Goal: Communication & Community: Participate in discussion

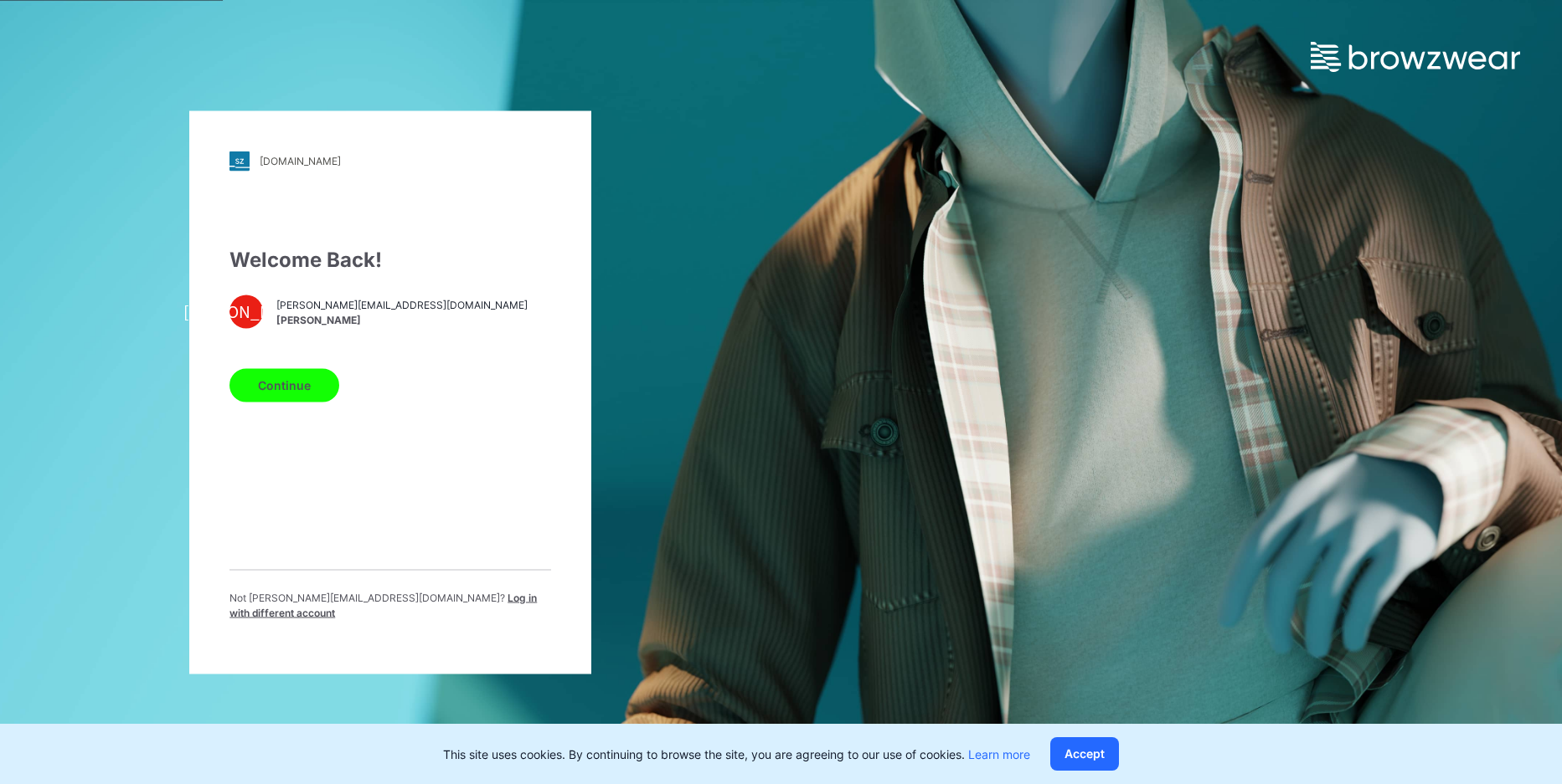
click at [294, 399] on button "Continue" at bounding box center [285, 384] width 110 height 33
click at [304, 392] on button "Continue" at bounding box center [285, 384] width 110 height 33
click at [529, 433] on div "Welcome Back! JO jessie@blackinkstrategy.com Jesse Ozone Continue Not jessie@bl…" at bounding box center [390, 439] width 322 height 389
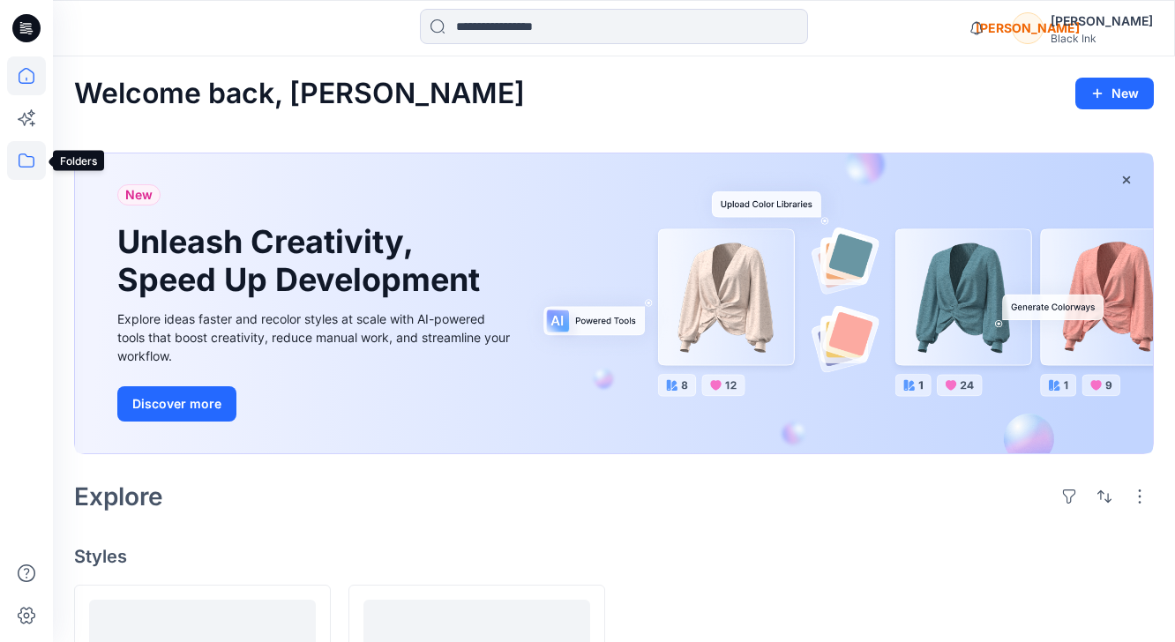
click at [29, 166] on icon at bounding box center [26, 160] width 39 height 39
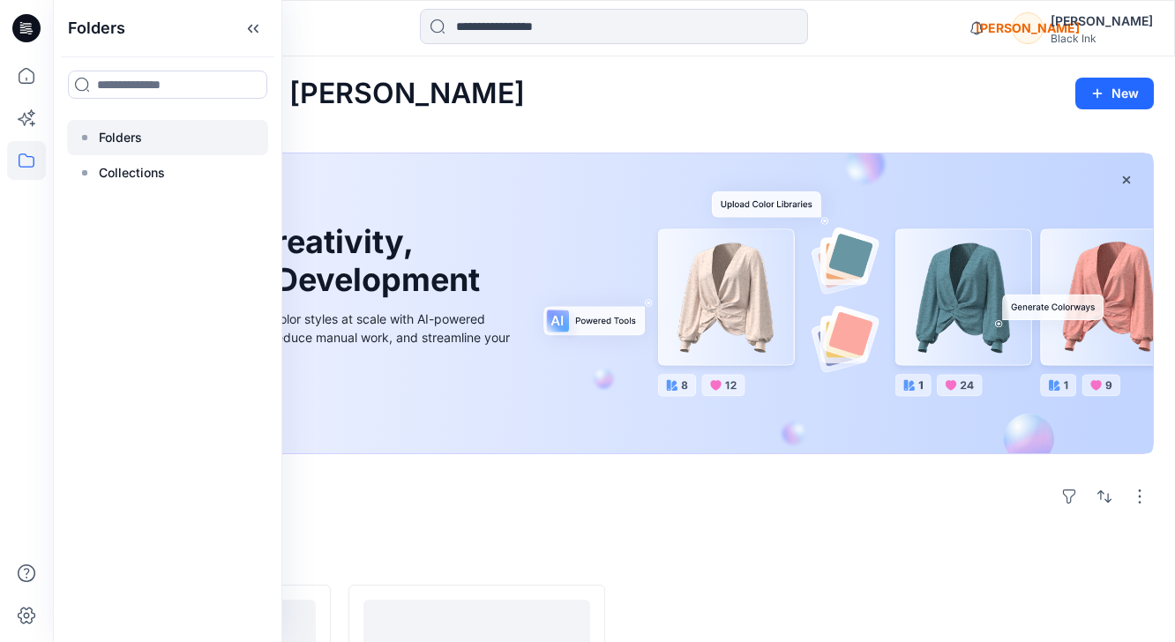
click at [111, 143] on p "Folders" at bounding box center [120, 137] width 43 height 21
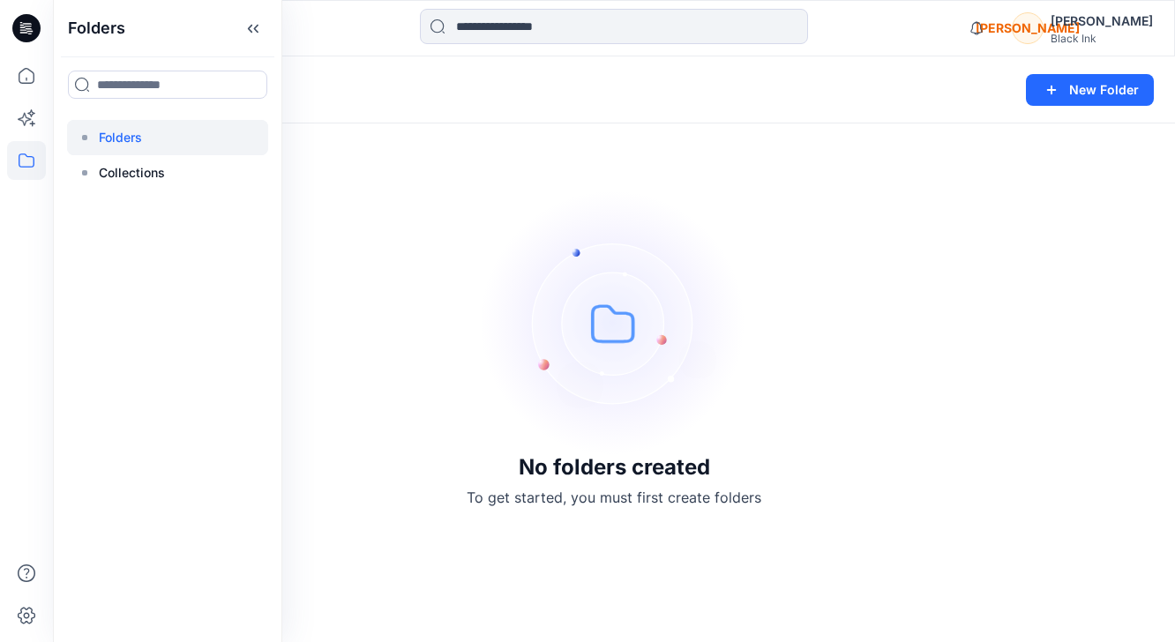
click at [359, 190] on div "No folders created To get started, you must first create folders" at bounding box center [614, 349] width 1122 height 586
click at [142, 88] on button at bounding box center [146, 90] width 18 height 25
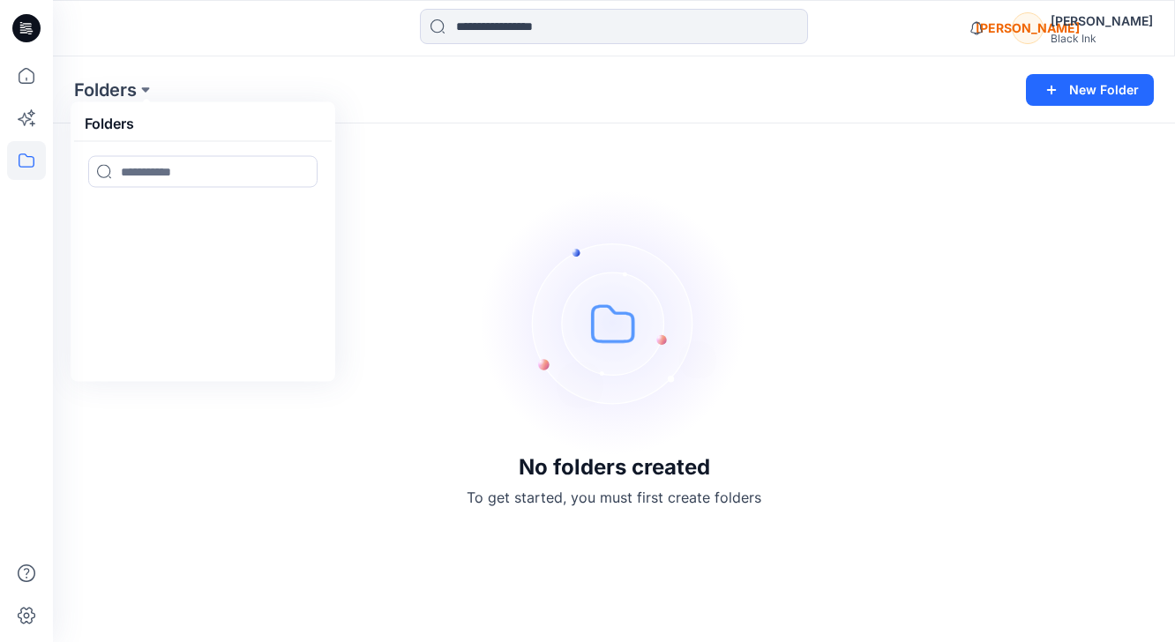
click at [1043, 32] on div "[PERSON_NAME]" at bounding box center [1027, 28] width 32 height 32
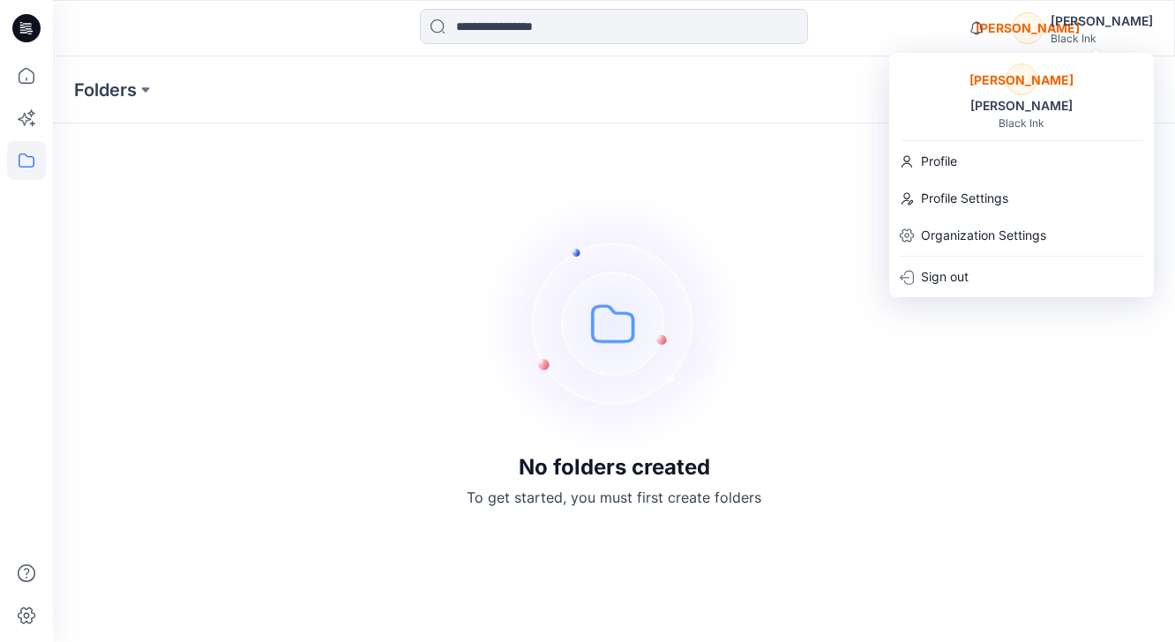
click at [1125, 19] on div "[PERSON_NAME]" at bounding box center [1101, 21] width 102 height 21
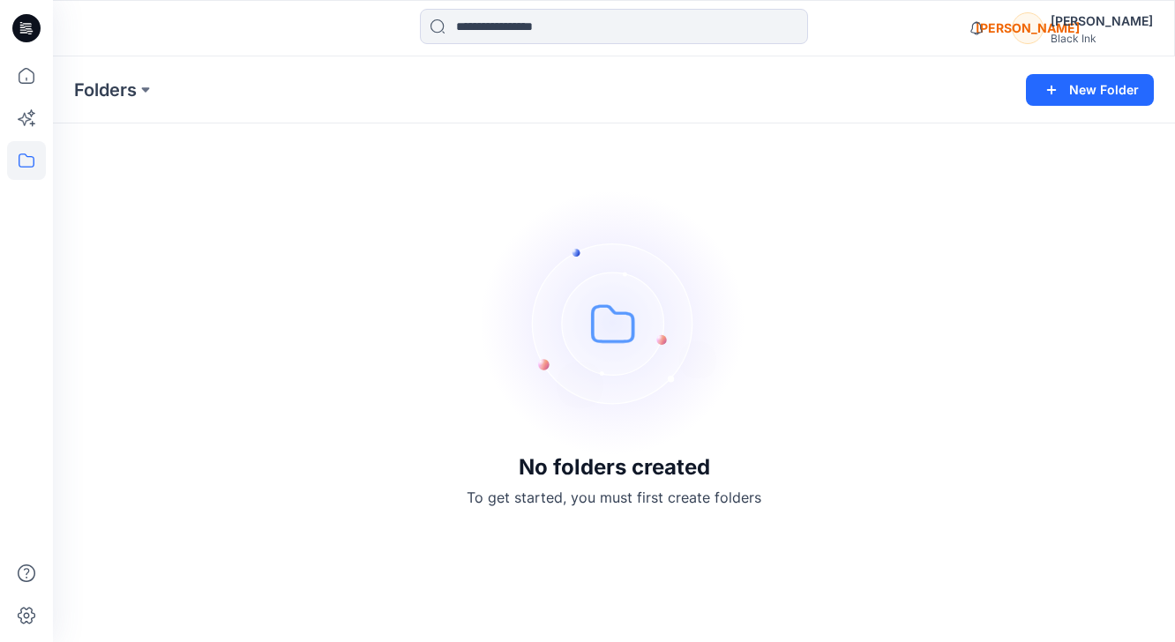
click at [1125, 19] on div "[PERSON_NAME]" at bounding box center [1101, 21] width 102 height 21
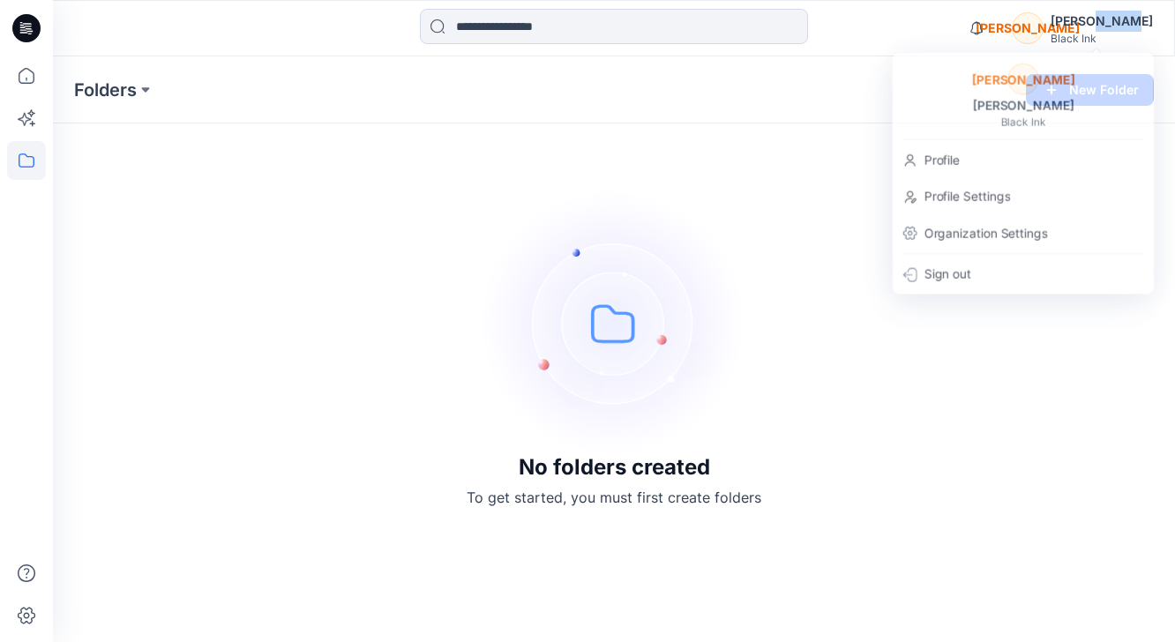
click at [1125, 19] on div "[PERSON_NAME]" at bounding box center [1101, 21] width 102 height 21
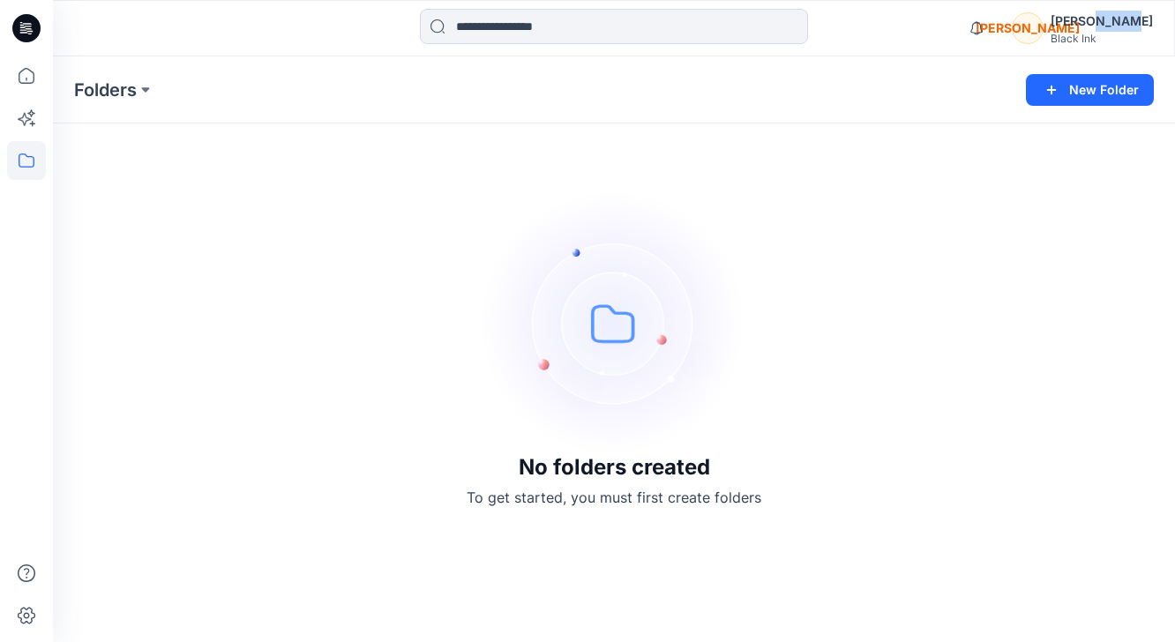
click at [1125, 19] on div "[PERSON_NAME]" at bounding box center [1101, 21] width 102 height 21
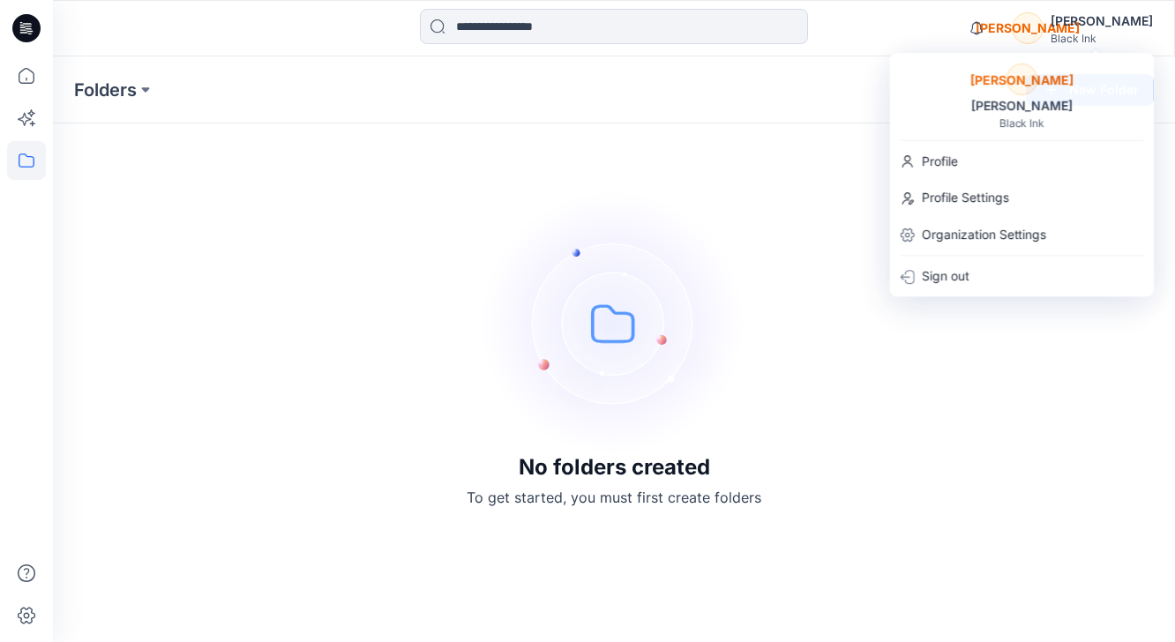
click at [864, 196] on div "No folders created To get started, you must first create folders" at bounding box center [614, 349] width 1122 height 586
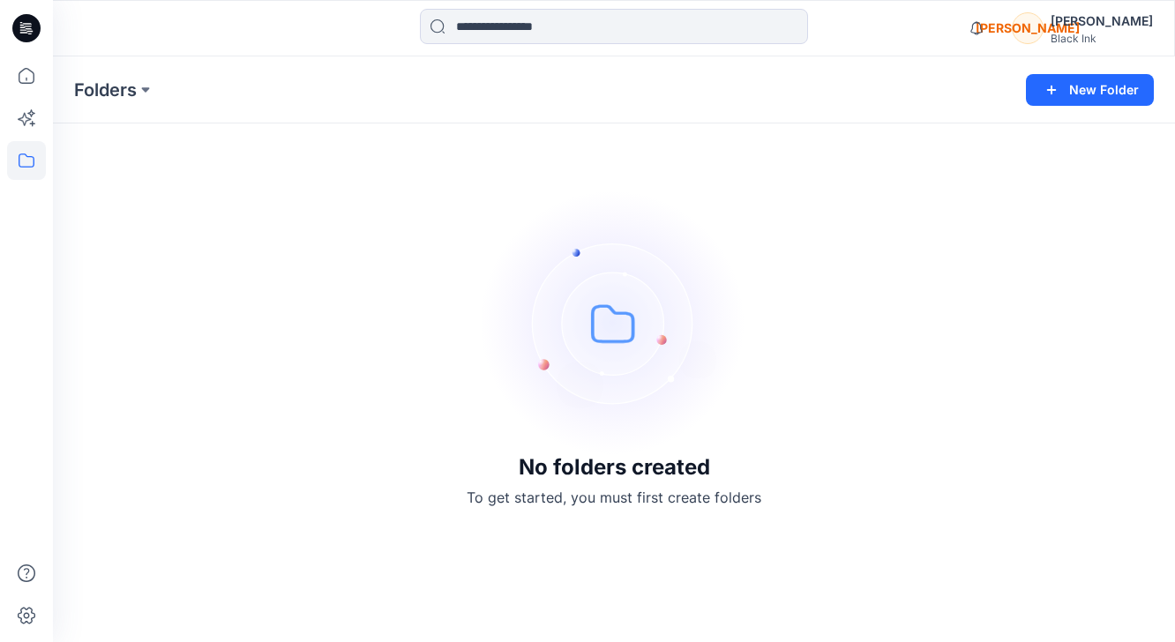
click at [1043, 33] on div "[PERSON_NAME]" at bounding box center [1027, 28] width 32 height 32
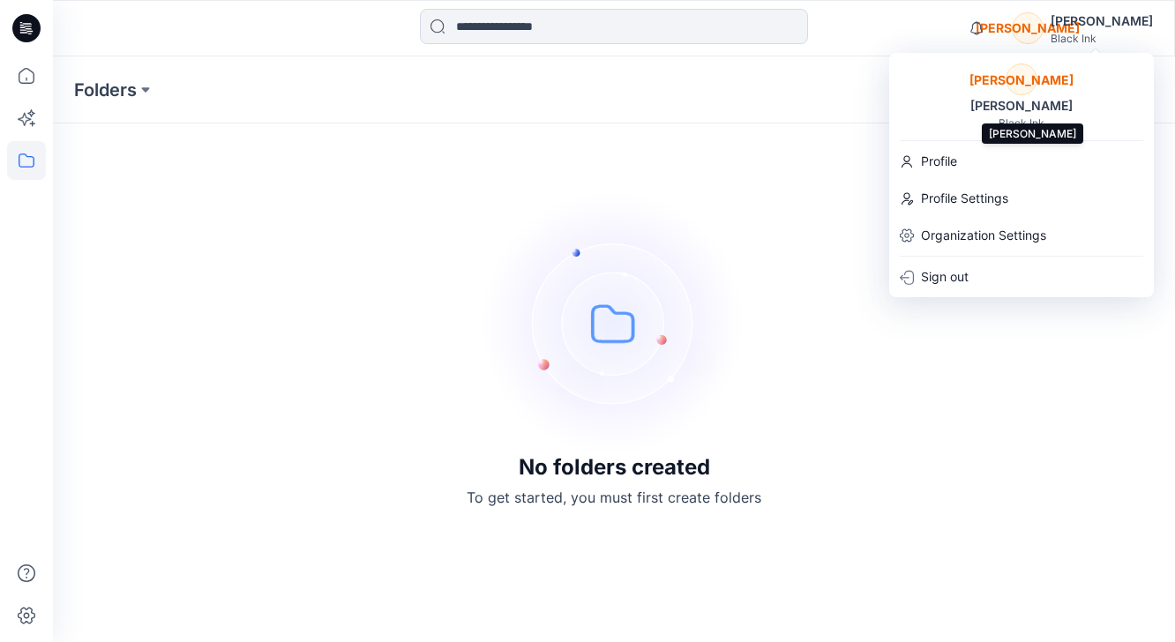
click at [1028, 103] on div "[PERSON_NAME]" at bounding box center [1020, 105] width 123 height 21
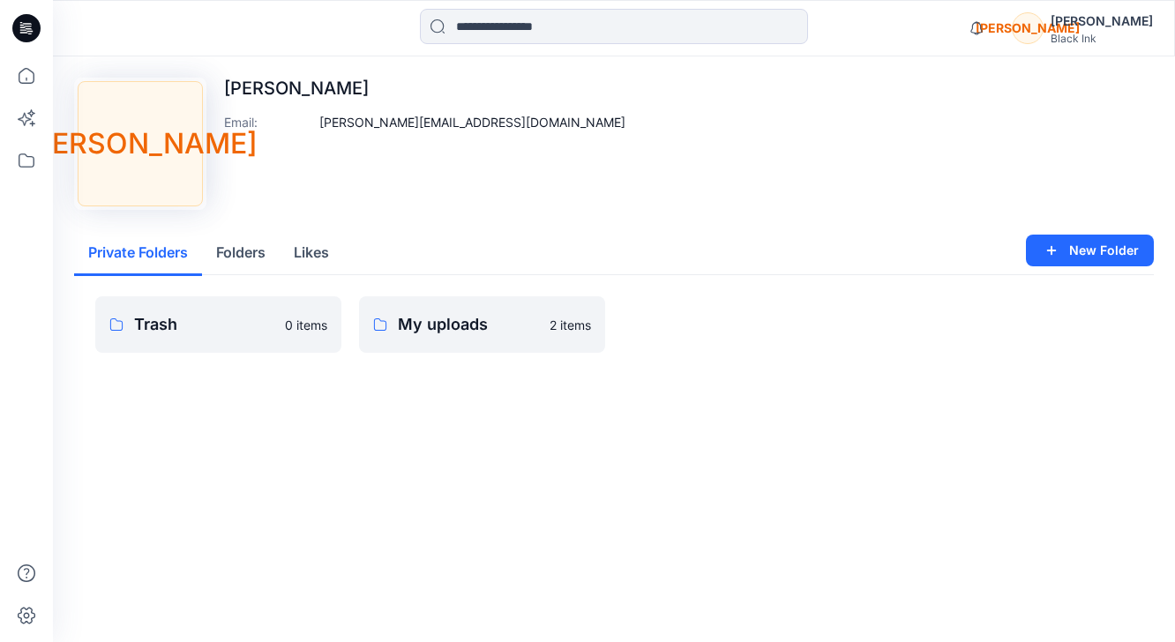
drag, startPoint x: 1109, startPoint y: 20, endPoint x: 1094, endPoint y: 25, distance: 15.6
click at [1109, 19] on div "[PERSON_NAME]" at bounding box center [1101, 21] width 102 height 21
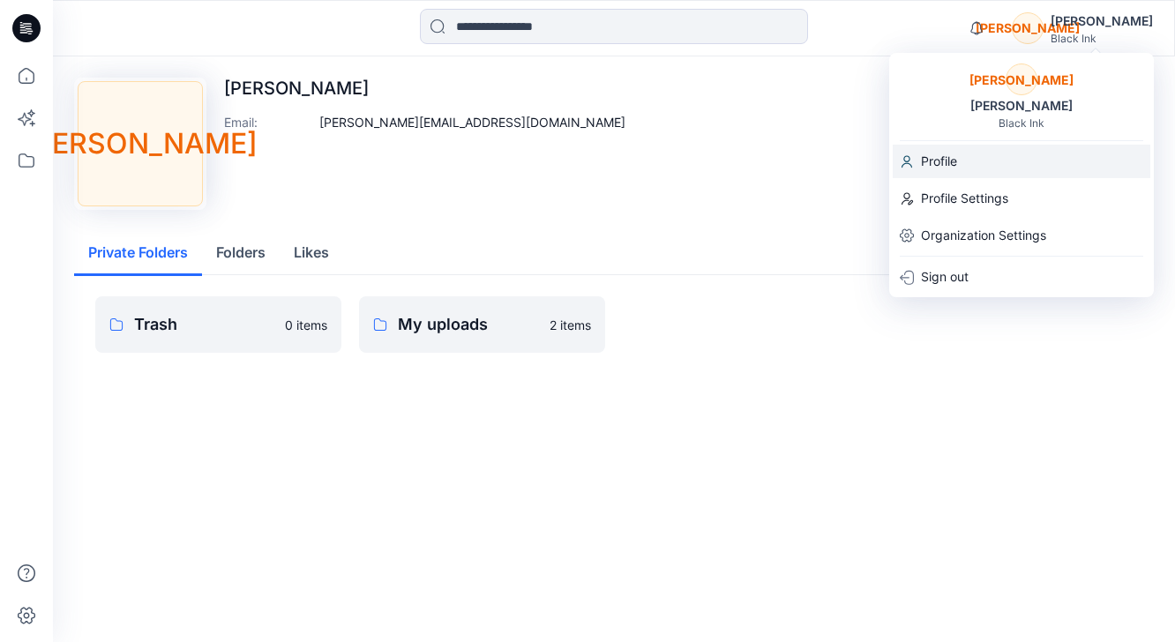
click at [937, 164] on p "Profile" at bounding box center [939, 162] width 36 height 34
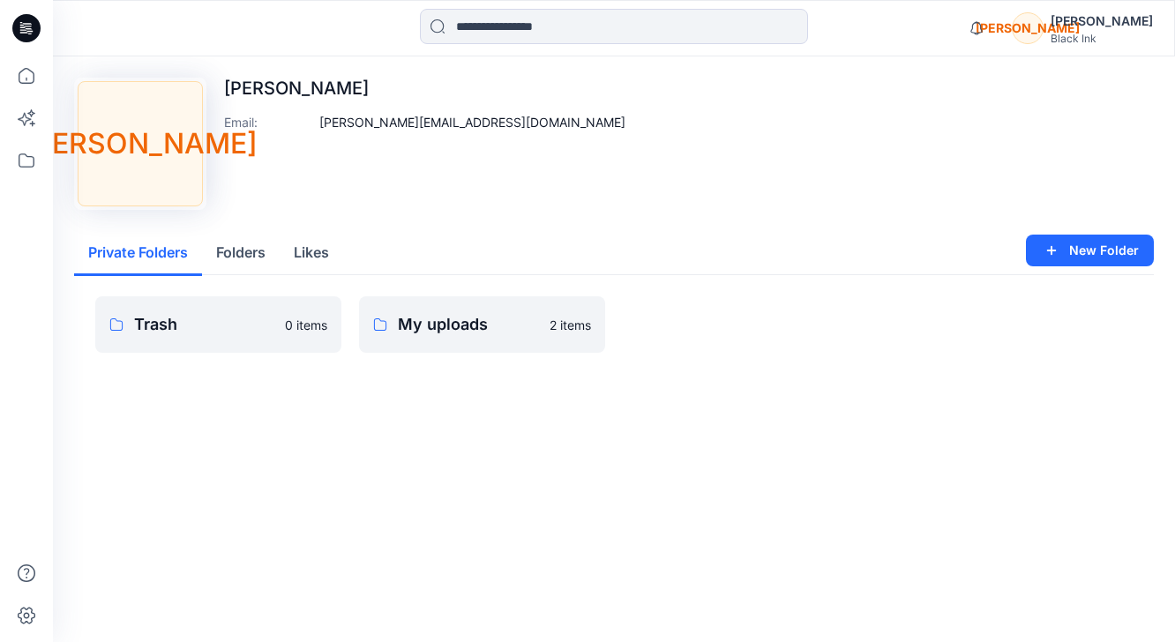
drag, startPoint x: 1115, startPoint y: 38, endPoint x: 1108, endPoint y: 31, distance: 9.4
click at [1111, 33] on div "Black Ink" at bounding box center [1101, 38] width 102 height 13
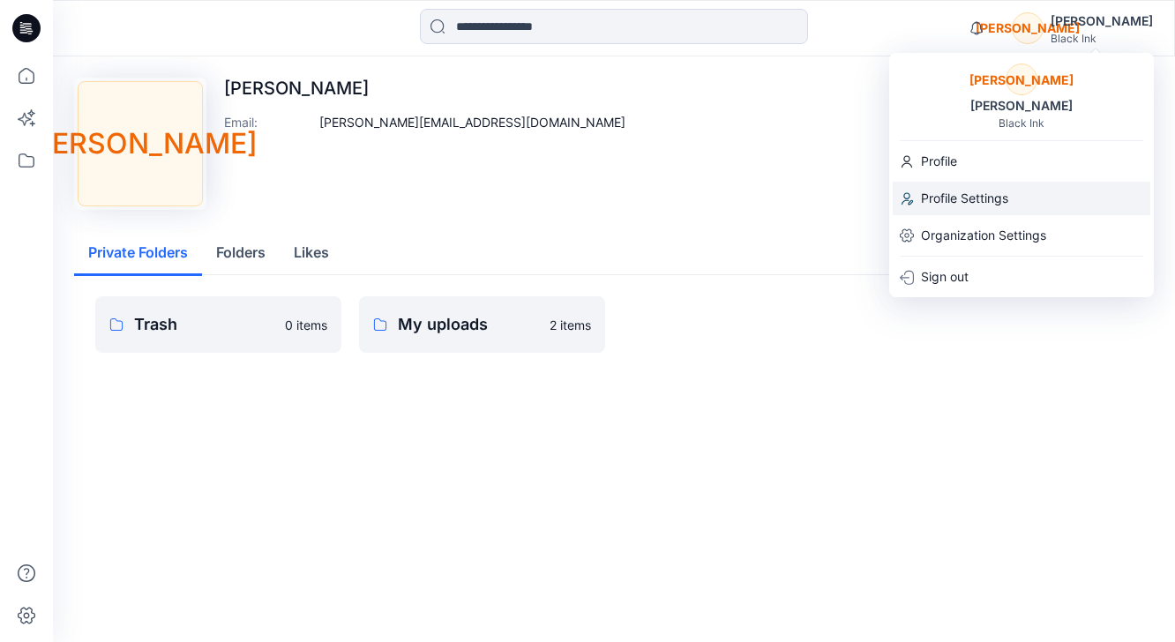
click at [941, 198] on p "Profile Settings" at bounding box center [964, 199] width 87 height 34
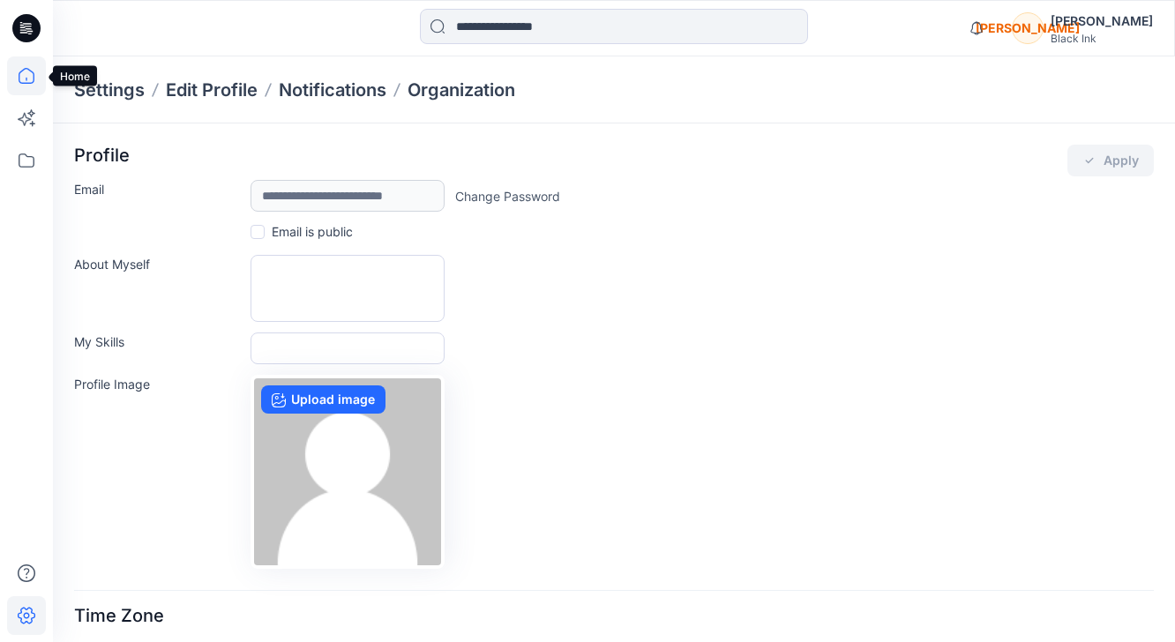
click at [27, 74] on icon at bounding box center [26, 75] width 39 height 39
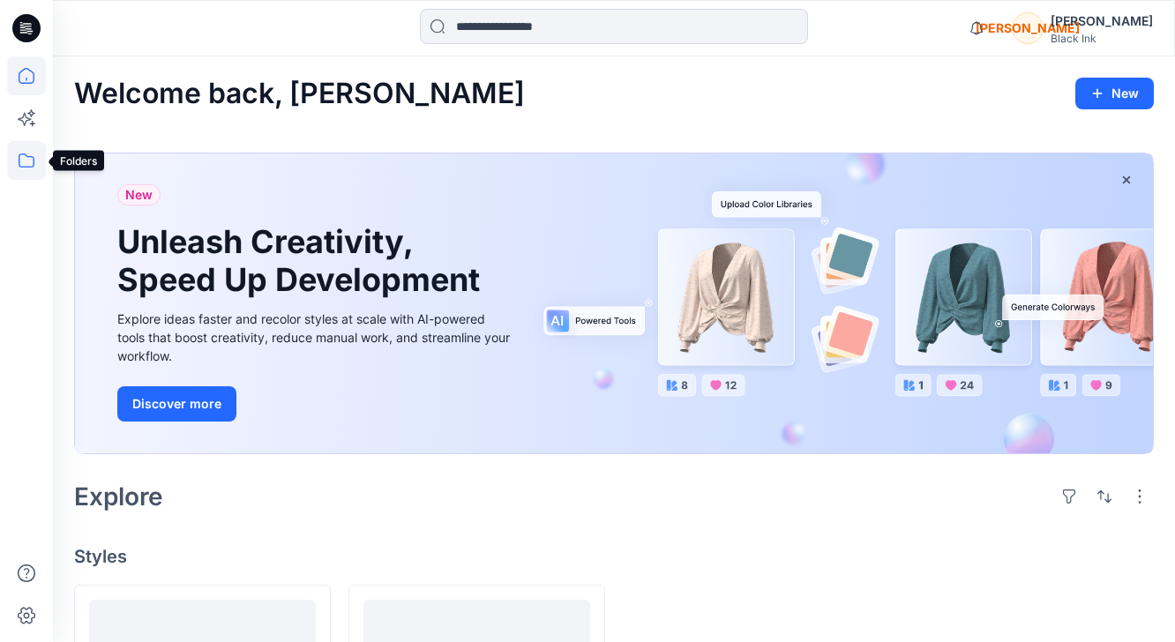
click at [26, 156] on icon at bounding box center [27, 160] width 16 height 14
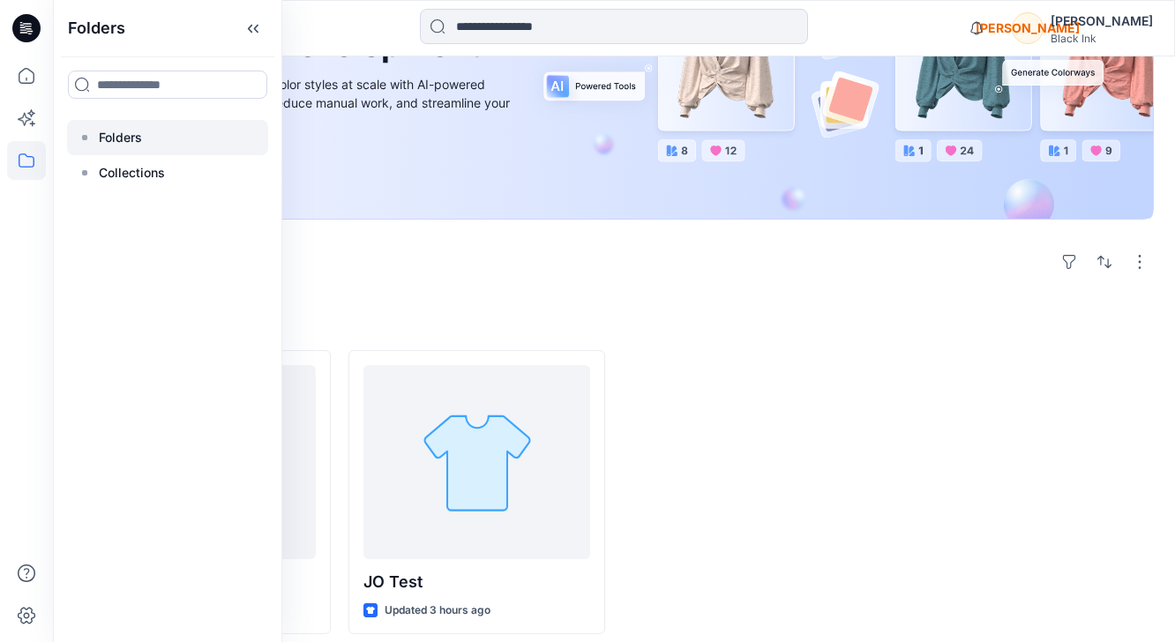
scroll to position [248, 0]
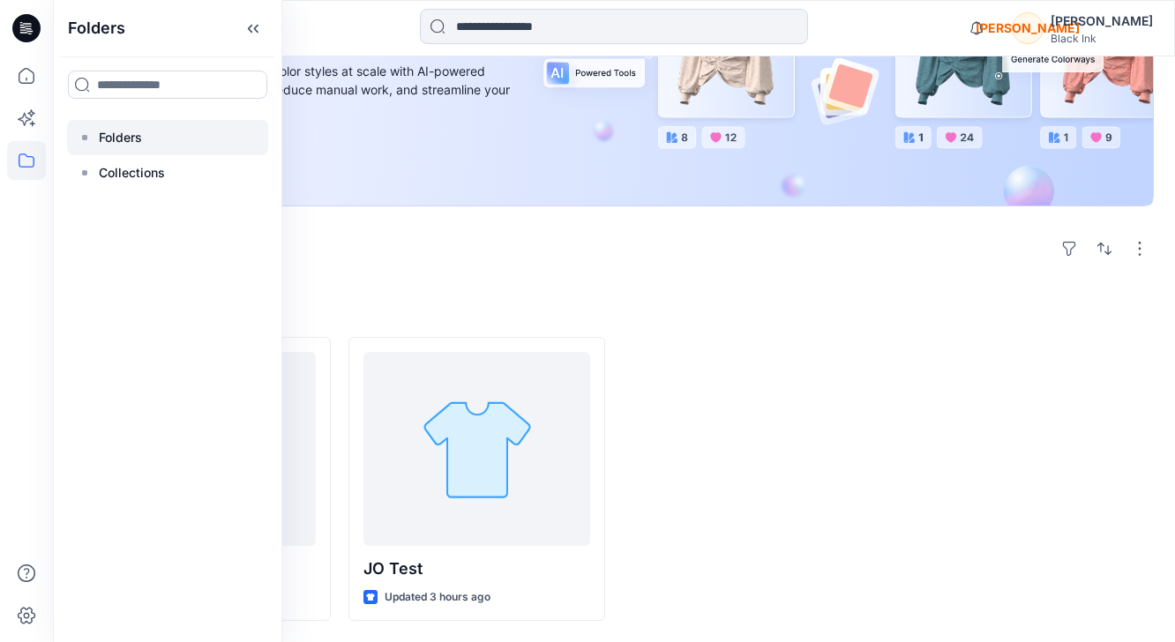
click at [85, 146] on div at bounding box center [167, 137] width 201 height 35
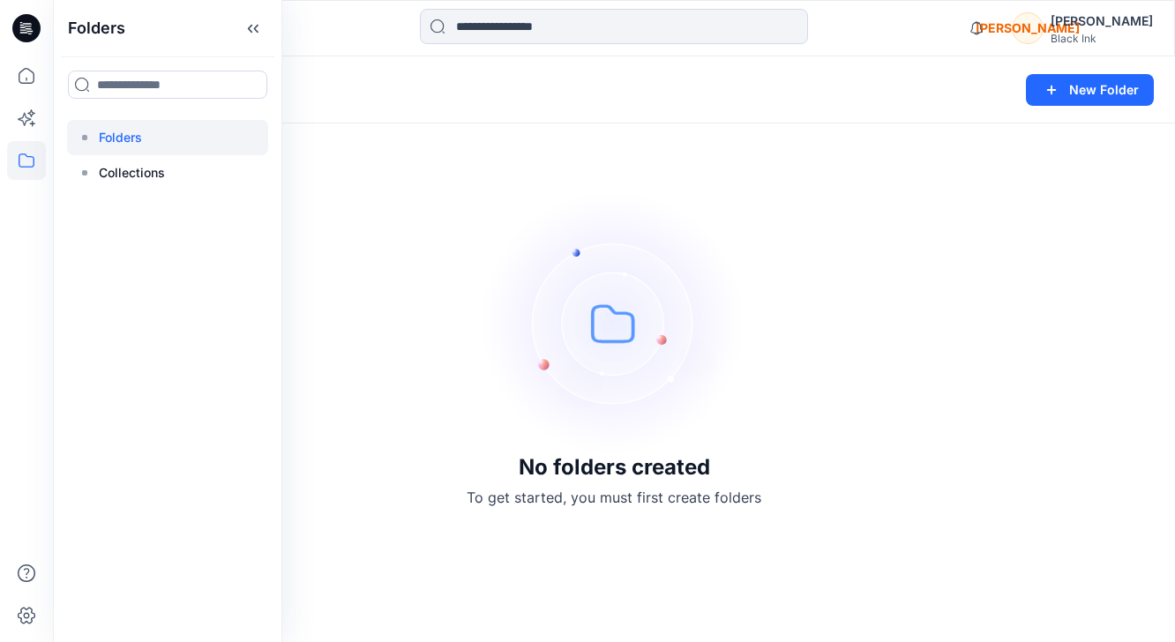
click at [104, 140] on p "Folders" at bounding box center [120, 137] width 43 height 21
click at [91, 177] on icon at bounding box center [85, 173] width 14 height 14
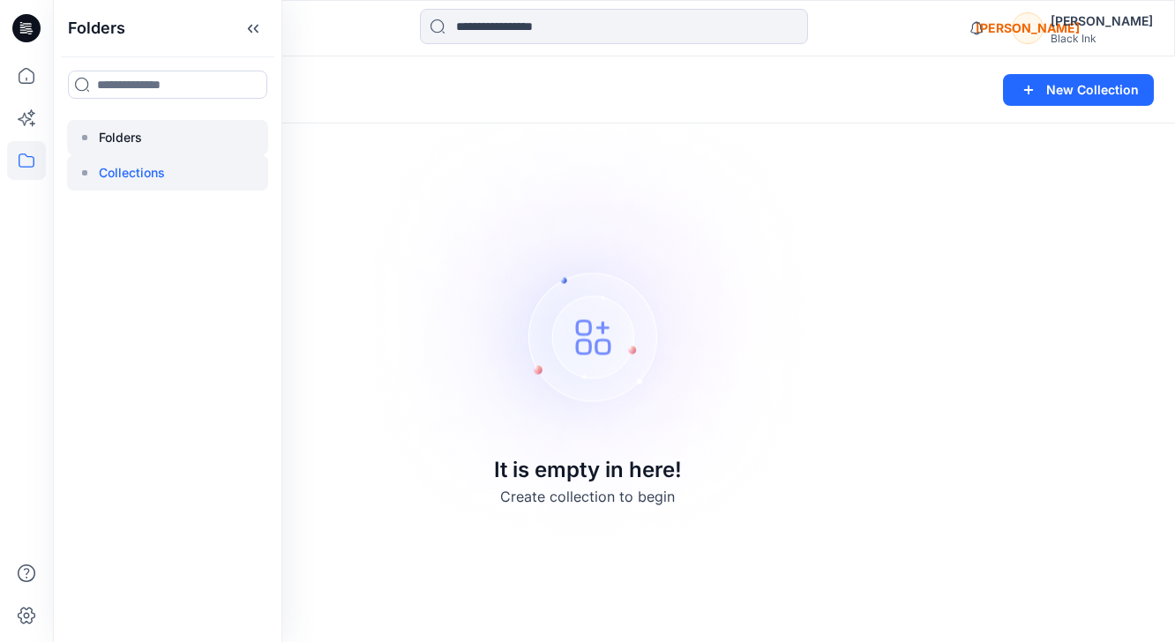
click at [105, 133] on p "Folders" at bounding box center [120, 137] width 43 height 21
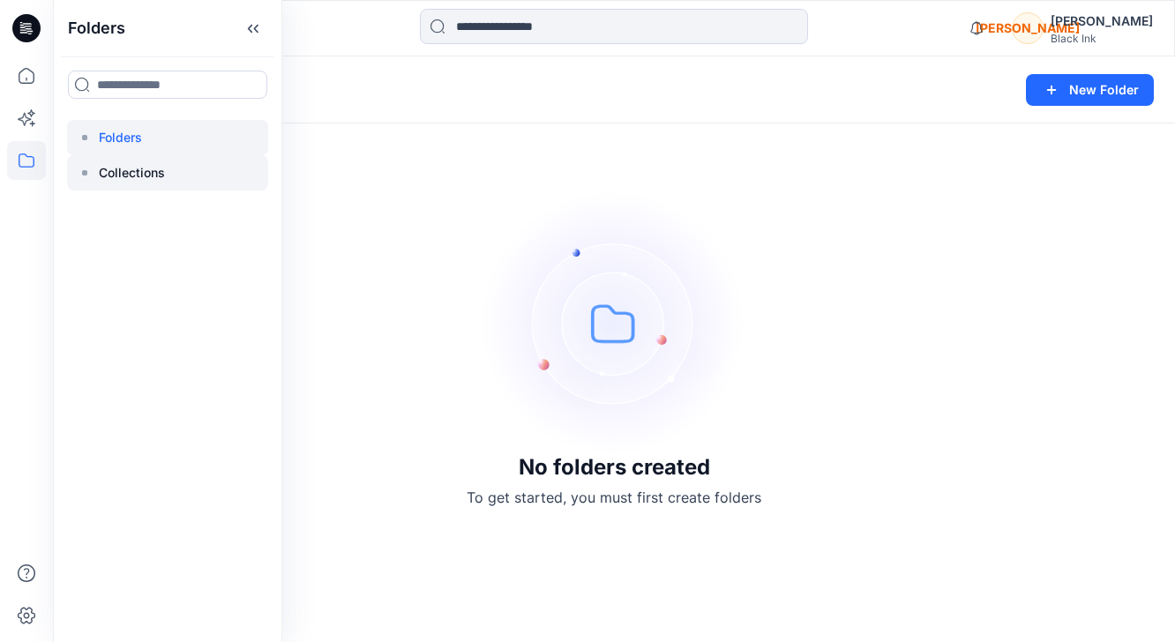
click at [135, 176] on p "Collections" at bounding box center [132, 172] width 66 height 21
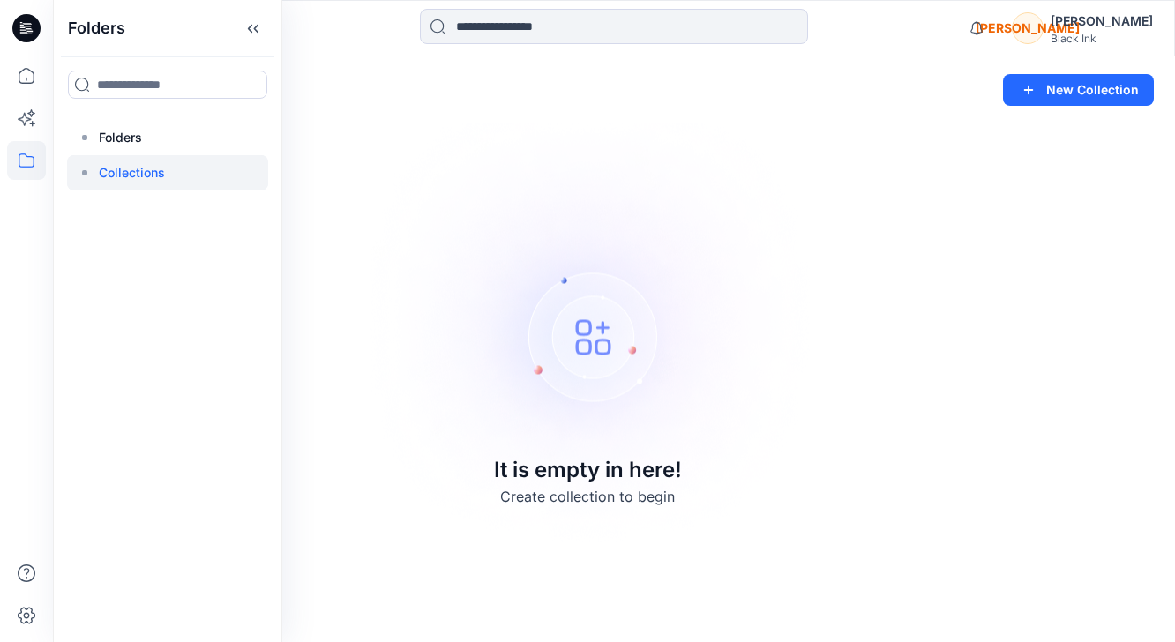
click at [135, 176] on p "Collections" at bounding box center [132, 172] width 66 height 21
click at [15, 36] on icon at bounding box center [26, 28] width 28 height 56
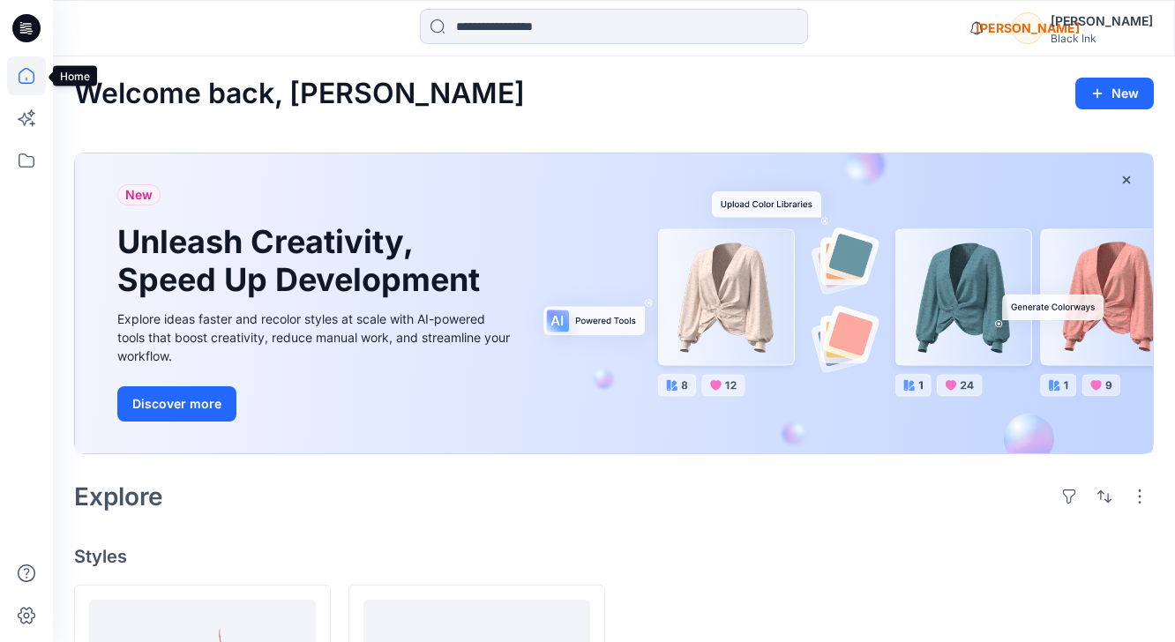
click at [24, 77] on icon at bounding box center [26, 75] width 39 height 39
click at [27, 78] on icon at bounding box center [26, 75] width 39 height 39
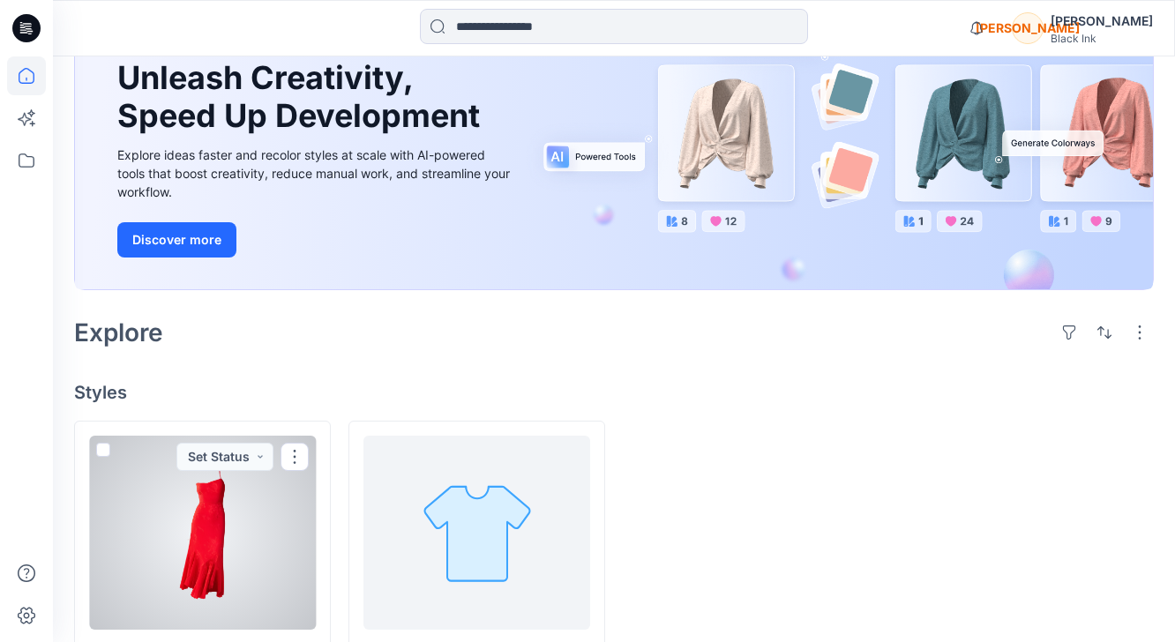
scroll to position [163, 0]
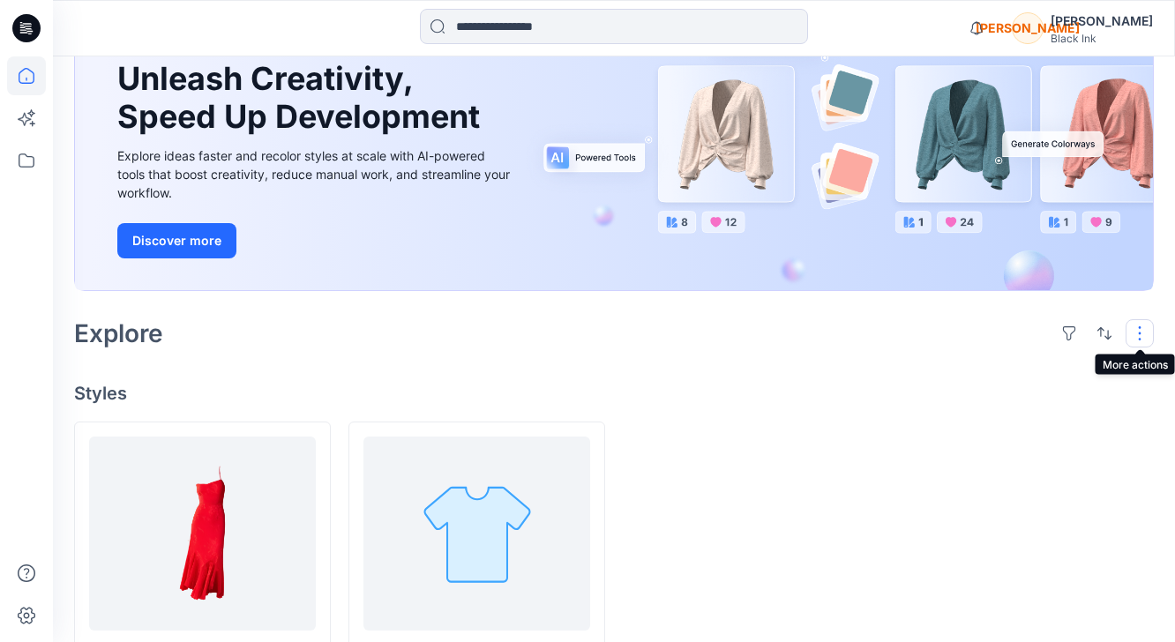
click at [1141, 338] on button "button" at bounding box center [1139, 333] width 28 height 28
click at [884, 433] on div "Midi Dress Updated 3 hours ago JO Test Updated 3 hours ago" at bounding box center [613, 564] width 1079 height 285
click at [1072, 328] on button "button" at bounding box center [1069, 333] width 28 height 28
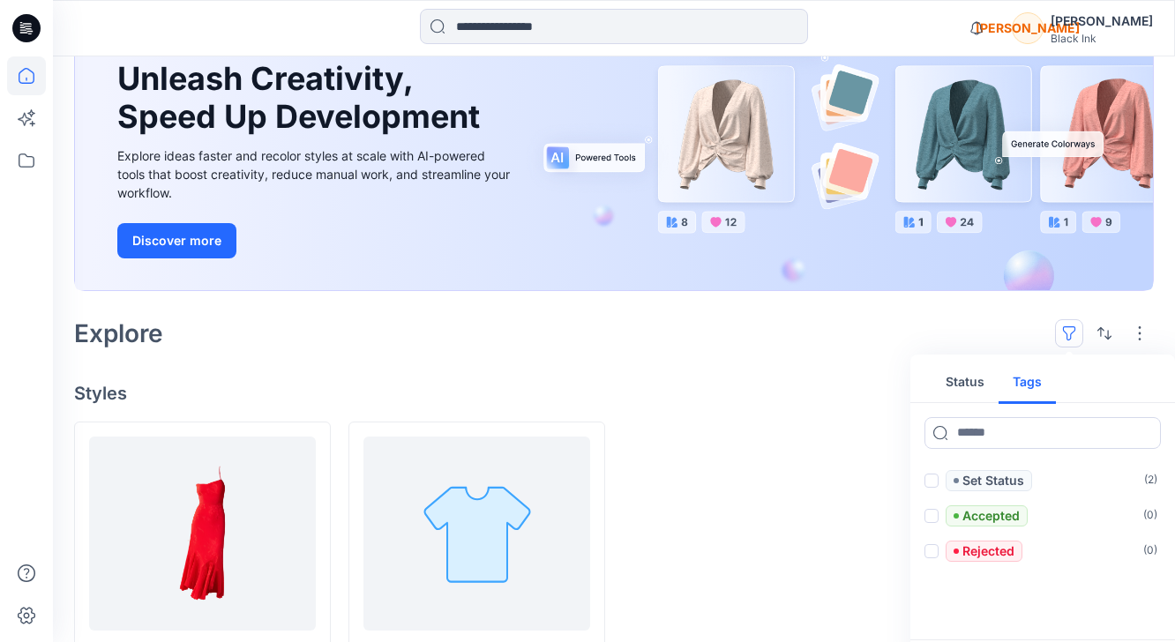
click at [1035, 383] on button "Tags" at bounding box center [1026, 383] width 57 height 42
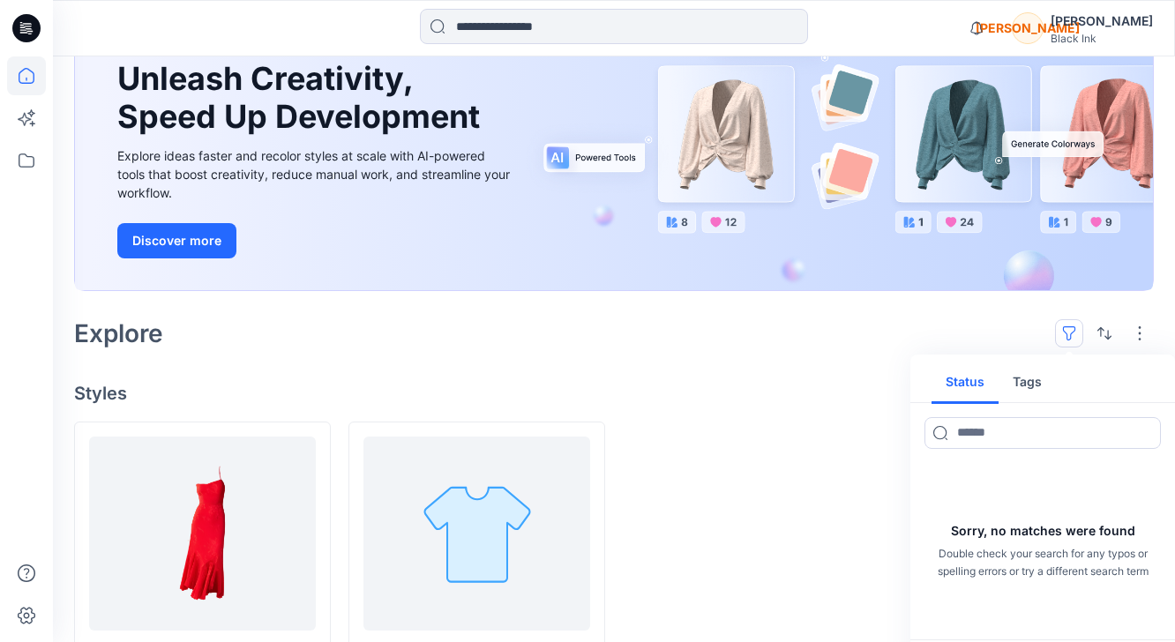
drag, startPoint x: 970, startPoint y: 384, endPoint x: 978, endPoint y: 377, distance: 10.1
click at [970, 384] on button "Status" at bounding box center [964, 383] width 67 height 42
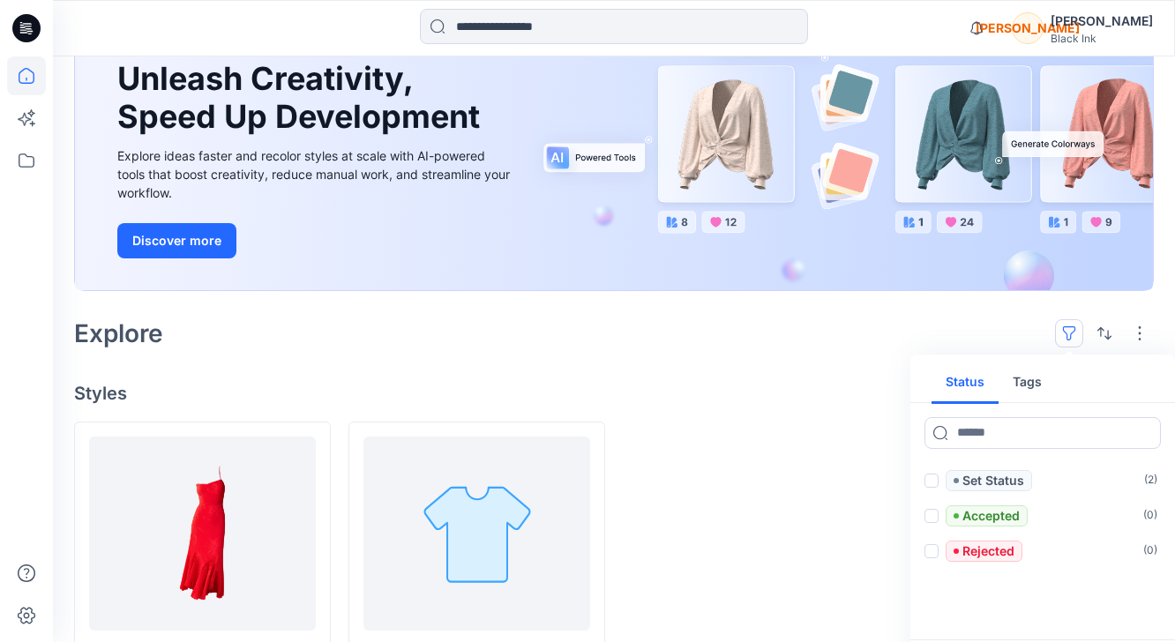
click at [992, 334] on div "Explore Status Tags Set Status ( 2 ) Accepted ( 0 ) Rejected ( 0 ) Clear all" at bounding box center [613, 333] width 1079 height 42
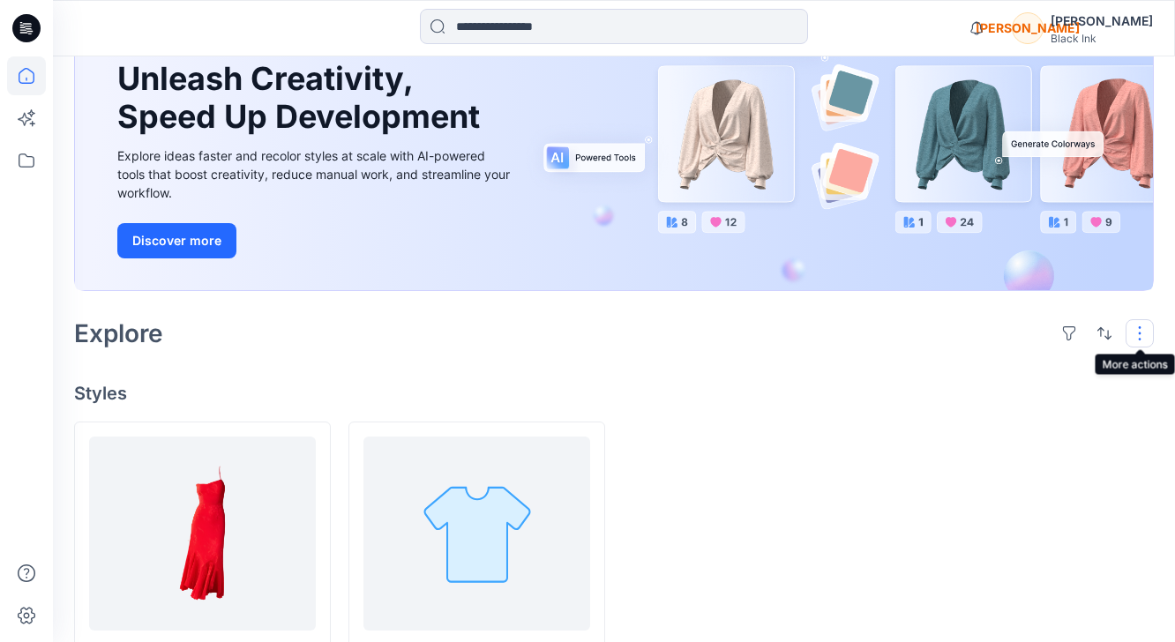
click at [1135, 336] on button "button" at bounding box center [1139, 333] width 28 height 28
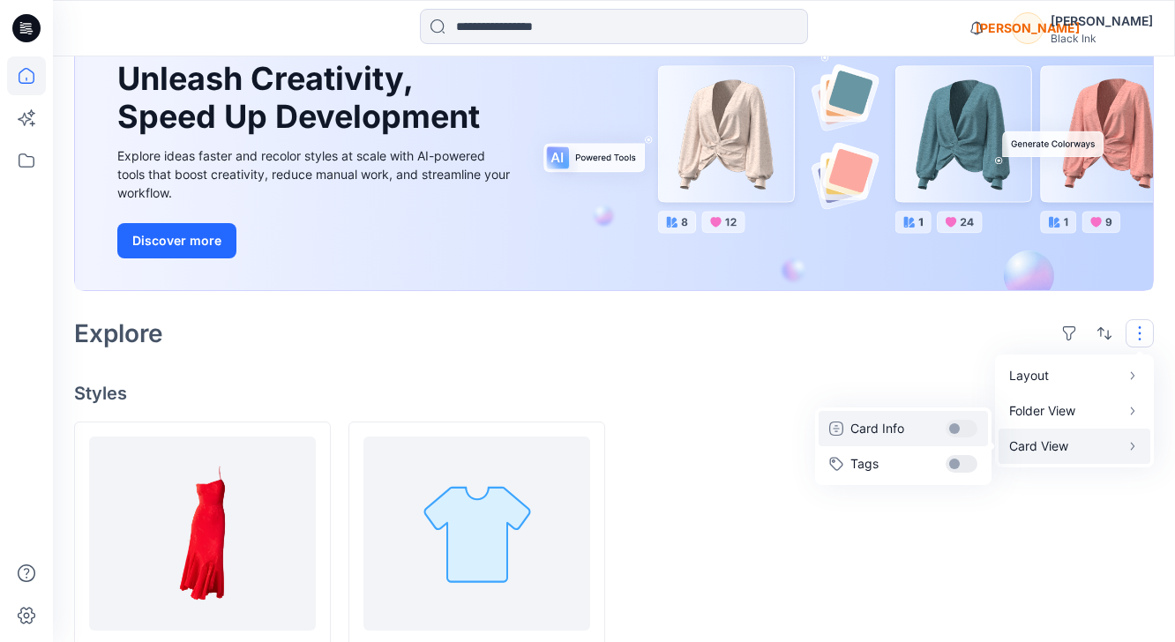
click at [964, 427] on button "Card Info" at bounding box center [902, 428] width 169 height 35
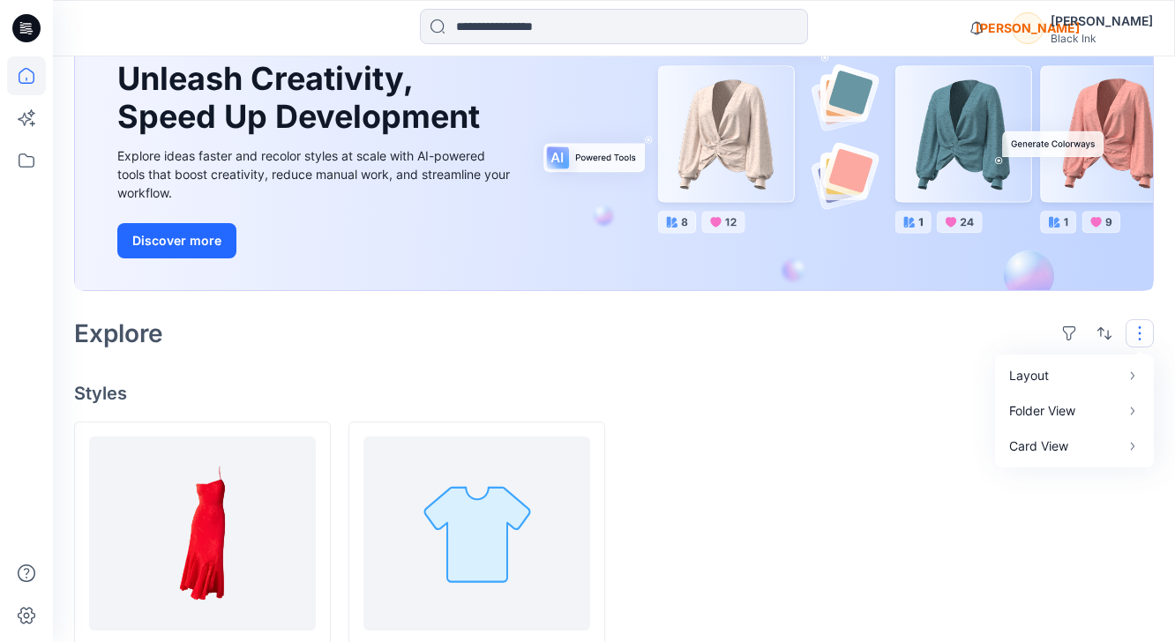
click at [958, 493] on div at bounding box center [1025, 564] width 257 height 285
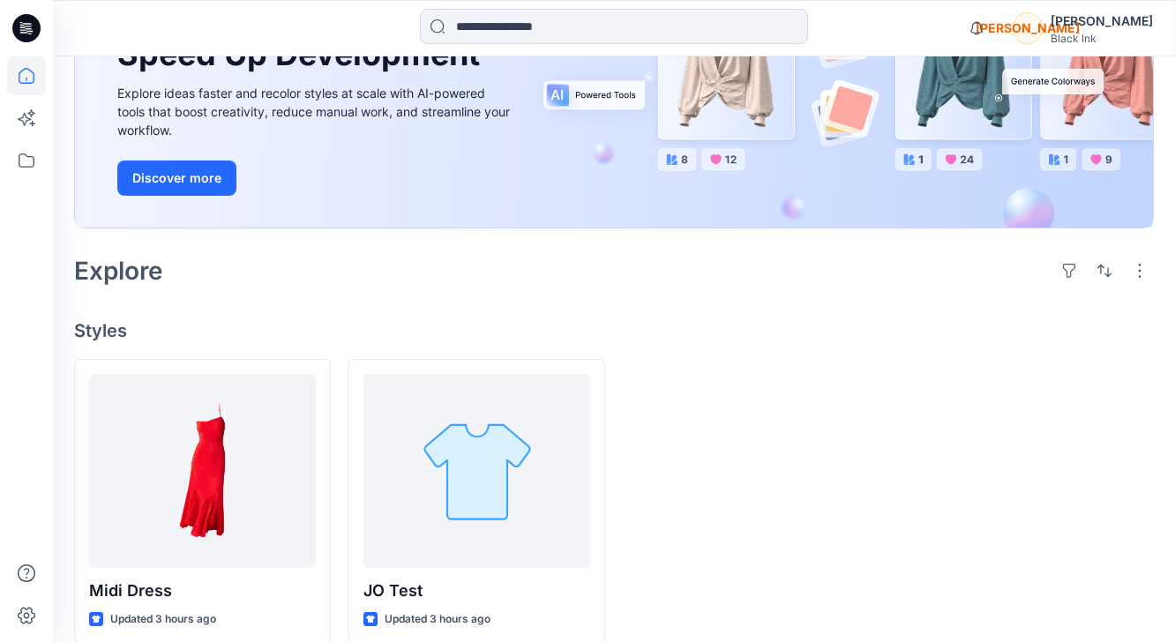
scroll to position [248, 0]
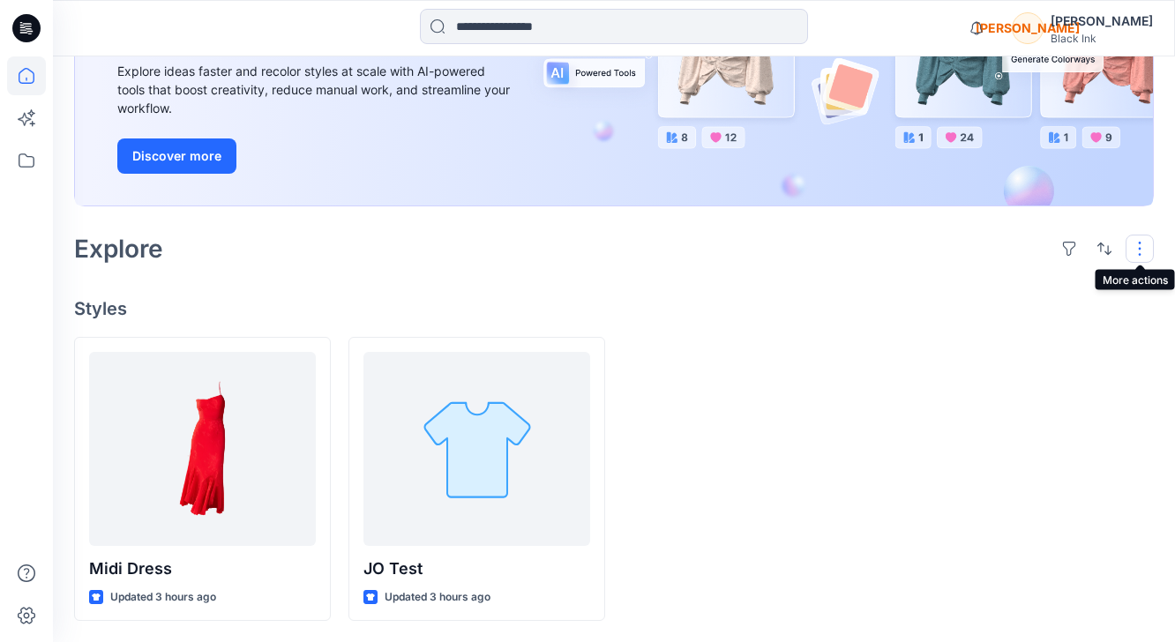
click at [1148, 250] on button "button" at bounding box center [1139, 249] width 28 height 28
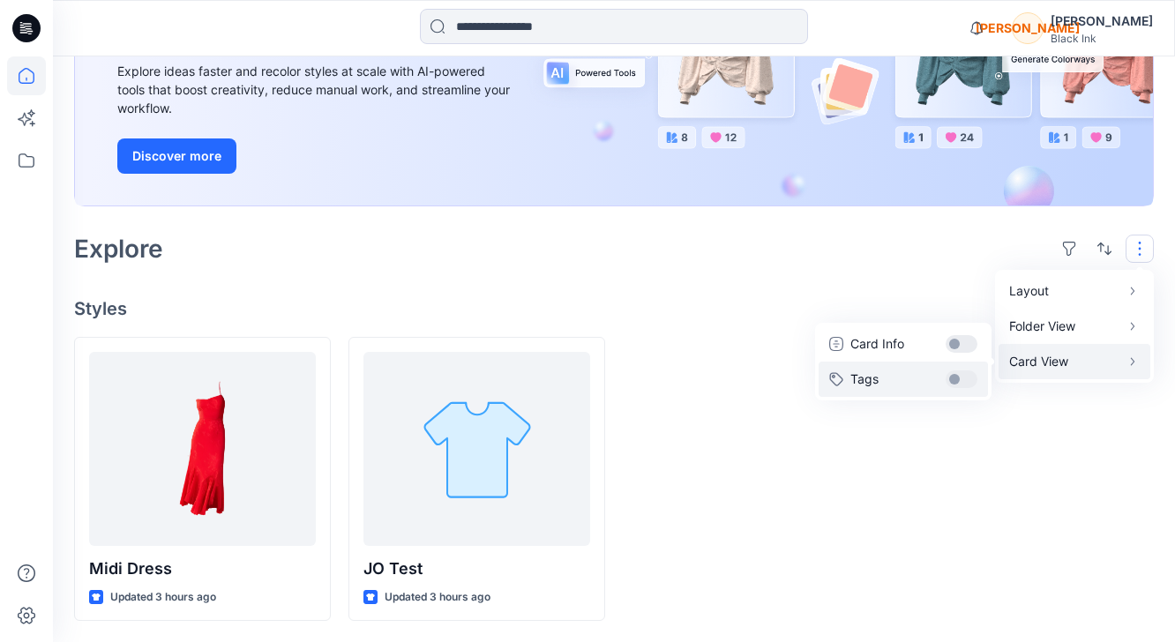
click at [956, 377] on button "Tags" at bounding box center [902, 379] width 169 height 35
click at [959, 338] on button "Card Info" at bounding box center [902, 343] width 169 height 35
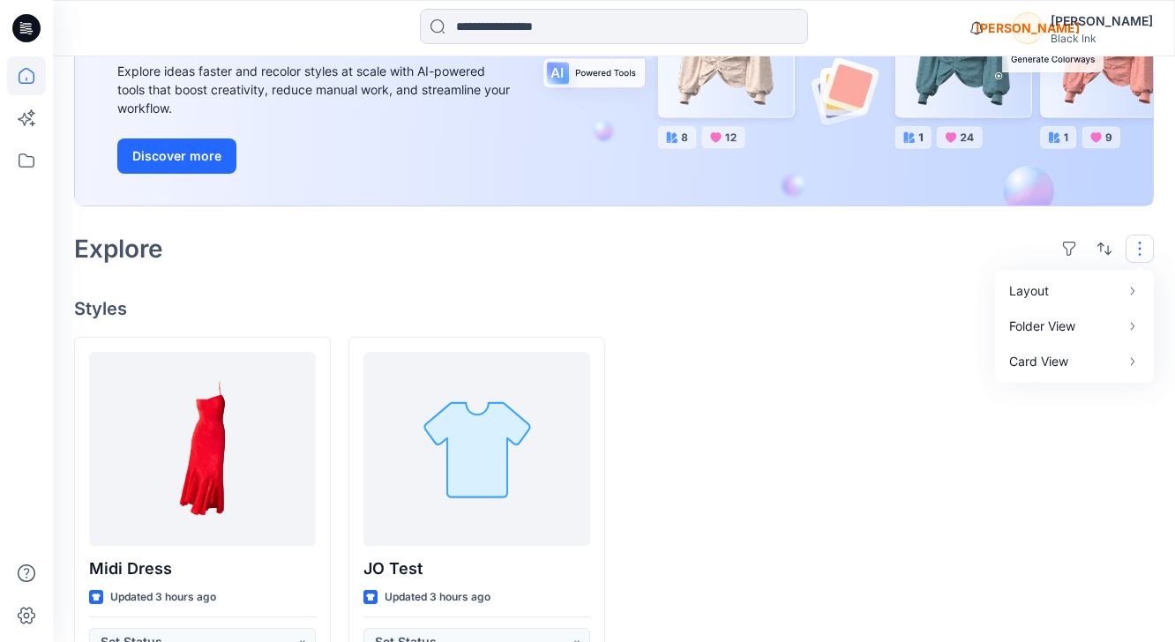
scroll to position [341, 0]
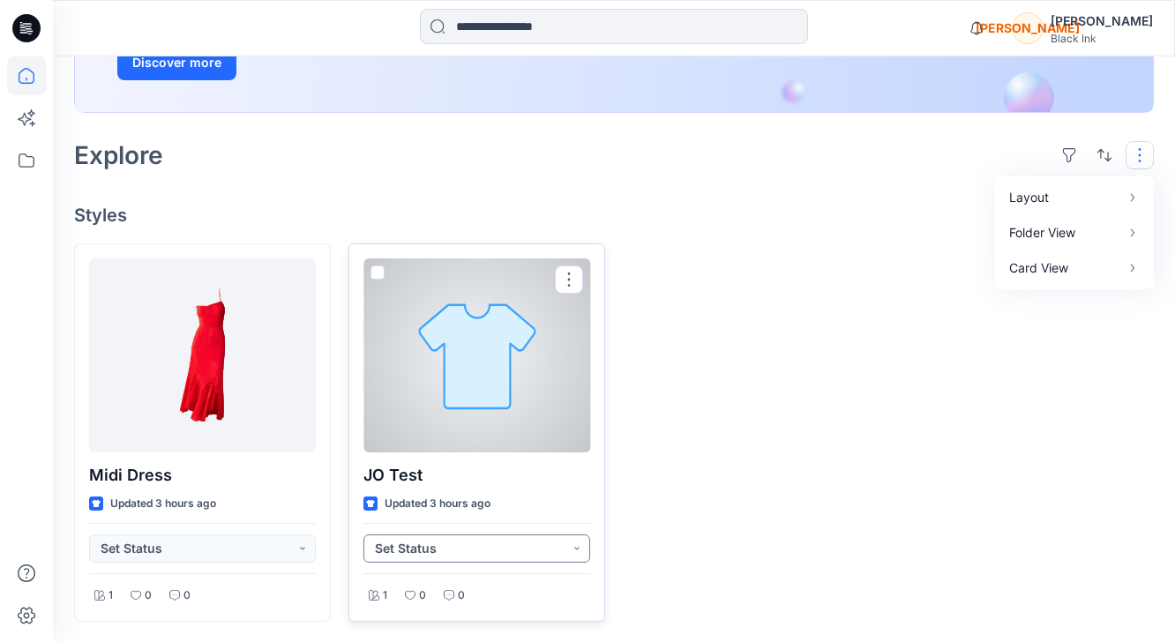
click at [568, 549] on button "Set Status" at bounding box center [476, 548] width 227 height 28
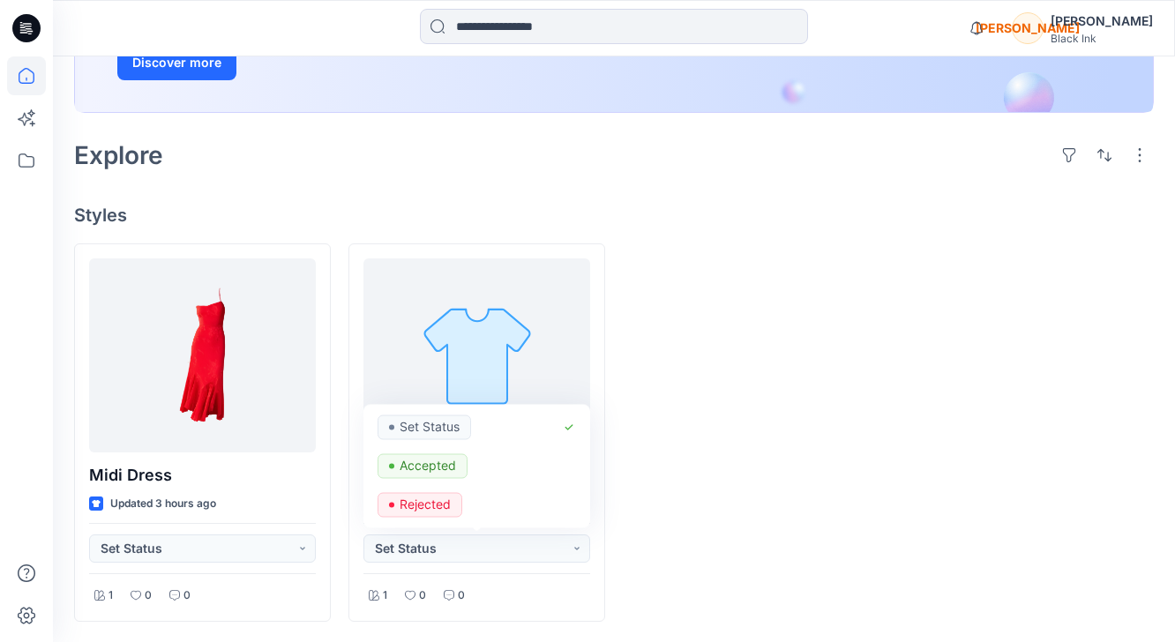
click at [763, 515] on div at bounding box center [751, 432] width 257 height 378
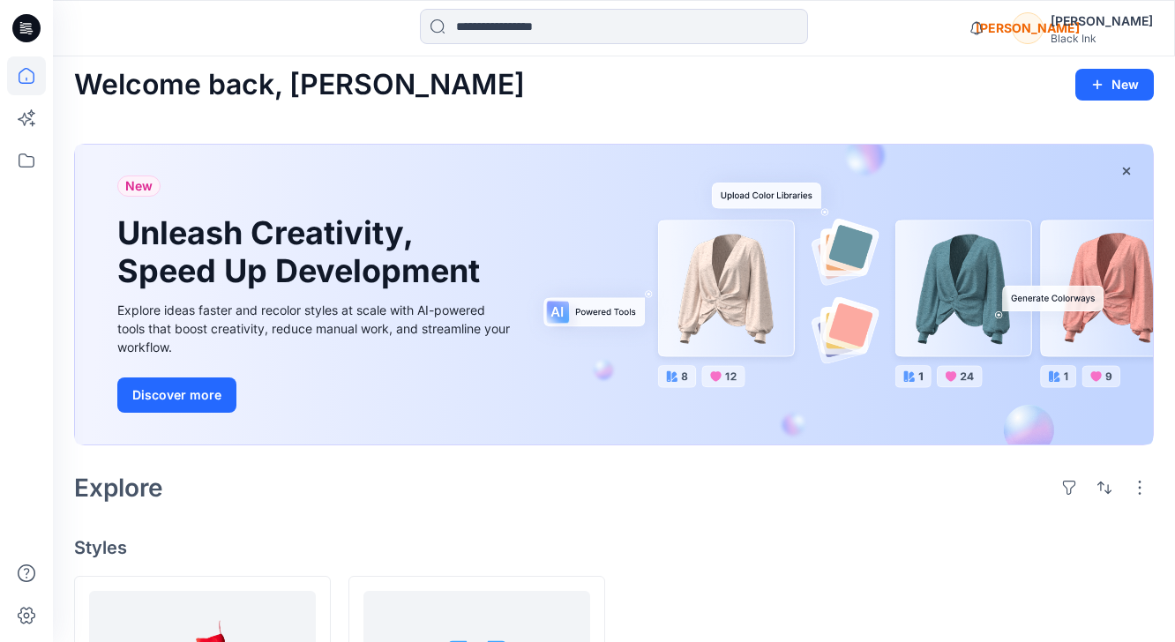
scroll to position [0, 0]
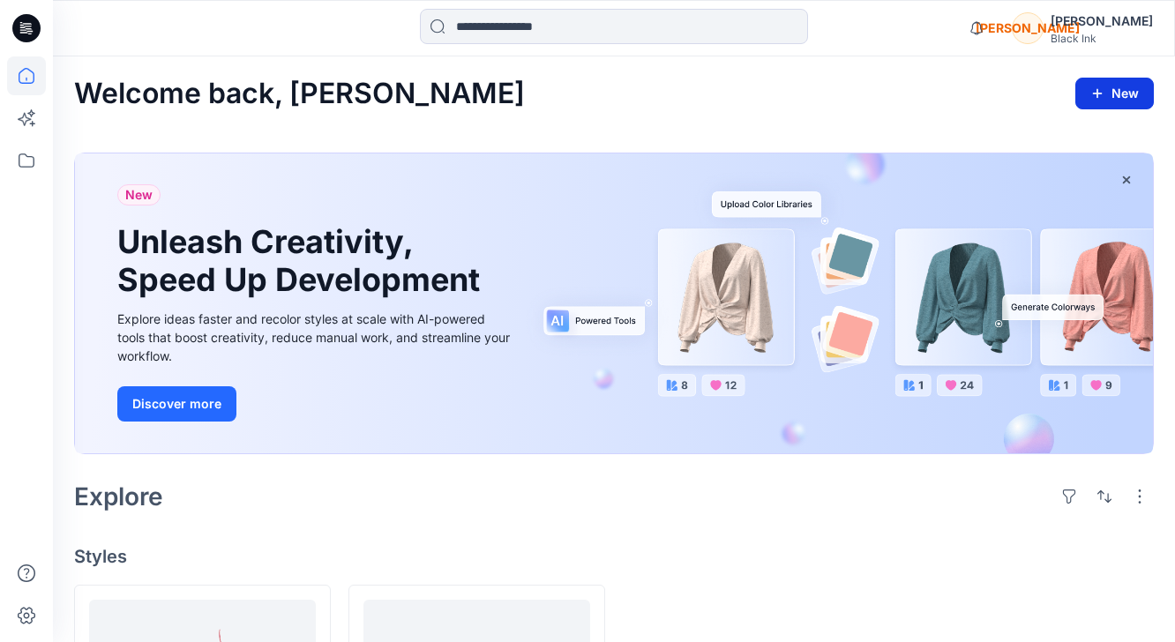
click at [1099, 87] on icon "button" at bounding box center [1097, 93] width 14 height 14
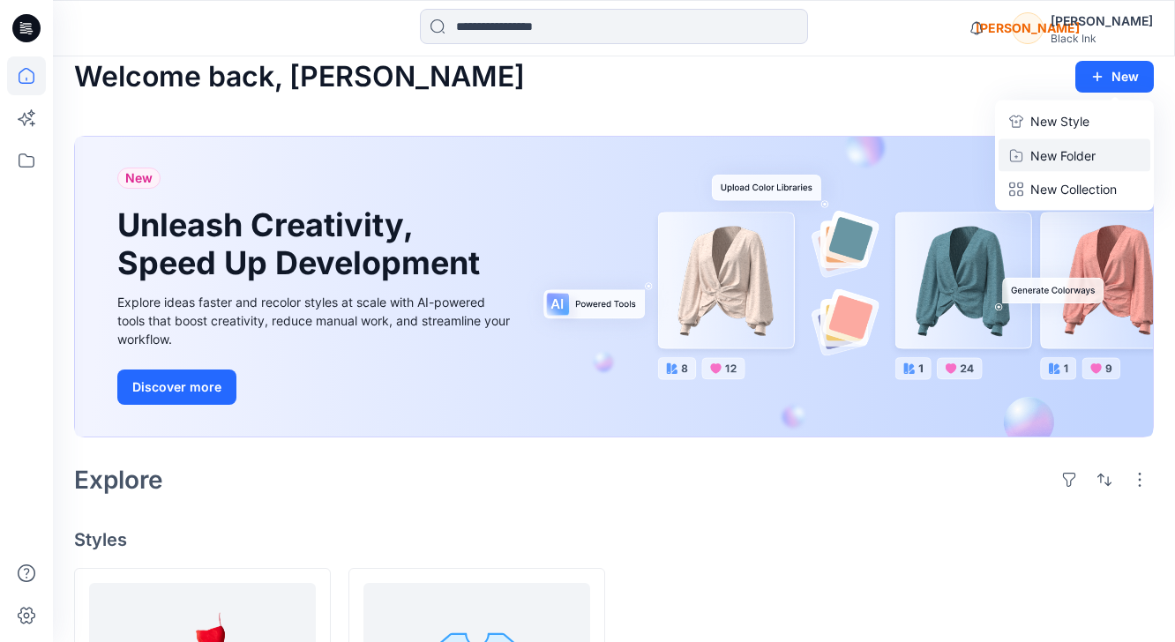
scroll to position [11, 0]
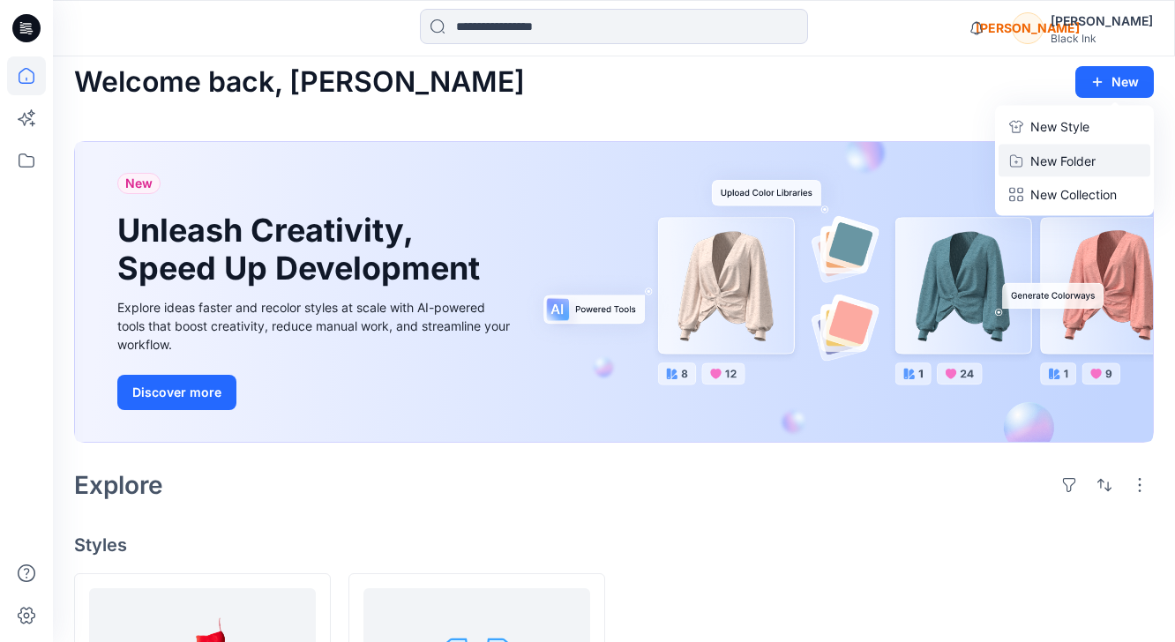
click at [1056, 170] on p "New Folder" at bounding box center [1062, 161] width 65 height 19
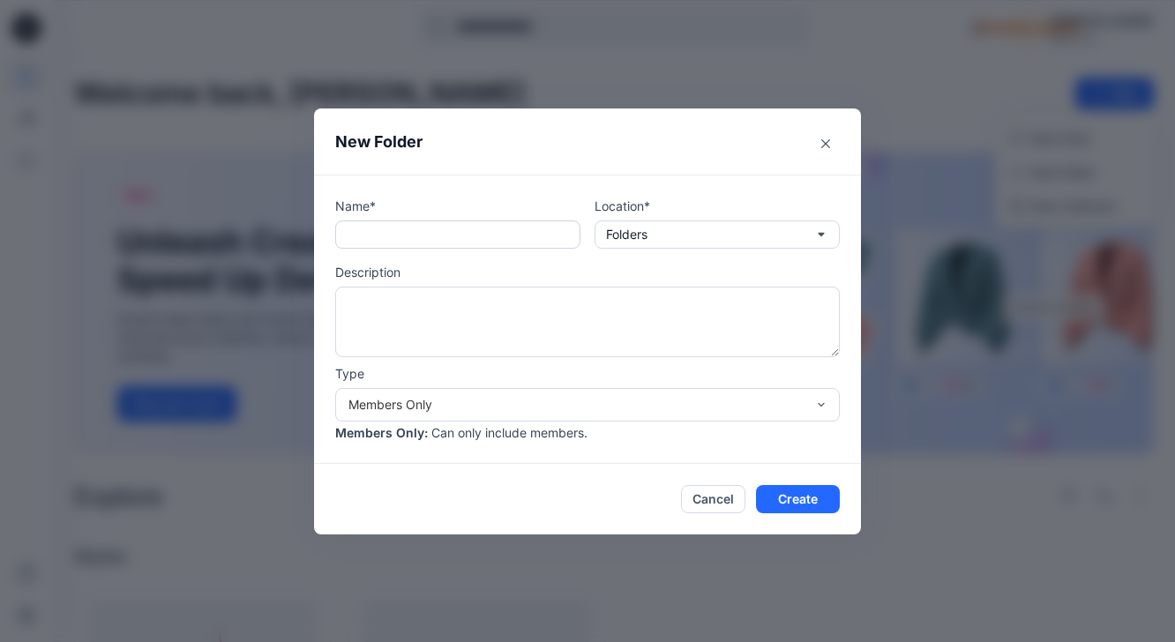
scroll to position [0, 0]
click at [510, 226] on input "text" at bounding box center [457, 234] width 245 height 28
type input "**********"
click at [578, 335] on textarea at bounding box center [587, 322] width 504 height 71
click at [812, 407] on div "Members Only" at bounding box center [577, 404] width 474 height 19
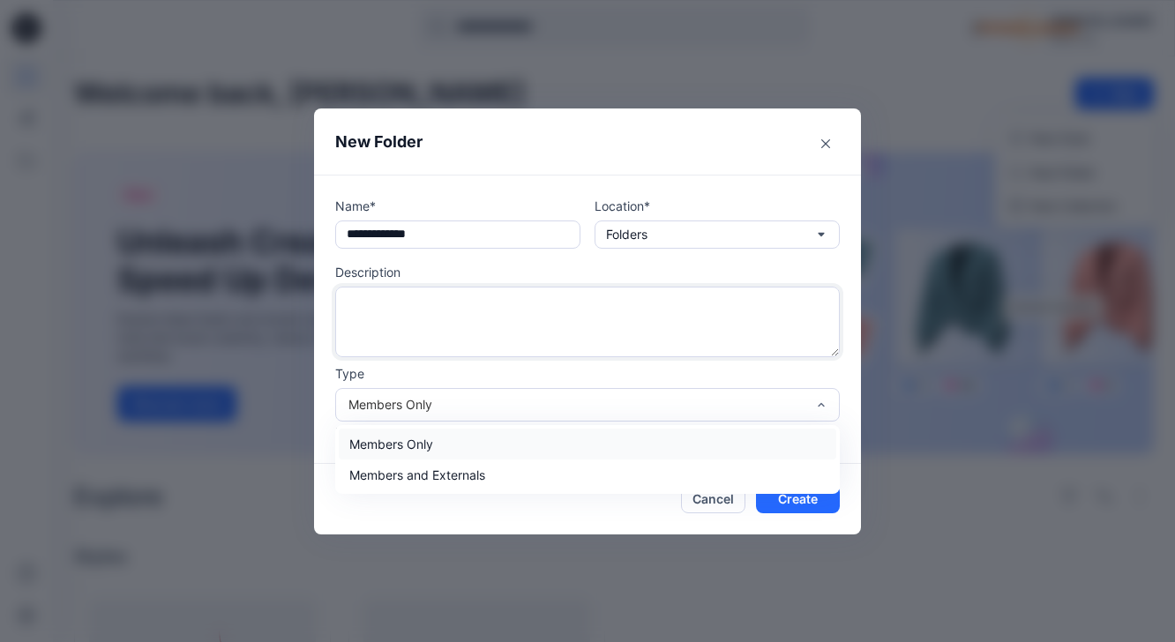
click at [573, 317] on textarea at bounding box center [587, 322] width 504 height 71
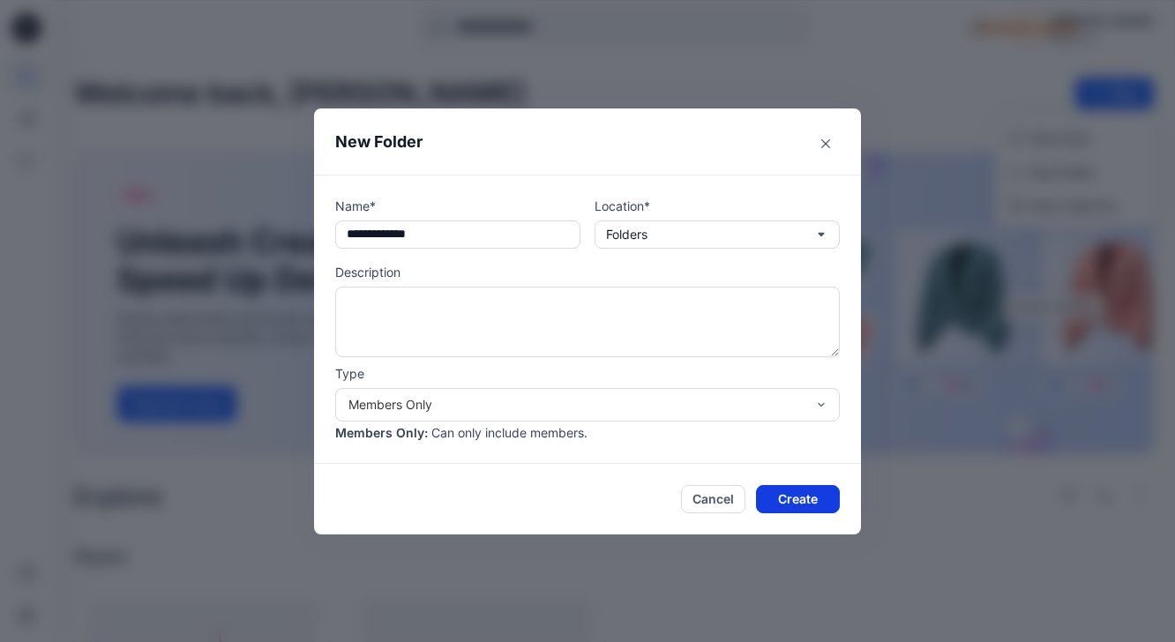
click at [820, 511] on button "Create" at bounding box center [798, 499] width 84 height 28
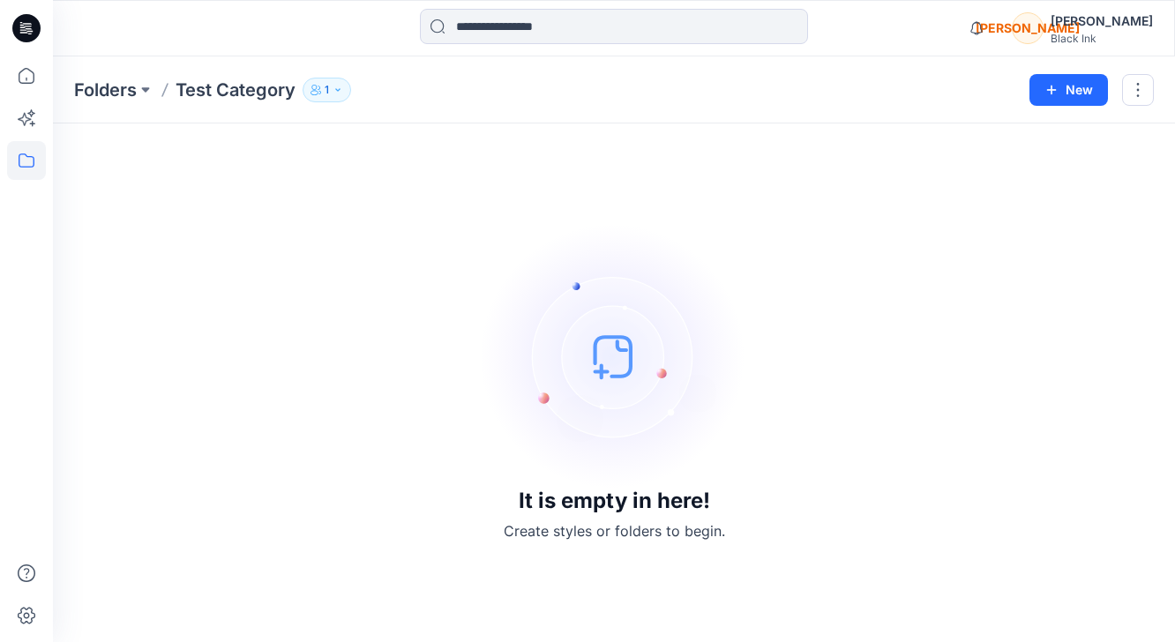
click at [346, 92] on button "1" at bounding box center [326, 90] width 49 height 25
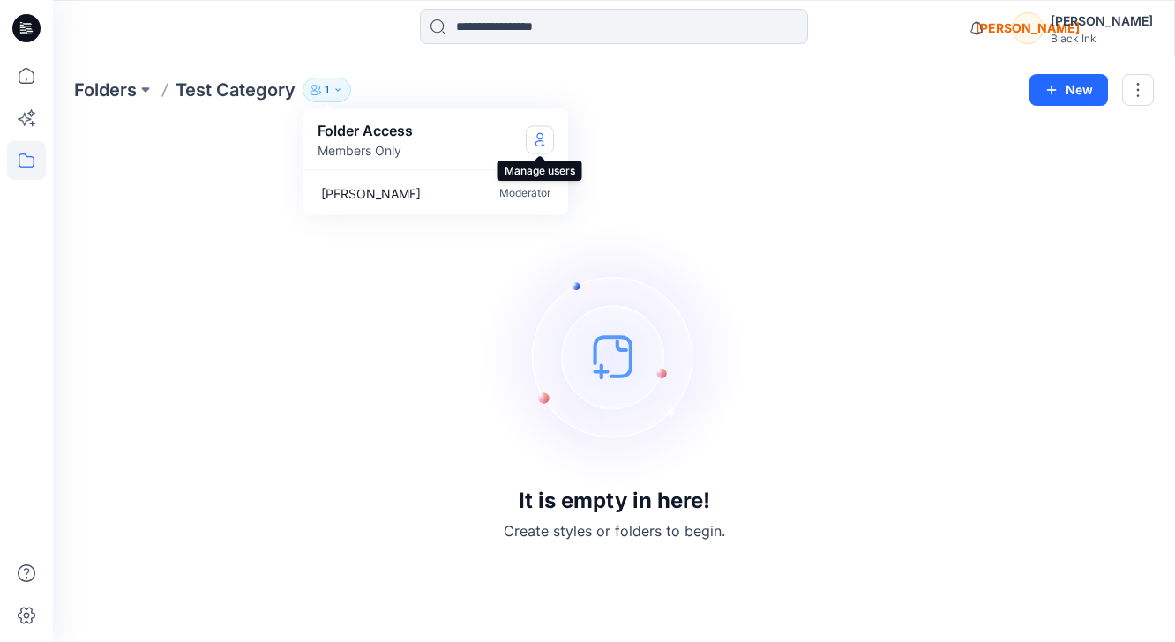
click at [537, 138] on icon "Manage Users" at bounding box center [539, 139] width 7 height 14
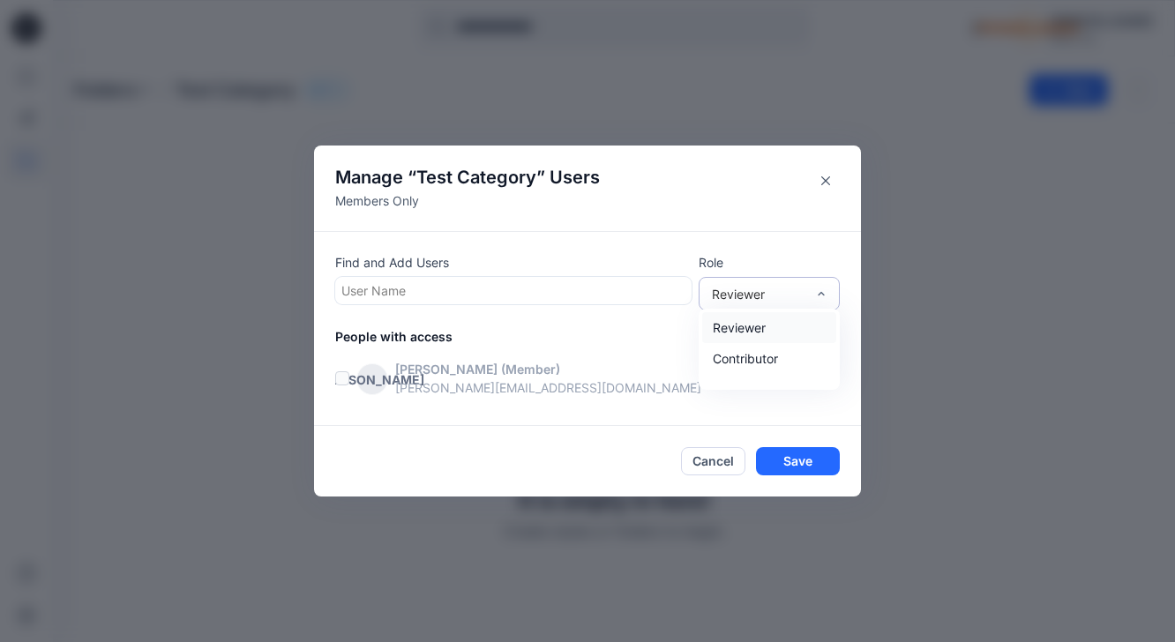
click at [832, 295] on div "Reviewer" at bounding box center [768, 294] width 141 height 34
drag, startPoint x: 616, startPoint y: 461, endPoint x: 573, endPoint y: 453, distance: 43.1
click at [616, 461] on div "Cancel Save" at bounding box center [587, 461] width 504 height 28
click at [704, 460] on button "Cancel" at bounding box center [713, 461] width 64 height 28
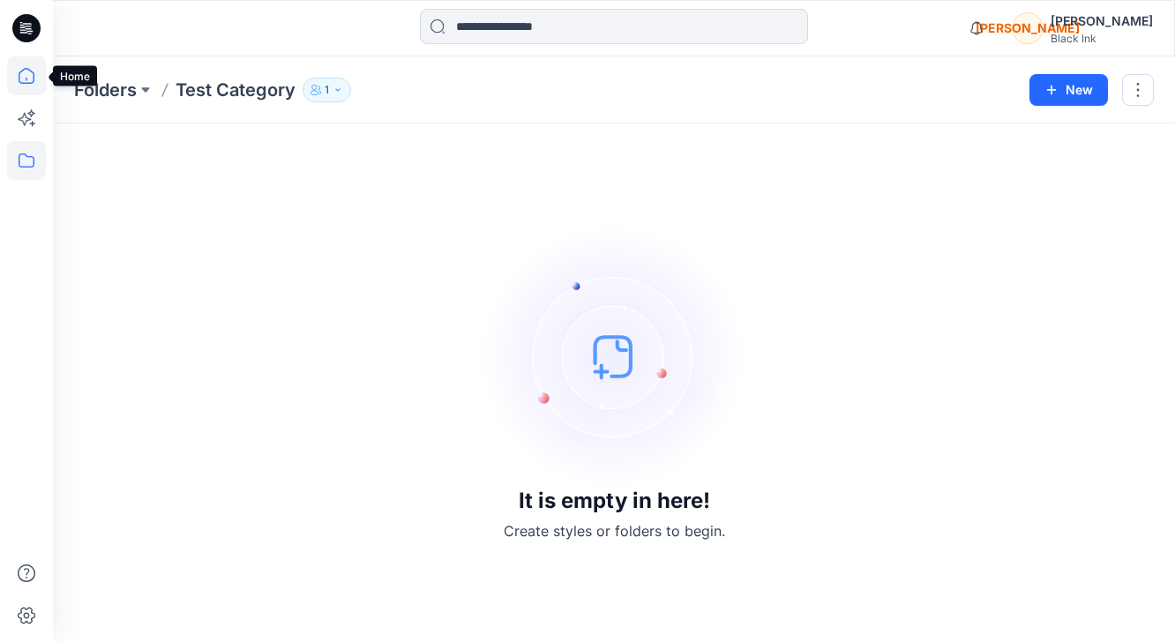
click at [13, 77] on icon at bounding box center [26, 75] width 39 height 39
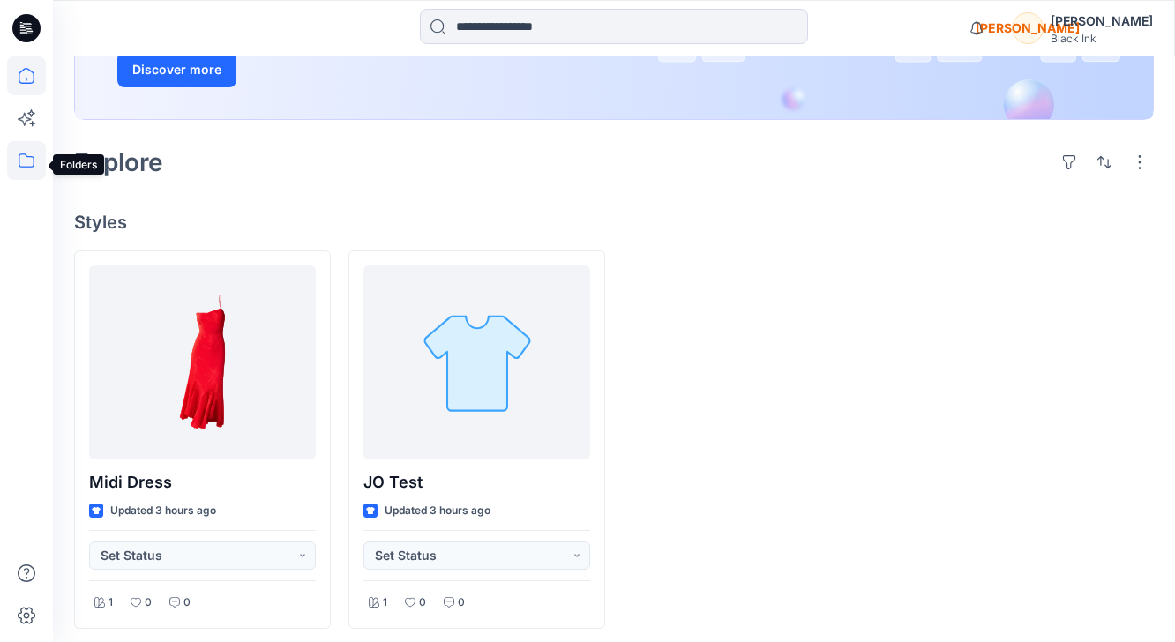
scroll to position [332, 0]
click at [26, 159] on icon at bounding box center [26, 160] width 39 height 39
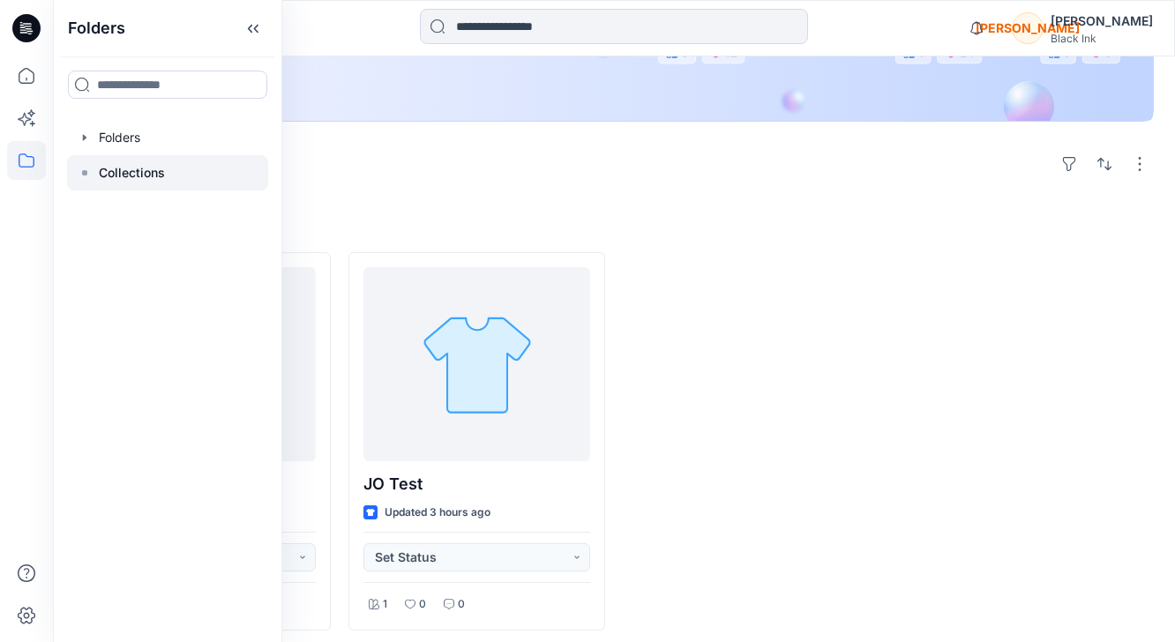
click at [120, 171] on p "Collections" at bounding box center [132, 172] width 66 height 21
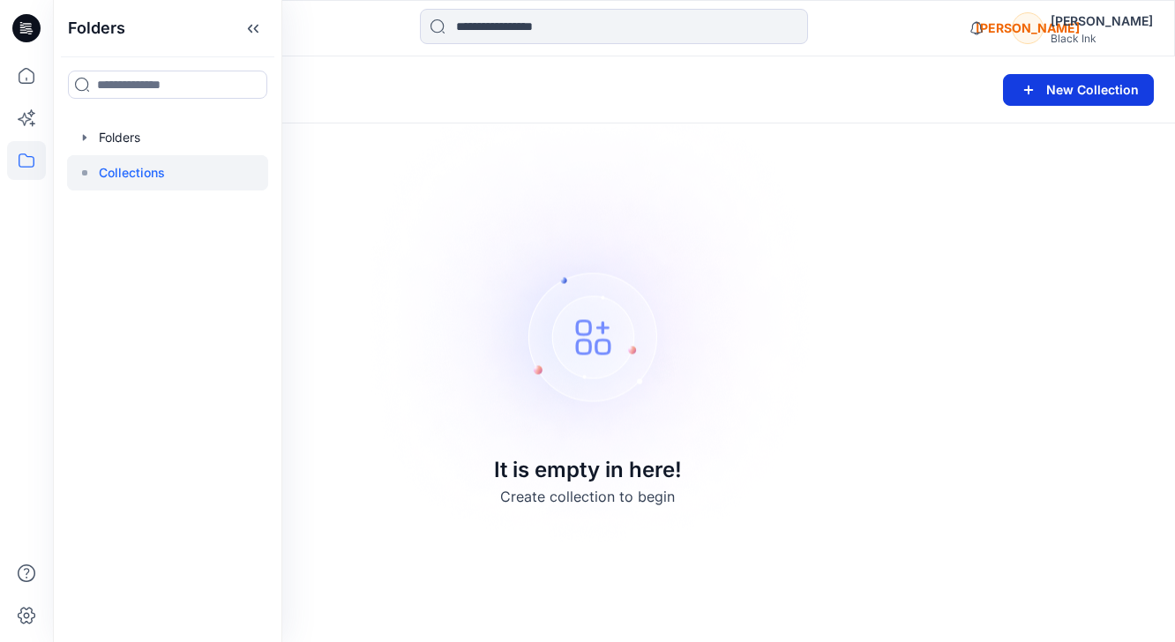
click at [1063, 93] on button "New Collection" at bounding box center [1078, 90] width 151 height 32
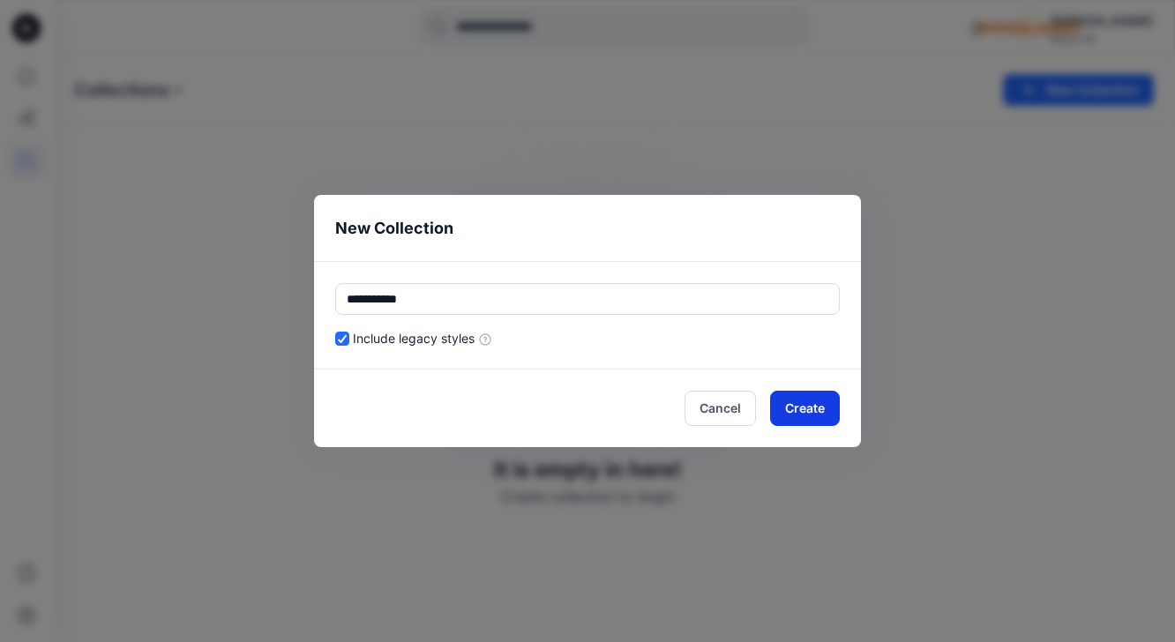
type input "**********"
click at [802, 410] on button "Create" at bounding box center [805, 408] width 70 height 35
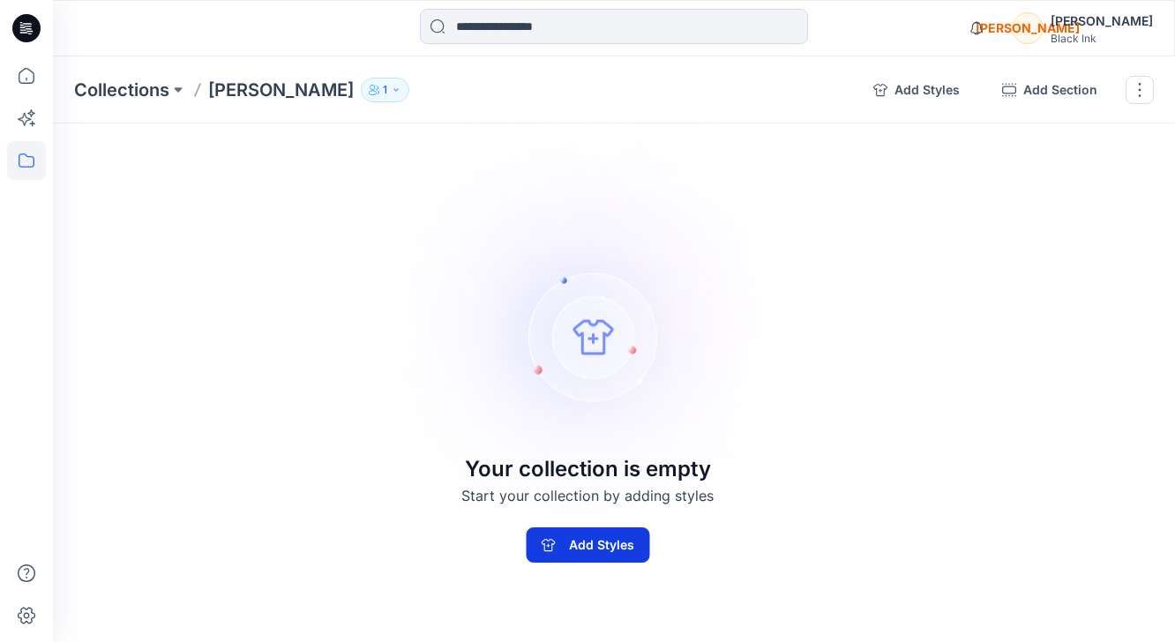
click at [613, 561] on button "Add Styles" at bounding box center [587, 544] width 123 height 35
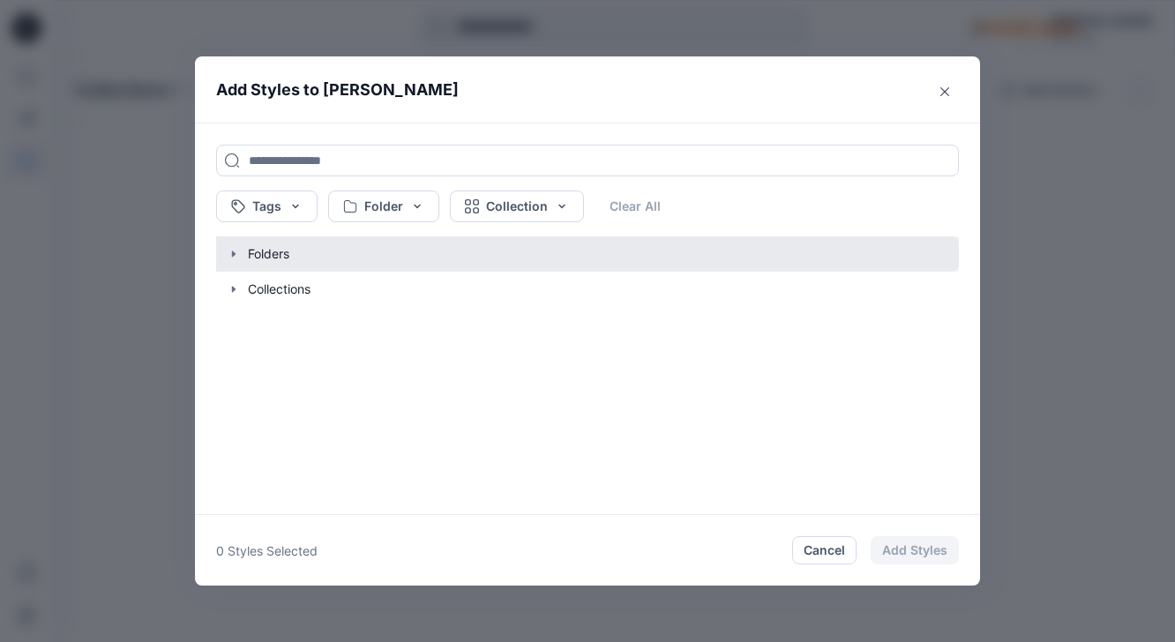
click at [243, 260] on button "button" at bounding box center [578, 253] width 760 height 35
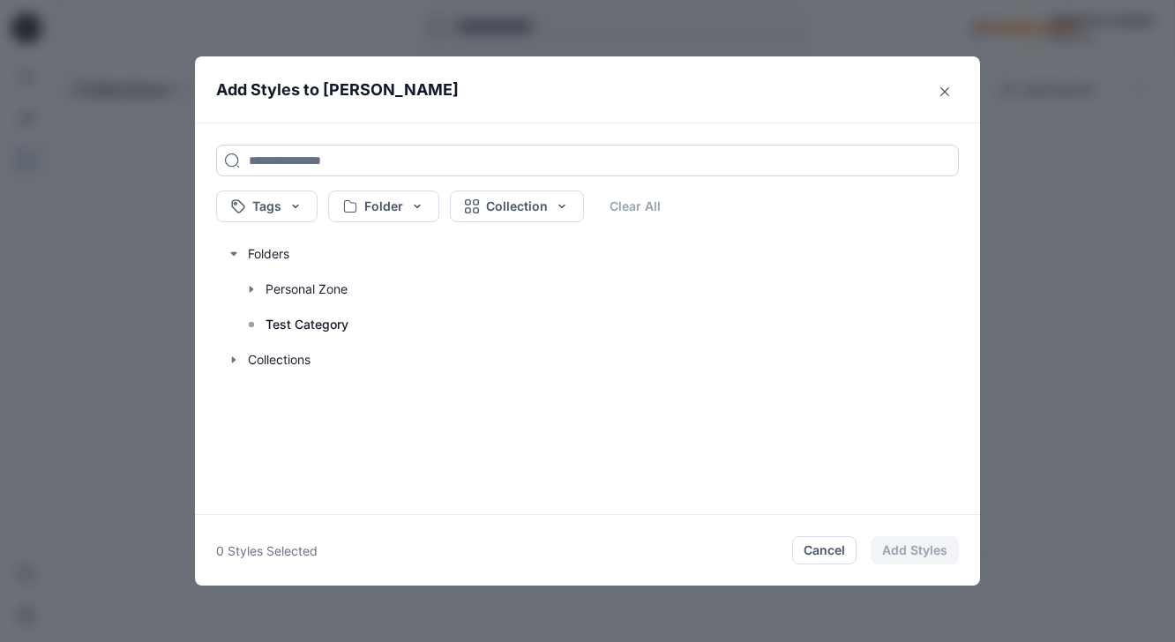
click at [382, 160] on input at bounding box center [587, 161] width 743 height 32
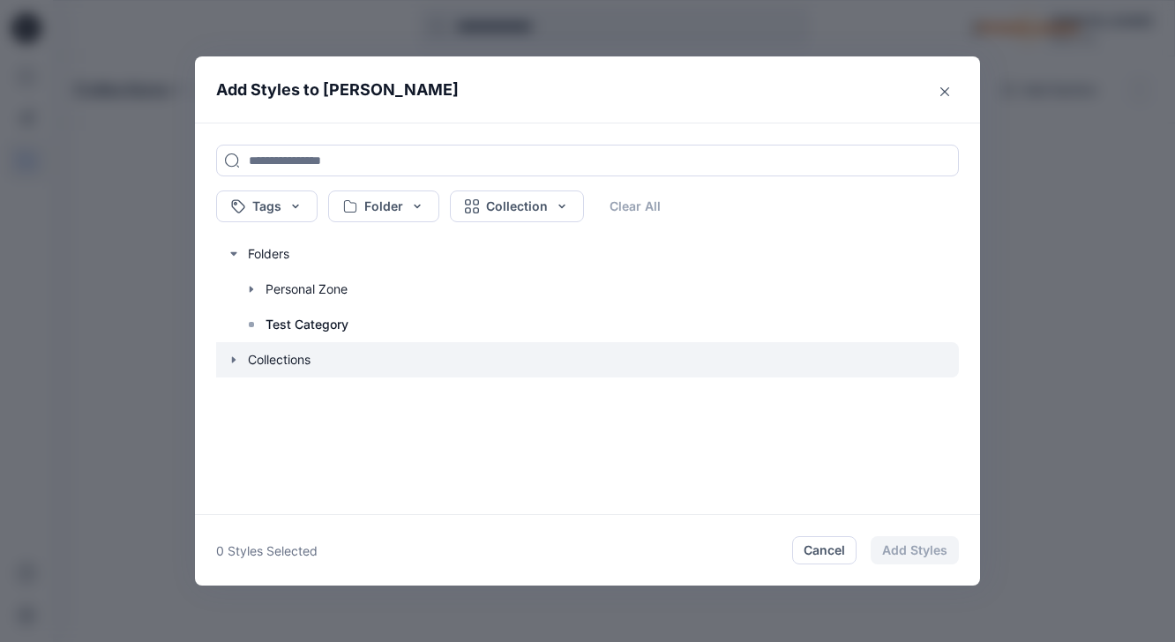
click at [237, 362] on icon "button" at bounding box center [234, 360] width 14 height 14
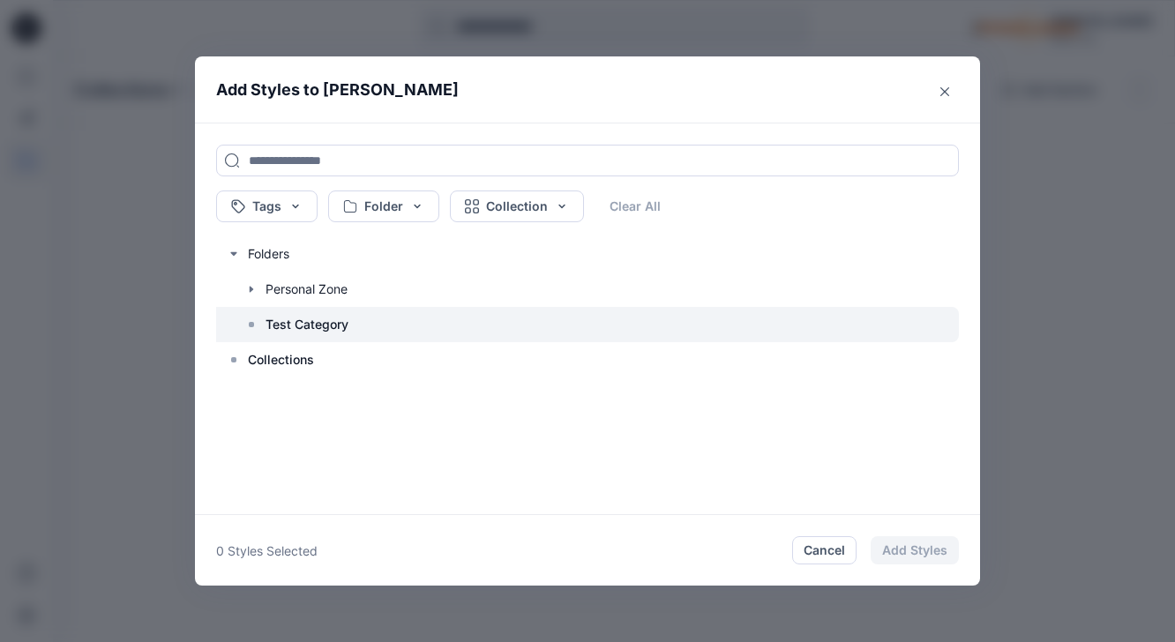
click at [302, 328] on p "Test Category" at bounding box center [306, 324] width 83 height 21
click at [335, 320] on p "Test Category" at bounding box center [306, 324] width 83 height 21
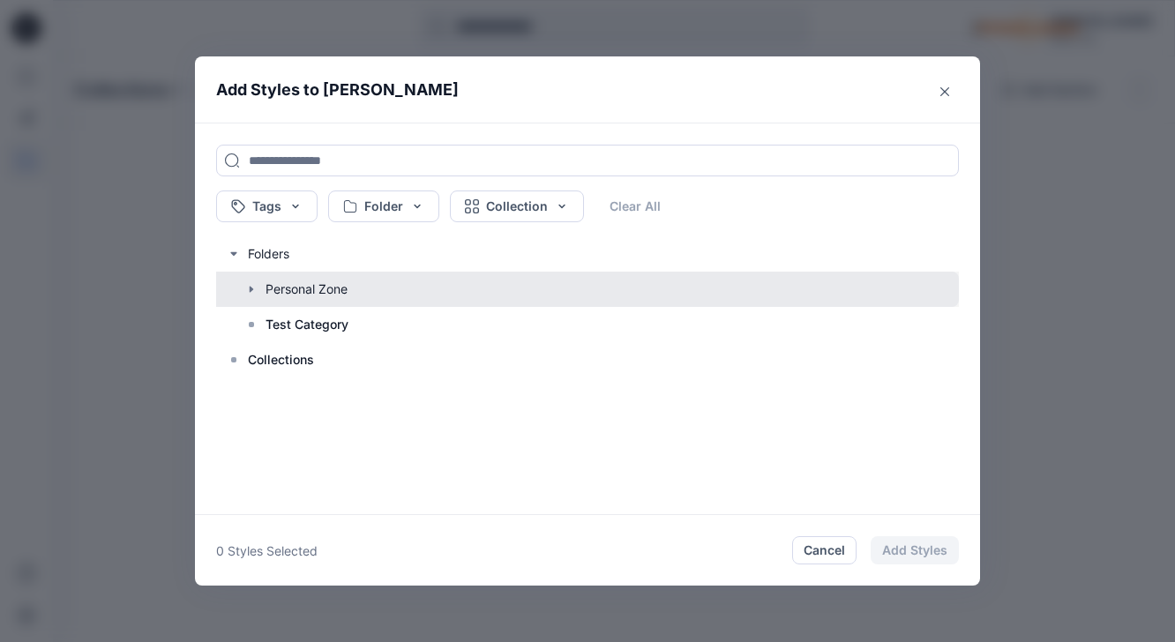
click at [280, 289] on button "button" at bounding box center [578, 289] width 760 height 35
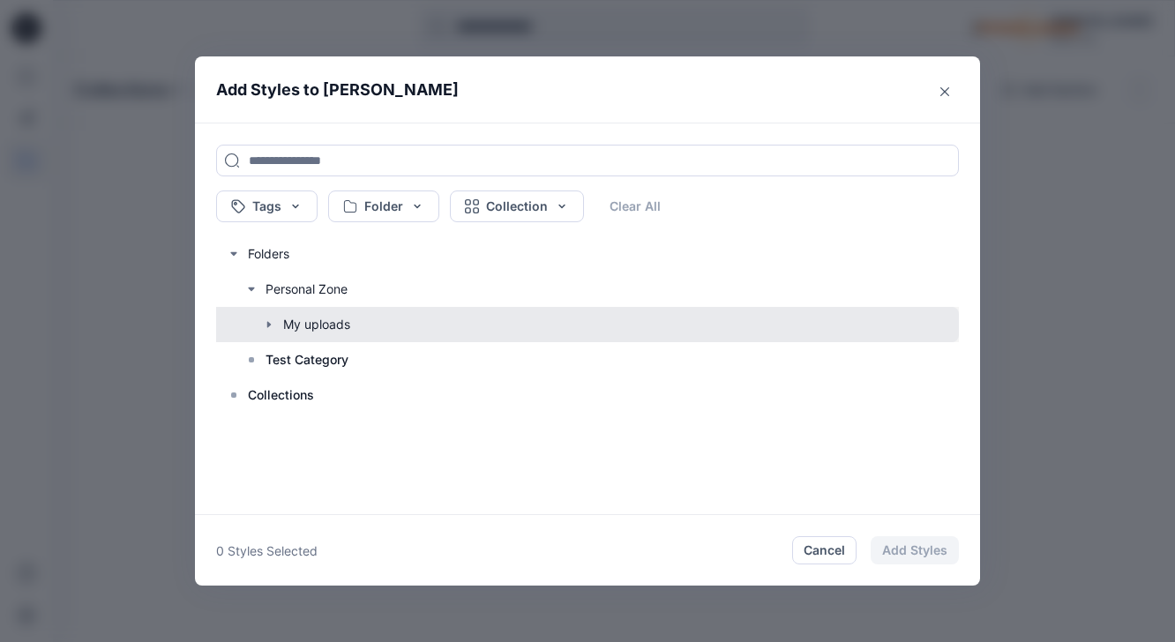
click at [325, 317] on button "button" at bounding box center [578, 324] width 760 height 35
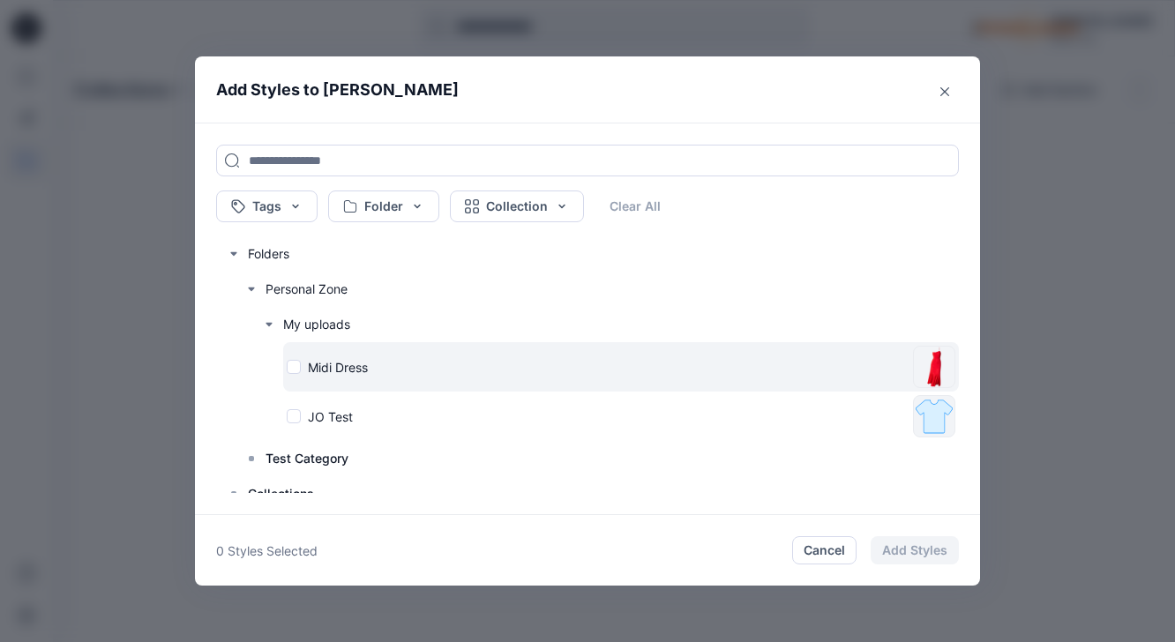
click at [341, 362] on p "Midi Dress" at bounding box center [338, 367] width 60 height 19
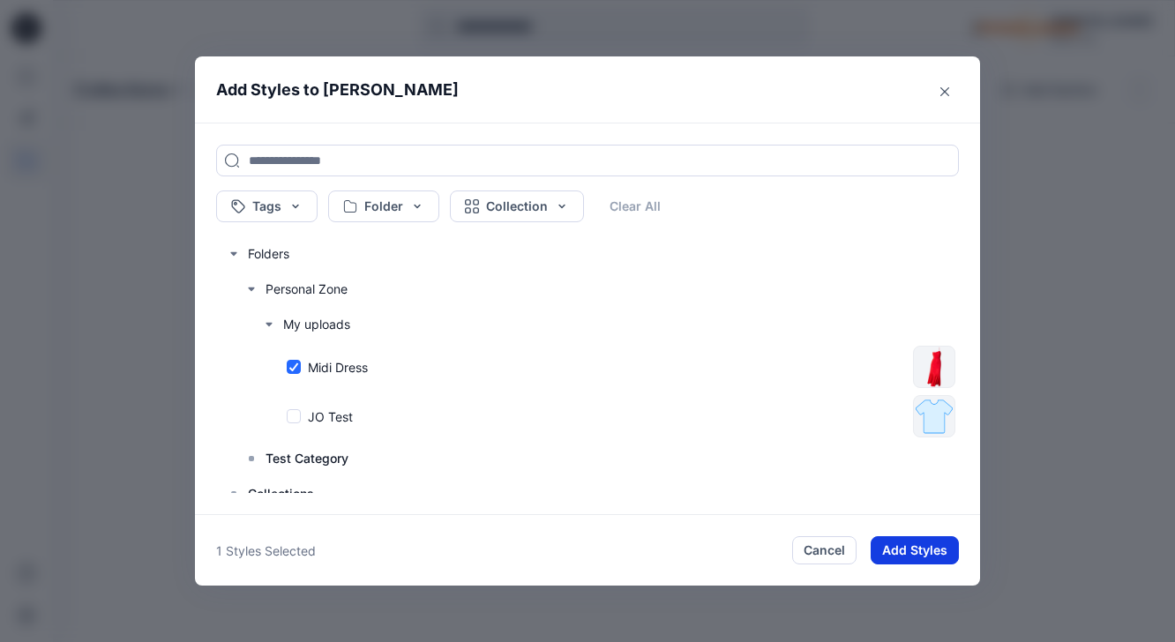
click at [917, 553] on button "Add Styles" at bounding box center [914, 550] width 88 height 28
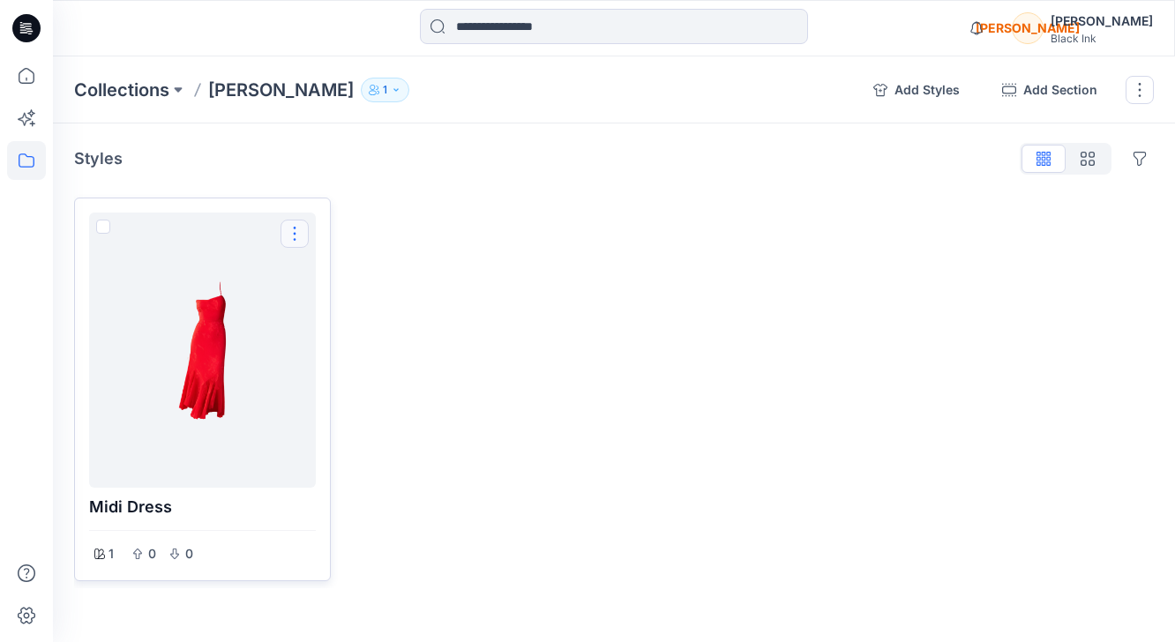
click at [291, 235] on button "Options" at bounding box center [294, 234] width 28 height 28
click at [25, 74] on icon at bounding box center [26, 75] width 39 height 39
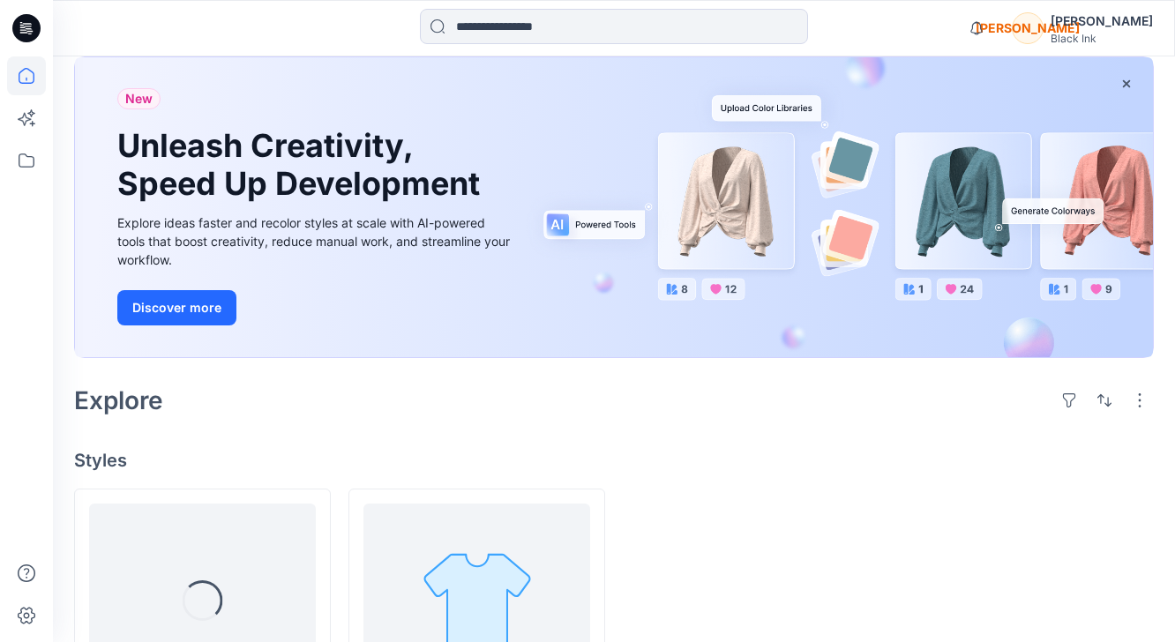
scroll to position [341, 0]
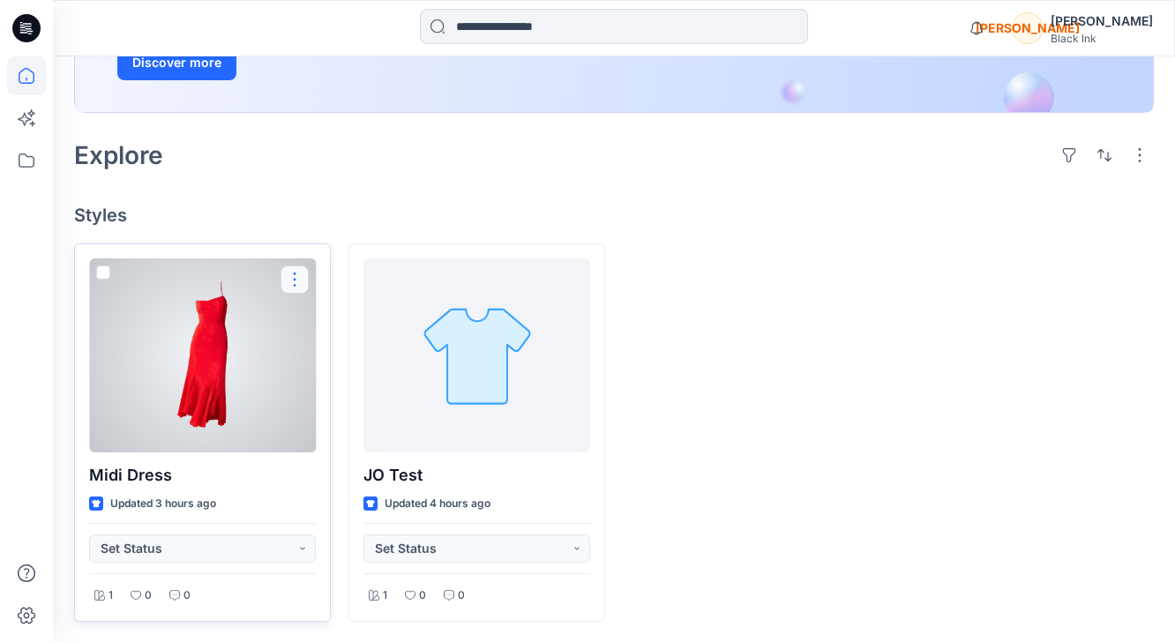
click at [296, 280] on button "button" at bounding box center [294, 279] width 28 height 28
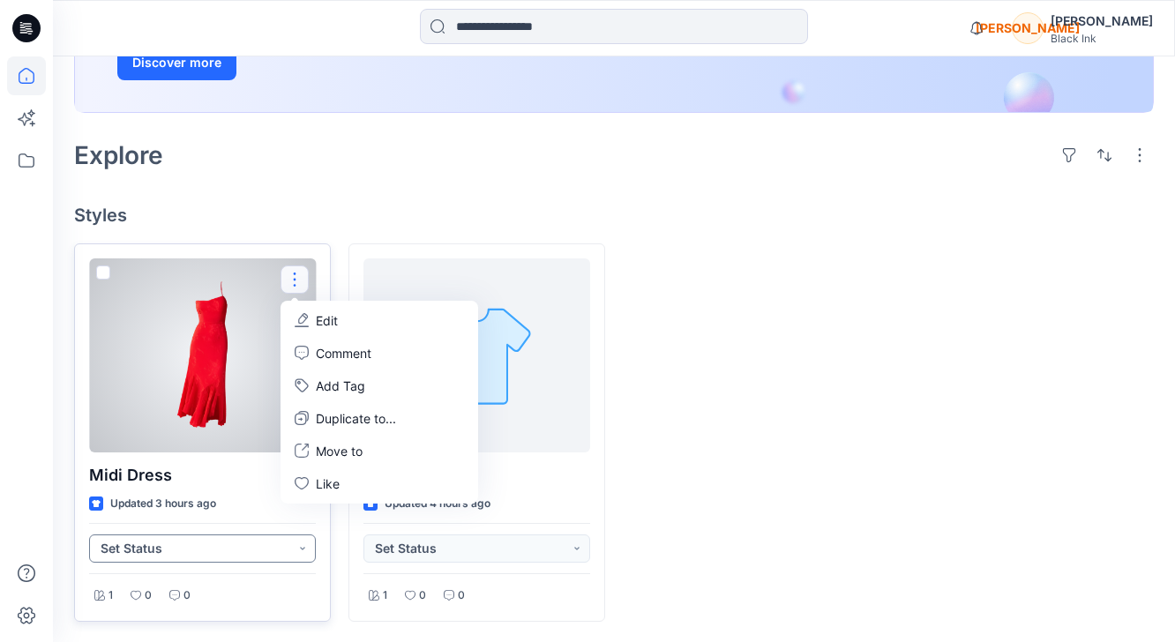
click at [296, 546] on button "Set Status" at bounding box center [202, 548] width 227 height 28
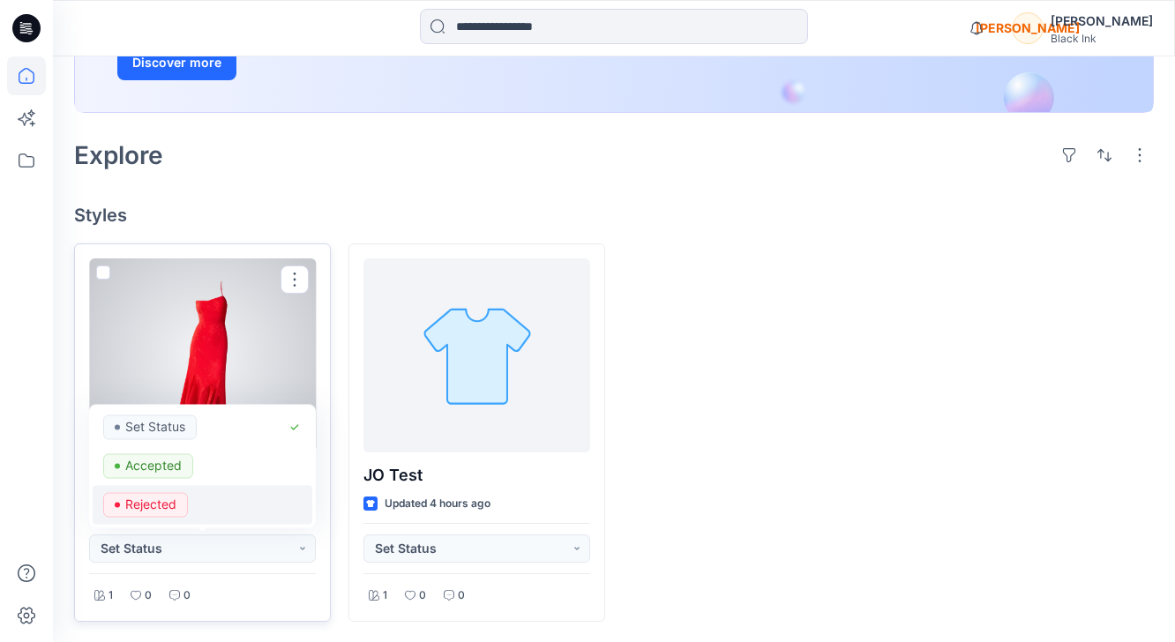
click at [161, 496] on p "Rejected" at bounding box center [150, 503] width 51 height 23
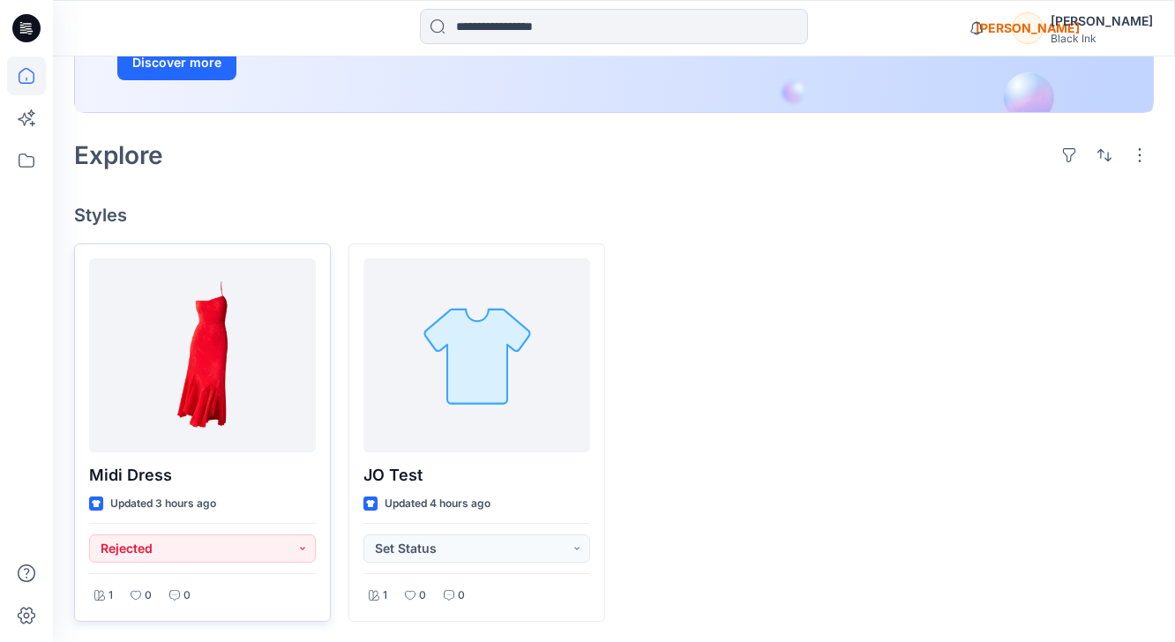
click at [662, 484] on div at bounding box center [751, 432] width 257 height 378
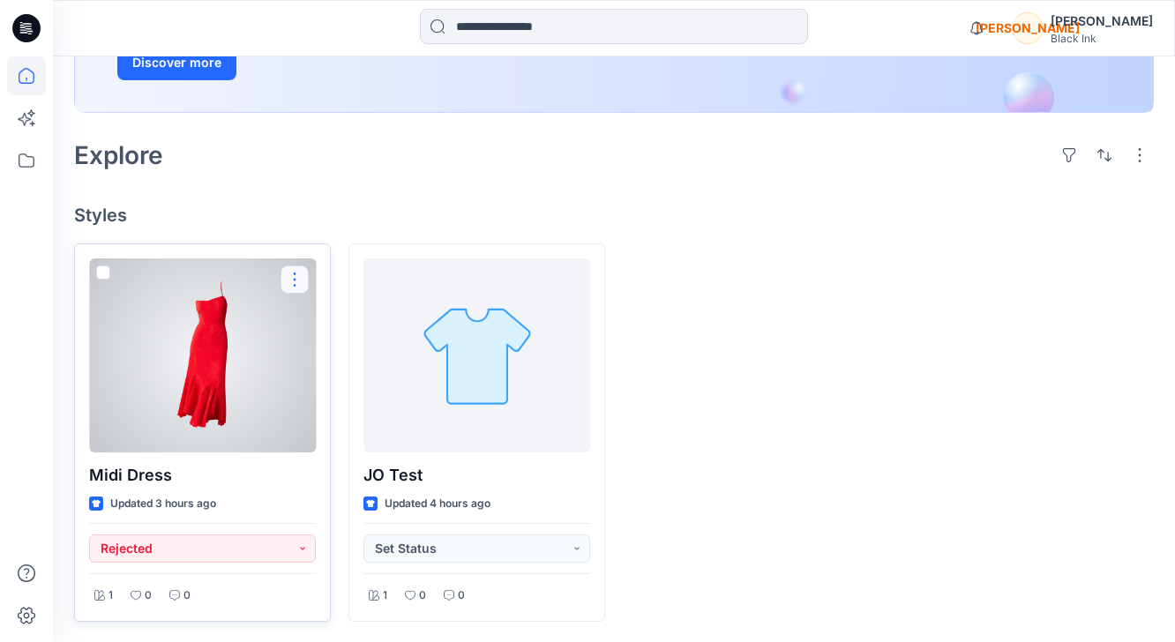
click at [305, 280] on button "button" at bounding box center [294, 279] width 28 height 28
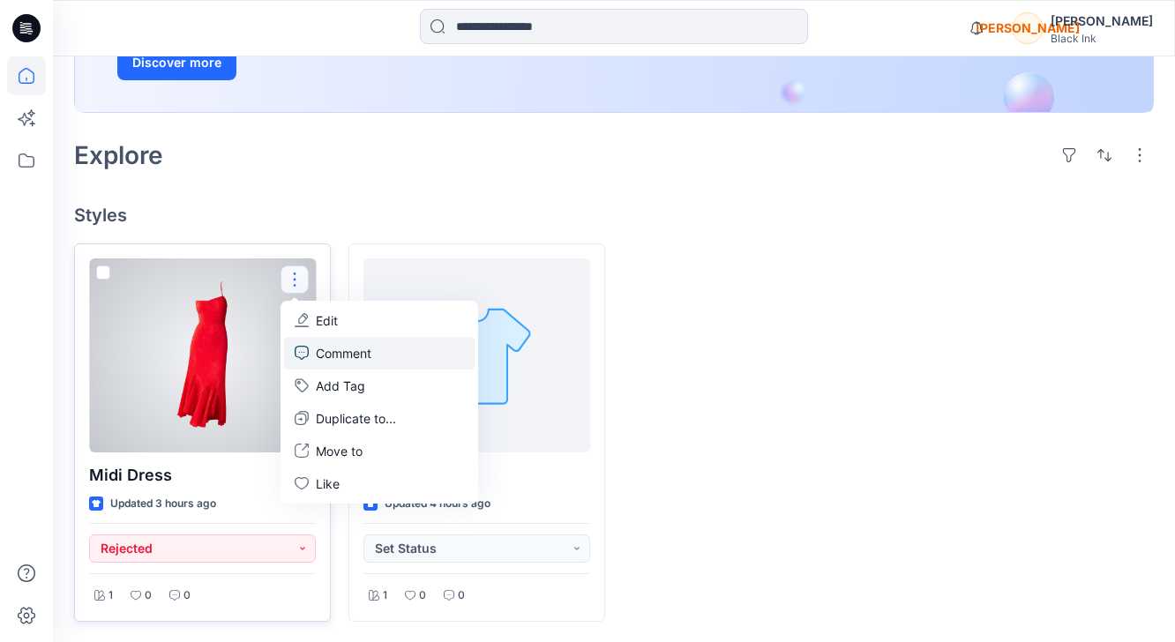
click at [336, 345] on p "Comment" at bounding box center [344, 353] width 56 height 19
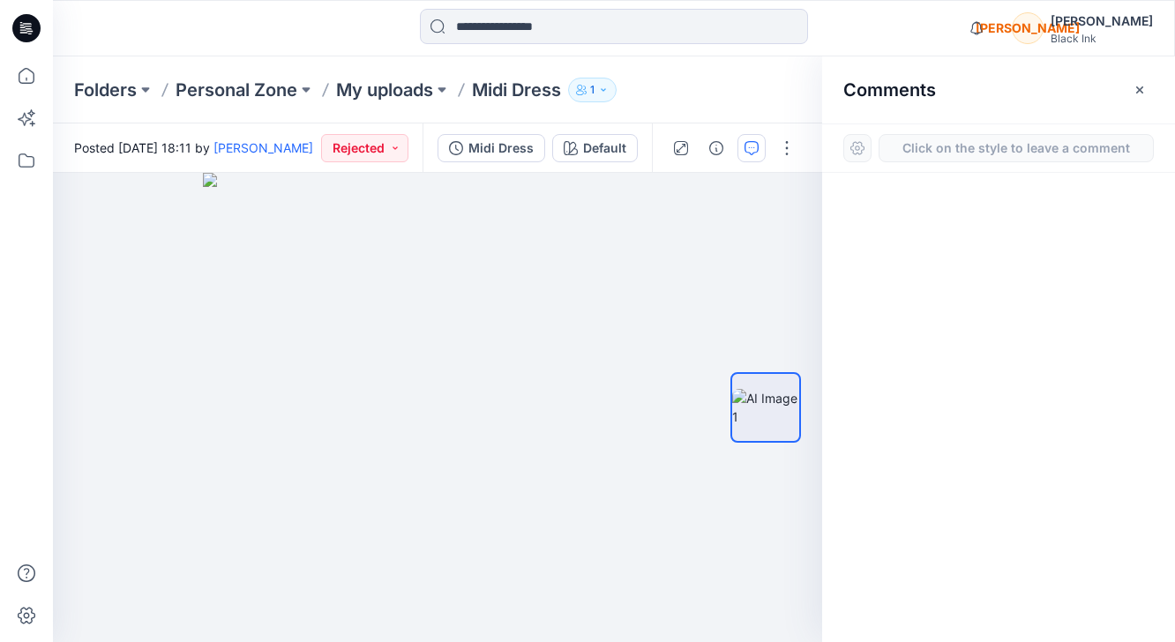
click at [1013, 153] on button "Click on the style to leave a comment" at bounding box center [1015, 148] width 275 height 28
click at [1013, 148] on button "Click on the style to leave a comment" at bounding box center [1015, 148] width 275 height 28
click at [1053, 150] on button "Click on the style to leave a comment" at bounding box center [1015, 148] width 275 height 28
click at [485, 314] on div "1" at bounding box center [437, 407] width 769 height 469
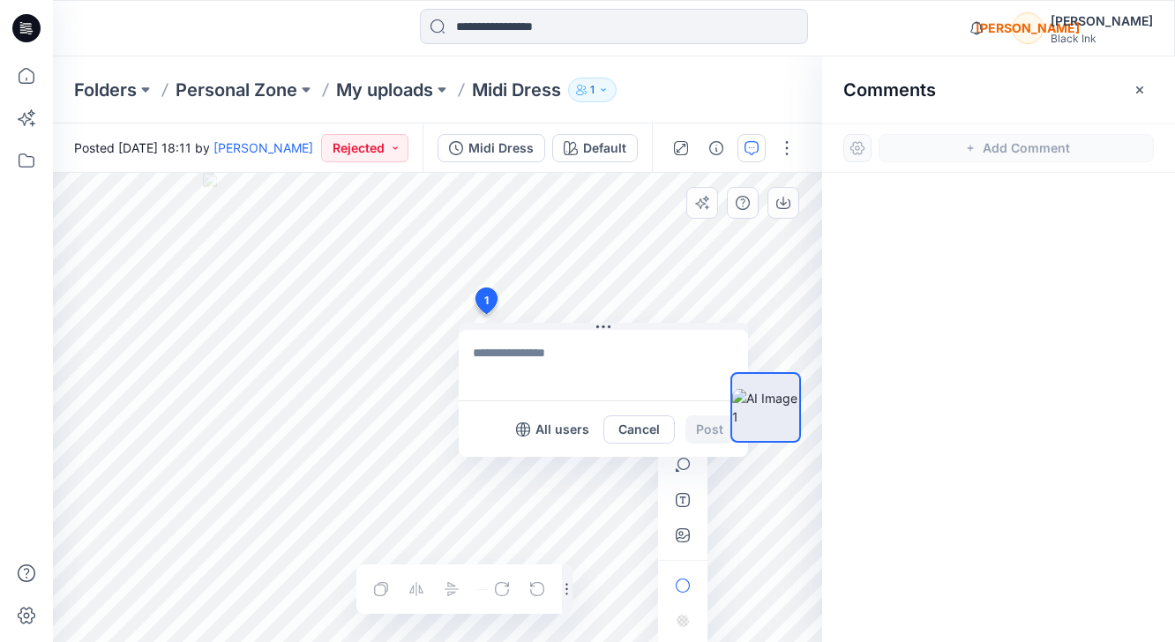
click at [652, 431] on button "Cancel" at bounding box center [638, 429] width 71 height 28
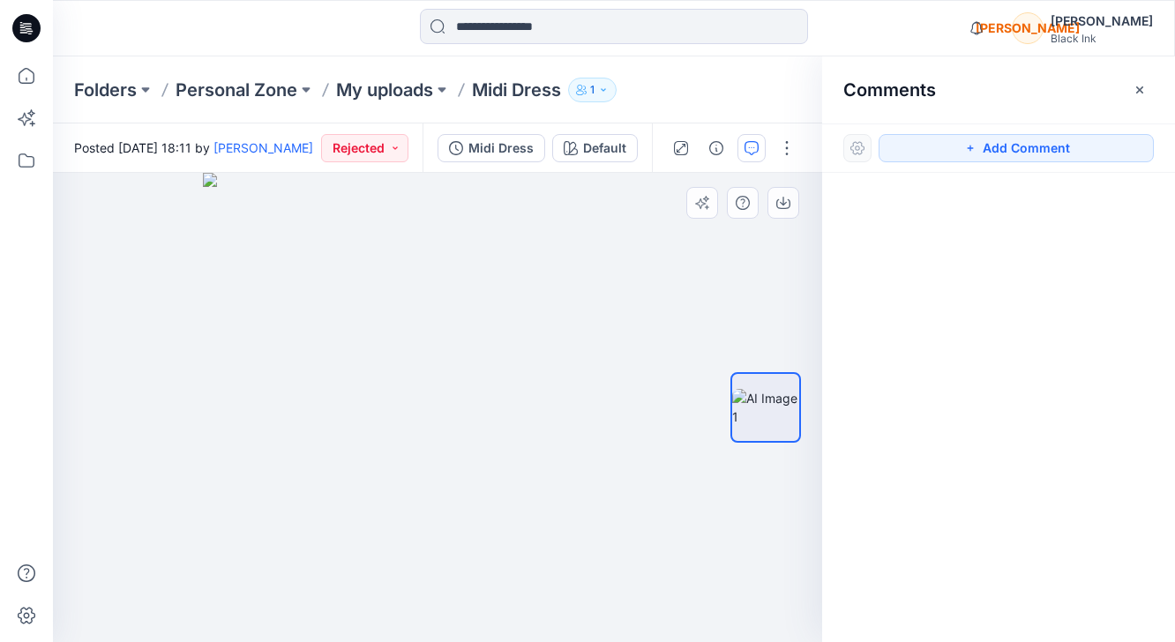
click at [498, 204] on img at bounding box center [437, 407] width 469 height 469
click at [495, 208] on img at bounding box center [437, 407] width 469 height 469
drag, startPoint x: 972, startPoint y: 147, endPoint x: 780, endPoint y: 167, distance: 192.3
click at [971, 147] on icon "button" at bounding box center [969, 149] width 6 height 6
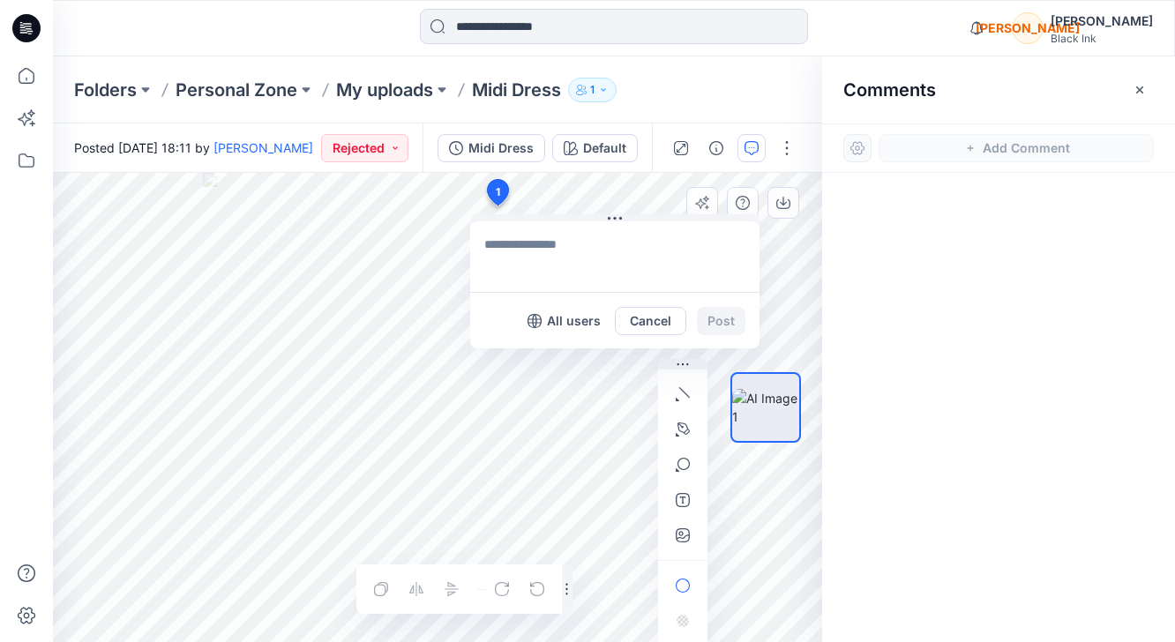
click at [496, 205] on div "1 All users Cancel Post Layer 1" at bounding box center [437, 407] width 769 height 469
type textarea "*"
type textarea "**********"
click at [713, 321] on div at bounding box center [765, 407] width 113 height 253
click at [722, 315] on div at bounding box center [765, 407] width 113 height 253
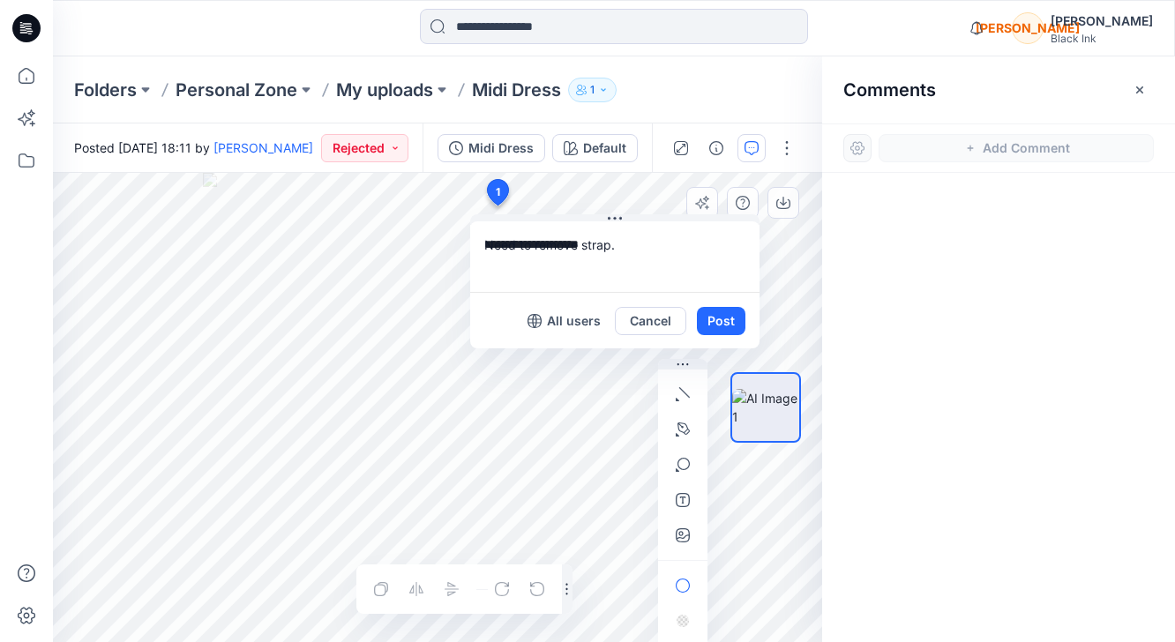
click at [714, 325] on div at bounding box center [765, 407] width 113 height 253
click at [958, 329] on div at bounding box center [998, 375] width 353 height 404
click at [549, 323] on p "All users" at bounding box center [574, 320] width 54 height 21
click at [730, 318] on div at bounding box center [765, 407] width 71 height 253
click at [694, 108] on div "Folders Personal Zone My uploads Midi Dress 1" at bounding box center [614, 89] width 1122 height 67
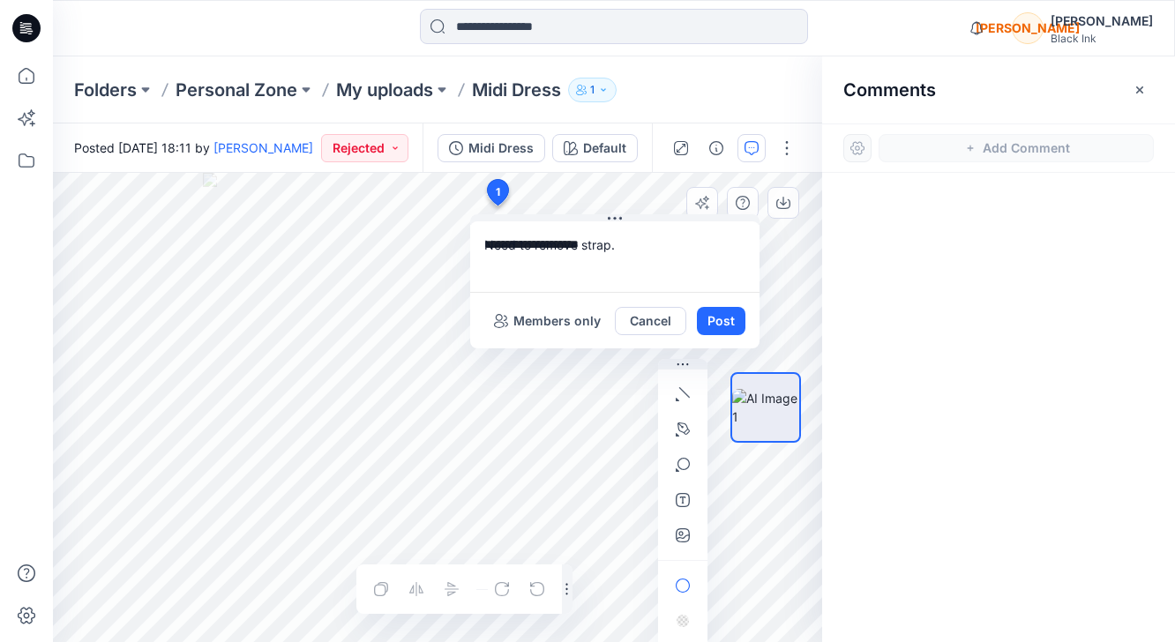
click at [728, 329] on div at bounding box center [765, 407] width 113 height 253
drag, startPoint x: 722, startPoint y: 328, endPoint x: 732, endPoint y: 324, distance: 10.7
click at [721, 328] on div at bounding box center [765, 407] width 113 height 253
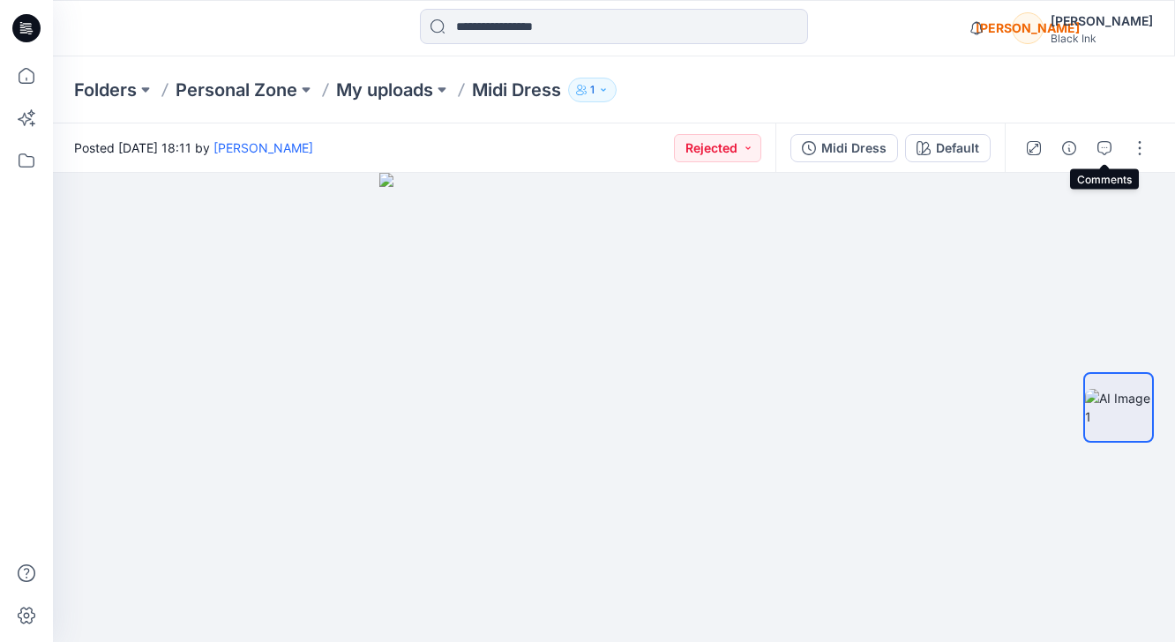
click at [1104, 146] on icon "button" at bounding box center [1104, 146] width 6 height 1
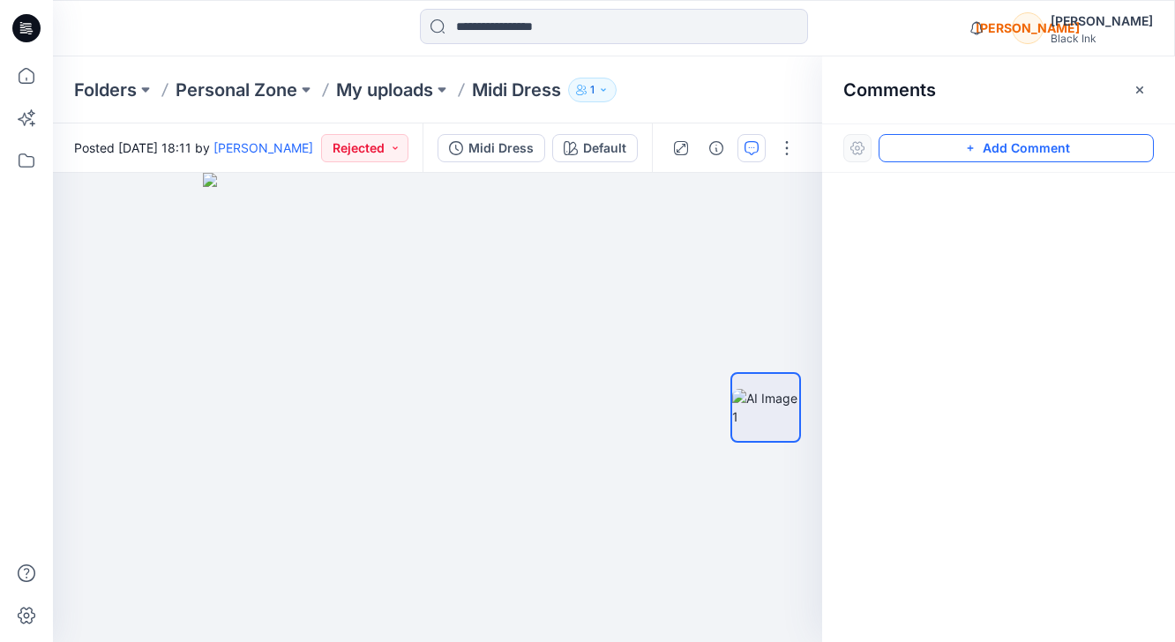
drag, startPoint x: 1011, startPoint y: 154, endPoint x: 992, endPoint y: 157, distance: 18.7
click at [1010, 154] on button "Add Comment" at bounding box center [1015, 148] width 275 height 28
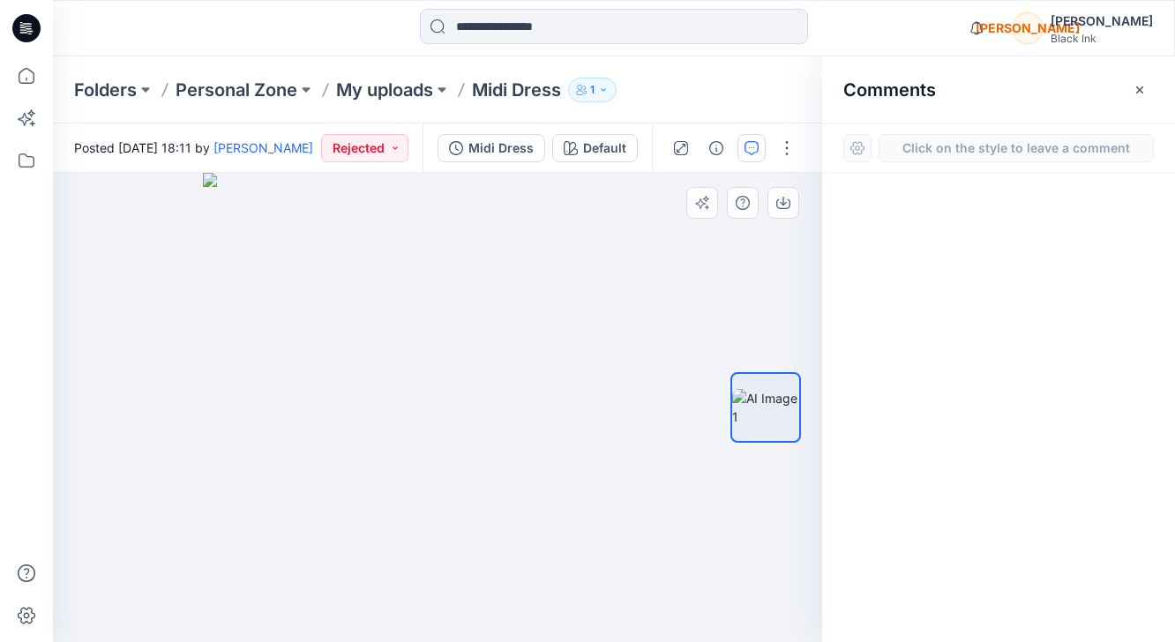
click at [498, 217] on div "1" at bounding box center [437, 407] width 769 height 469
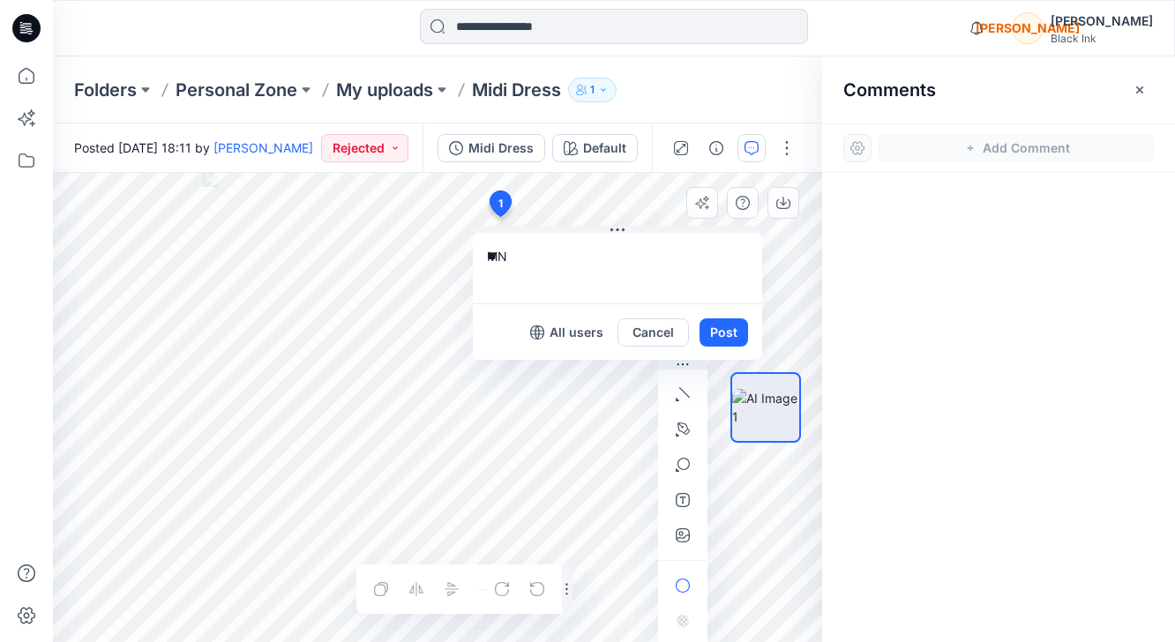
type textarea "*"
type textarea "**********"
click at [577, 332] on p "All users" at bounding box center [576, 332] width 54 height 21
click at [728, 335] on div at bounding box center [765, 407] width 113 height 253
click at [722, 332] on div at bounding box center [765, 407] width 113 height 253
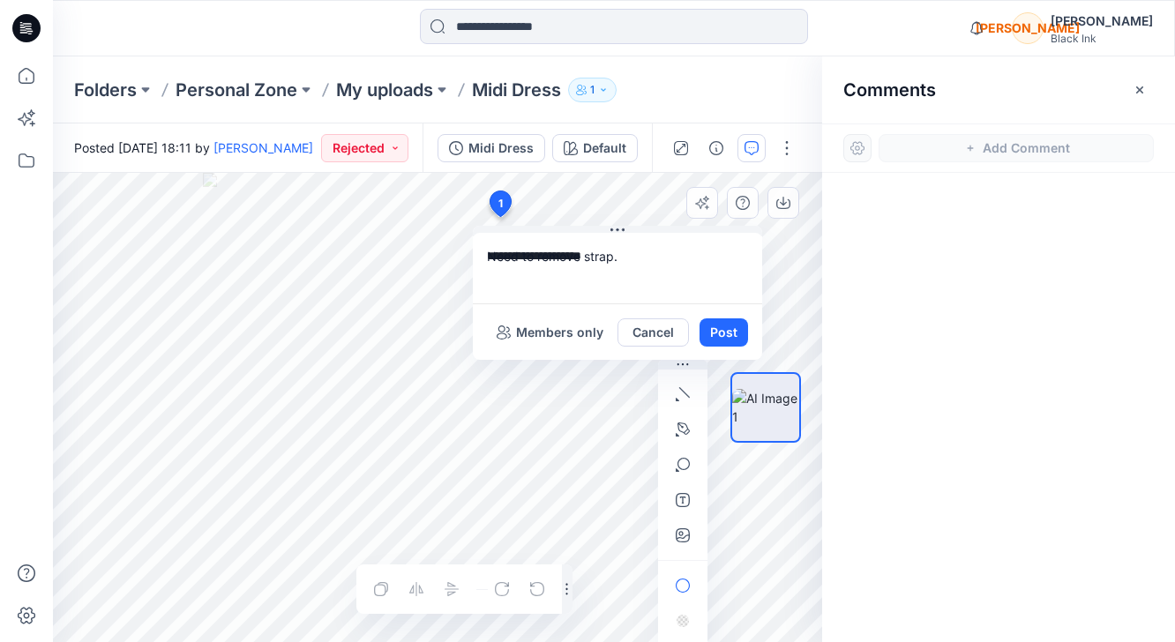
click at [721, 332] on div at bounding box center [765, 407] width 113 height 253
click at [728, 330] on div at bounding box center [765, 407] width 113 height 253
click at [1141, 86] on icon "button" at bounding box center [1139, 90] width 14 height 14
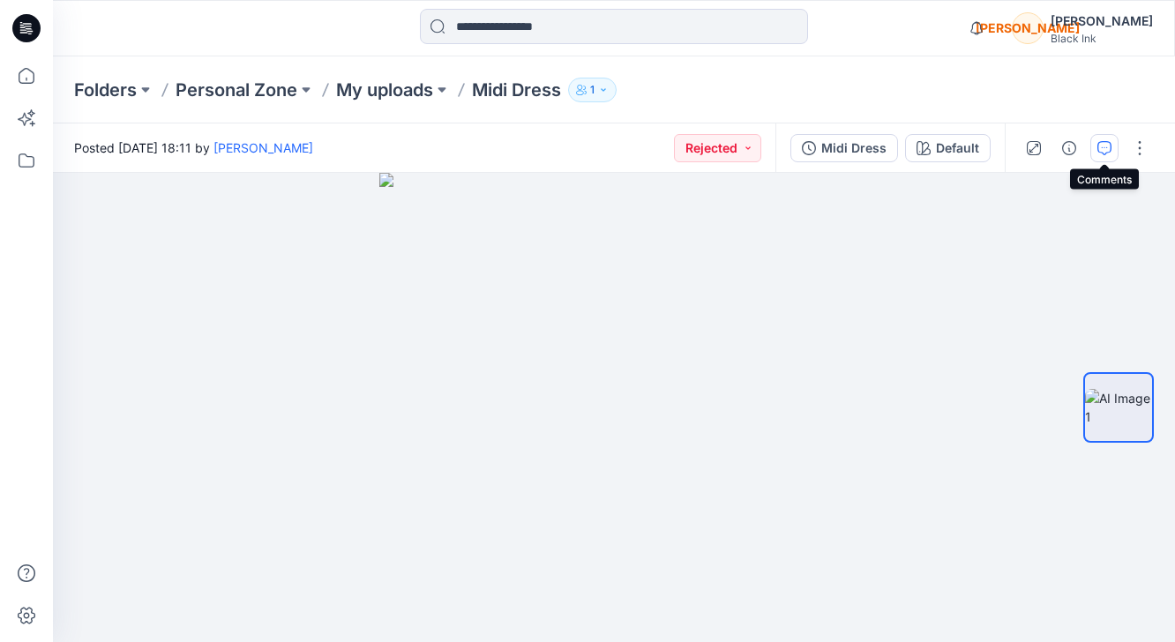
click at [1112, 148] on button "button" at bounding box center [1104, 148] width 28 height 28
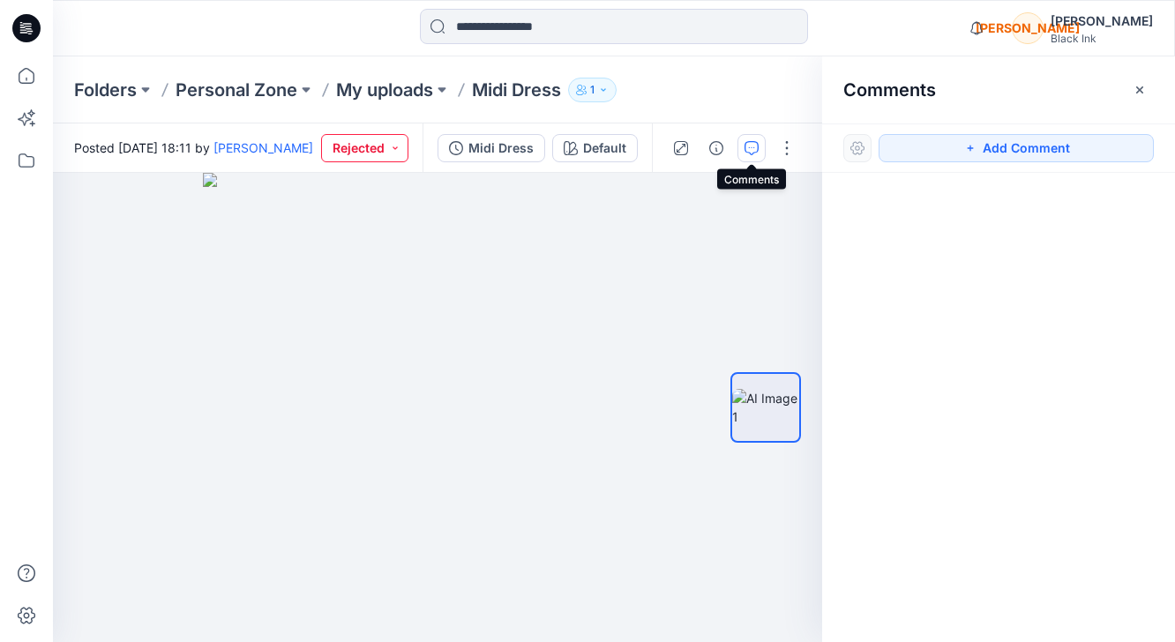
click at [757, 149] on icon "button" at bounding box center [751, 148] width 14 height 14
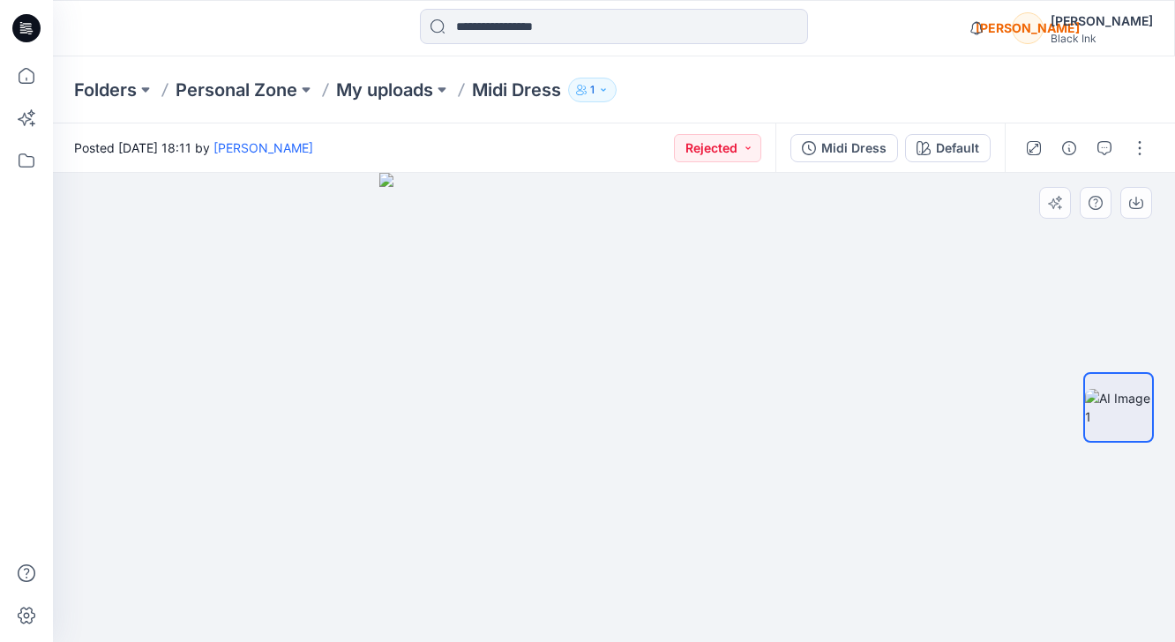
click at [681, 238] on img at bounding box center [613, 407] width 469 height 469
click at [1104, 152] on icon "button" at bounding box center [1104, 148] width 14 height 14
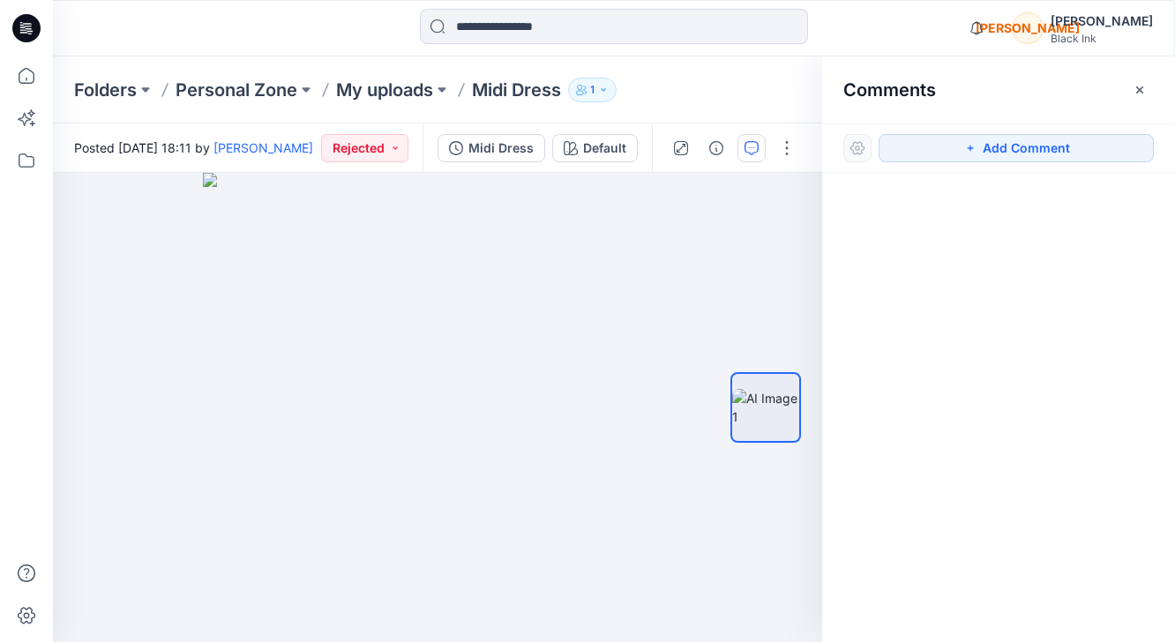
click at [966, 157] on button "Add Comment" at bounding box center [1015, 148] width 275 height 28
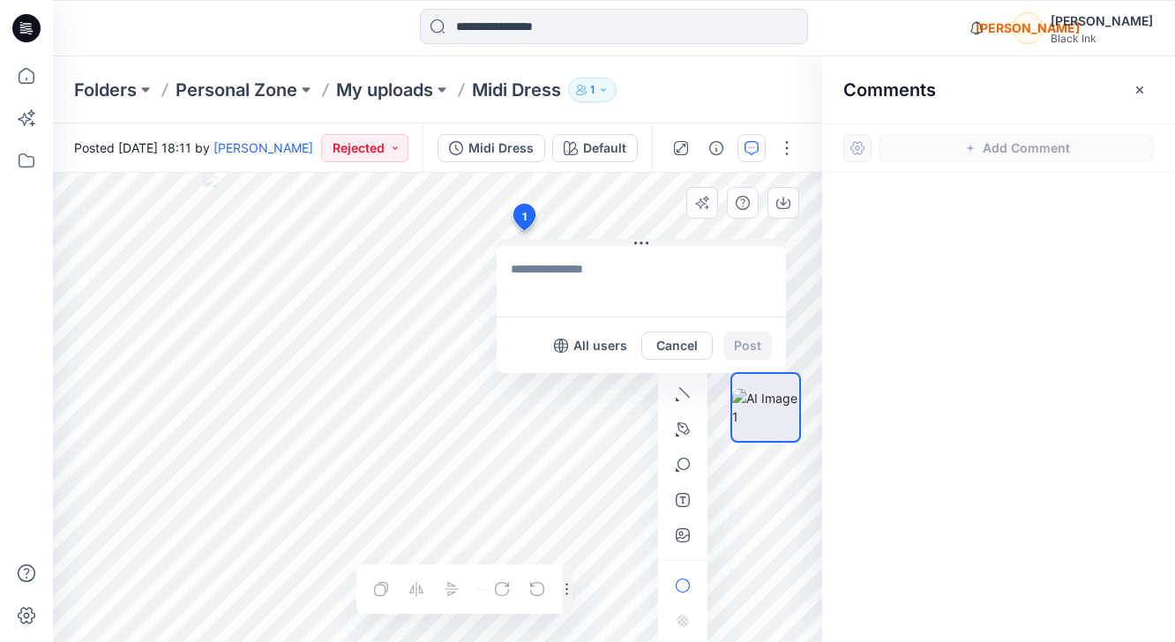
click at [523, 230] on div "1 All users Cancel Post Layer 1" at bounding box center [437, 407] width 769 height 469
type textarea "**********"
click at [750, 348] on div at bounding box center [765, 407] width 71 height 253
click at [735, 347] on div at bounding box center [765, 407] width 71 height 253
click at [736, 347] on div at bounding box center [765, 407] width 71 height 253
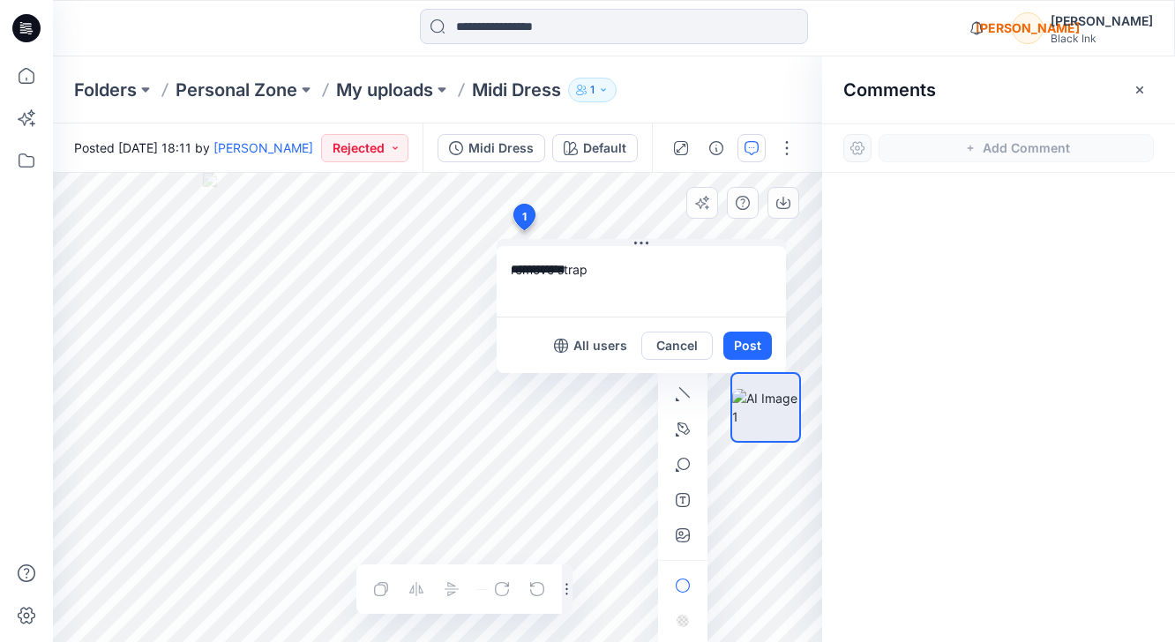
click at [473, 234] on div "**********" at bounding box center [437, 407] width 769 height 469
click at [631, 269] on textarea "**********" at bounding box center [640, 281] width 289 height 71
click at [830, 243] on div at bounding box center [998, 375] width 353 height 404
drag, startPoint x: 615, startPoint y: 293, endPoint x: 593, endPoint y: 281, distance: 24.8
click at [615, 292] on textarea "**********" at bounding box center [640, 281] width 289 height 71
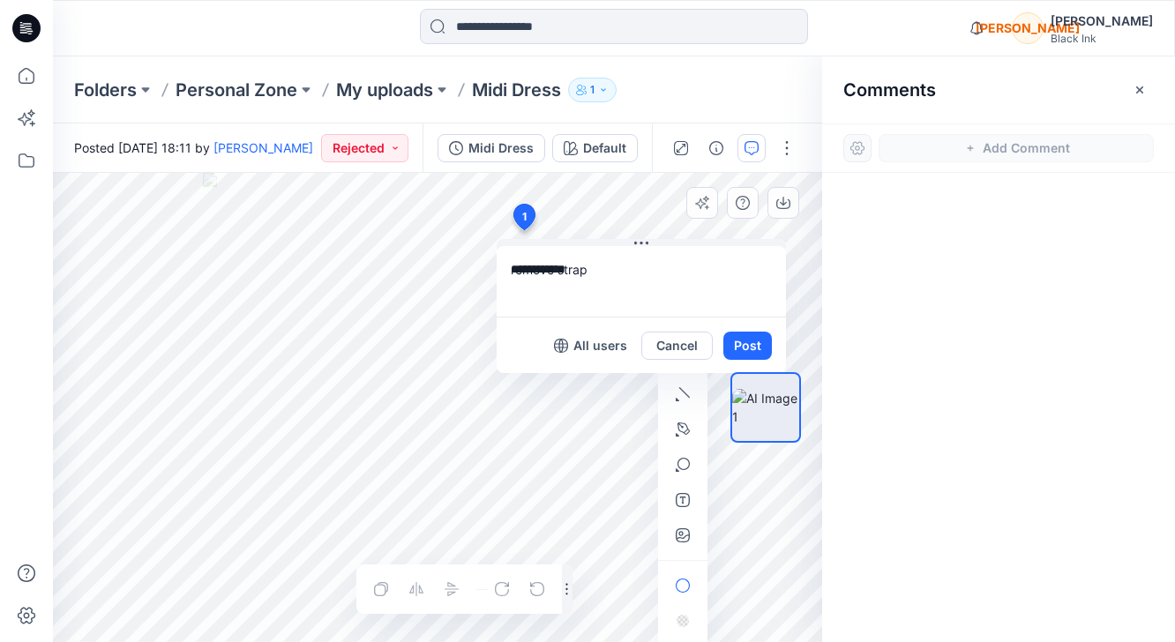
click at [752, 348] on div at bounding box center [765, 407] width 71 height 253
click at [514, 213] on icon at bounding box center [524, 218] width 21 height 26
click at [497, 590] on div at bounding box center [519, 589] width 63 height 28
click at [503, 589] on div at bounding box center [519, 589] width 63 height 28
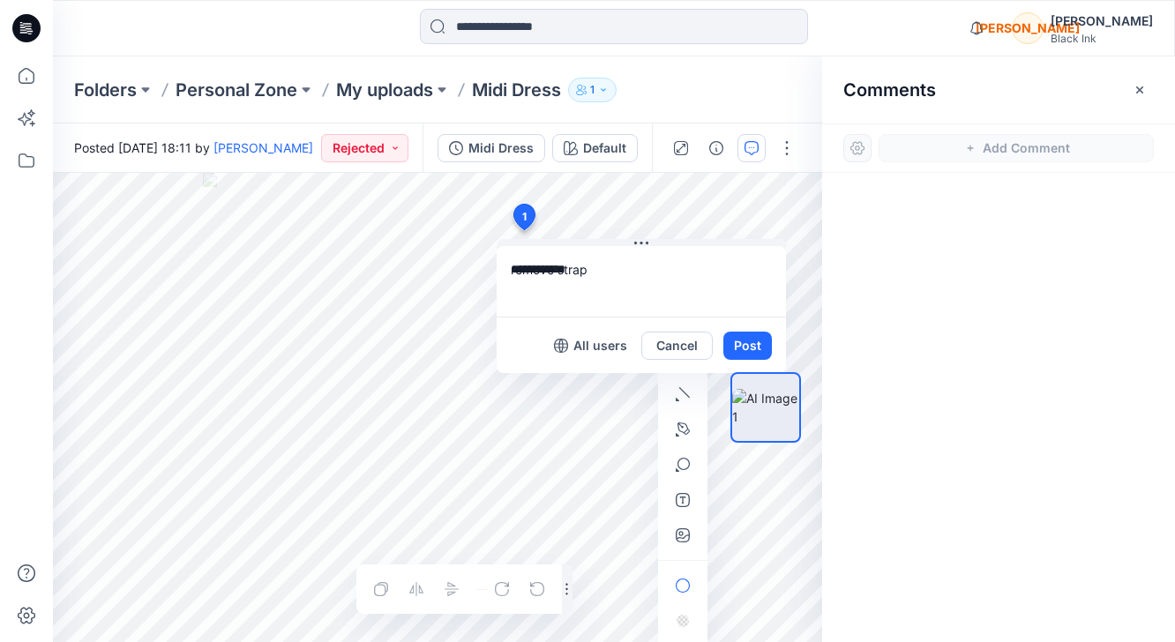
click at [909, 529] on div at bounding box center [998, 375] width 353 height 404
click at [752, 349] on div at bounding box center [765, 407] width 71 height 253
click at [749, 334] on div at bounding box center [765, 407] width 71 height 253
click at [756, 146] on icon "button" at bounding box center [751, 148] width 14 height 14
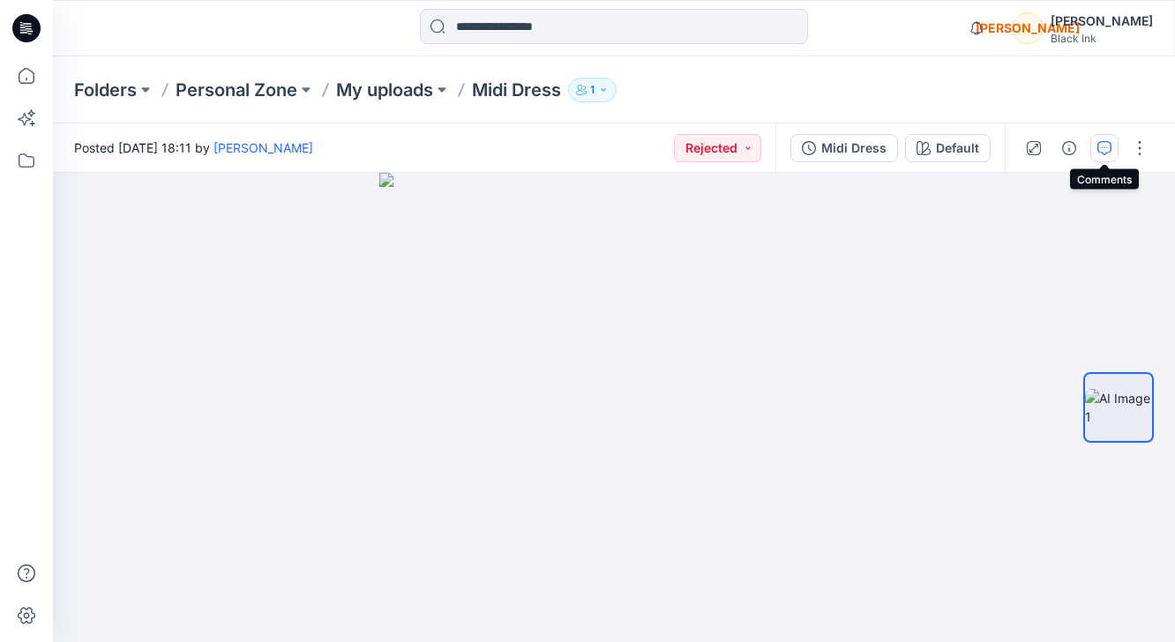
click at [1101, 156] on button "button" at bounding box center [1104, 148] width 28 height 28
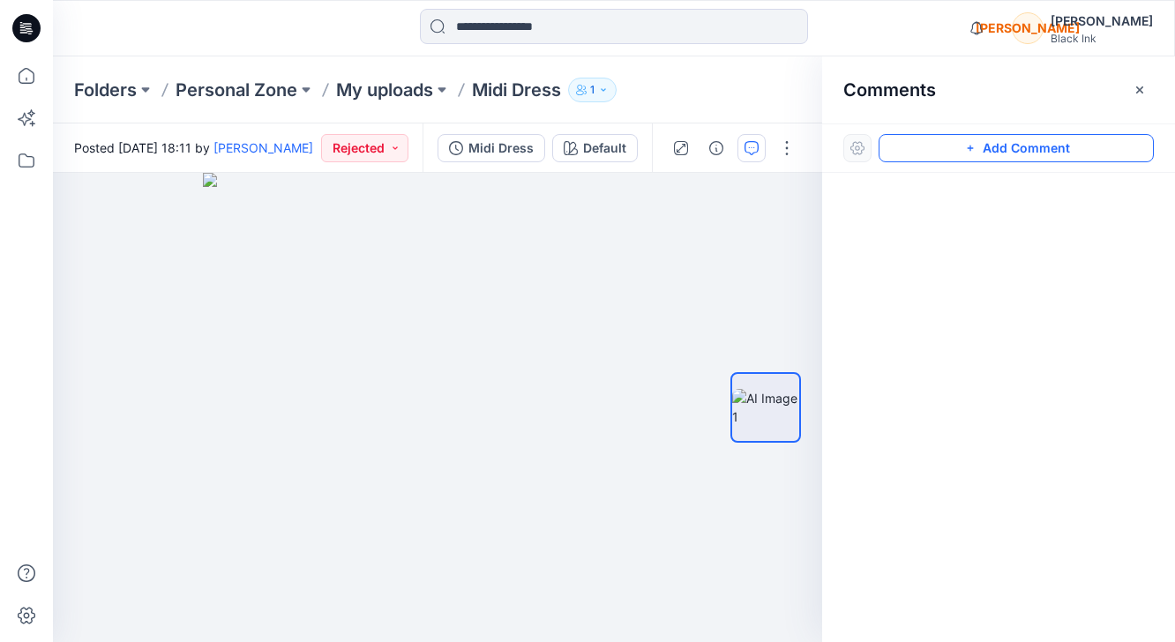
click at [1071, 157] on button "Add Comment" at bounding box center [1015, 148] width 275 height 28
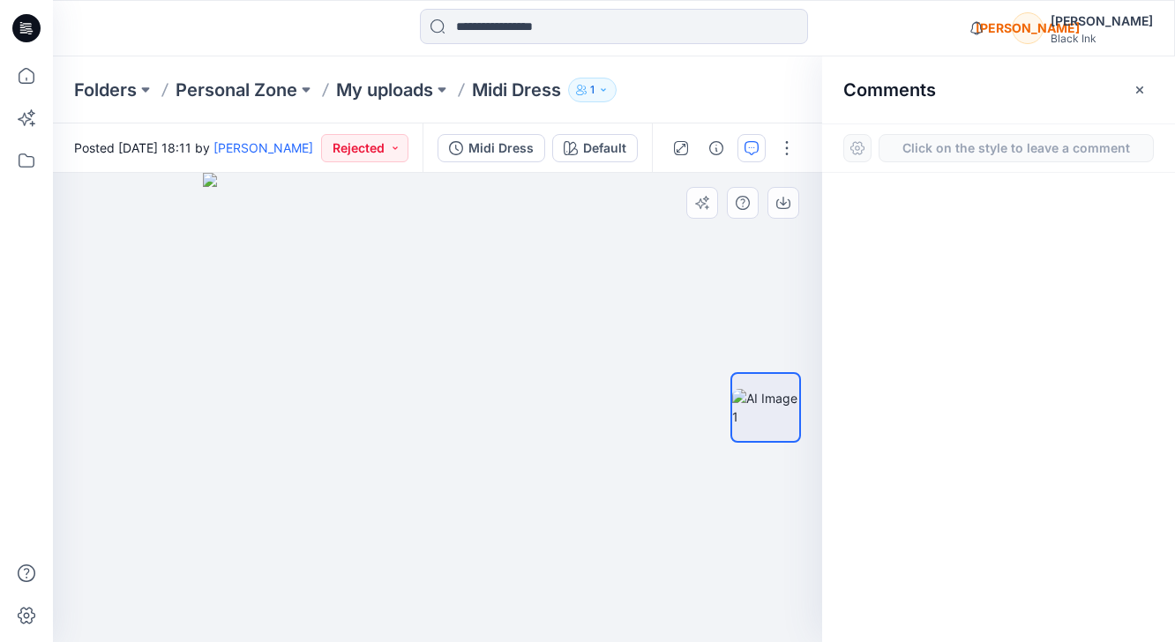
click at [481, 266] on div "1" at bounding box center [437, 407] width 769 height 469
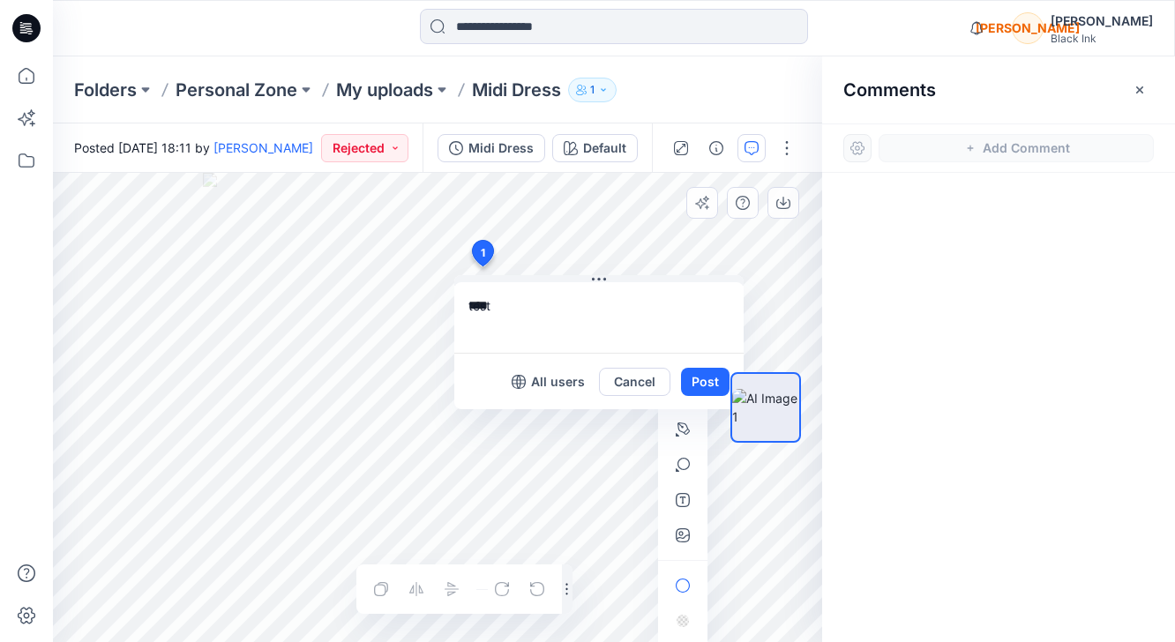
type textarea "****"
click at [709, 388] on div at bounding box center [765, 407] width 113 height 253
drag, startPoint x: 698, startPoint y: 382, endPoint x: 689, endPoint y: 382, distance: 9.7
click at [698, 382] on button "Post" at bounding box center [705, 382] width 49 height 28
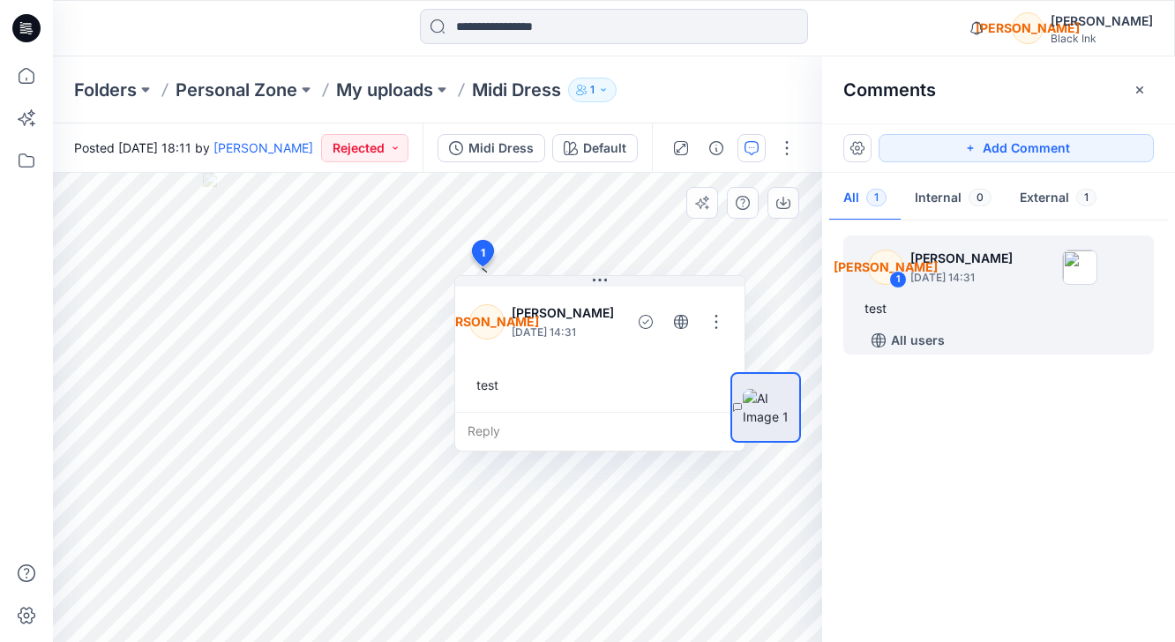
click at [515, 90] on p "Midi Dress" at bounding box center [516, 90] width 89 height 25
click at [1145, 88] on icon "button" at bounding box center [1139, 90] width 14 height 14
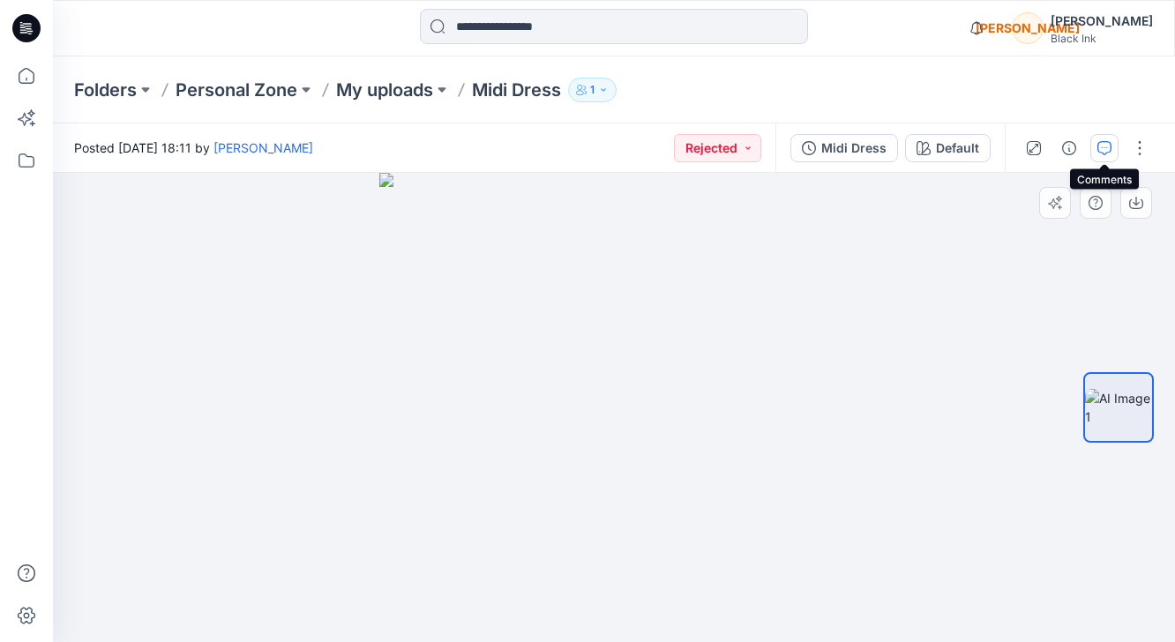
click at [1101, 146] on icon "button" at bounding box center [1104, 146] width 6 height 1
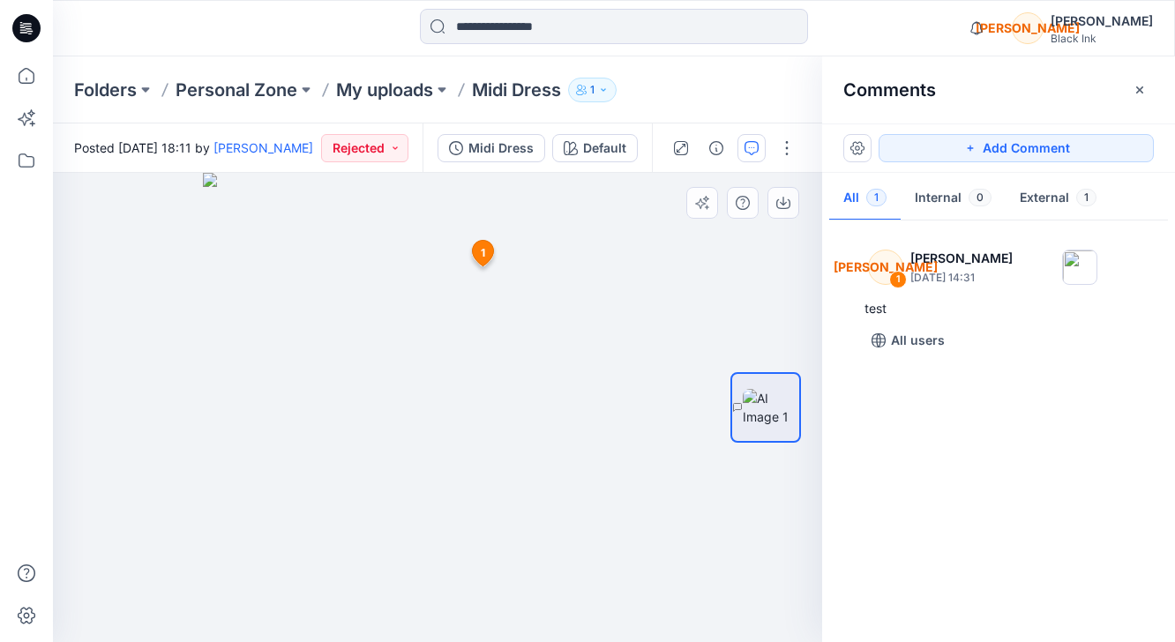
drag, startPoint x: 1139, startPoint y: 91, endPoint x: 969, endPoint y: 94, distance: 170.2
click at [1135, 90] on icon "button" at bounding box center [1139, 90] width 14 height 14
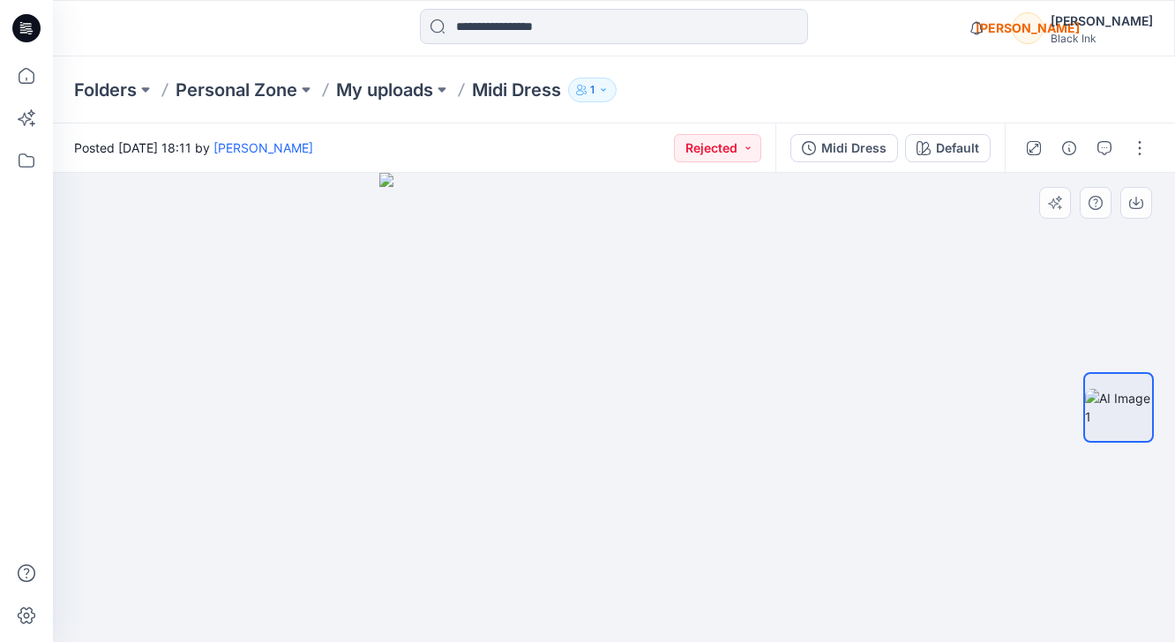
drag, startPoint x: 544, startPoint y: 87, endPoint x: 532, endPoint y: 91, distance: 12.8
click at [543, 87] on p "Midi Dress" at bounding box center [516, 90] width 89 height 25
click at [955, 141] on div "Default" at bounding box center [957, 147] width 43 height 19
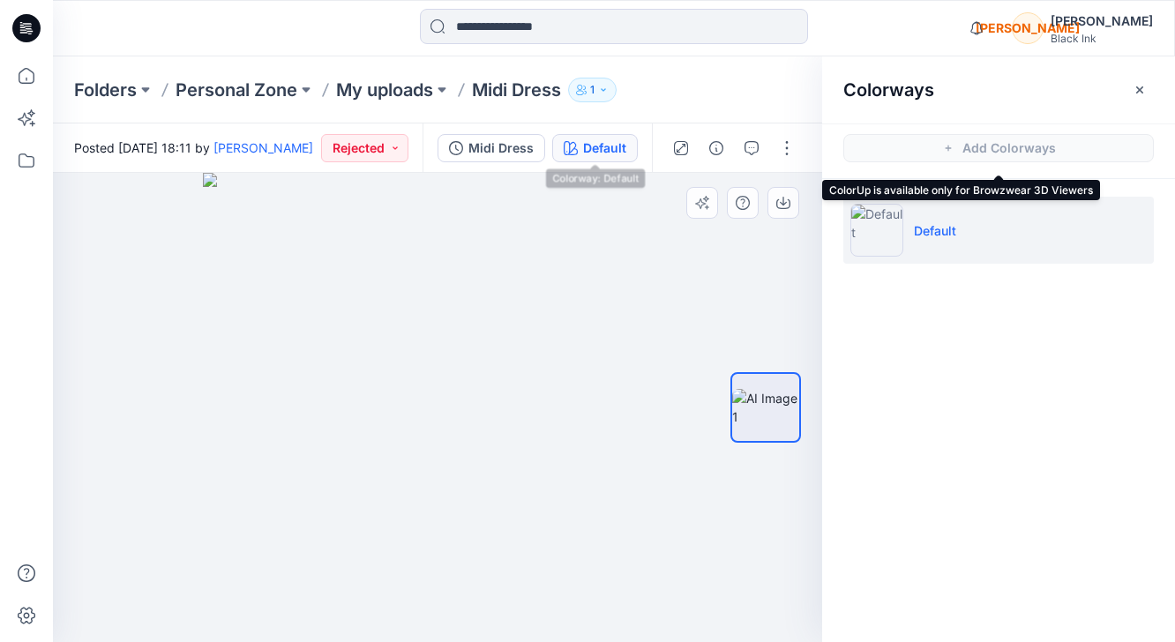
click at [1005, 146] on span "Add Colorways" at bounding box center [998, 147] width 353 height 49
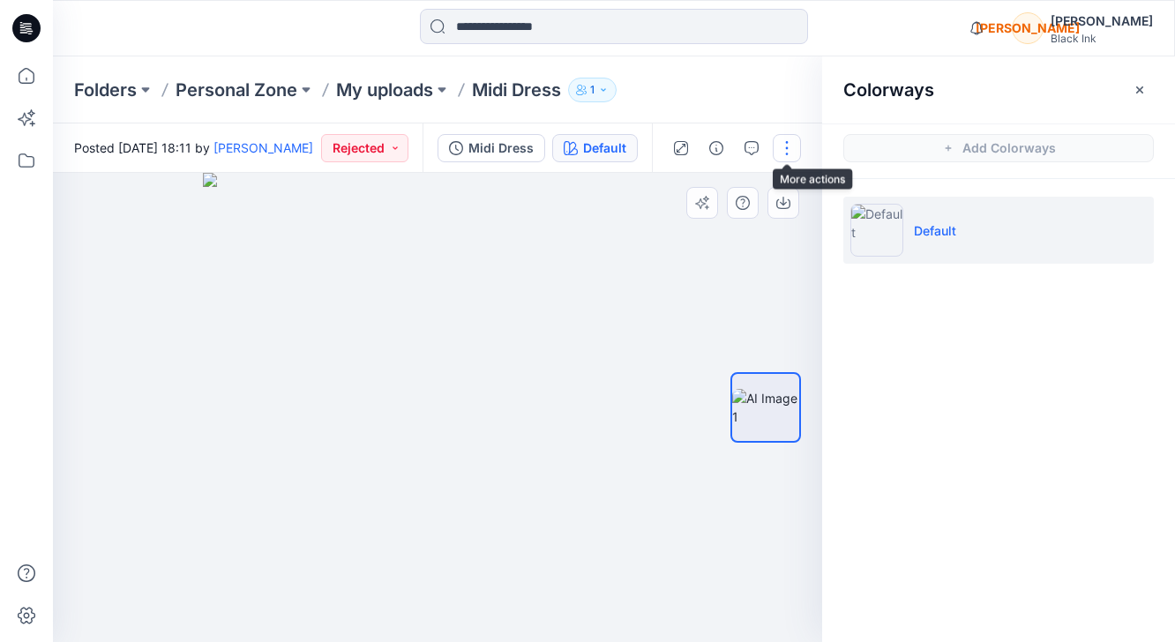
click at [793, 147] on button "button" at bounding box center [786, 148] width 28 height 28
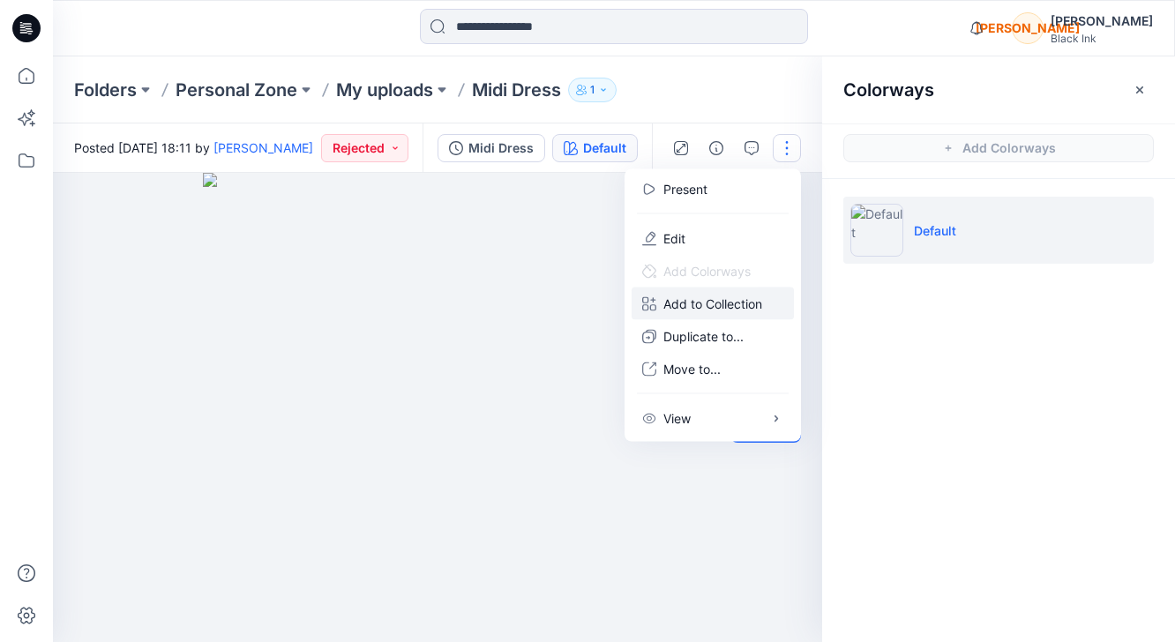
click at [735, 303] on p "Add to Collection" at bounding box center [712, 304] width 99 height 19
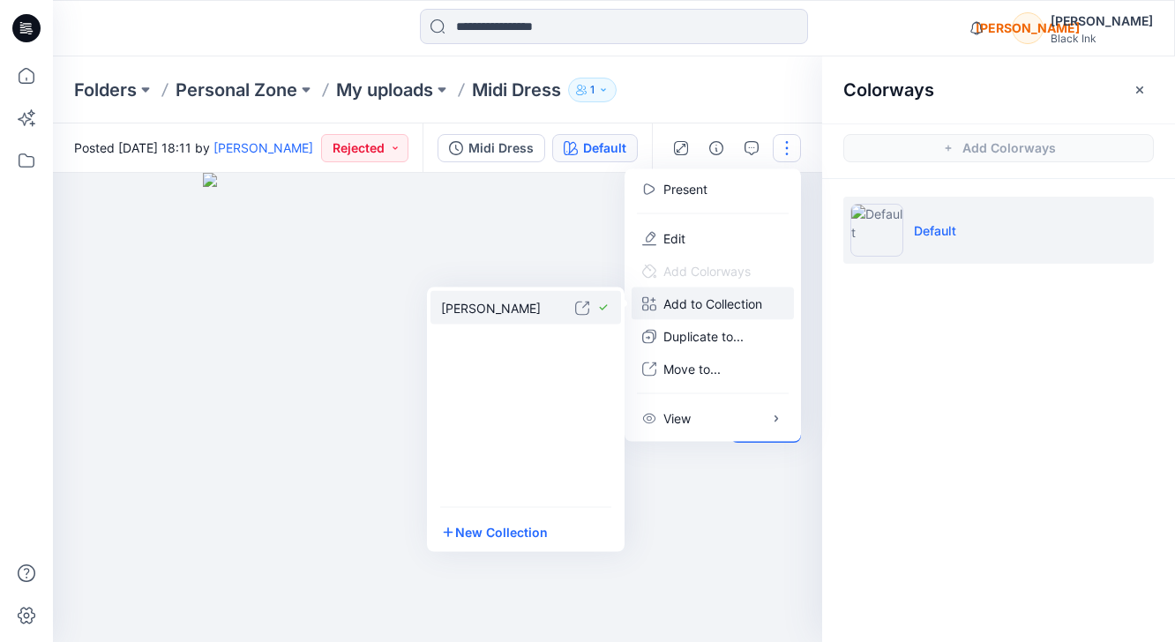
click at [476, 306] on p "Jessie Test" at bounding box center [508, 307] width 134 height 19
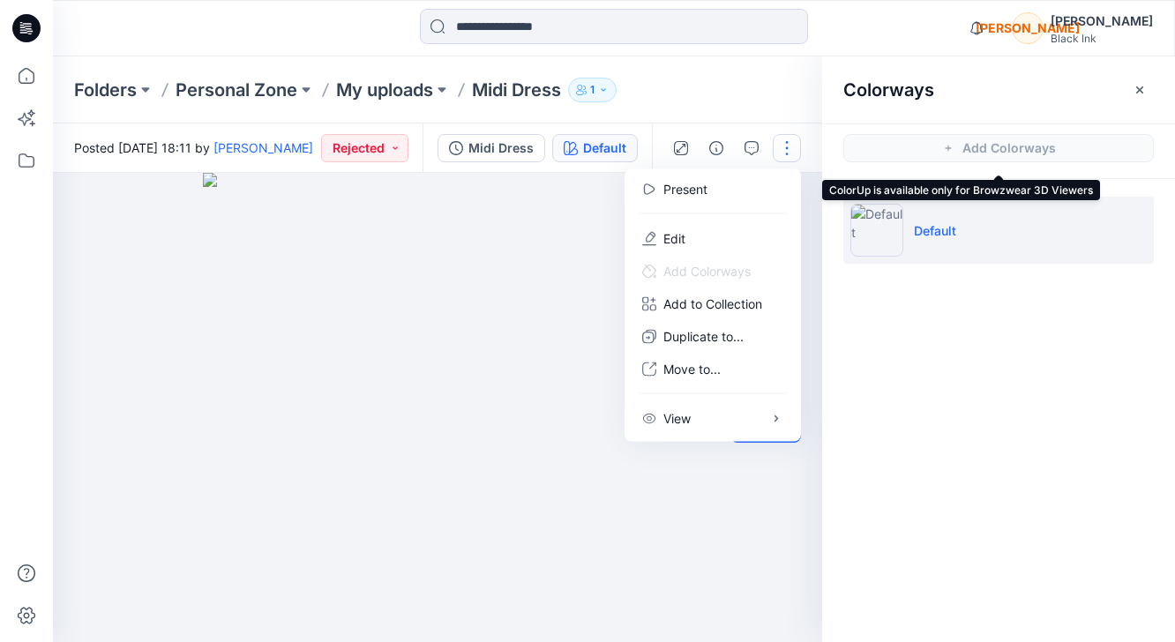
click at [1008, 142] on span "Add Colorways" at bounding box center [998, 147] width 353 height 49
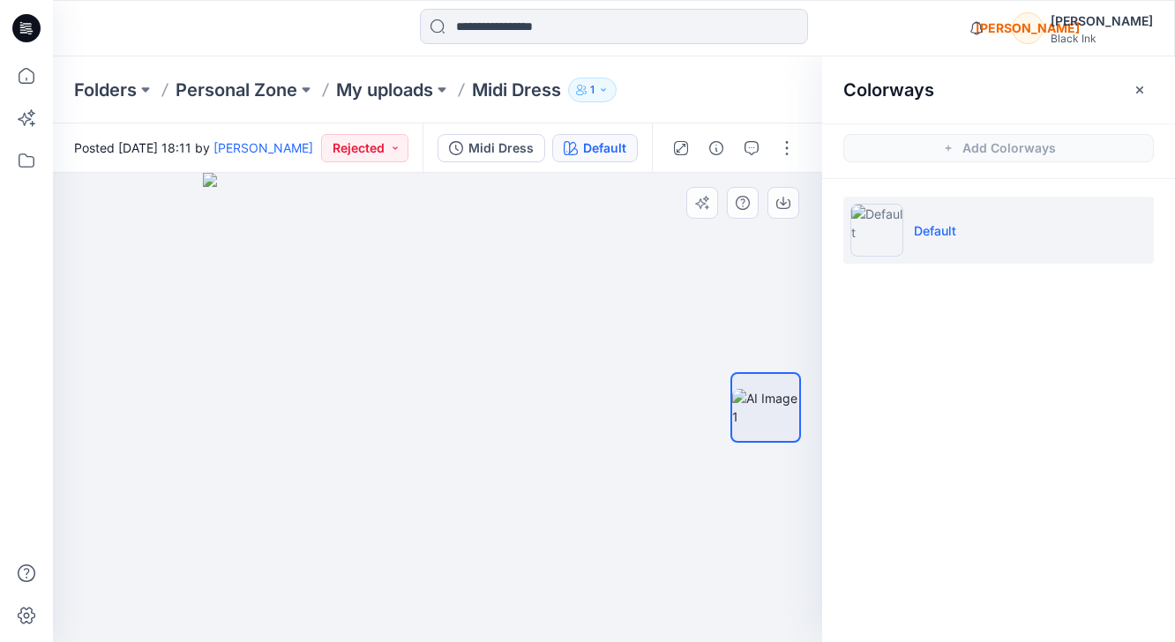
click at [978, 222] on li "Default" at bounding box center [998, 230] width 310 height 67
click at [941, 233] on p "Default" at bounding box center [935, 230] width 42 height 19
drag, startPoint x: 1028, startPoint y: 235, endPoint x: 1052, endPoint y: 208, distance: 36.3
click at [1028, 235] on li "Default" at bounding box center [998, 230] width 310 height 67
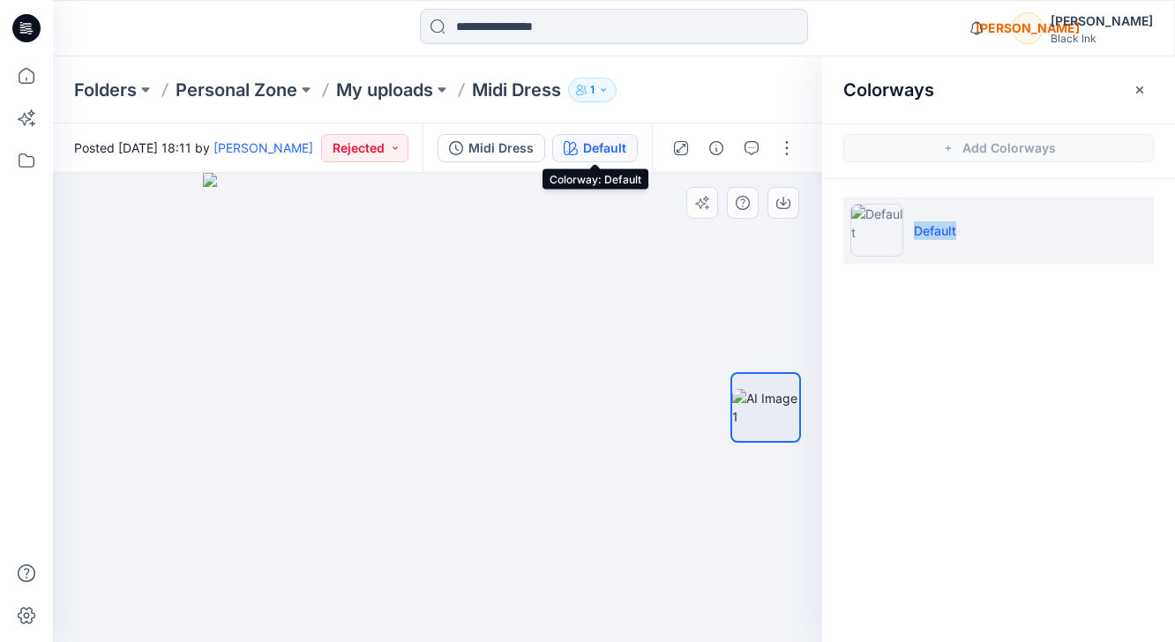
click at [593, 146] on div "Default" at bounding box center [604, 147] width 43 height 19
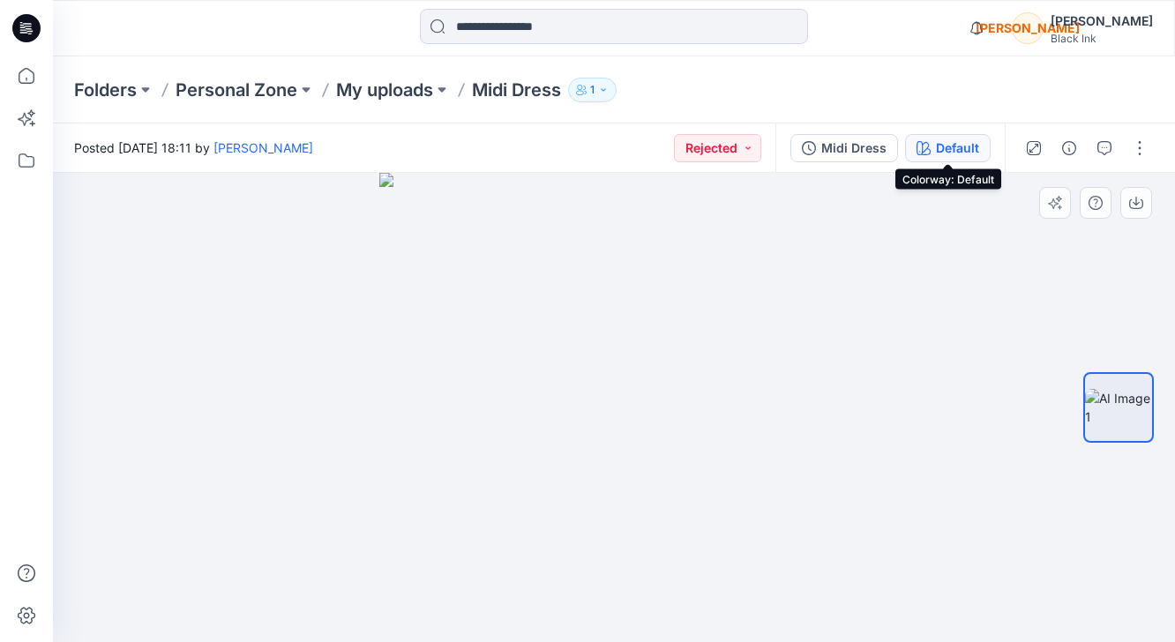
click at [939, 153] on div "Default" at bounding box center [957, 147] width 43 height 19
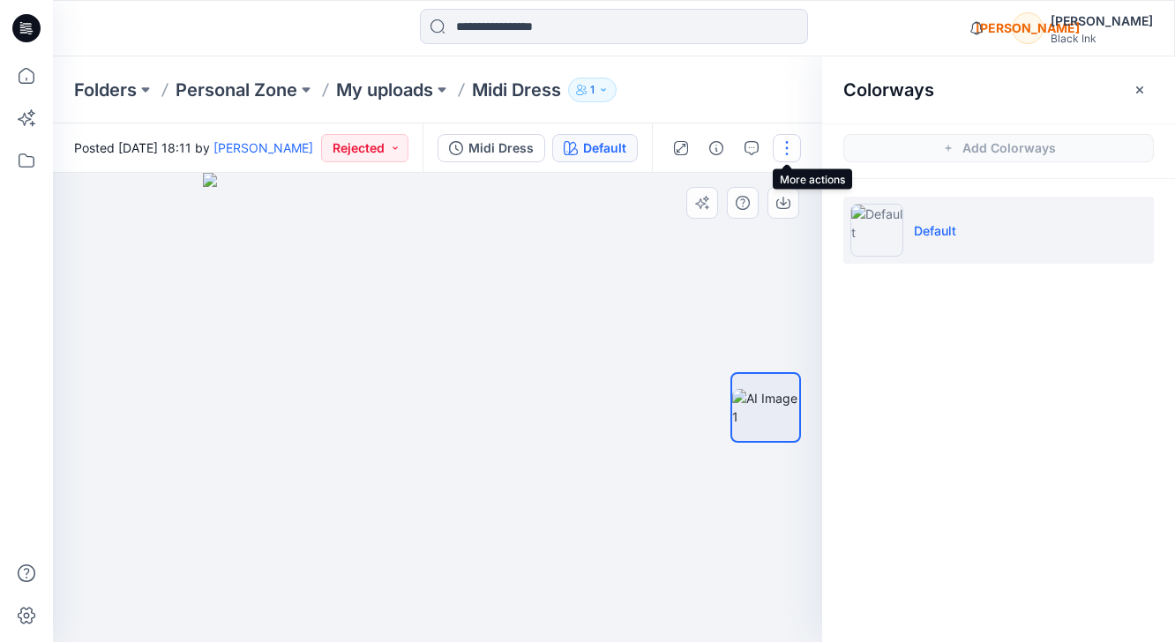
click at [788, 148] on button "button" at bounding box center [786, 148] width 28 height 28
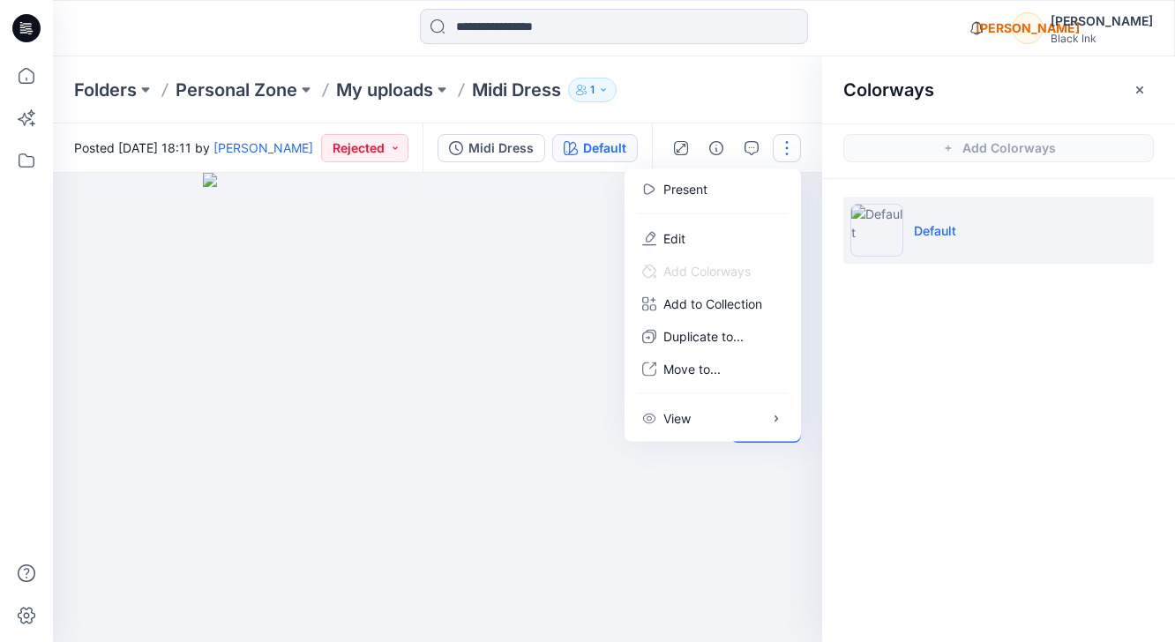
click at [752, 568] on div at bounding box center [437, 407] width 769 height 469
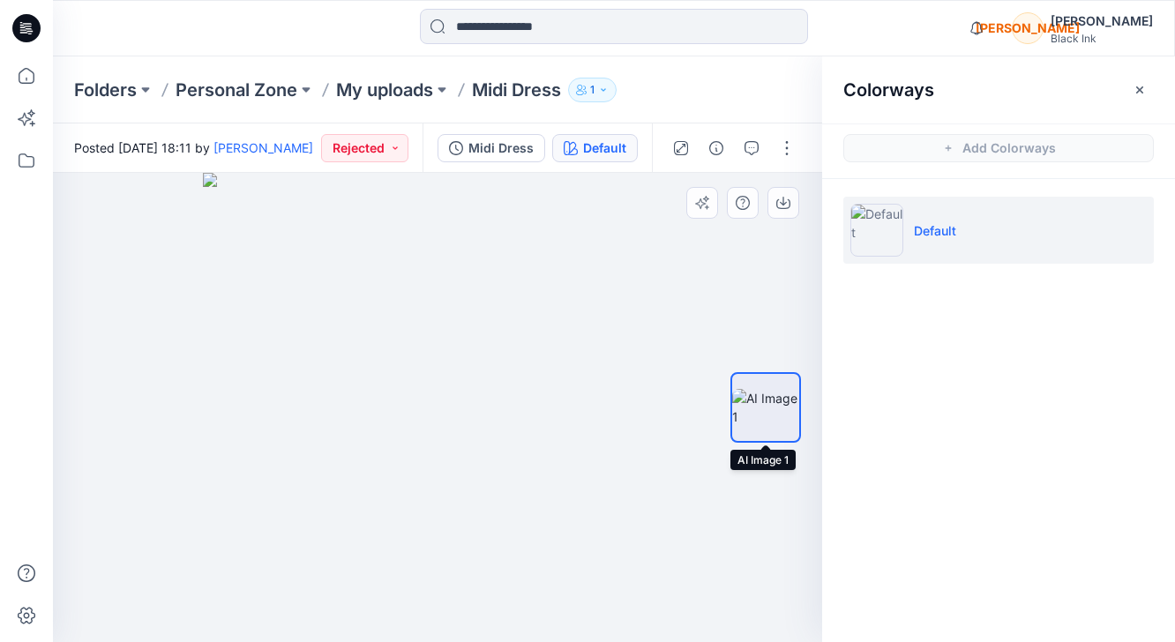
click at [775, 426] on img at bounding box center [765, 407] width 67 height 37
drag, startPoint x: 770, startPoint y: 422, endPoint x: 750, endPoint y: 425, distance: 20.5
click at [712, 424] on div at bounding box center [765, 407] width 113 height 253
click at [719, 150] on icon "button" at bounding box center [716, 148] width 14 height 14
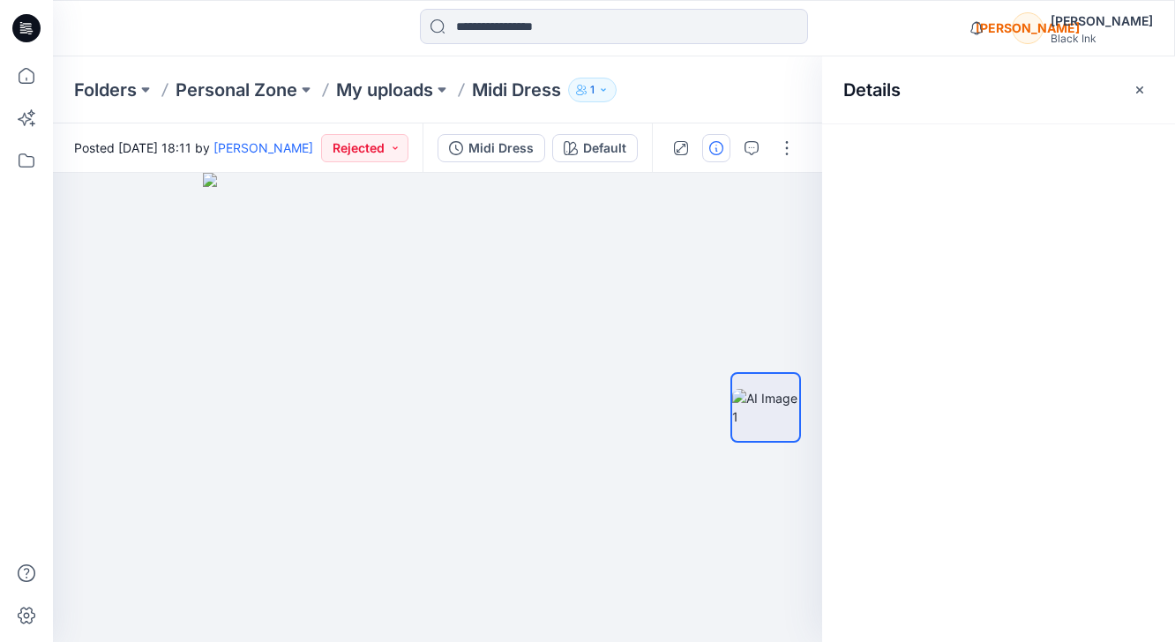
click at [719, 150] on icon "button" at bounding box center [716, 148] width 14 height 14
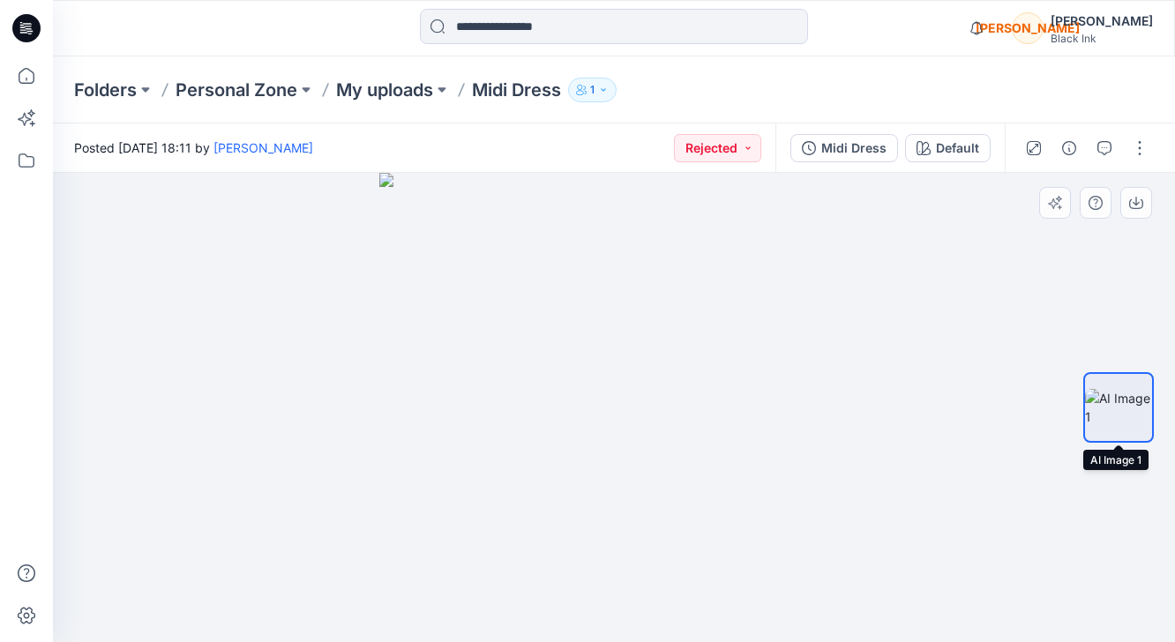
click at [1124, 413] on img at bounding box center [1118, 407] width 67 height 37
drag, startPoint x: 1060, startPoint y: 425, endPoint x: 1041, endPoint y: 431, distance: 20.4
click at [1040, 432] on div "Default Loading... Material Properties Loading..." at bounding box center [614, 407] width 1122 height 469
click at [1139, 144] on button "button" at bounding box center [1139, 148] width 28 height 28
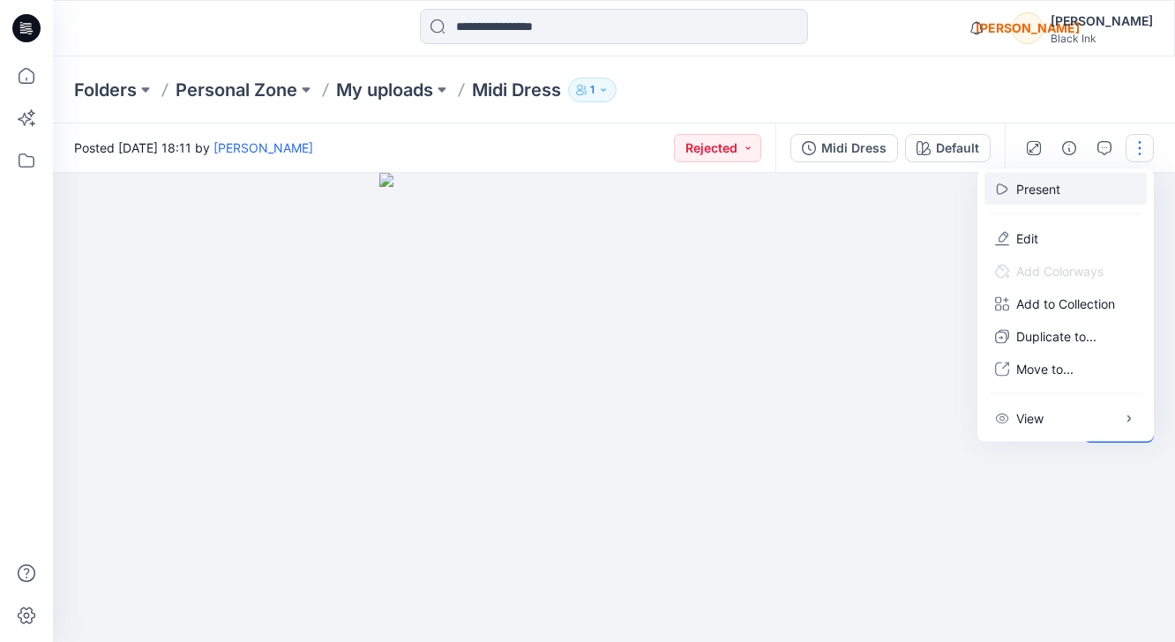
click at [1020, 191] on p "Present" at bounding box center [1038, 189] width 44 height 19
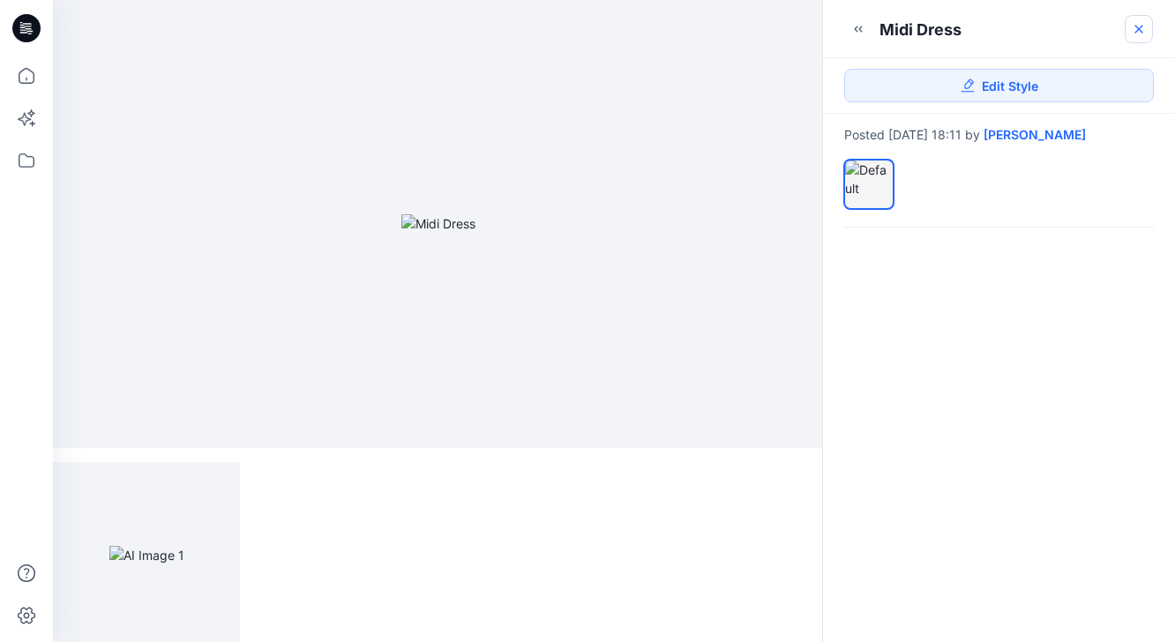
click at [1136, 30] on icon at bounding box center [1138, 29] width 14 height 14
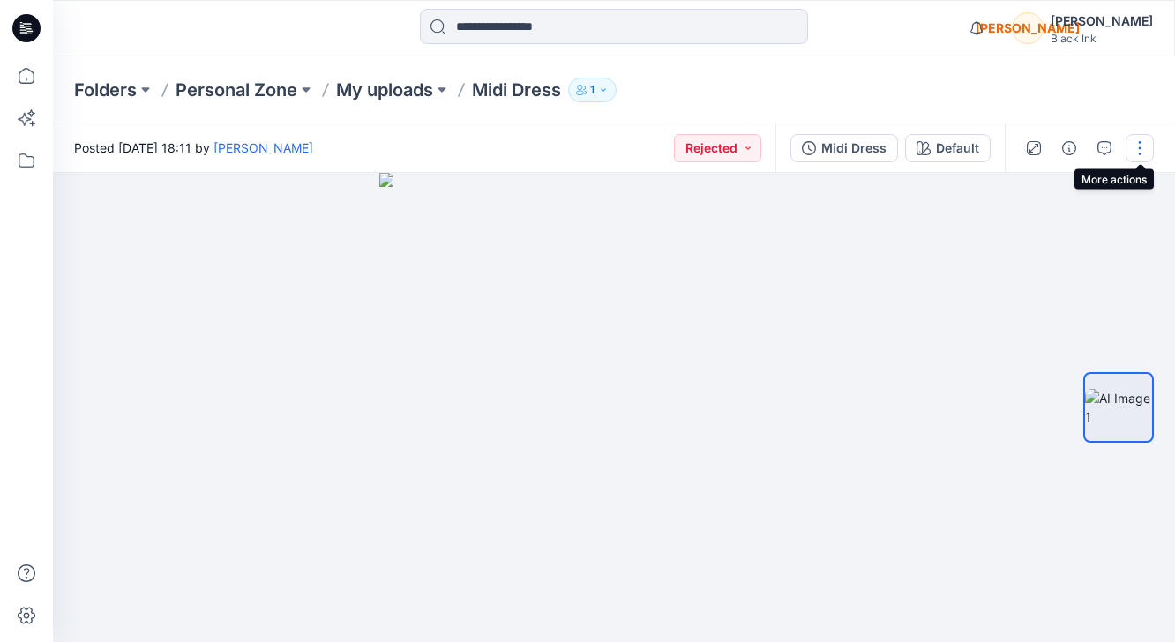
click at [1138, 141] on button "button" at bounding box center [1139, 148] width 28 height 28
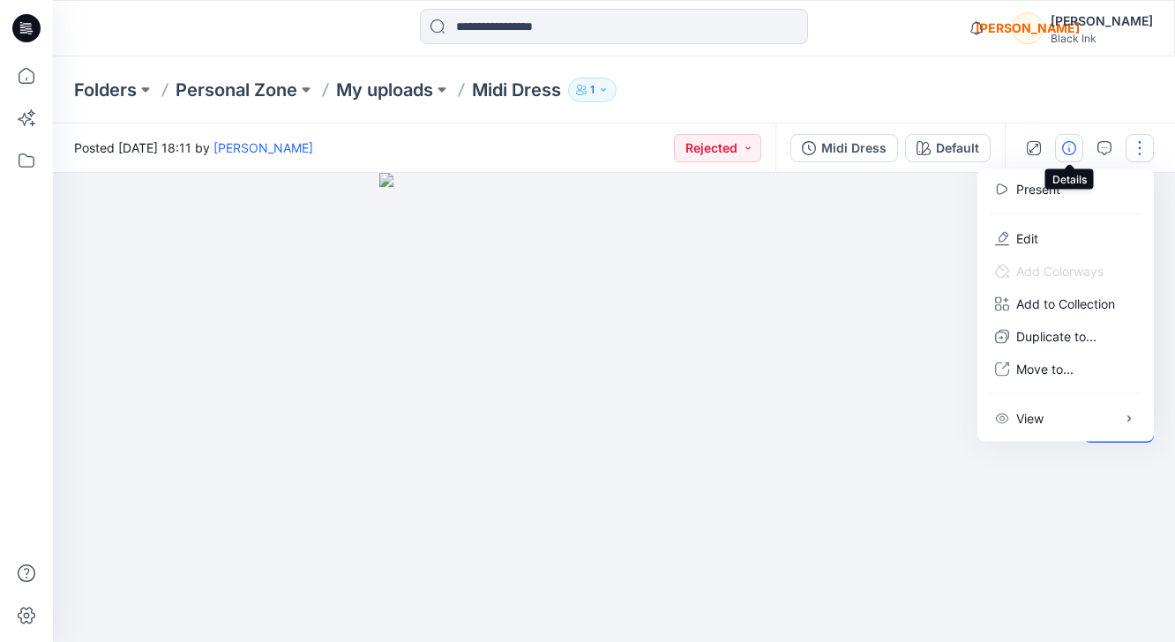
click at [1075, 146] on icon "button" at bounding box center [1069, 148] width 14 height 14
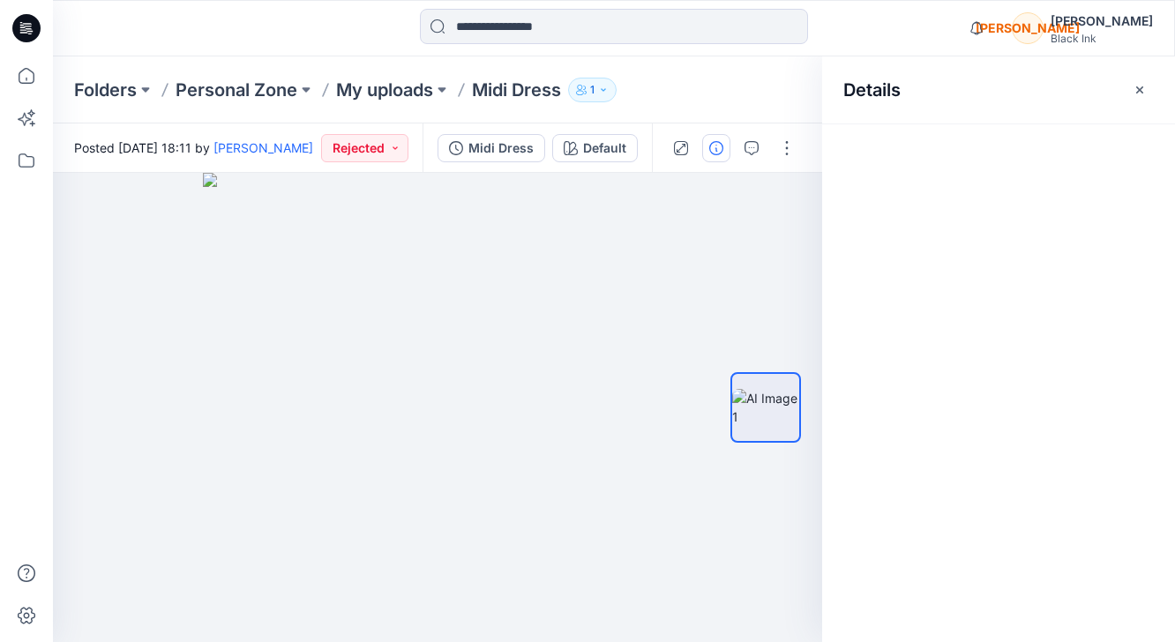
click at [997, 191] on div at bounding box center [998, 382] width 353 height 519
click at [1138, 91] on icon "button" at bounding box center [1139, 89] width 7 height 7
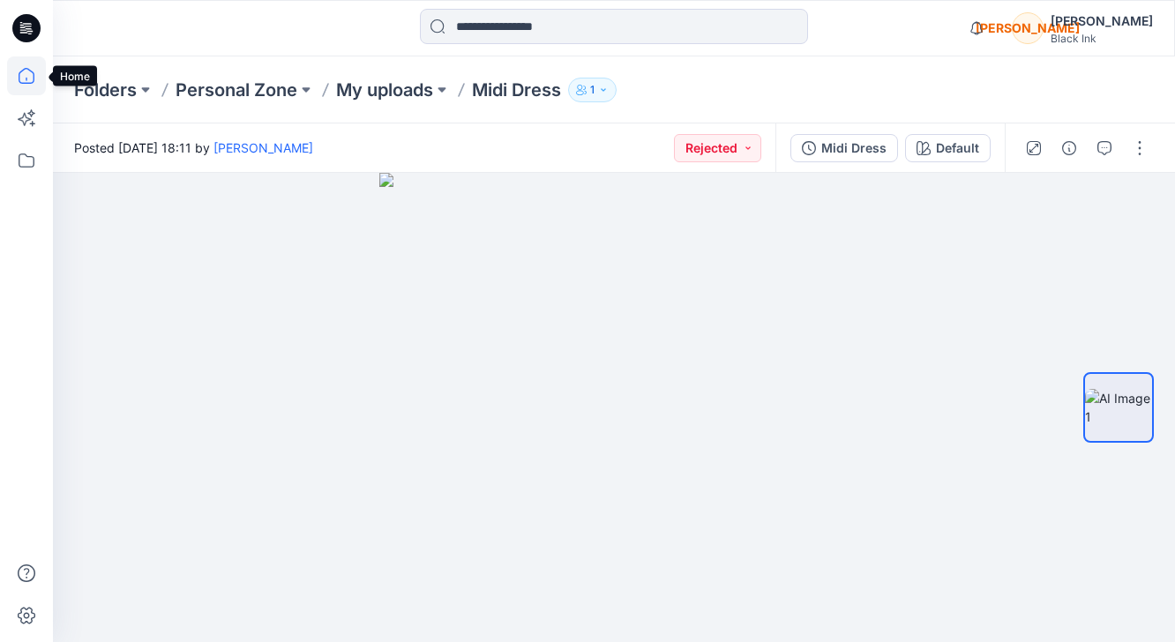
click at [20, 74] on icon at bounding box center [26, 75] width 39 height 39
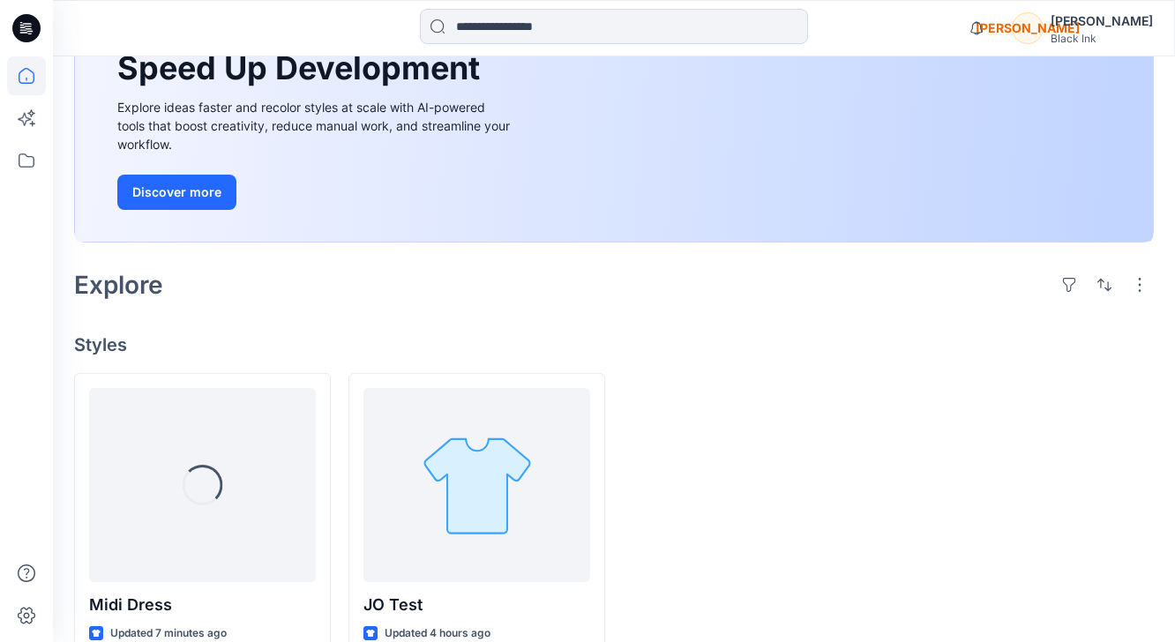
scroll to position [341, 0]
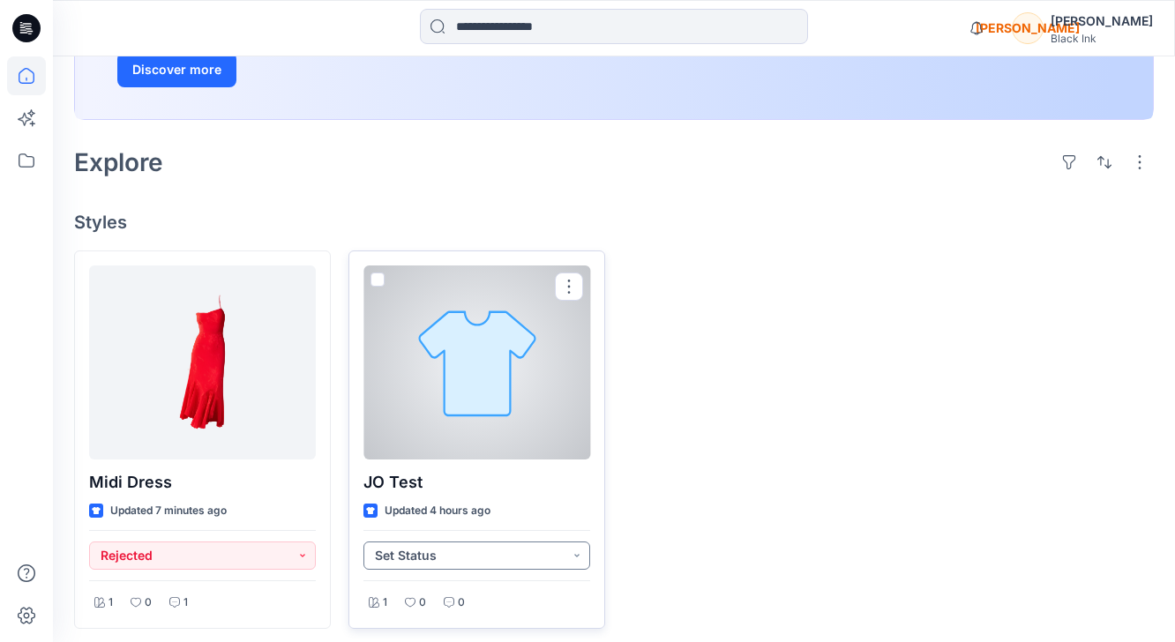
click at [577, 556] on button "Set Status" at bounding box center [476, 555] width 227 height 28
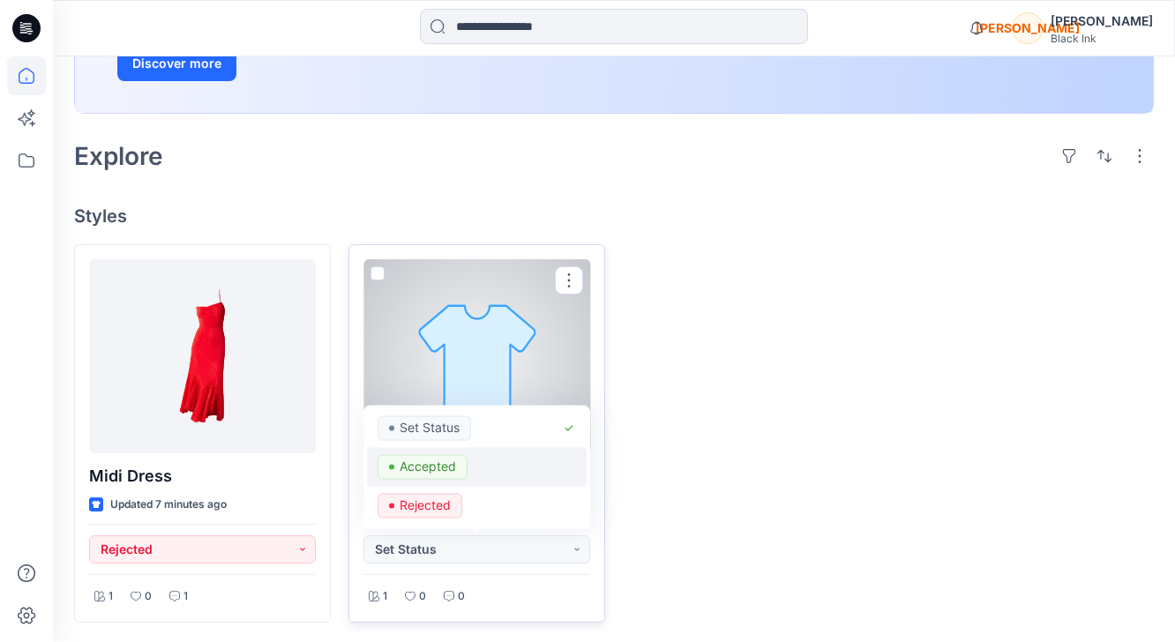
click at [469, 471] on div "Accepted" at bounding box center [476, 466] width 198 height 25
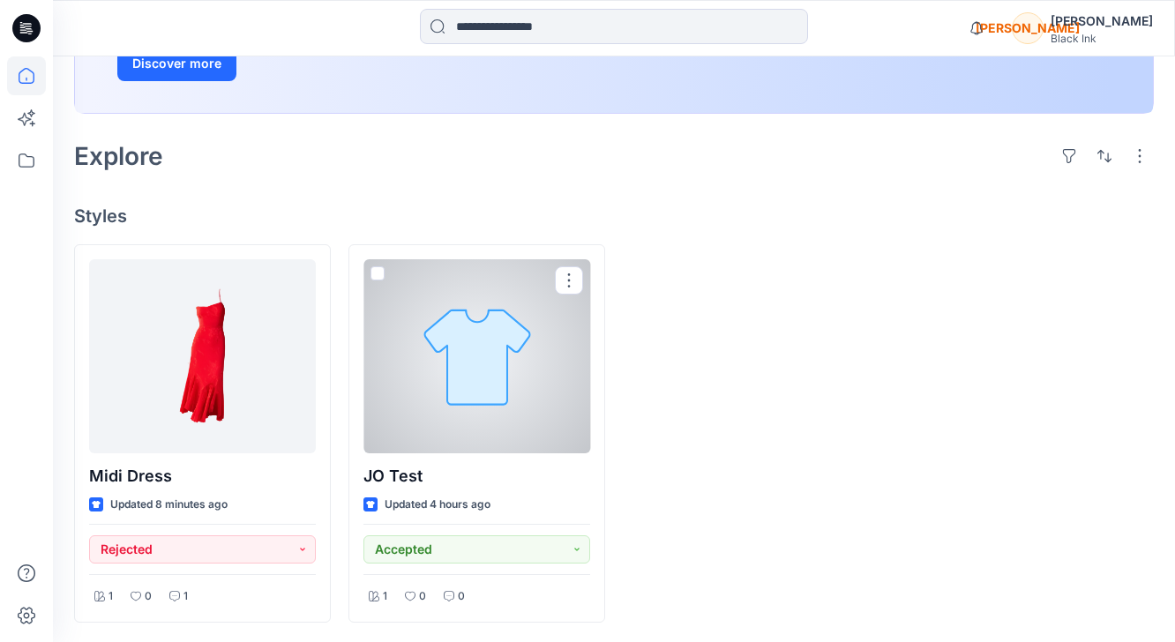
click at [482, 380] on div at bounding box center [476, 356] width 227 height 194
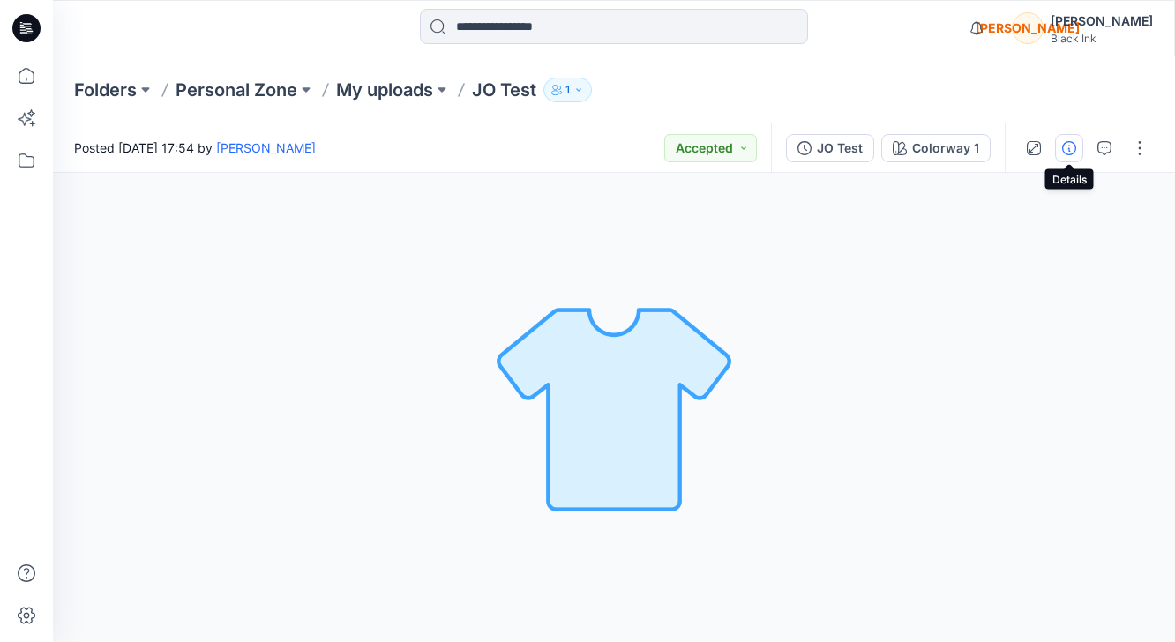
click at [1068, 147] on icon "button" at bounding box center [1069, 148] width 14 height 14
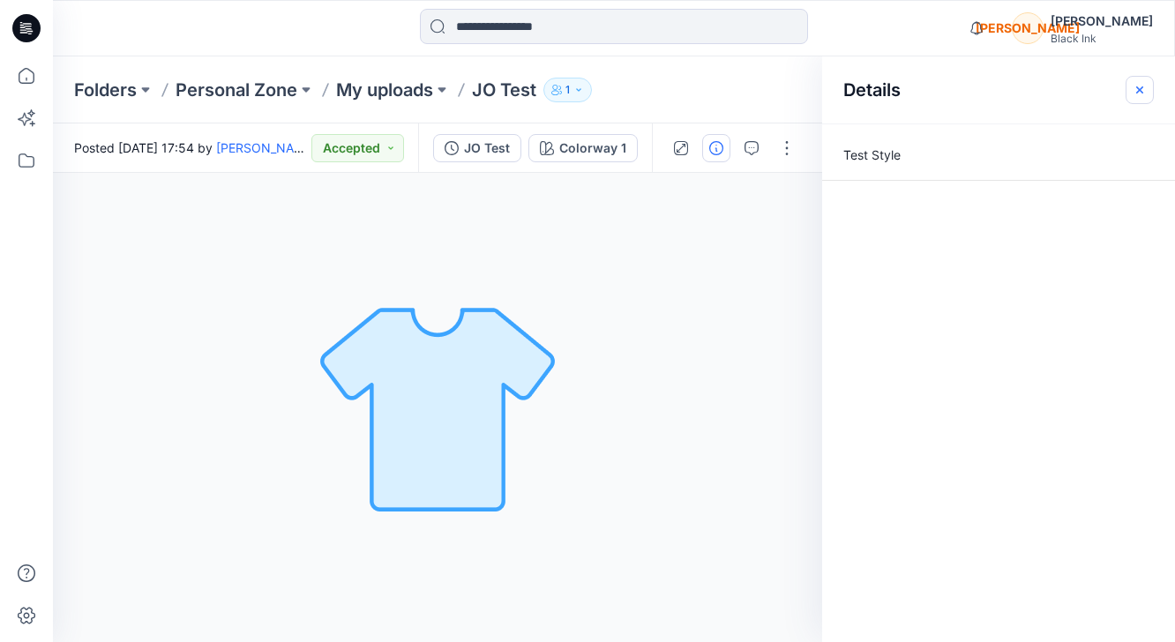
click at [1144, 86] on icon "button" at bounding box center [1139, 90] width 14 height 14
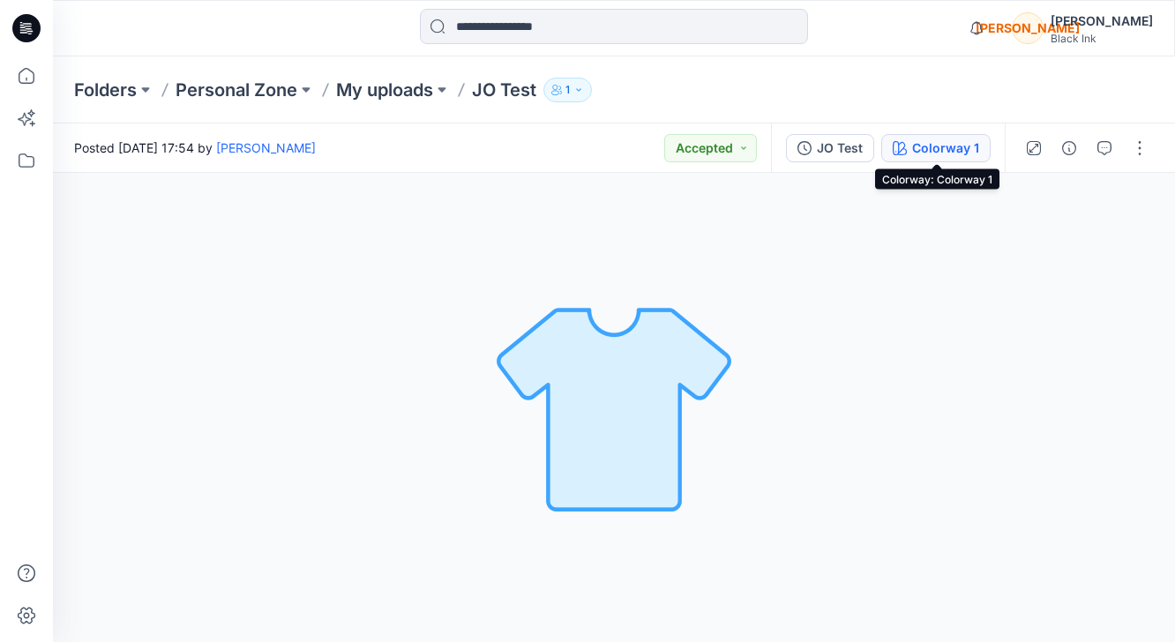
click at [922, 147] on div "Colorway 1" at bounding box center [945, 147] width 67 height 19
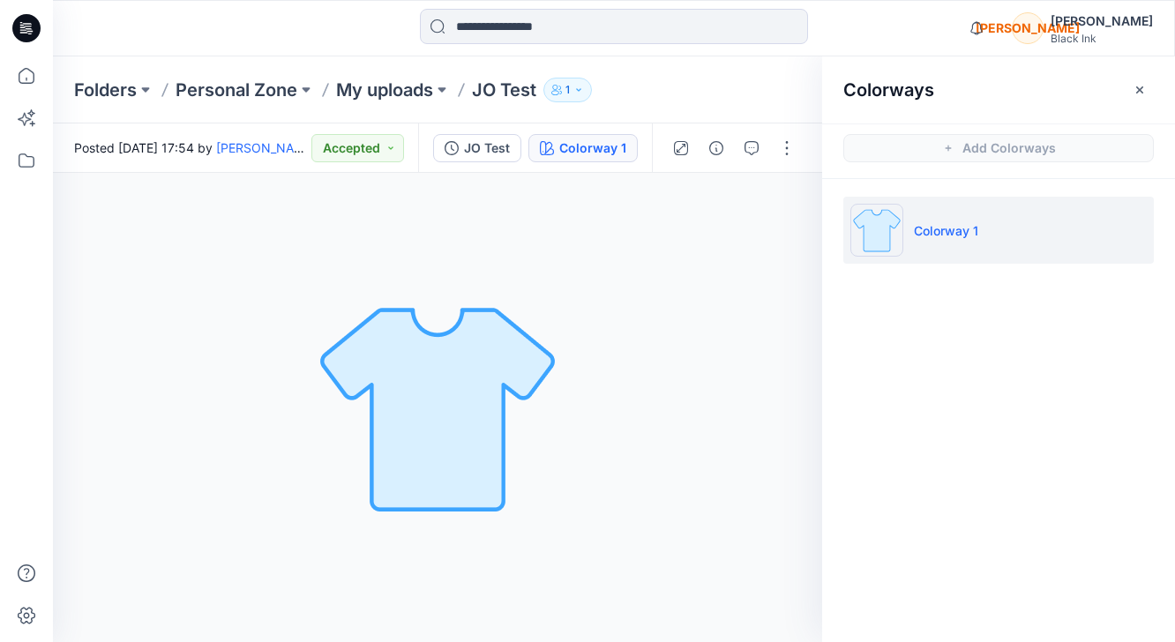
drag, startPoint x: 940, startPoint y: 254, endPoint x: 945, endPoint y: 220, distance: 33.9
click at [939, 254] on li "Colorway 1" at bounding box center [998, 230] width 310 height 67
drag, startPoint x: 968, startPoint y: 155, endPoint x: 1047, endPoint y: 118, distance: 86.8
click at [972, 153] on span "Add Colorways" at bounding box center [998, 147] width 353 height 49
click at [1128, 90] on button "button" at bounding box center [1139, 90] width 28 height 28
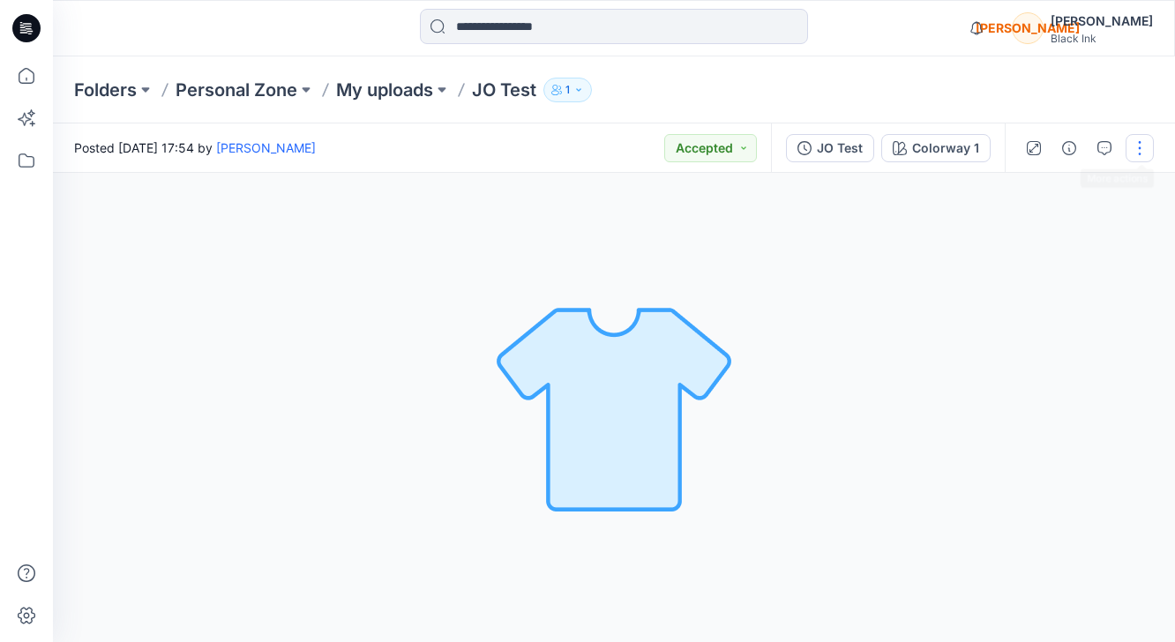
click at [1141, 153] on button "button" at bounding box center [1139, 148] width 28 height 28
click at [834, 297] on div "Colorway 1 Loading... Material Properties Loading..." at bounding box center [614, 407] width 1122 height 469
click at [34, 121] on icon at bounding box center [26, 118] width 39 height 39
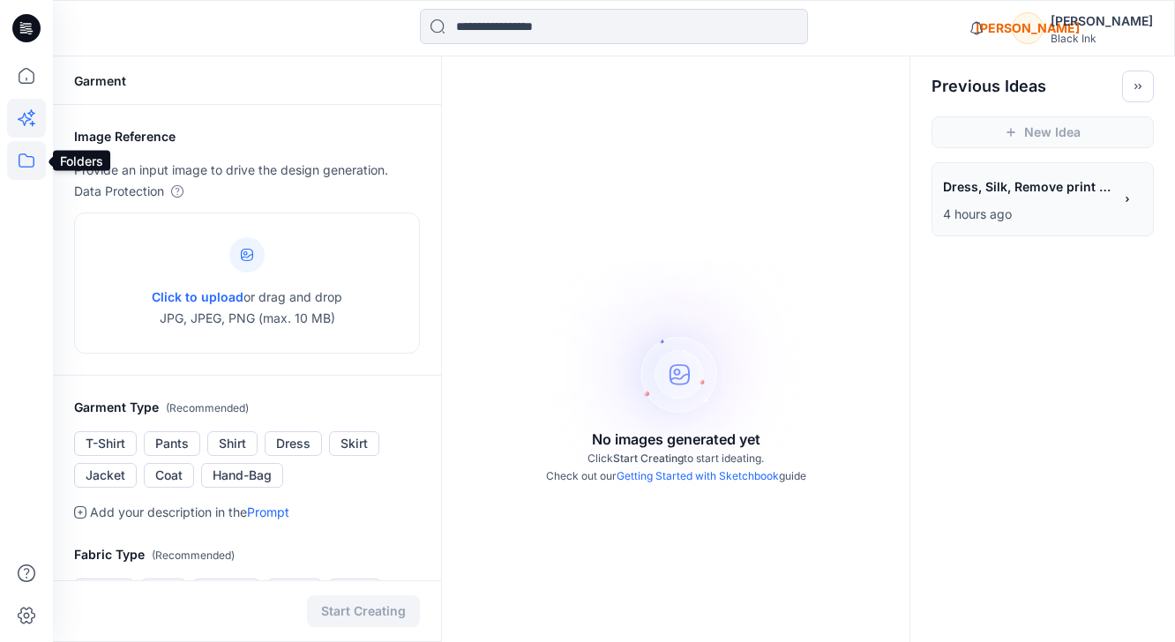
click at [21, 162] on icon at bounding box center [26, 160] width 39 height 39
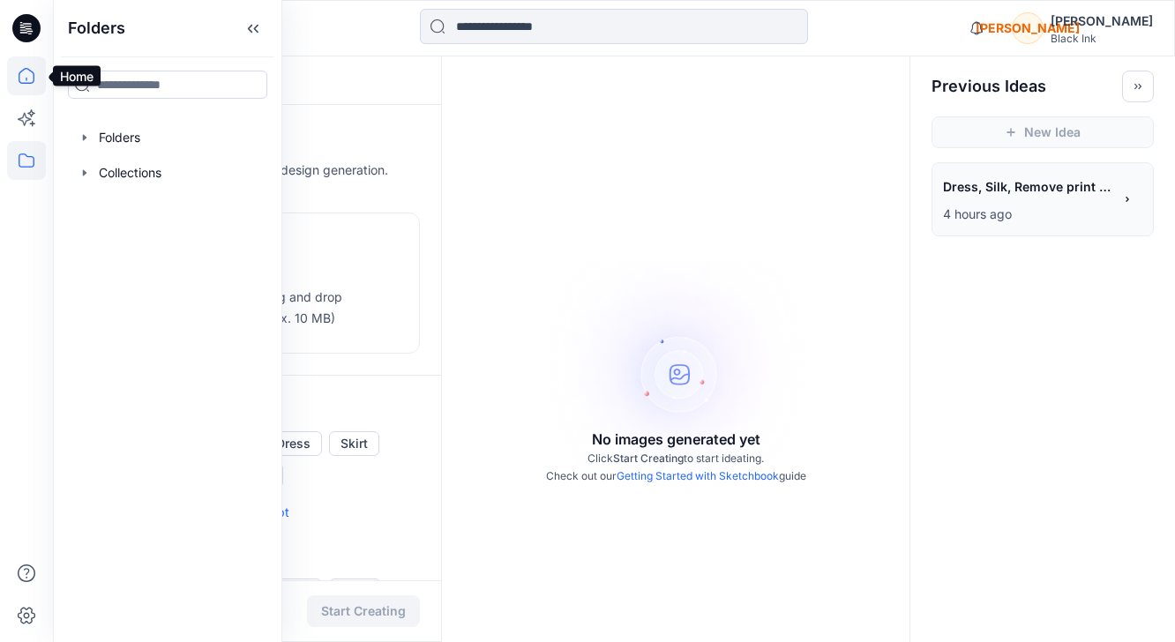
click at [24, 67] on icon at bounding box center [26, 75] width 39 height 39
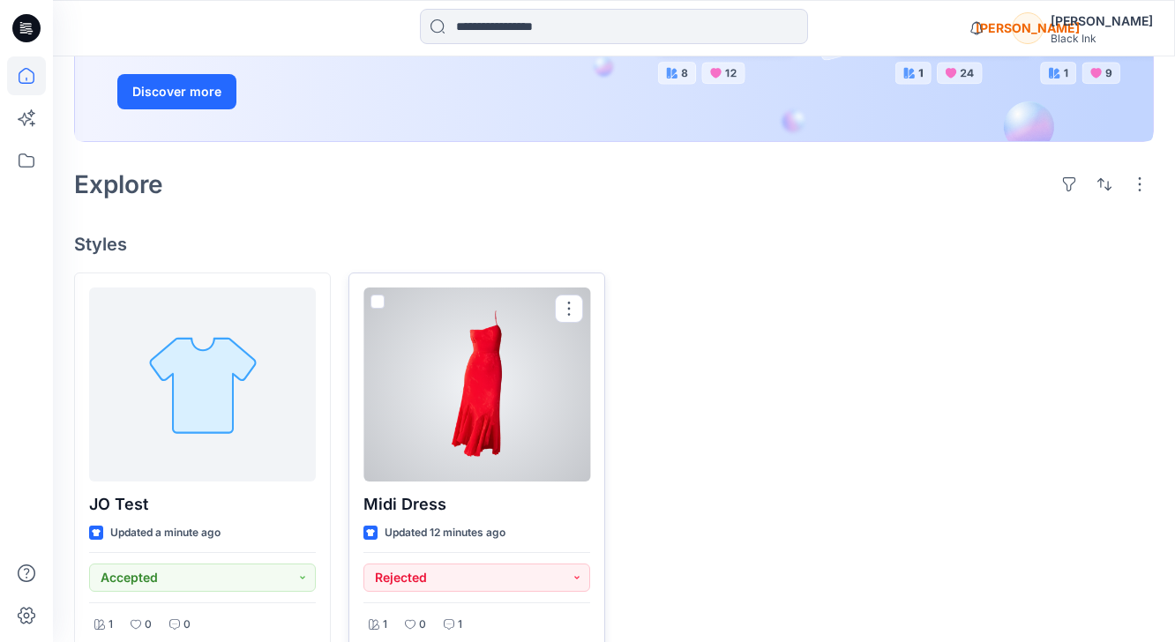
scroll to position [309, 0]
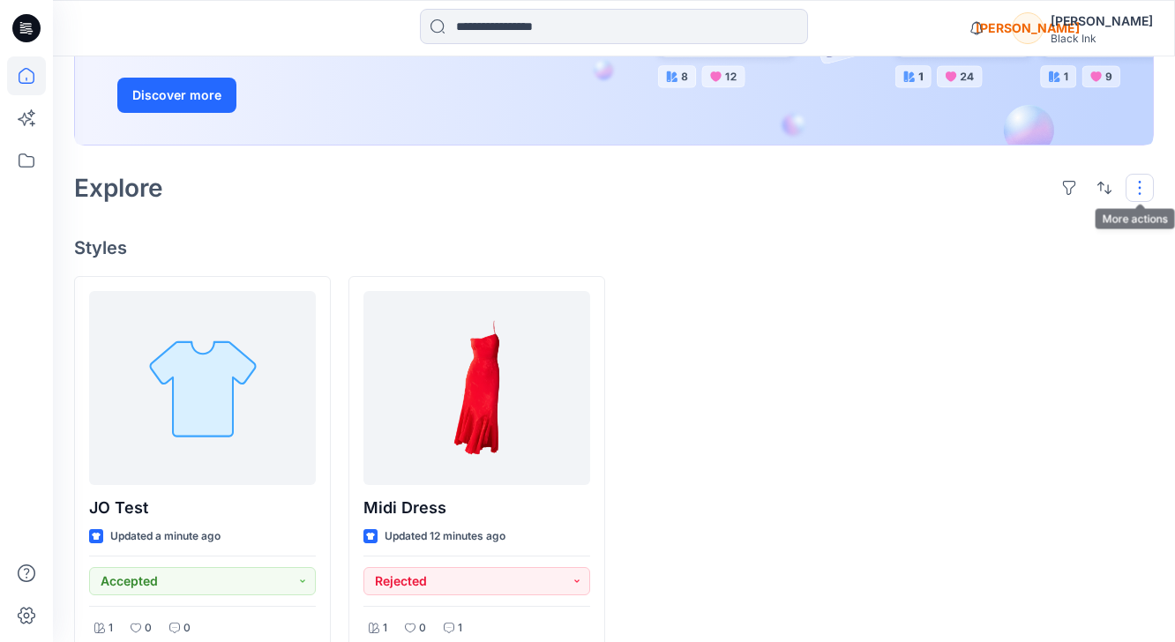
click at [1140, 183] on button "button" at bounding box center [1139, 188] width 28 height 28
drag, startPoint x: 624, startPoint y: 225, endPoint x: 409, endPoint y: 212, distance: 215.6
click at [624, 225] on div "Welcome back, Jesse New New Unleash Creativity, Speed Up Development Explore id…" at bounding box center [614, 212] width 1122 height 928
click at [17, 161] on icon at bounding box center [26, 160] width 39 height 39
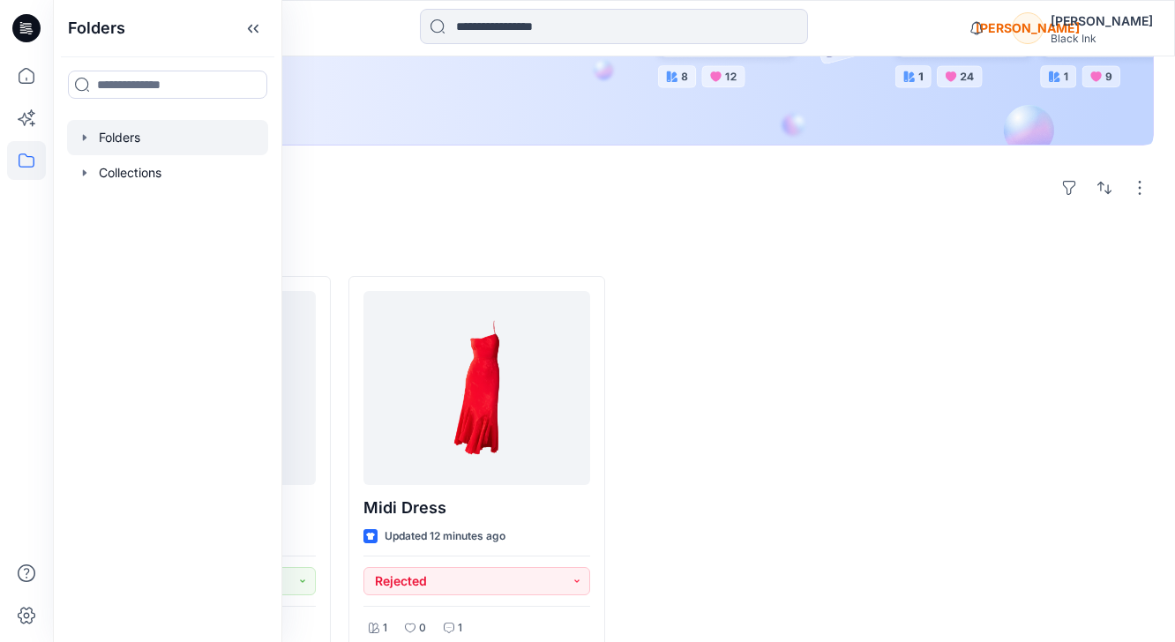
click at [154, 138] on div at bounding box center [167, 137] width 201 height 35
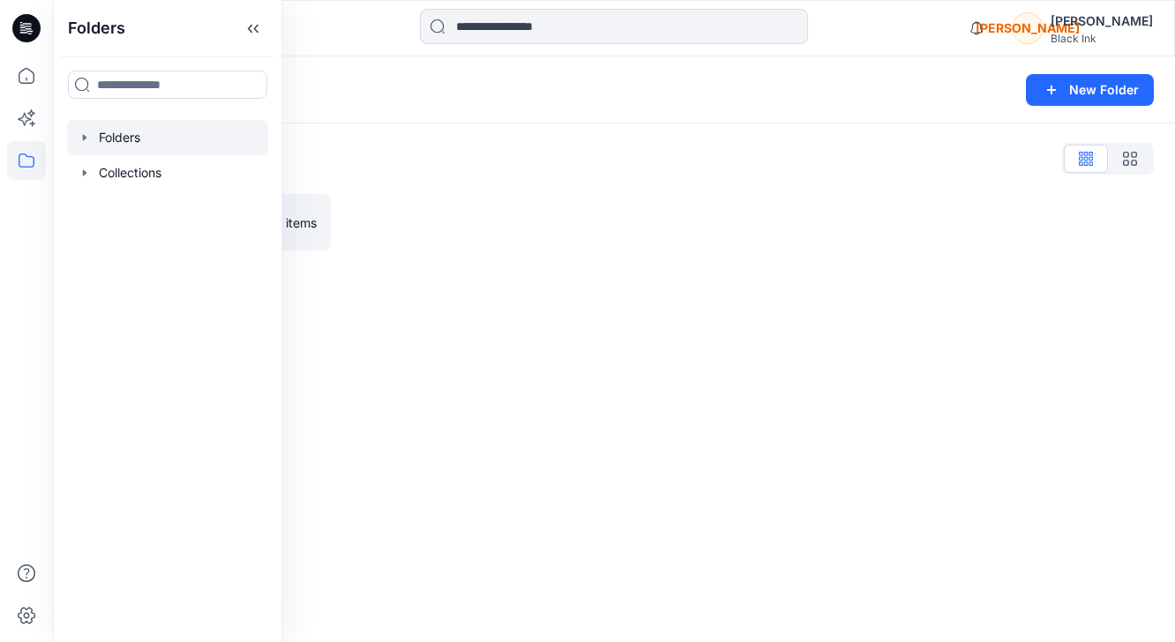
click at [489, 279] on div "Folders New Folder Folders List Test Category 0 items" at bounding box center [614, 349] width 1122 height 586
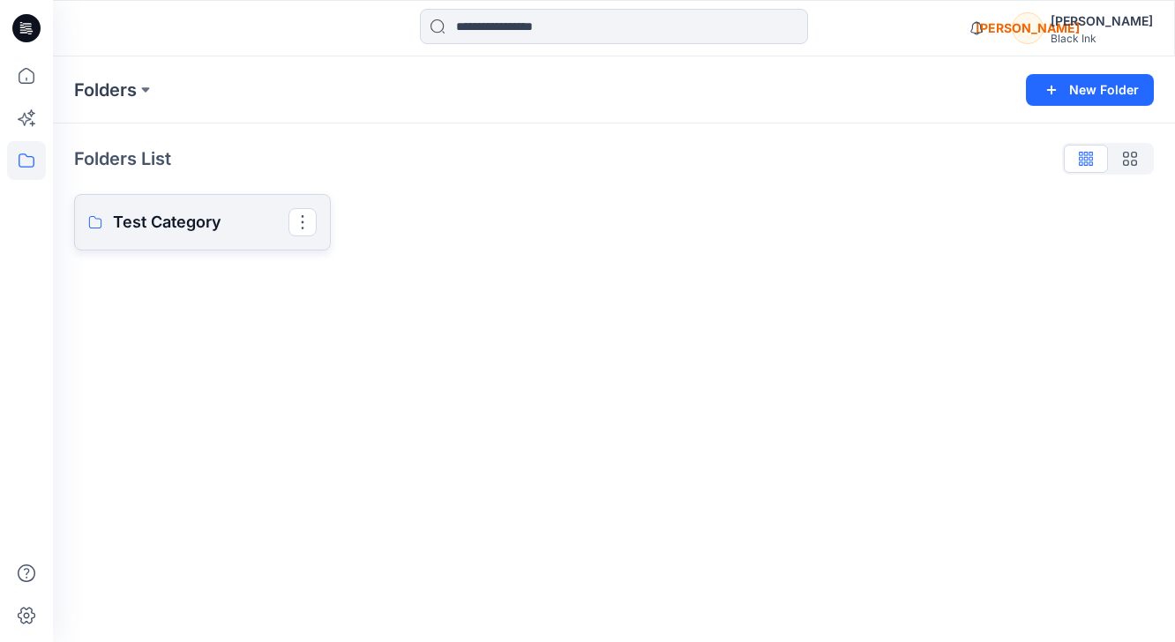
click at [191, 228] on p "Test Category" at bounding box center [200, 222] width 175 height 25
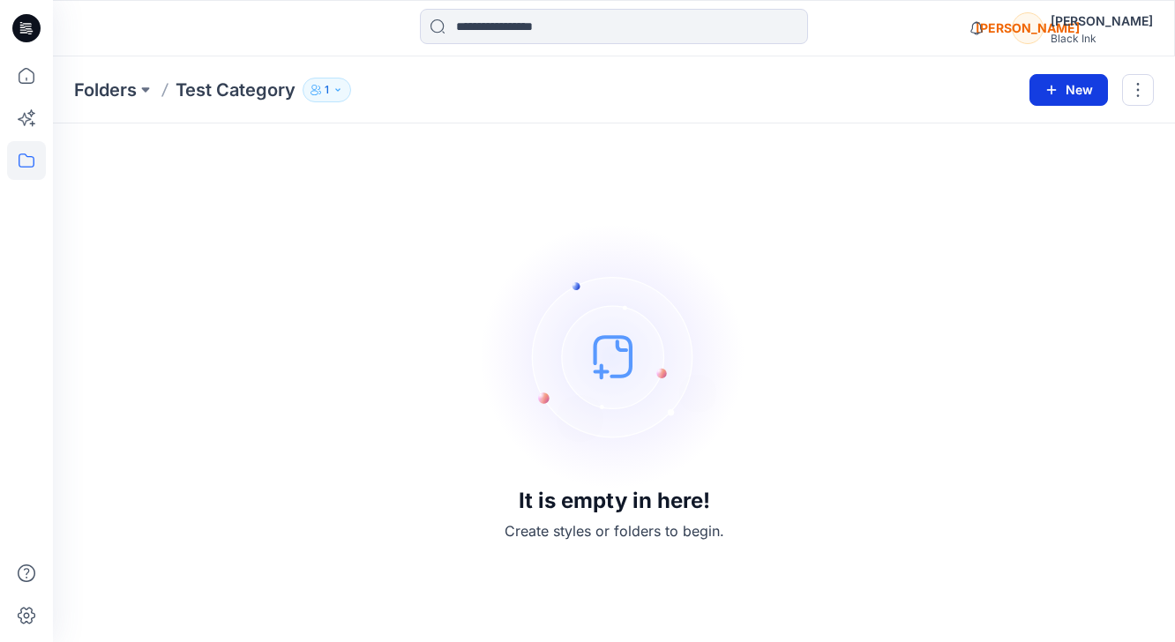
click at [1074, 93] on button "New" at bounding box center [1068, 90] width 78 height 32
click at [1034, 138] on p "New Style" at bounding box center [1013, 133] width 59 height 21
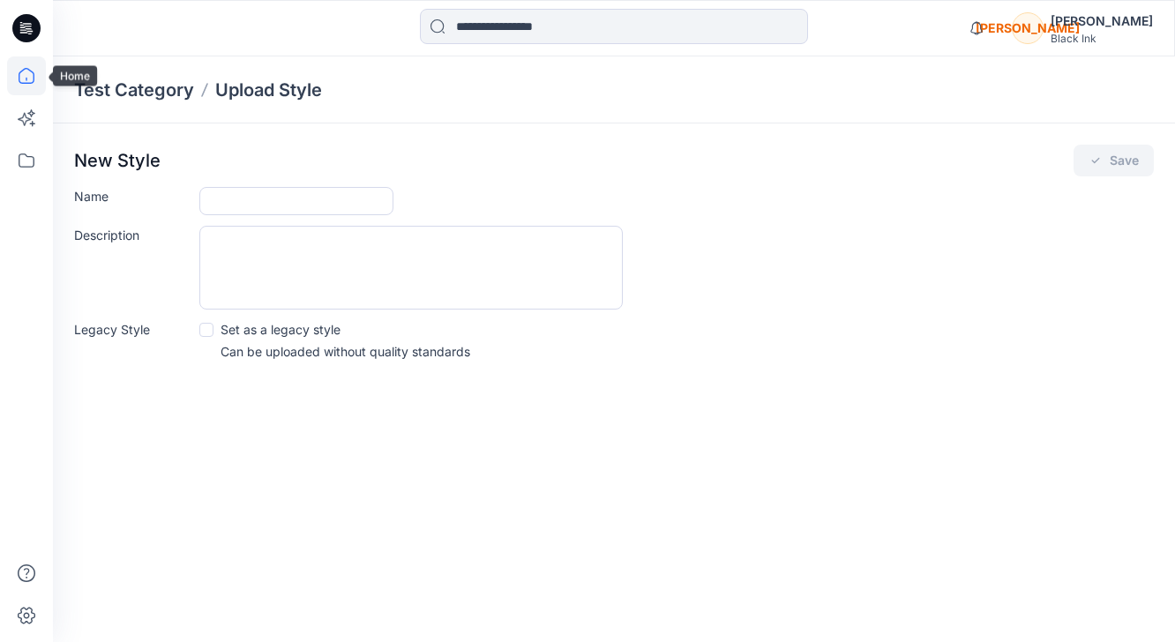
click at [30, 78] on icon at bounding box center [26, 75] width 39 height 39
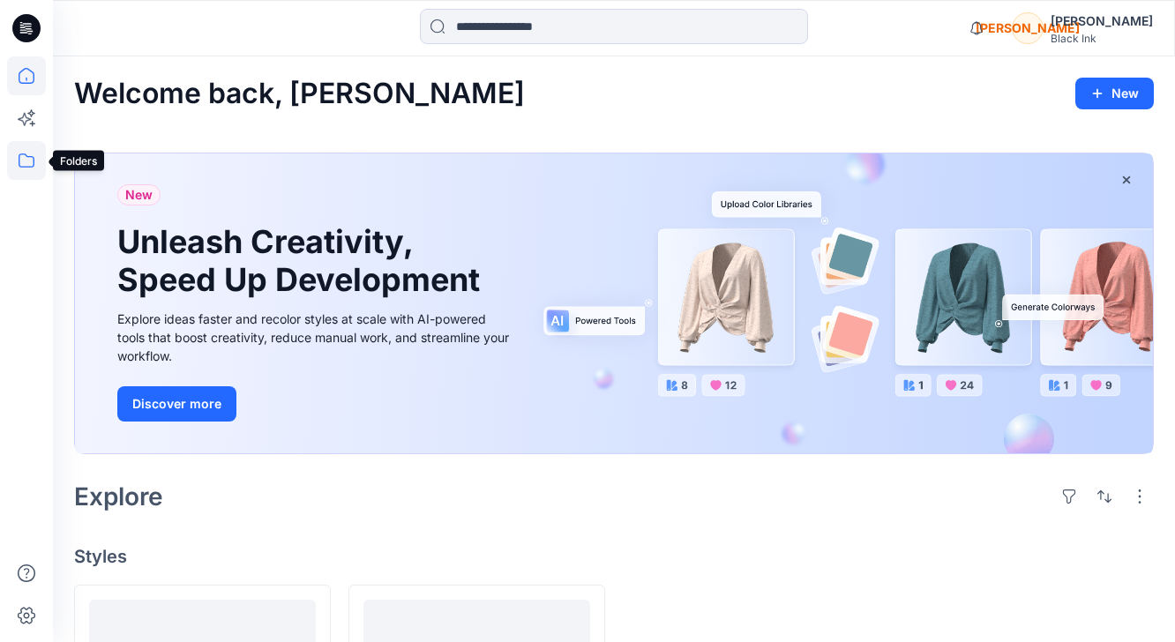
click at [31, 169] on icon at bounding box center [26, 160] width 39 height 39
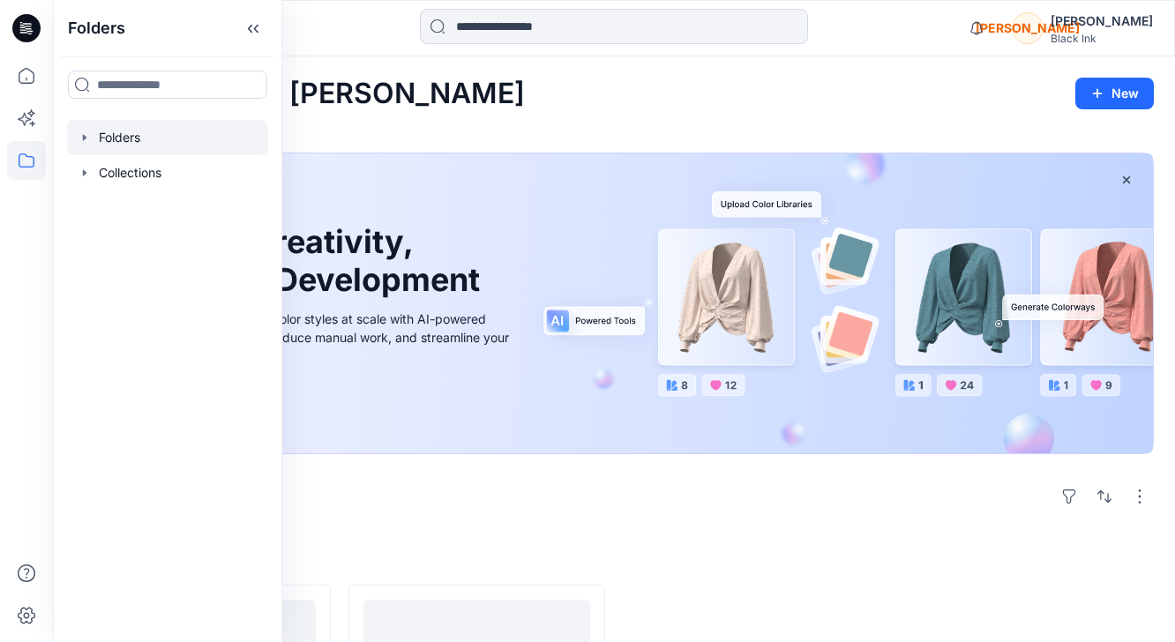
click at [129, 141] on div at bounding box center [167, 137] width 201 height 35
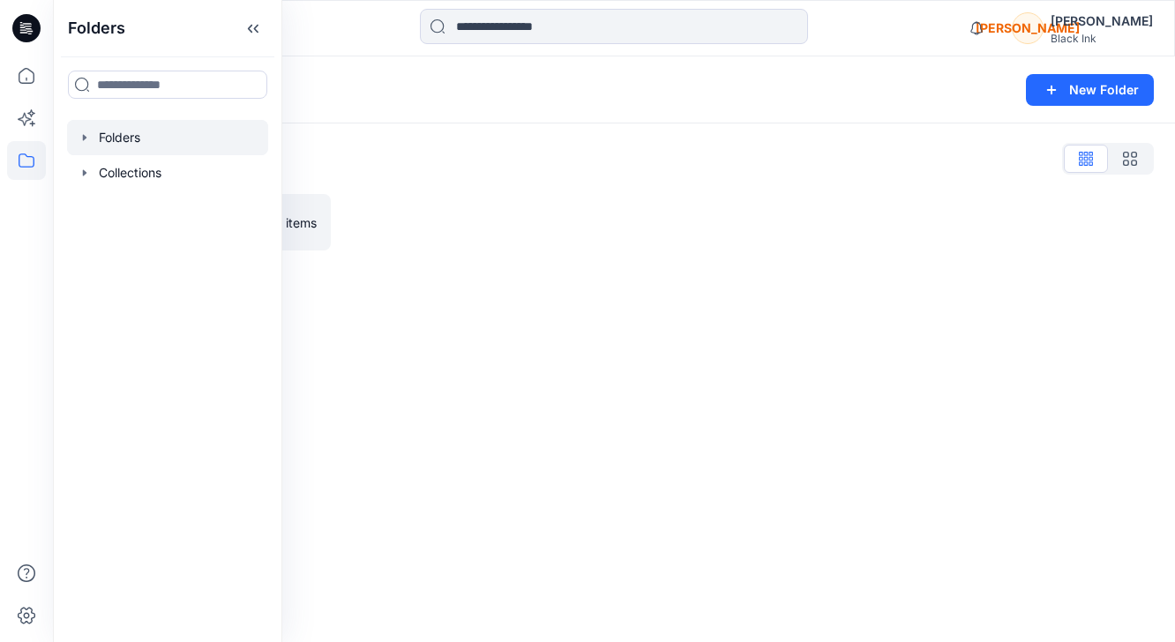
click at [340, 221] on div "Test Category 0 items" at bounding box center [613, 222] width 1079 height 56
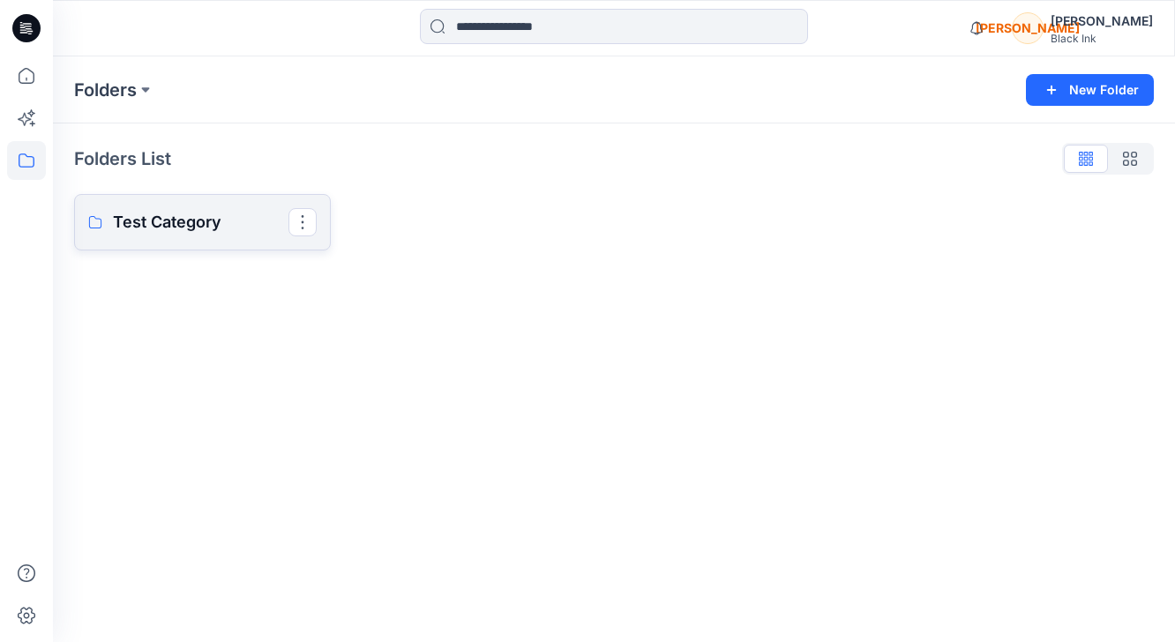
click at [196, 221] on p "Test Category" at bounding box center [200, 222] width 175 height 25
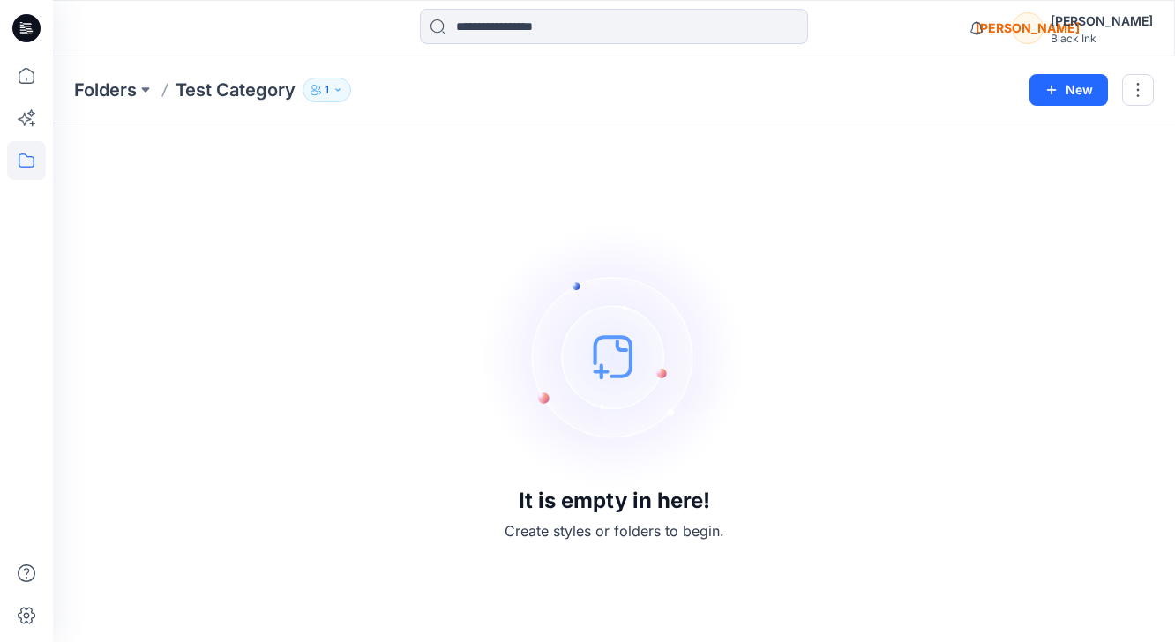
click at [333, 93] on icon "button" at bounding box center [337, 90] width 11 height 11
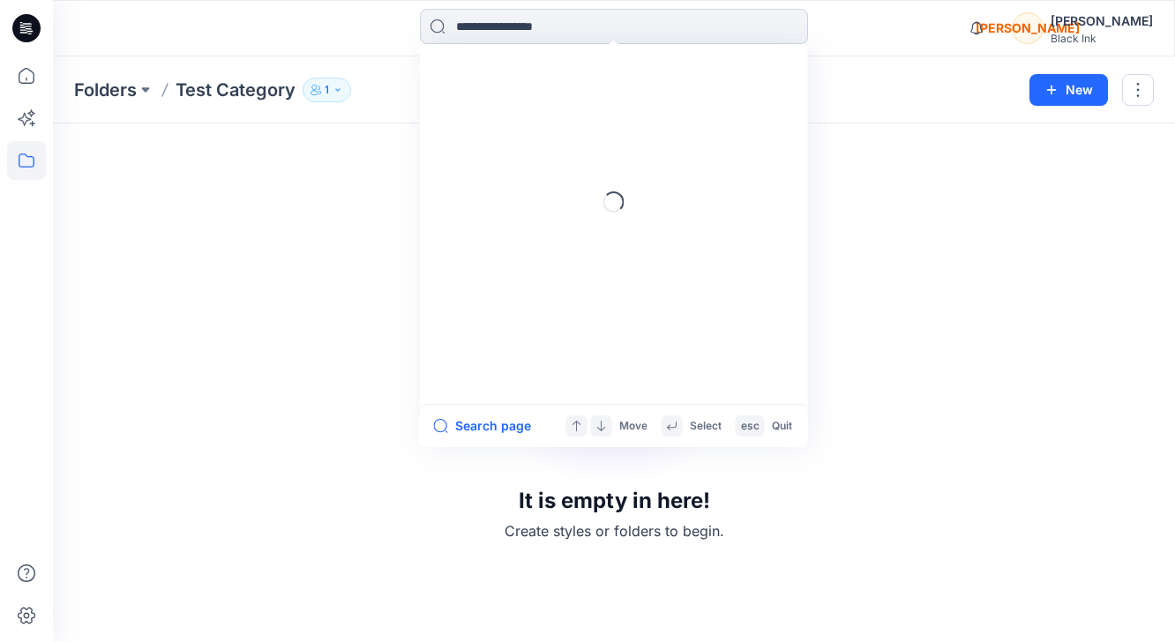
click at [497, 26] on input at bounding box center [614, 26] width 388 height 35
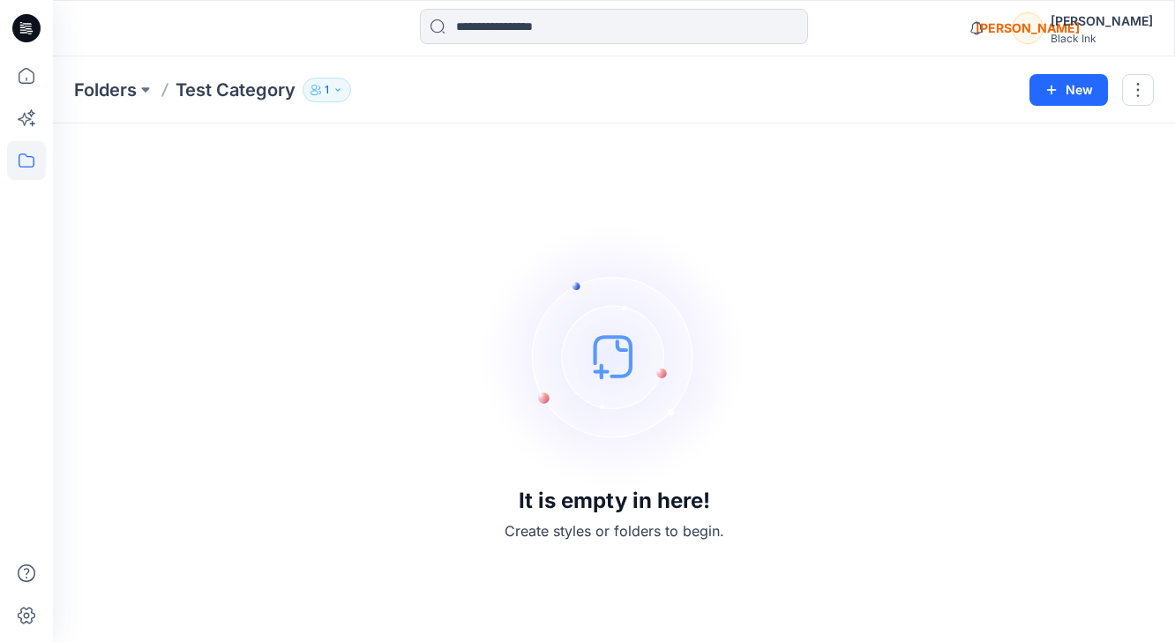
click at [983, 199] on div "It is empty in here! Create styles or folders to begin." at bounding box center [613, 383] width 1079 height 476
click at [1127, 25] on div "[PERSON_NAME]" at bounding box center [1101, 21] width 102 height 21
click at [608, 181] on div "It is empty in here! Create styles or folders to begin." at bounding box center [613, 383] width 1079 height 476
click at [19, 79] on icon at bounding box center [26, 75] width 39 height 39
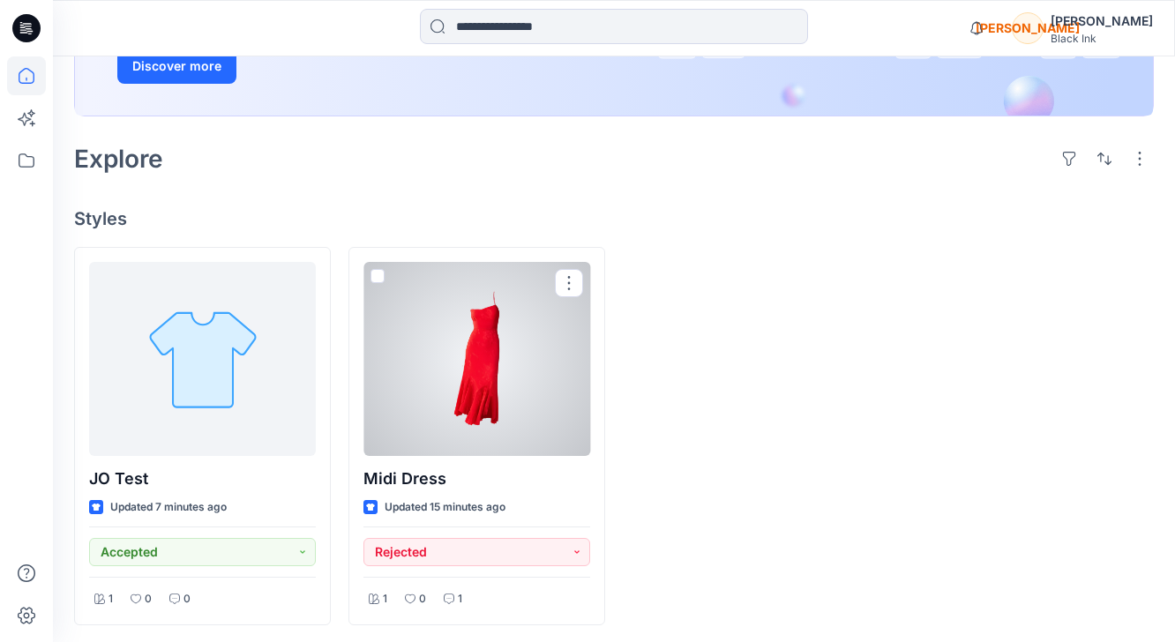
scroll to position [328, 0]
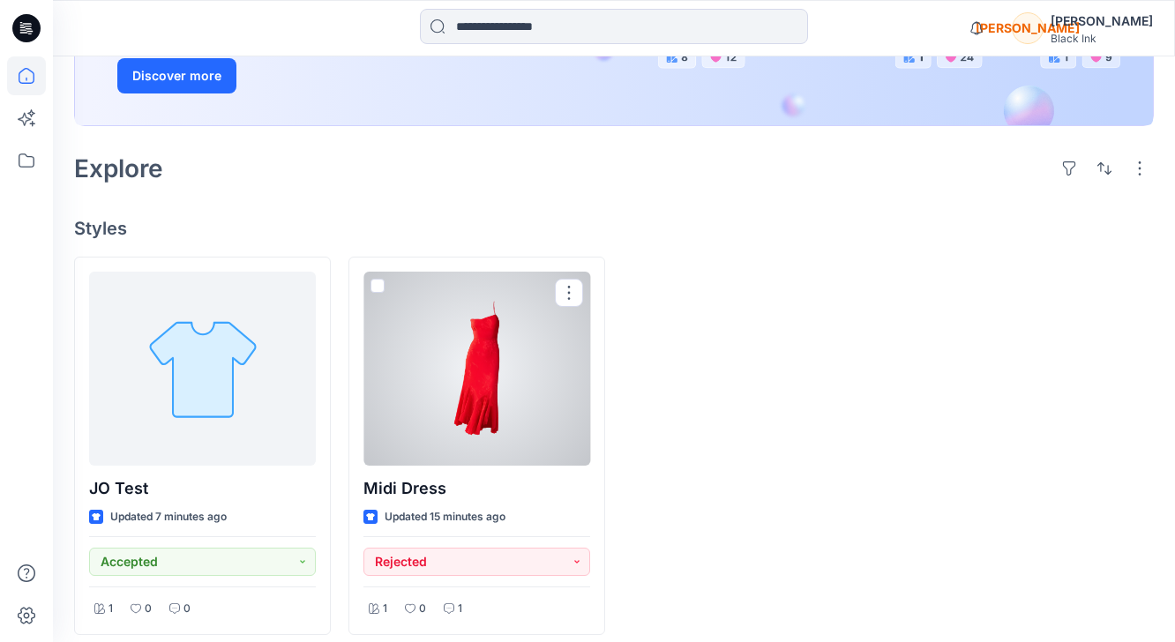
click at [537, 378] on div at bounding box center [476, 369] width 227 height 194
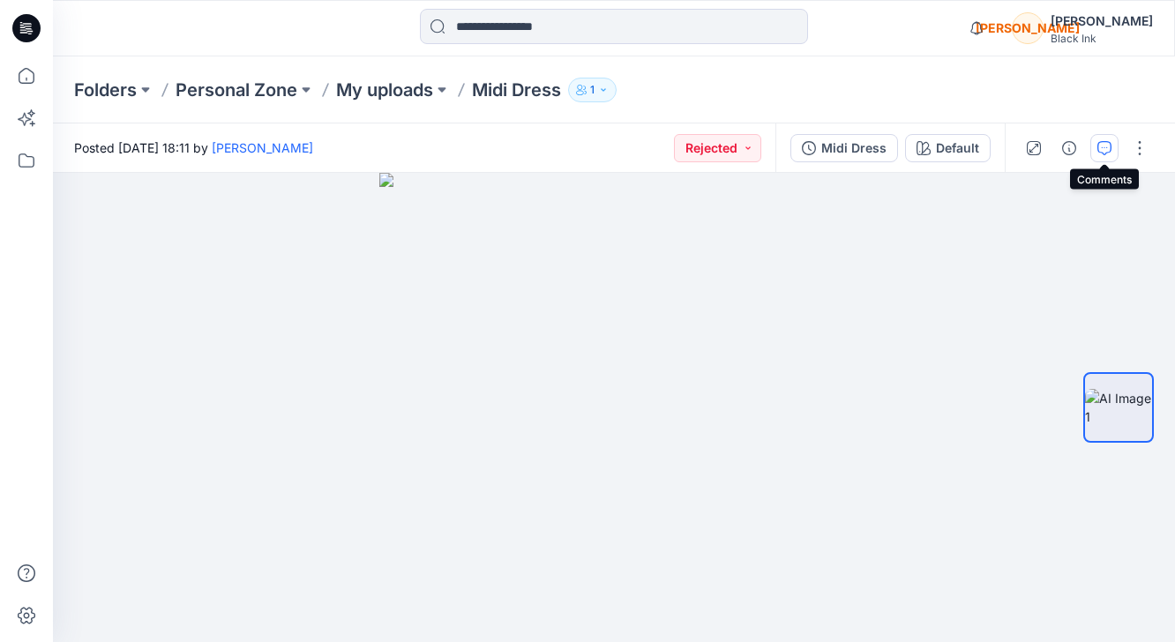
click at [1104, 148] on icon "button" at bounding box center [1104, 148] width 14 height 14
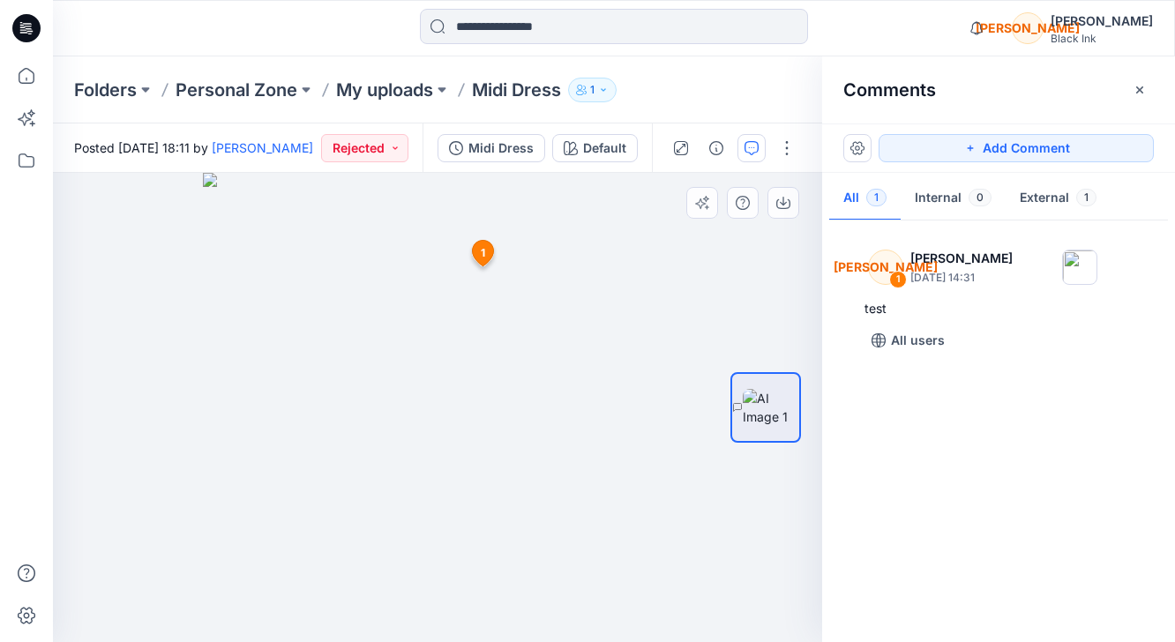
click at [481, 249] on span "1" at bounding box center [483, 253] width 4 height 16
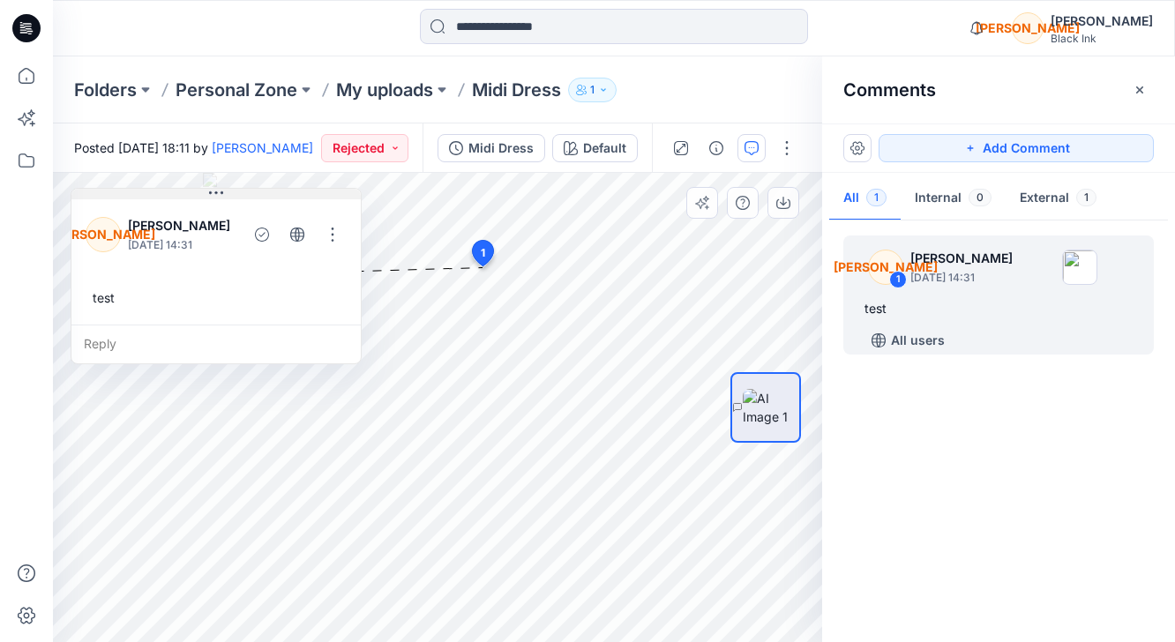
drag, startPoint x: 543, startPoint y: 281, endPoint x: 160, endPoint y: 194, distance: 393.4
click at [160, 192] on button at bounding box center [215, 194] width 289 height 11
click at [788, 149] on button "button" at bounding box center [786, 148] width 28 height 28
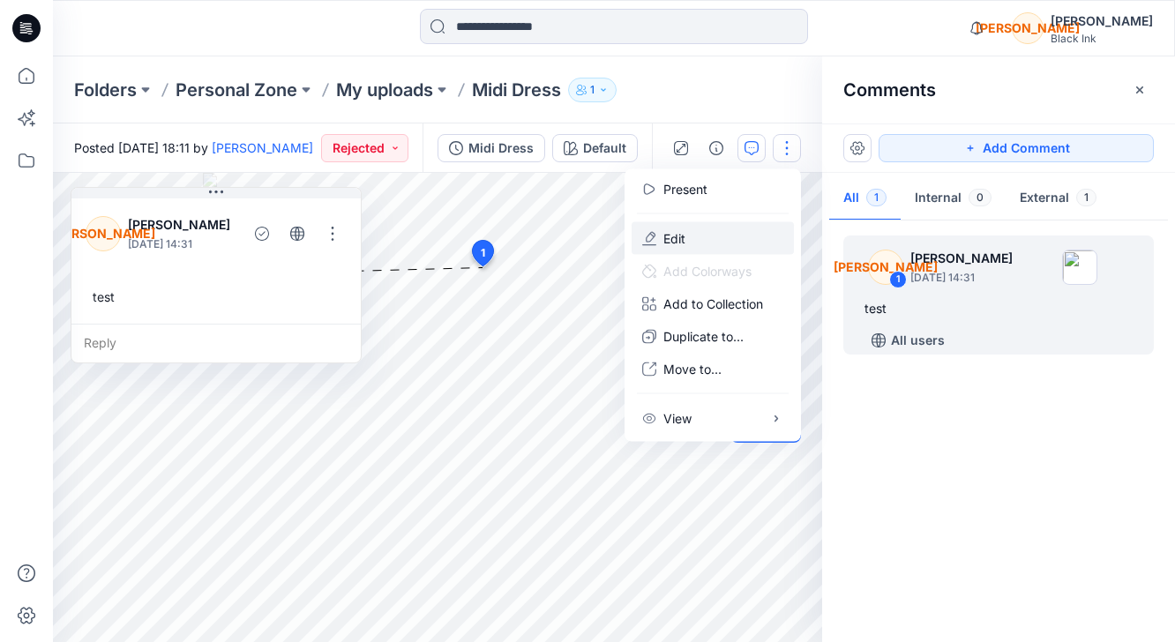
click at [708, 235] on button "Edit" at bounding box center [712, 238] width 162 height 33
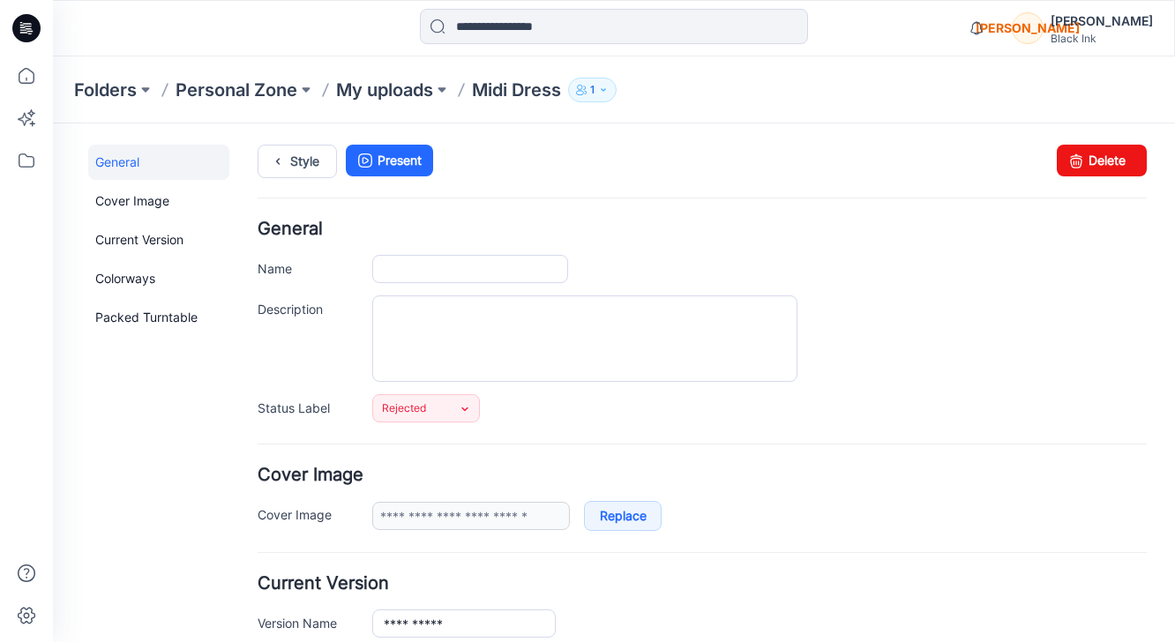
type input "**********"
type input "*******"
type input "**********"
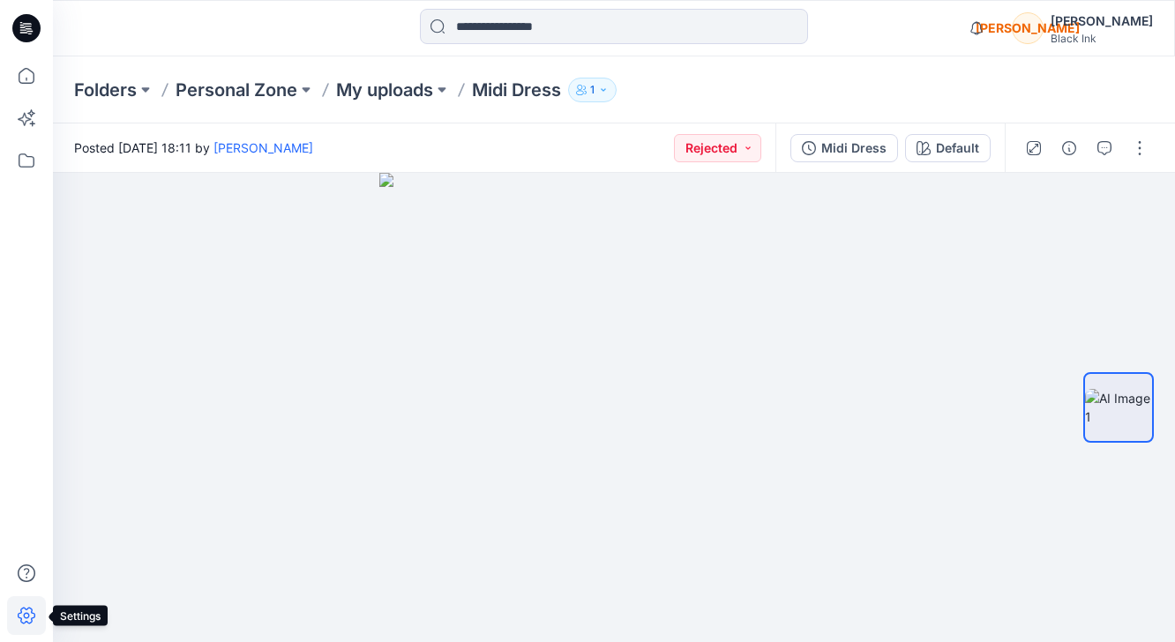
click at [34, 616] on icon at bounding box center [26, 615] width 39 height 39
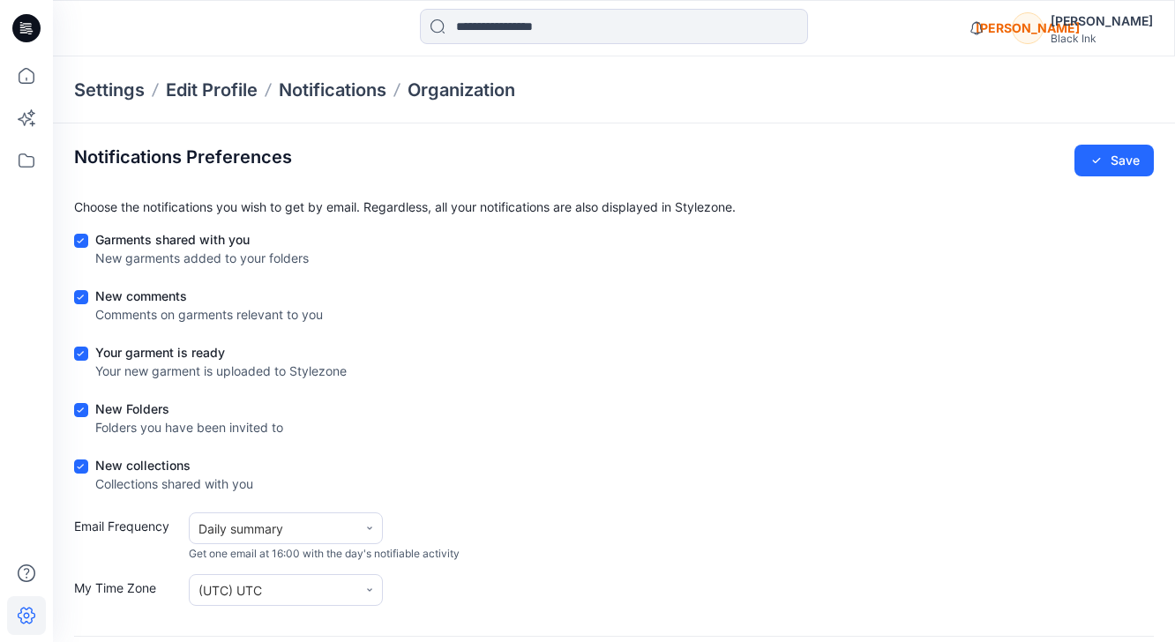
click at [34, 616] on icon at bounding box center [27, 616] width 18 height 17
click at [31, 82] on icon at bounding box center [26, 75] width 39 height 39
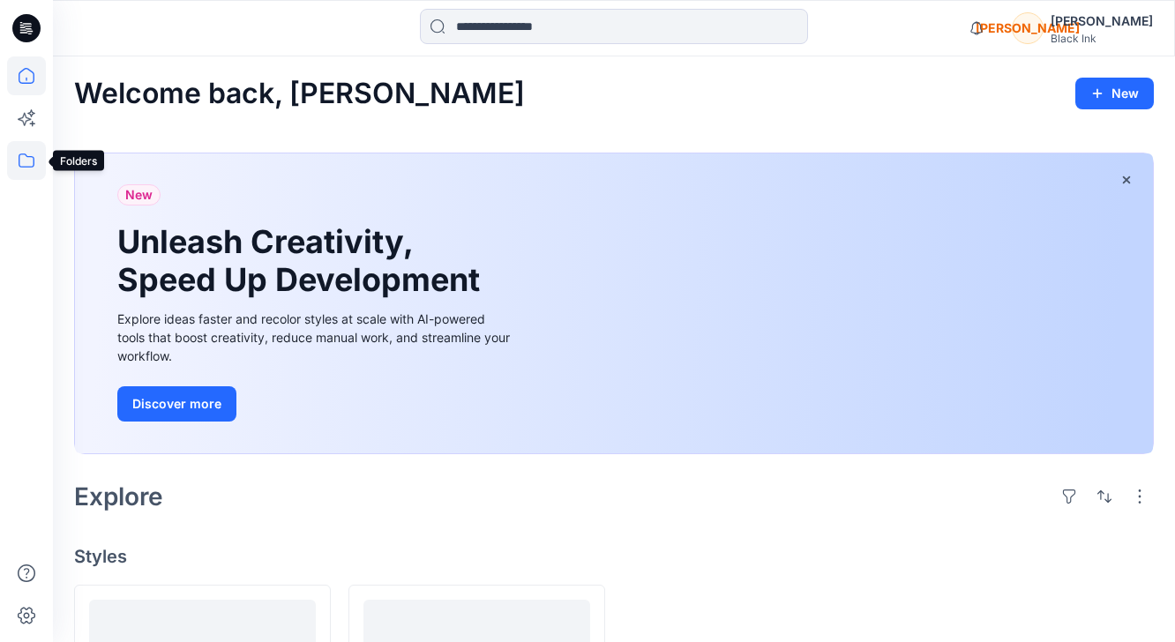
click at [29, 155] on icon at bounding box center [26, 160] width 39 height 39
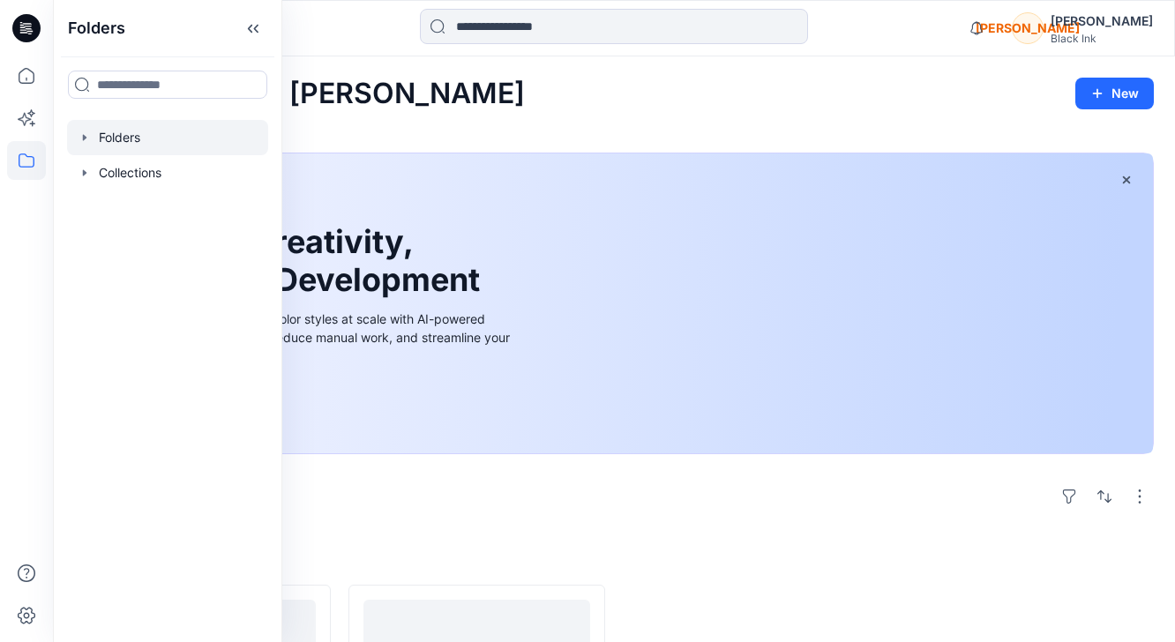
click at [153, 146] on div at bounding box center [167, 137] width 201 height 35
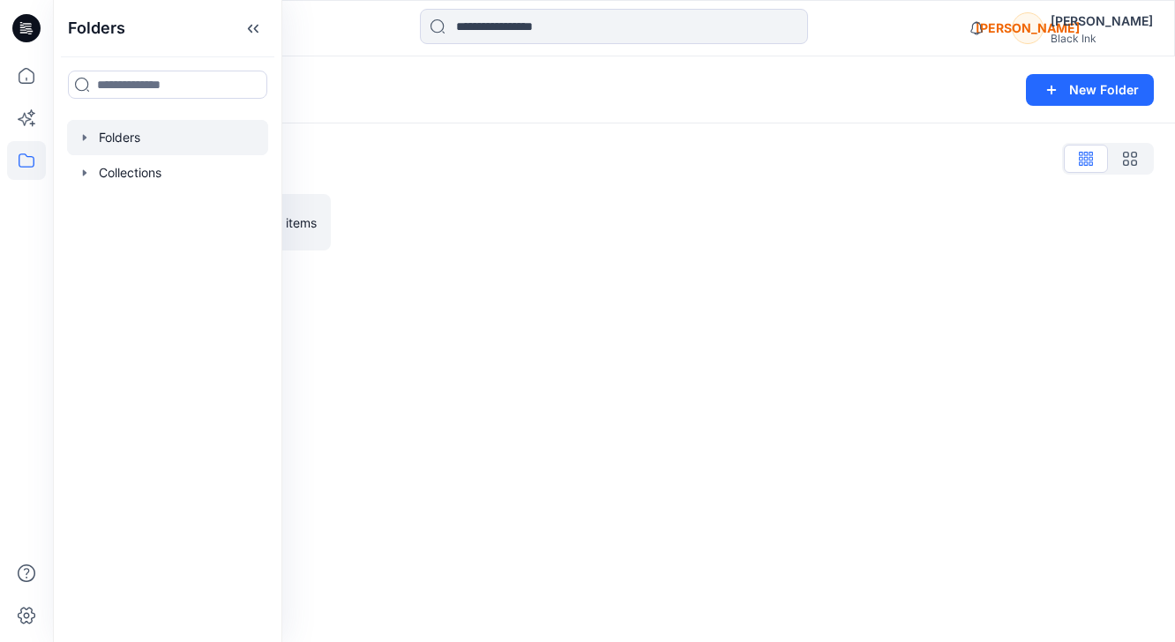
drag, startPoint x: 365, startPoint y: 298, endPoint x: 323, endPoint y: 284, distance: 44.6
click at [364, 298] on div "Folders New Folder Folders List Test Category 0 items" at bounding box center [614, 349] width 1122 height 586
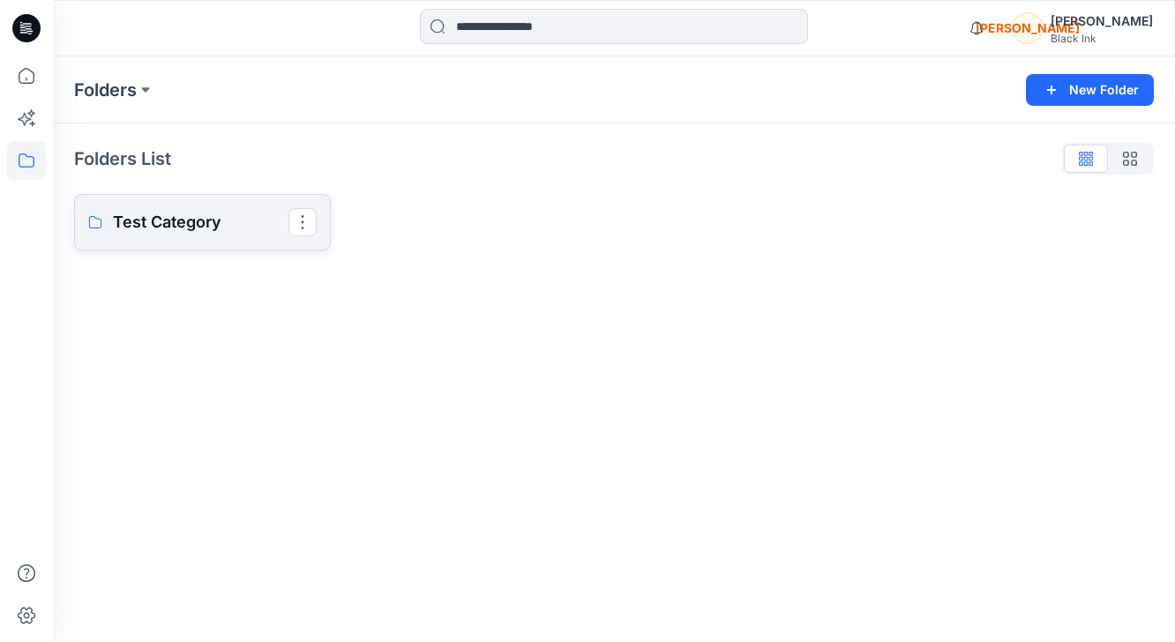
click at [159, 224] on p "Test Category" at bounding box center [200, 222] width 175 height 25
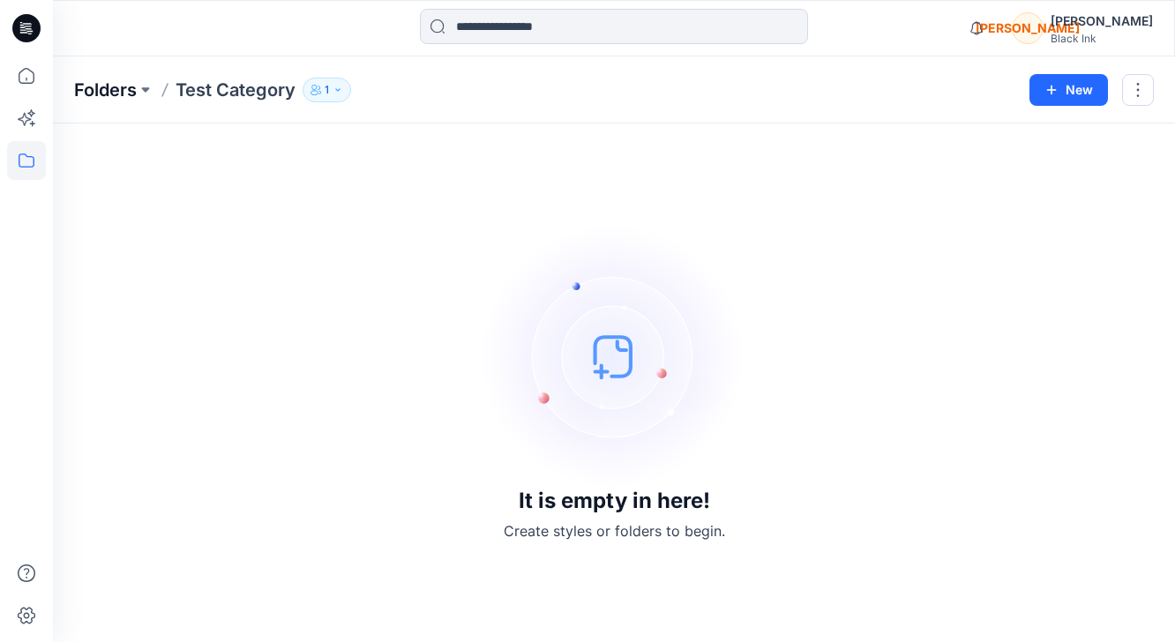
click at [134, 90] on p "Folders" at bounding box center [105, 90] width 63 height 25
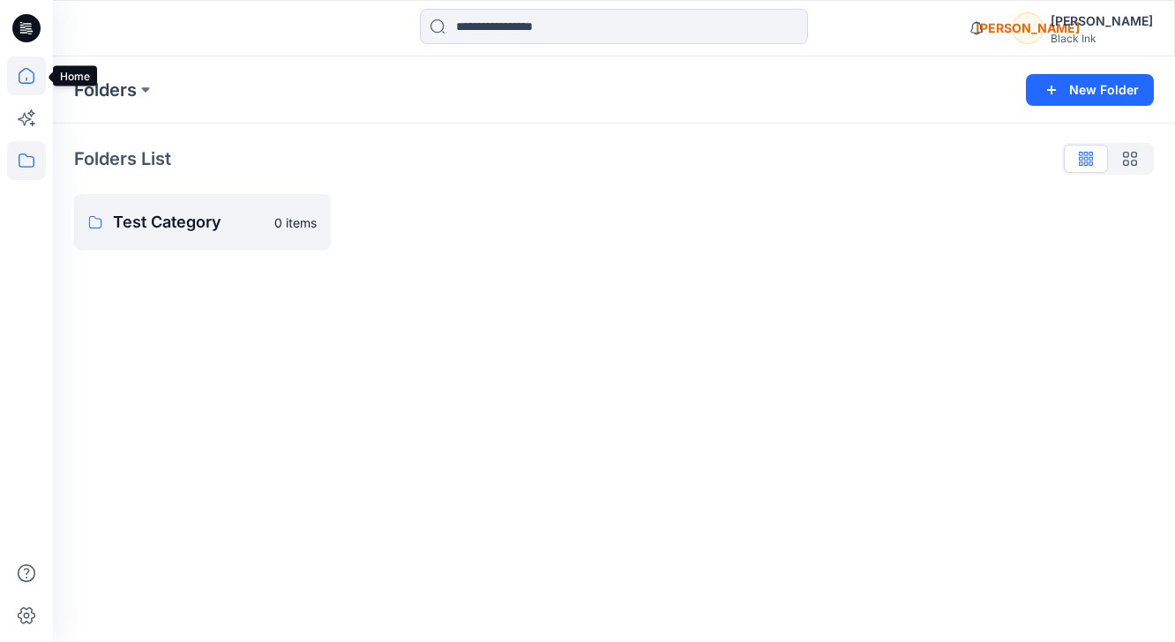
drag, startPoint x: 27, startPoint y: 82, endPoint x: 32, endPoint y: 91, distance: 9.9
click at [26, 82] on icon at bounding box center [26, 75] width 39 height 39
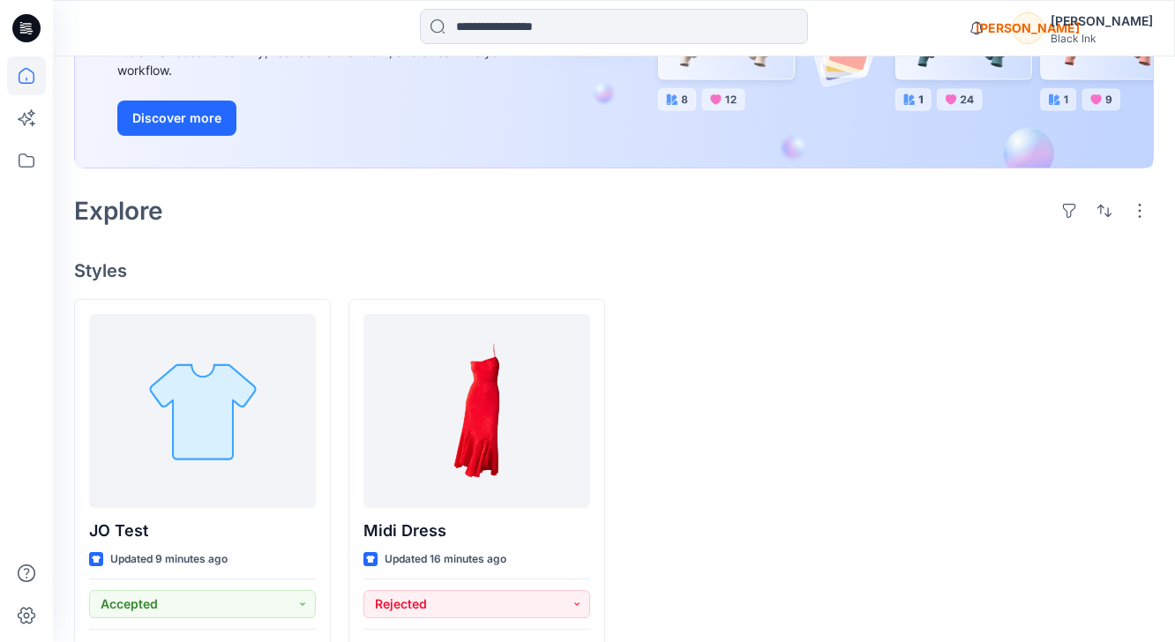
scroll to position [341, 0]
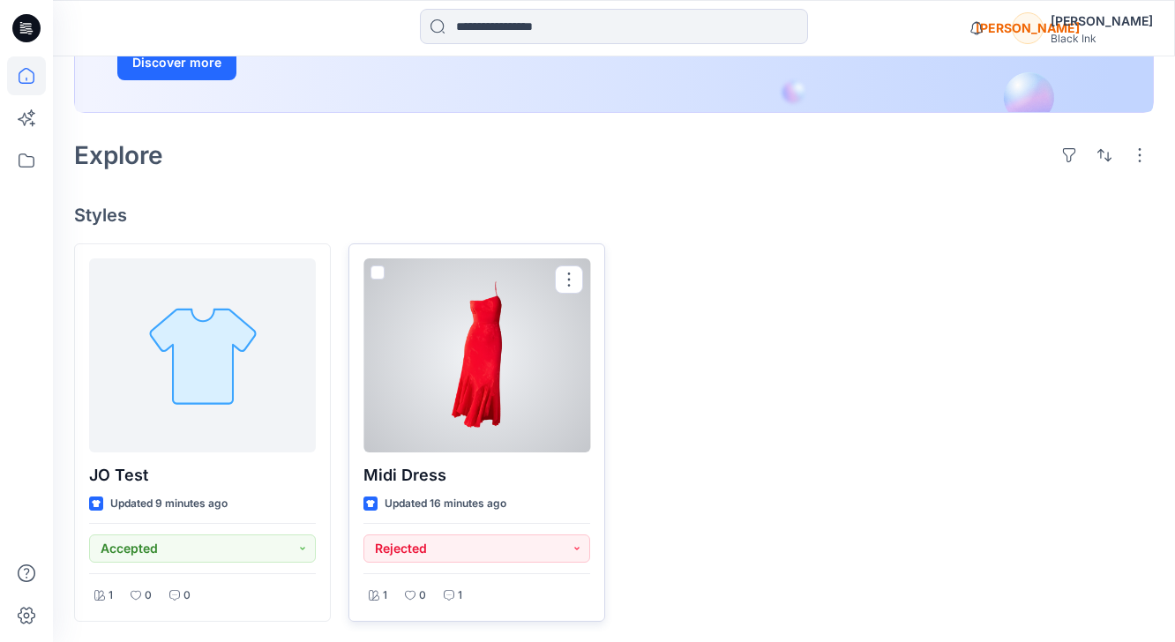
click at [481, 363] on div at bounding box center [476, 355] width 227 height 194
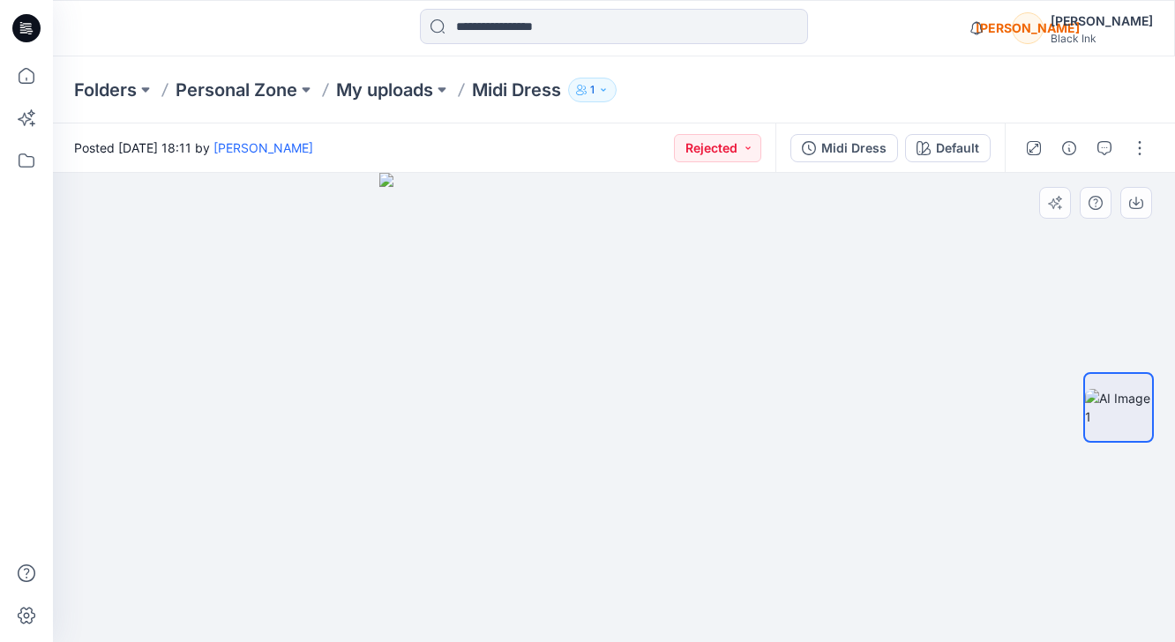
click at [1032, 296] on div at bounding box center [614, 407] width 1122 height 469
click at [1014, 517] on div at bounding box center [614, 407] width 1122 height 469
click at [1105, 154] on icon "button" at bounding box center [1104, 148] width 14 height 14
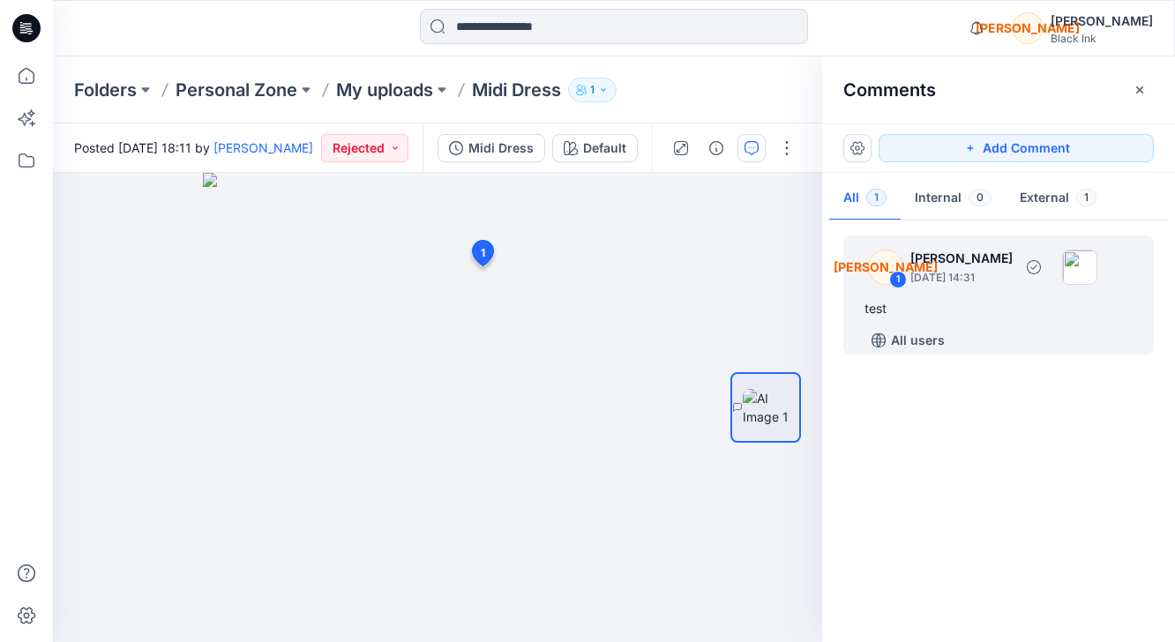
click at [1097, 268] on img at bounding box center [1079, 267] width 35 height 35
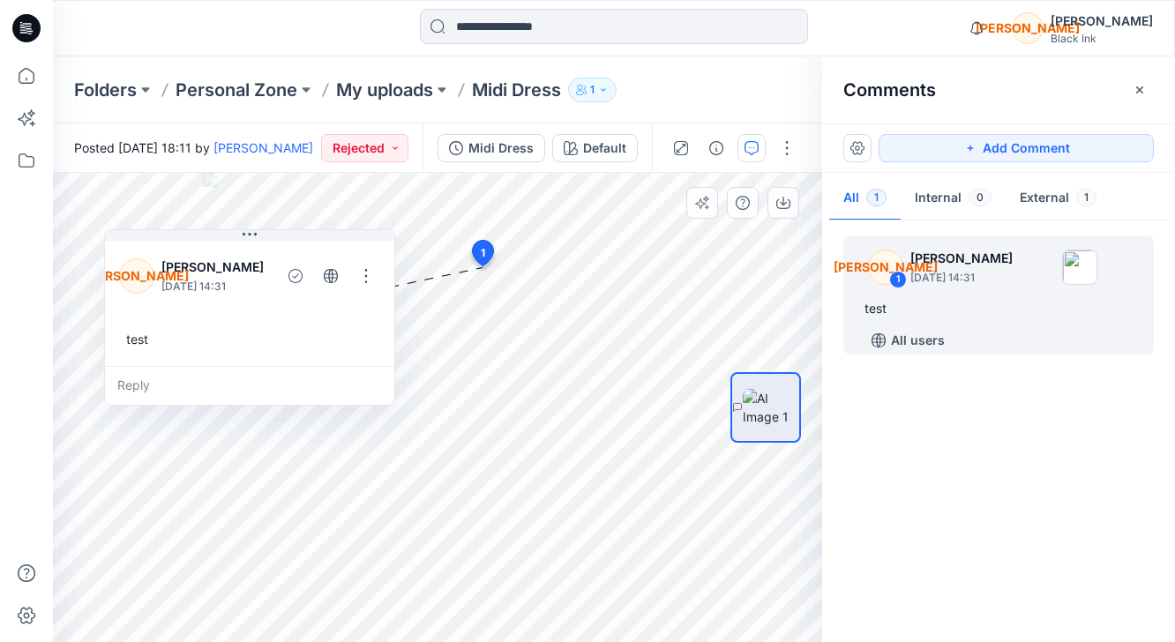
drag, startPoint x: 657, startPoint y: 290, endPoint x: 330, endPoint y: 243, distance: 330.5
click at [322, 239] on button at bounding box center [249, 235] width 289 height 11
click at [886, 315] on div "test" at bounding box center [998, 308] width 268 height 21
click at [138, 336] on div "test" at bounding box center [249, 339] width 261 height 33
click at [161, 379] on div "Reply" at bounding box center [249, 385] width 289 height 39
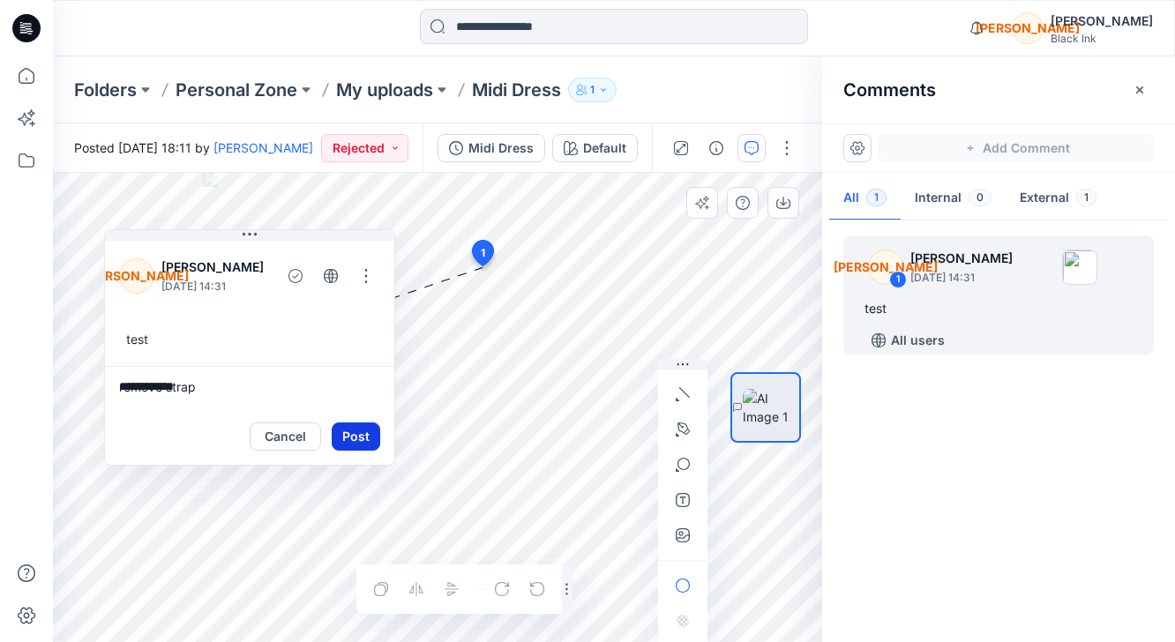
type textarea "**********"
click at [367, 447] on button "Post" at bounding box center [356, 436] width 49 height 28
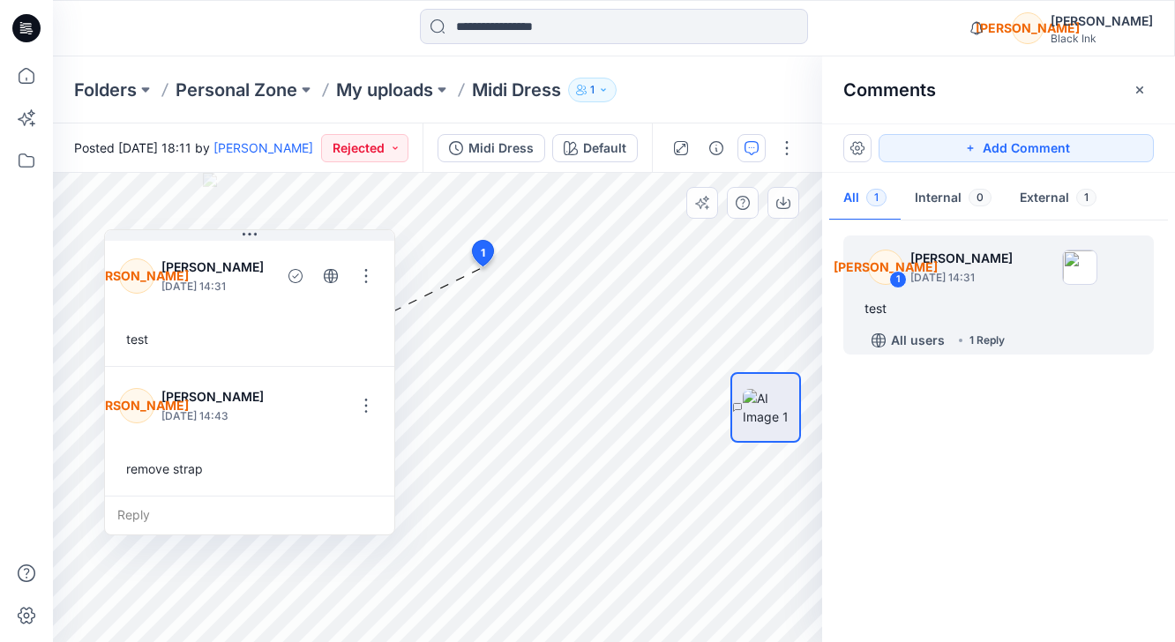
click at [717, 529] on div at bounding box center [765, 407] width 113 height 253
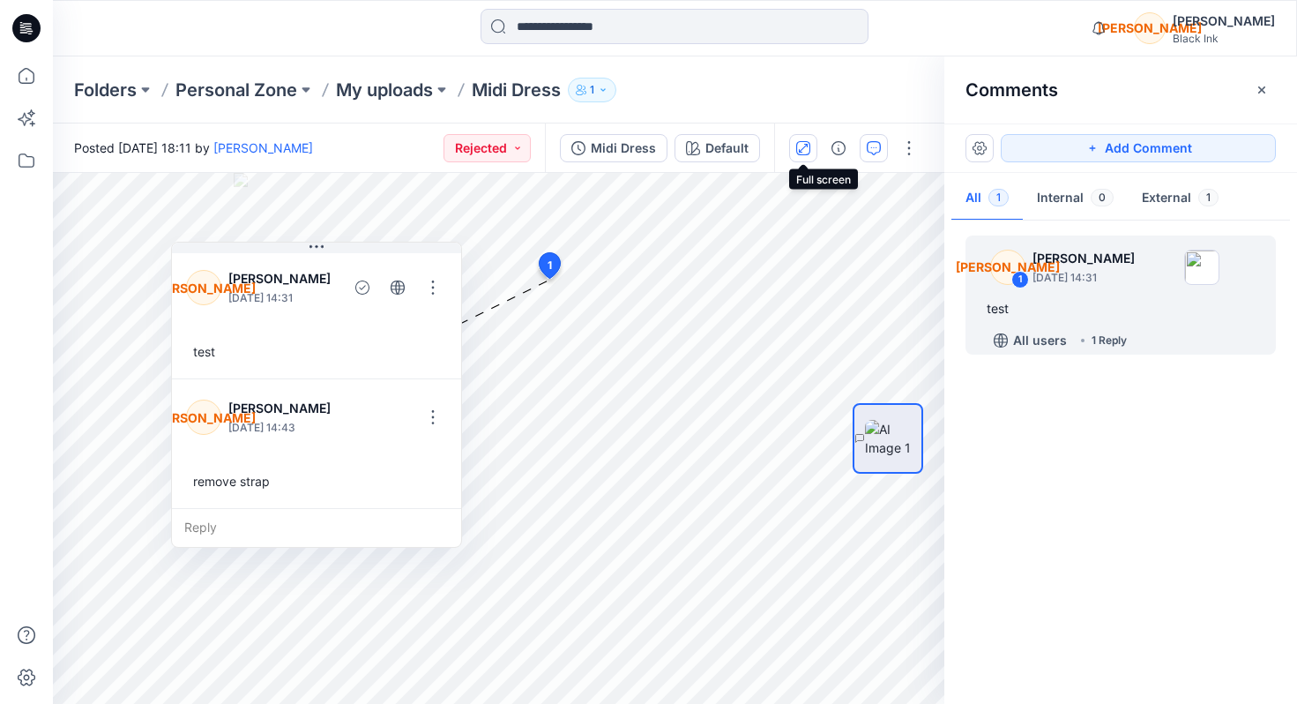
click at [806, 147] on icon "button" at bounding box center [803, 148] width 14 height 14
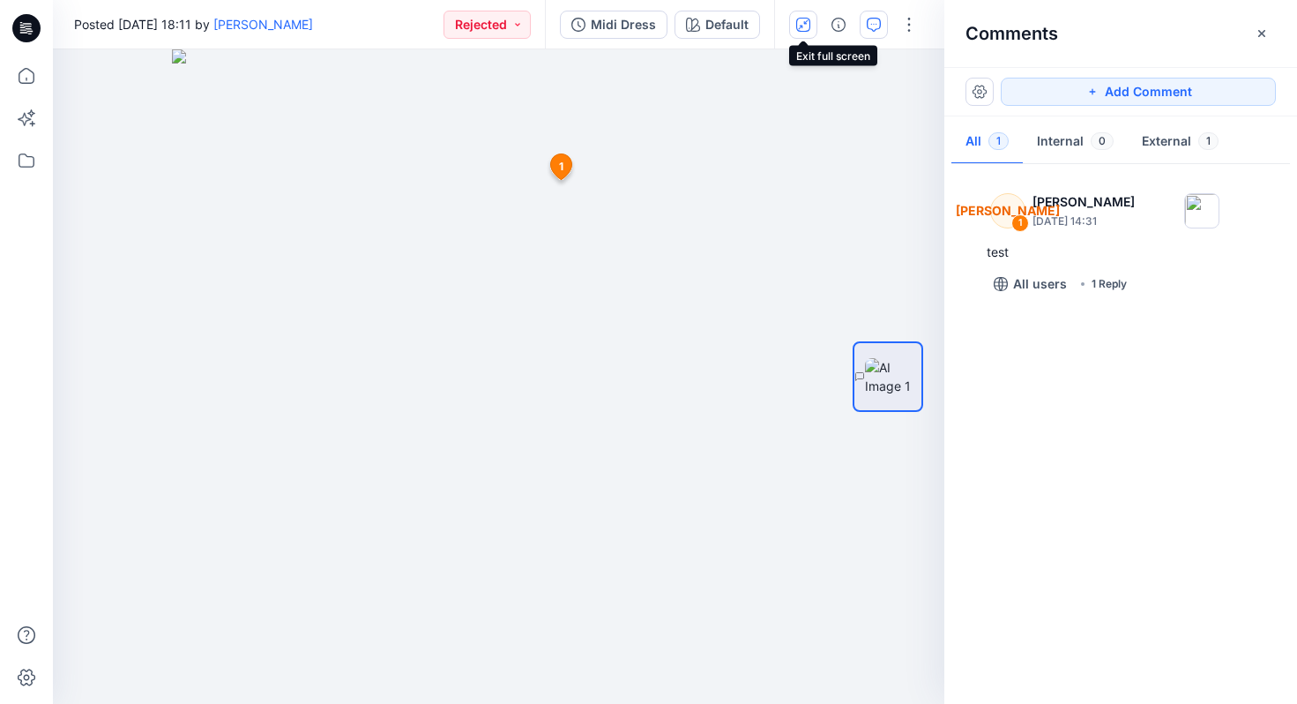
click at [797, 28] on icon "button" at bounding box center [803, 25] width 14 height 14
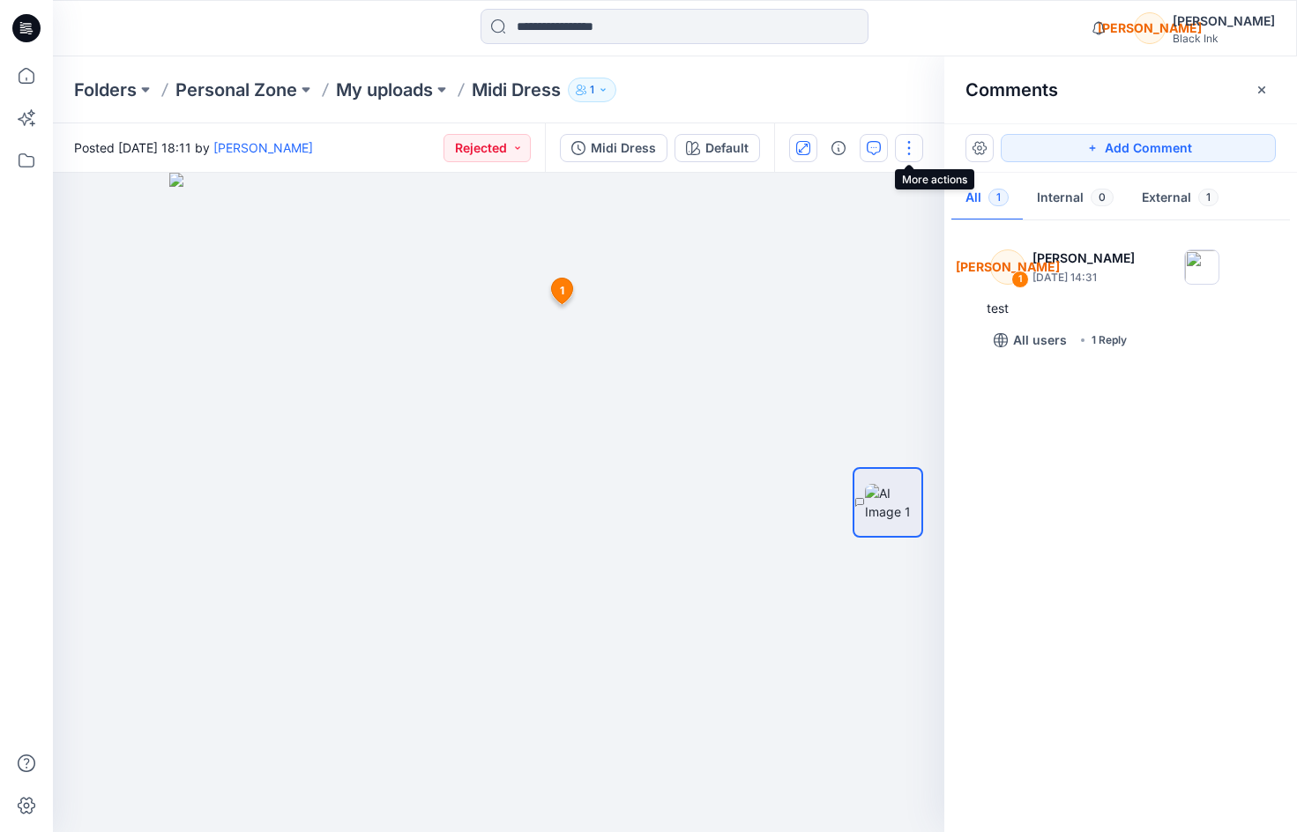
click at [909, 151] on button "button" at bounding box center [909, 148] width 28 height 28
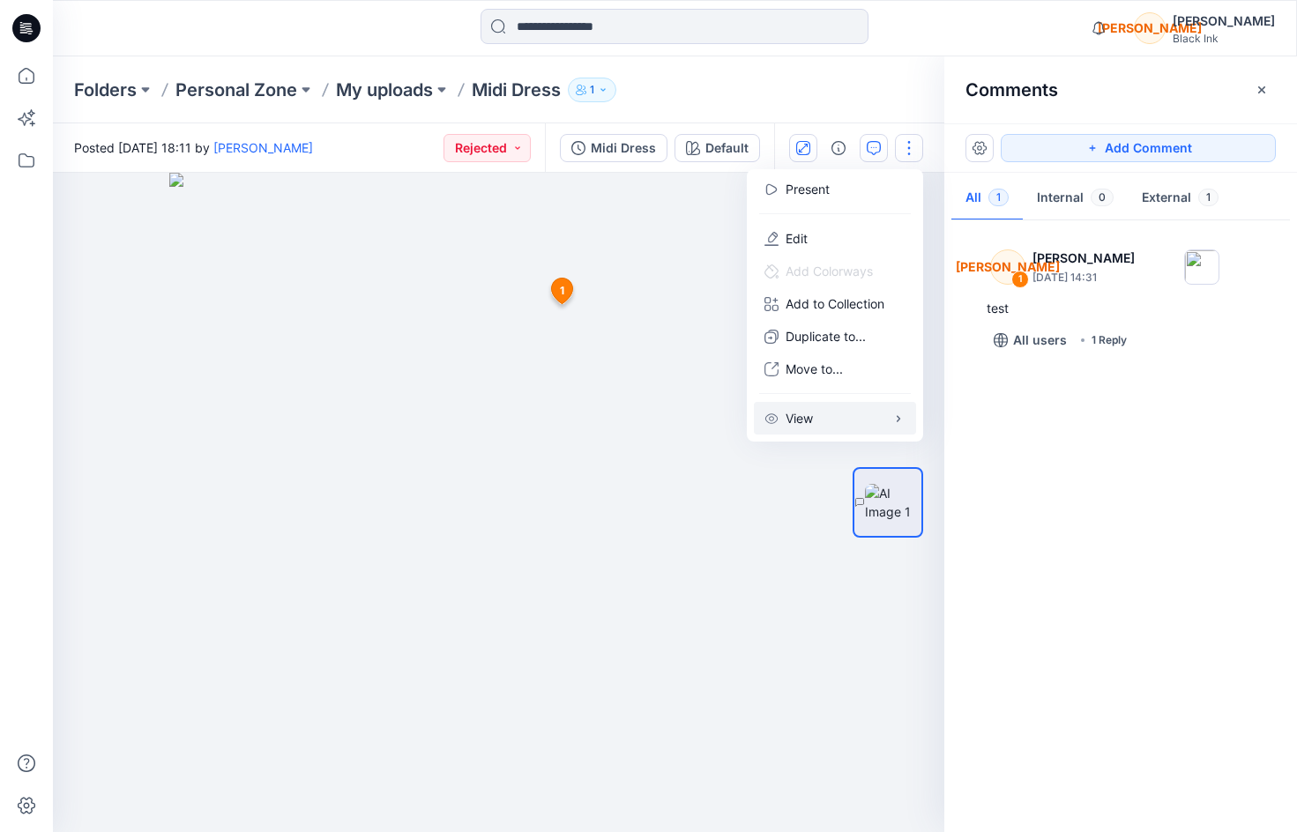
click at [841, 412] on button "View" at bounding box center [835, 418] width 162 height 33
click at [720, 455] on span "button" at bounding box center [724, 456] width 11 height 11
click at [713, 455] on span "button" at bounding box center [710, 456] width 11 height 11
click at [728, 425] on span "button" at bounding box center [717, 423] width 32 height 18
click at [712, 422] on span "button" at bounding box center [710, 423] width 11 height 11
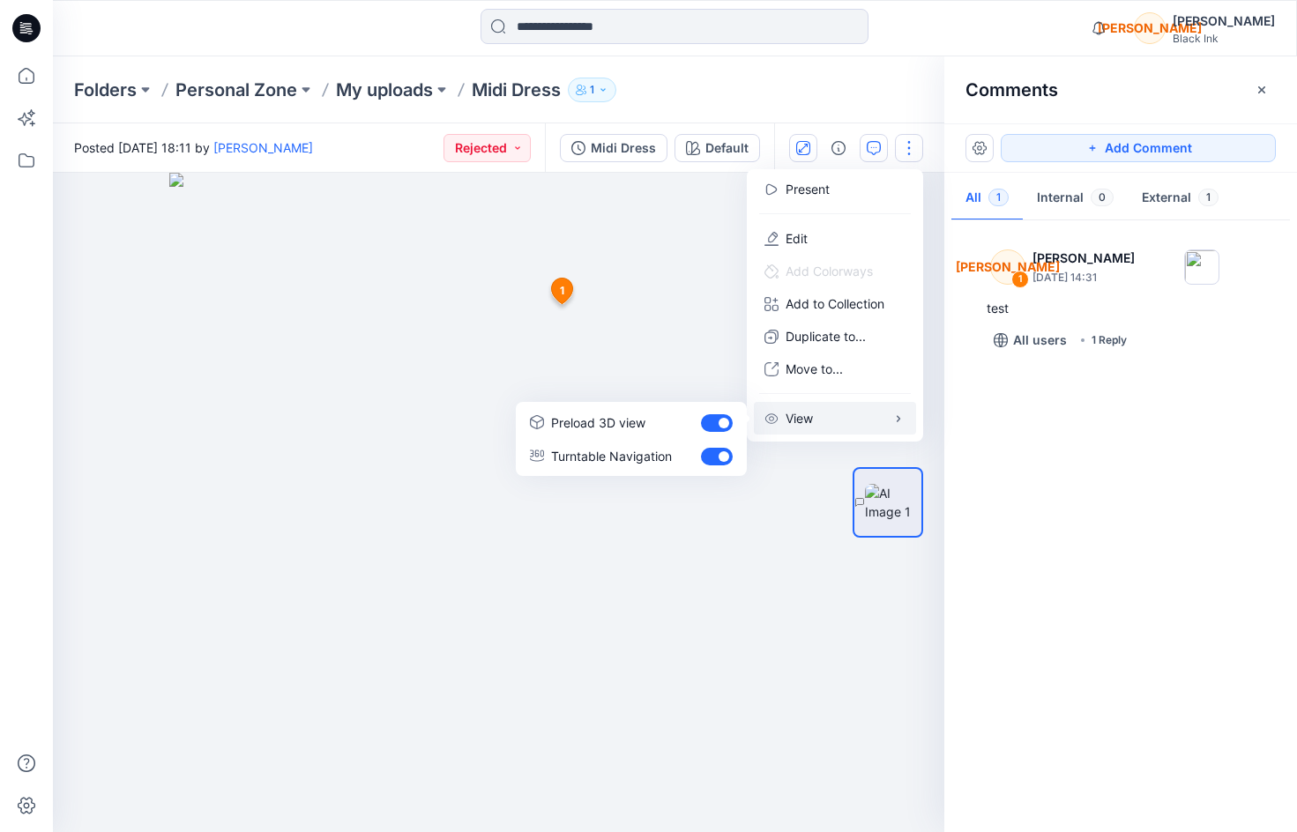
click at [777, 551] on img at bounding box center [499, 503] width 660 height 660
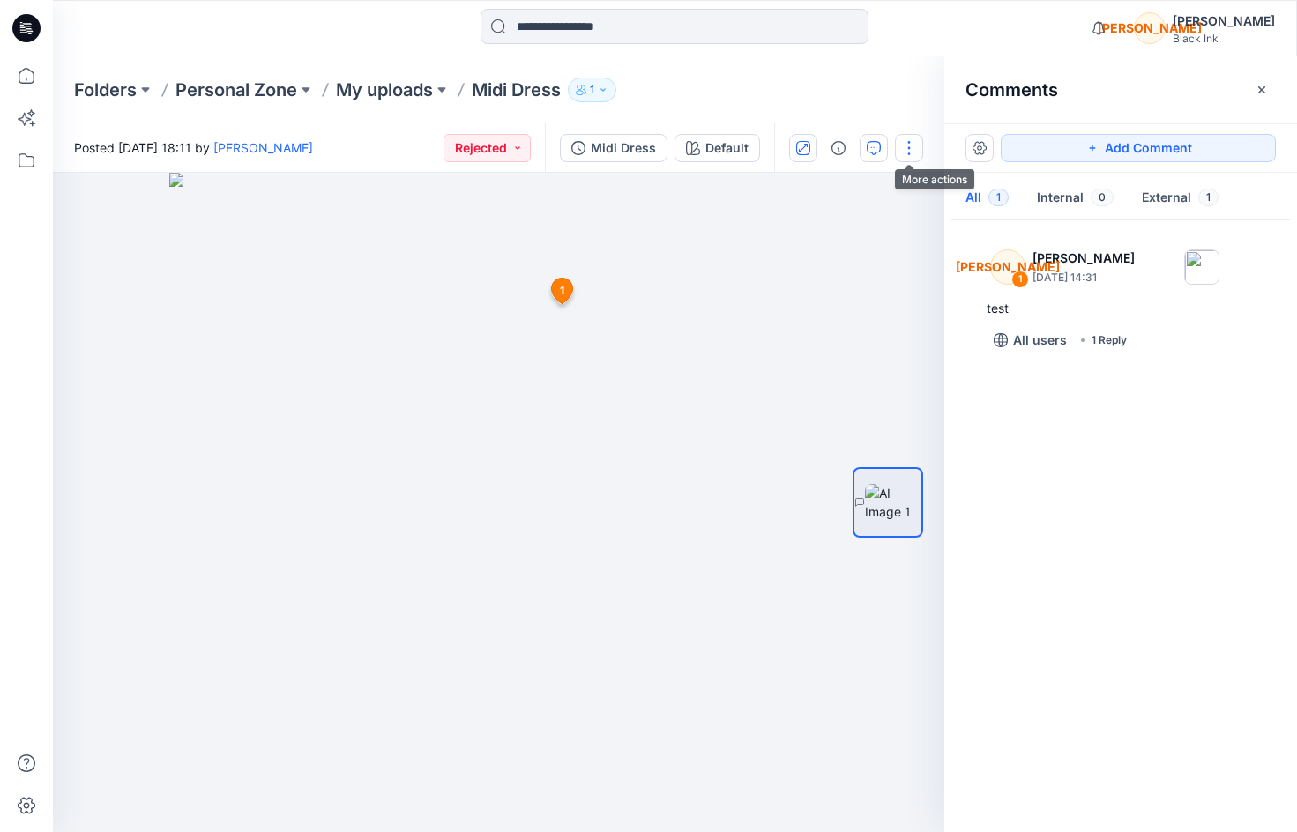
click at [908, 150] on button "button" at bounding box center [909, 148] width 28 height 28
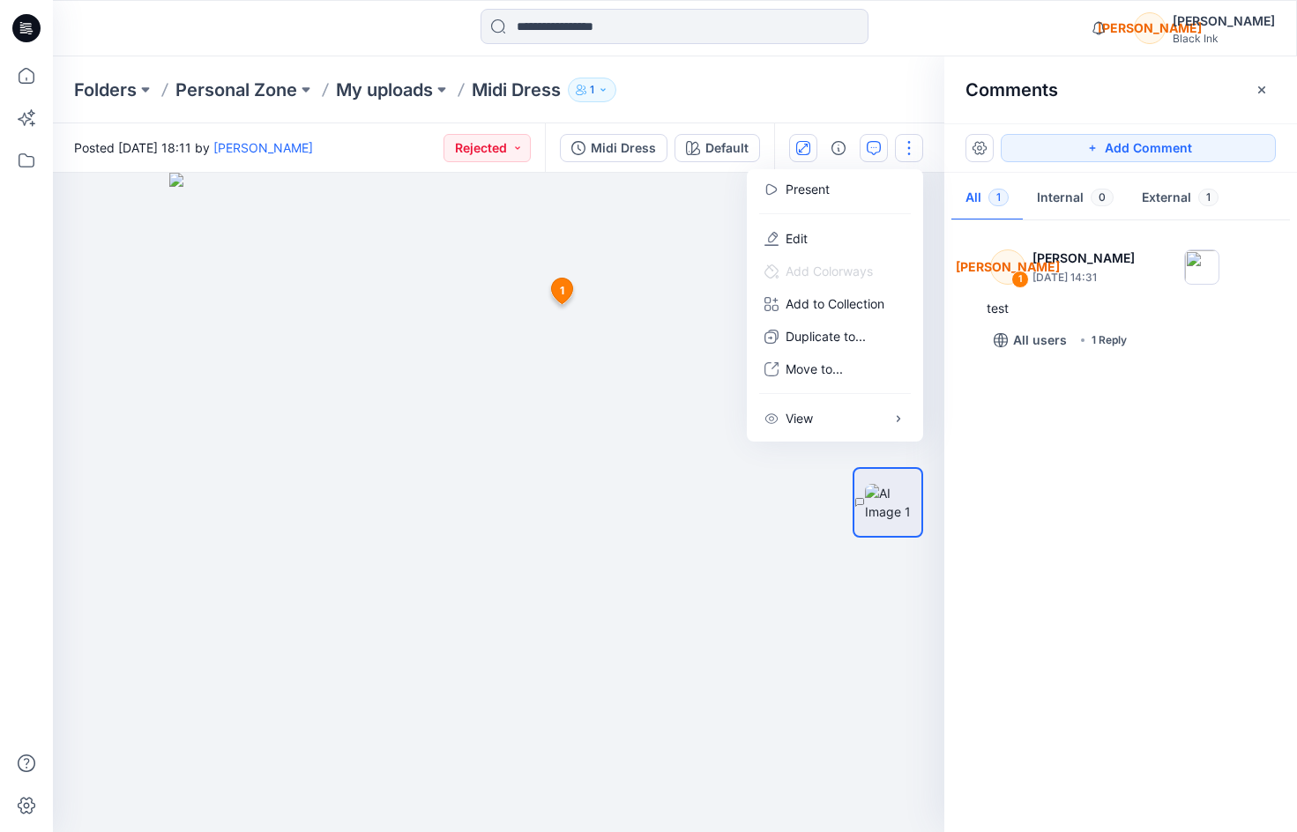
click at [854, 100] on div "Folders Personal Zone My uploads Midi Dress 1" at bounding box center [606, 90] width 1064 height 25
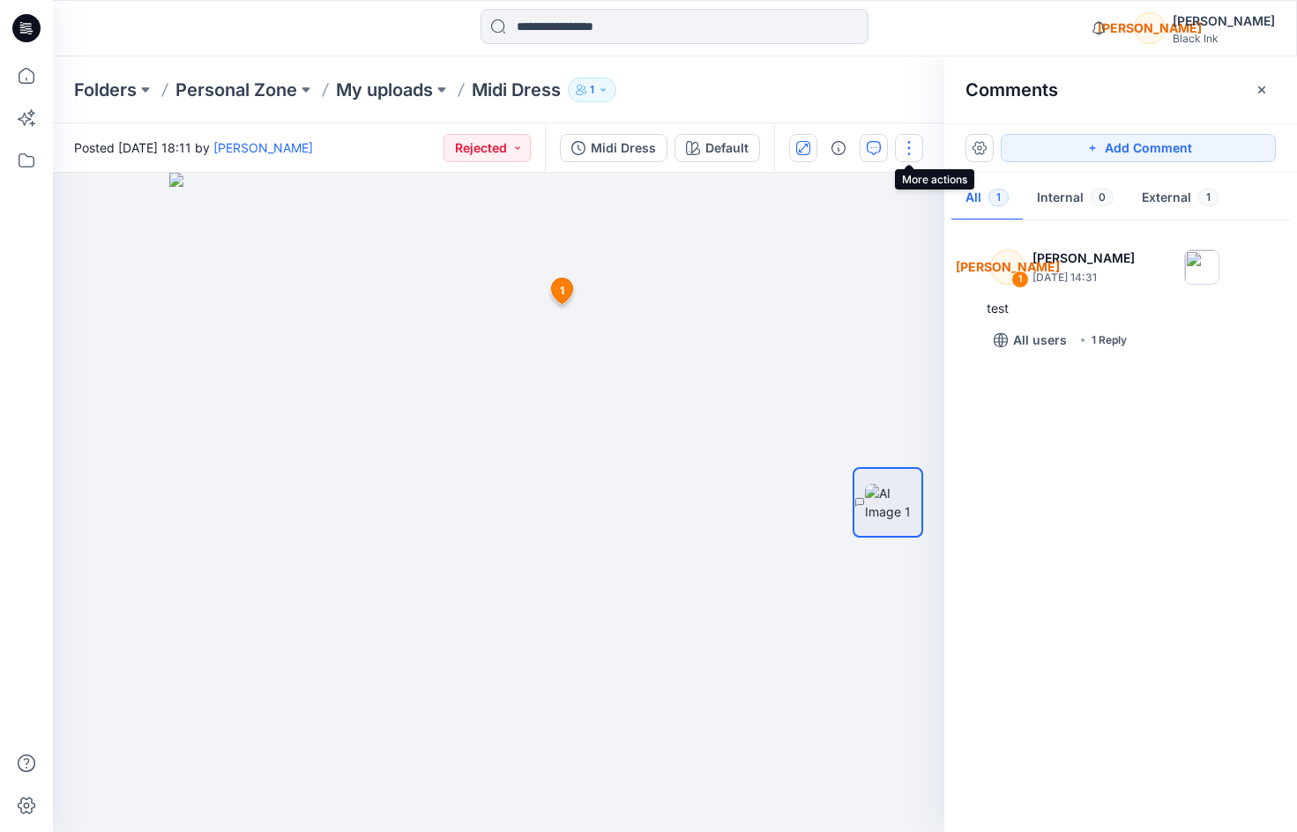
click at [908, 152] on button "button" at bounding box center [909, 148] width 28 height 28
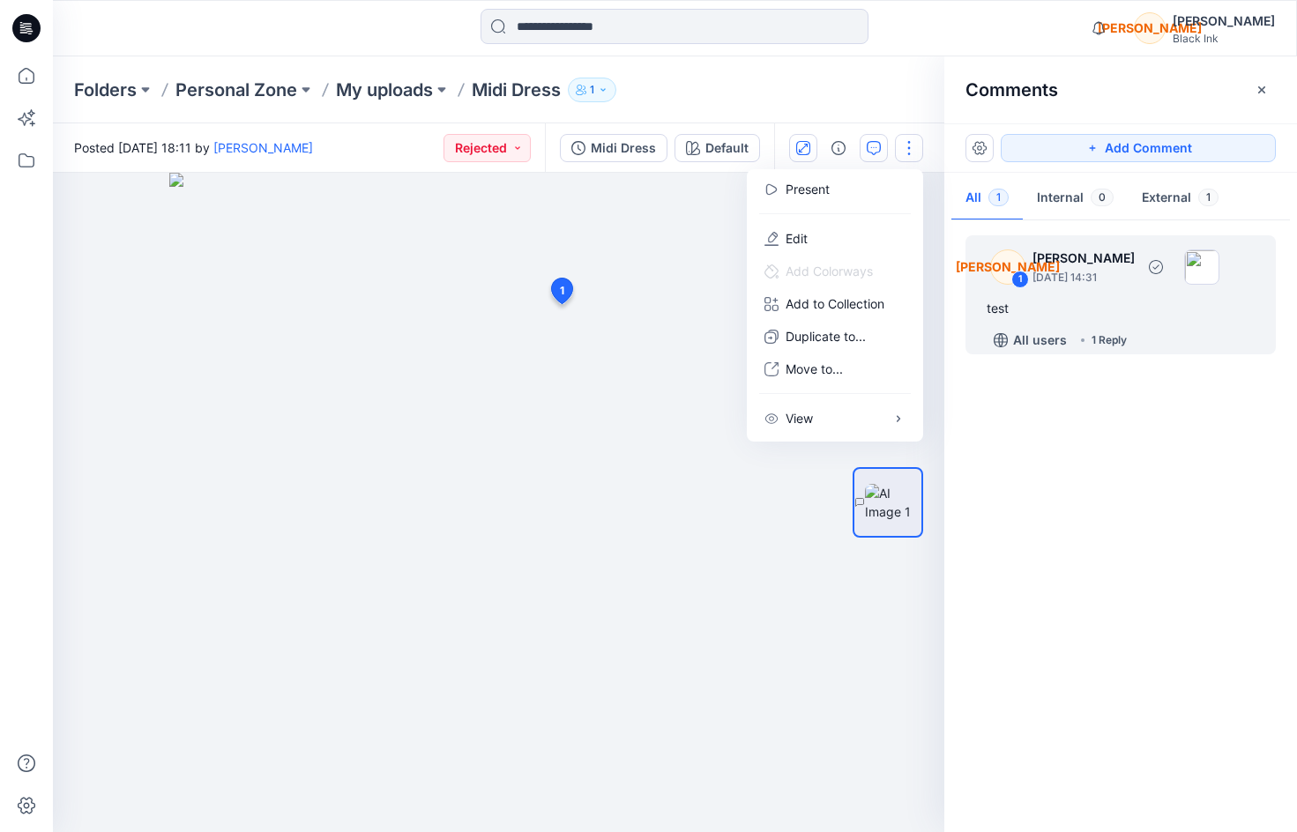
click at [995, 307] on div "test" at bounding box center [1121, 308] width 268 height 21
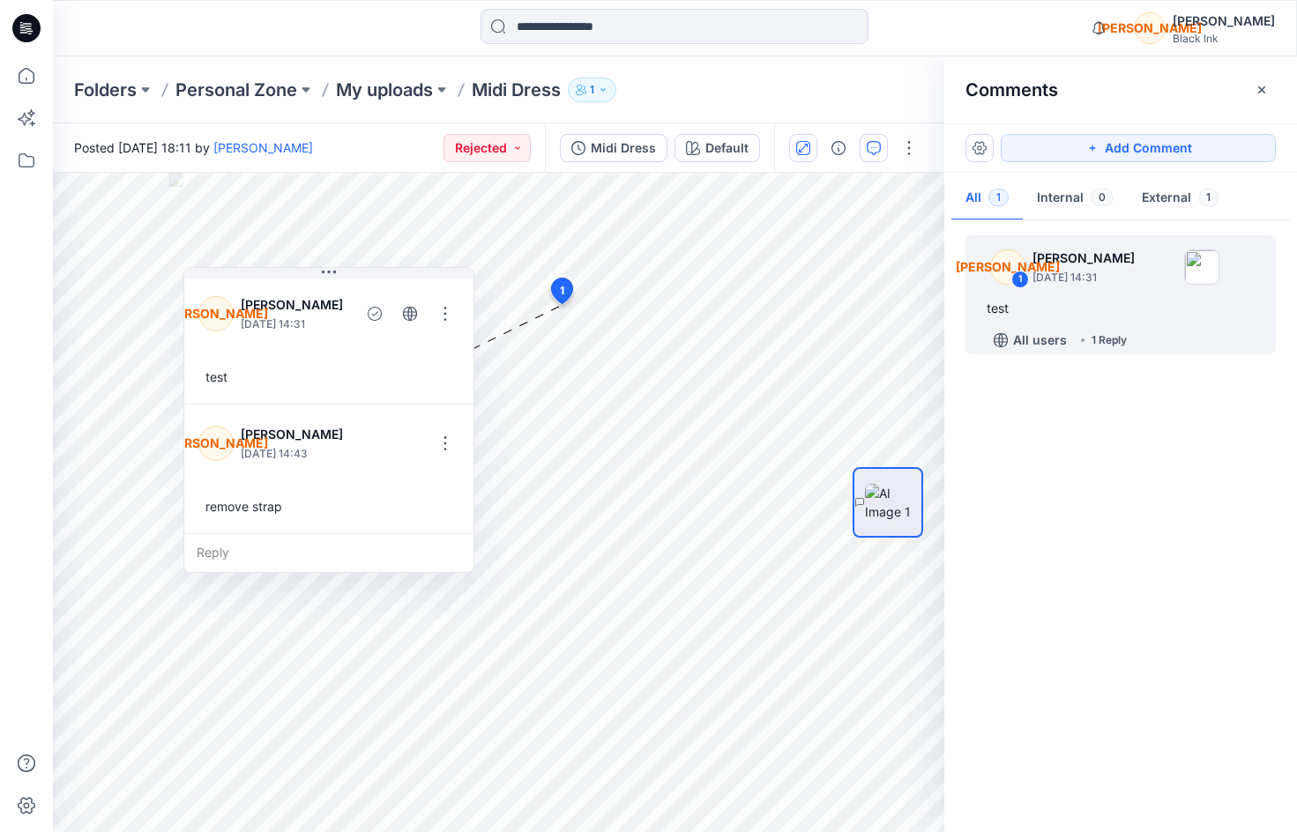
click at [233, 380] on div "test" at bounding box center [328, 377] width 261 height 33
click at [281, 505] on div "remove strap" at bounding box center [328, 506] width 261 height 33
click at [280, 505] on div "remove strap" at bounding box center [328, 506] width 261 height 33
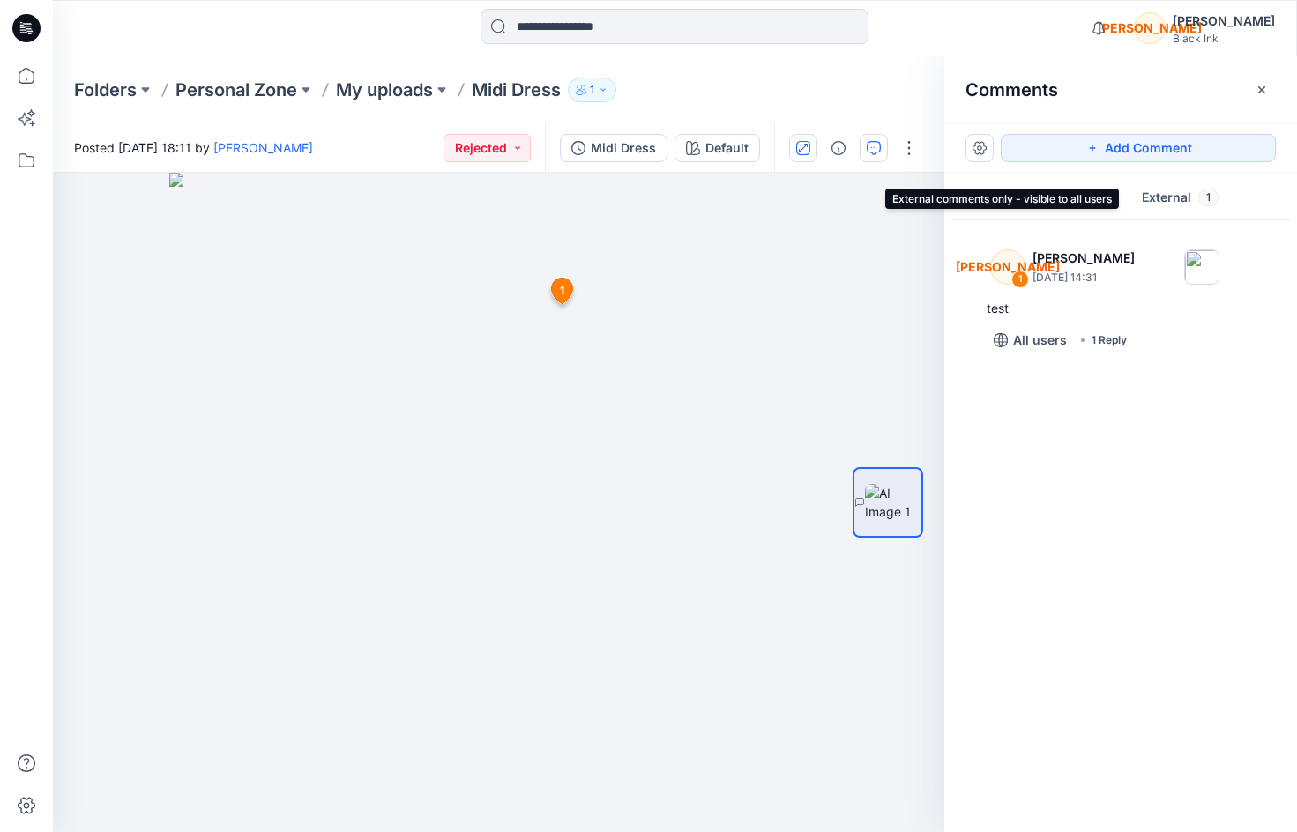
click at [1170, 199] on button "External 1" at bounding box center [1180, 198] width 105 height 45
click at [1152, 195] on button "External 1" at bounding box center [1180, 198] width 105 height 45
click at [989, 203] on button "All 1" at bounding box center [987, 198] width 71 height 45
click at [718, 340] on img at bounding box center [499, 503] width 660 height 660
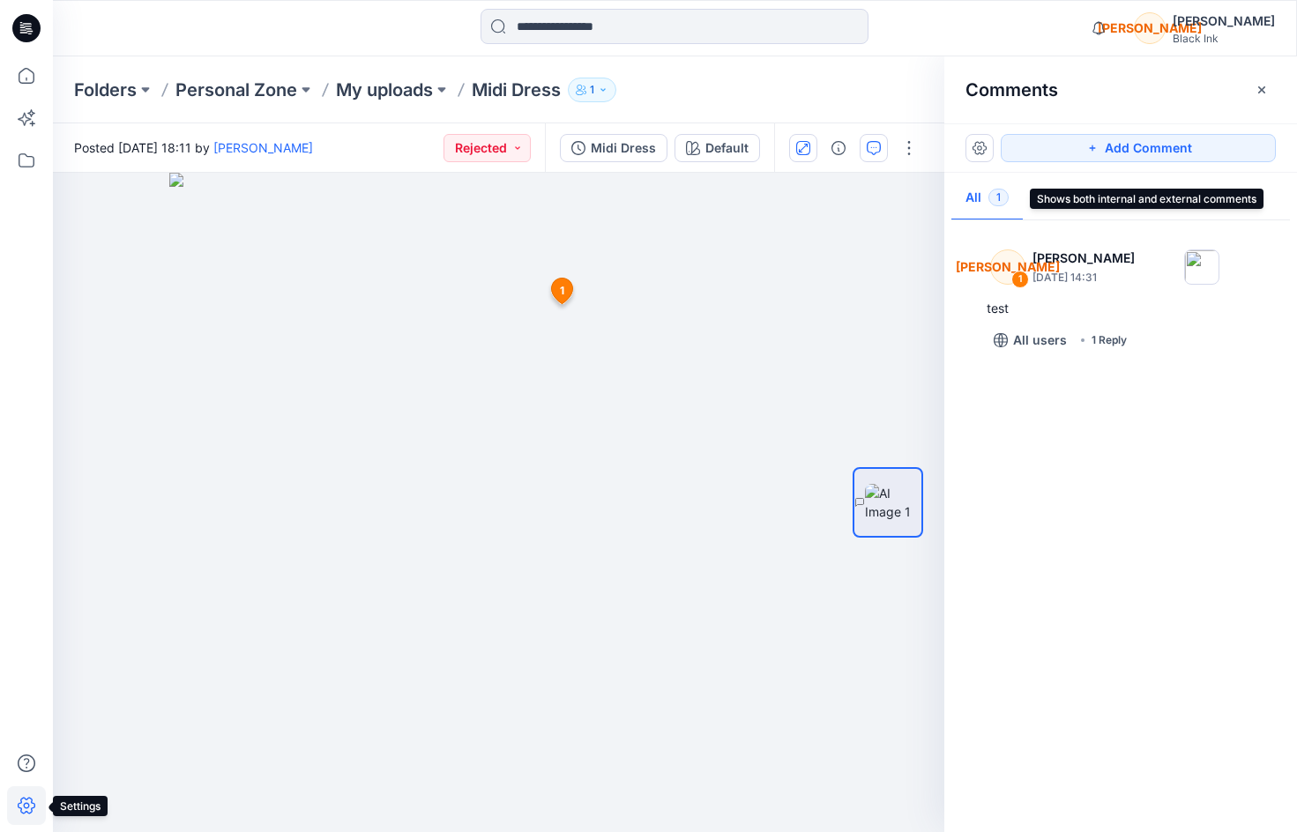
click at [22, 641] on icon at bounding box center [26, 806] width 39 height 39
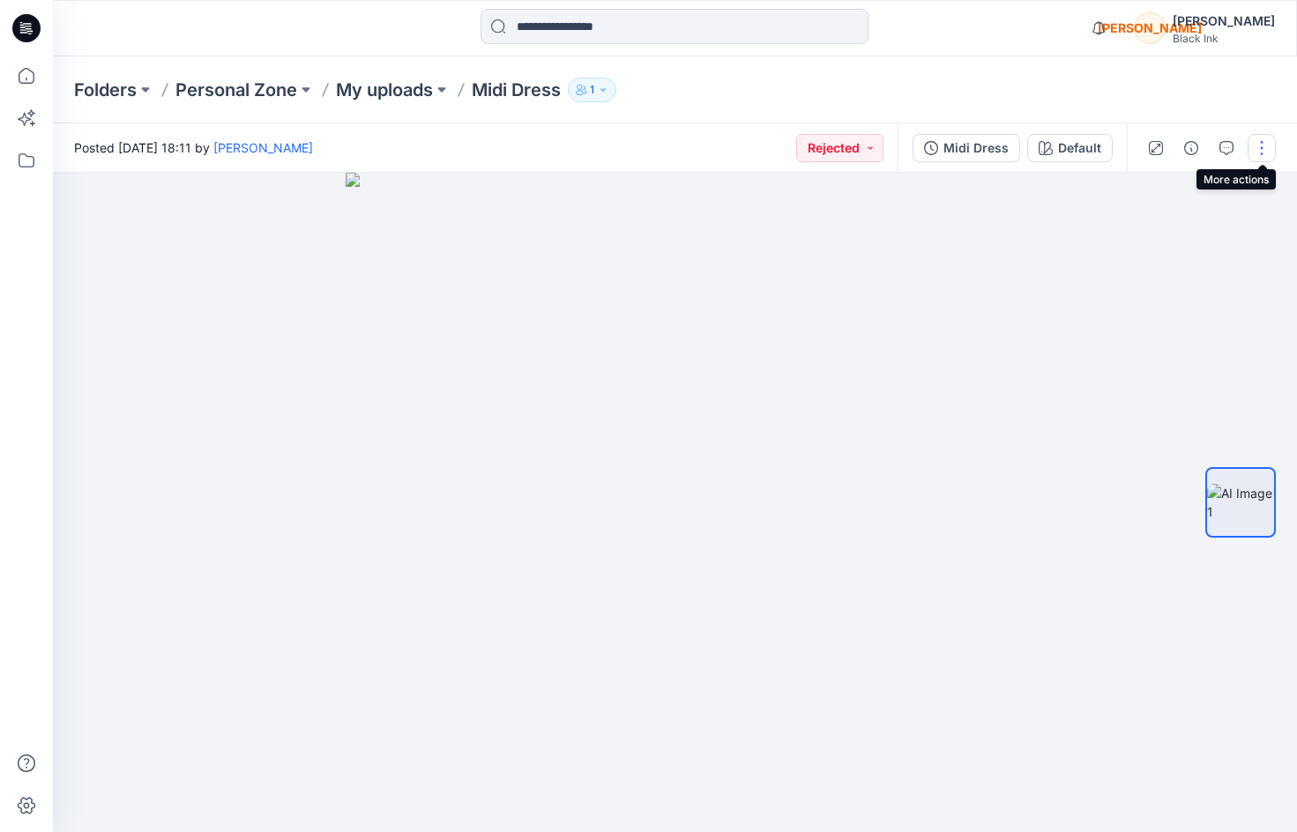
click at [1174, 145] on button "button" at bounding box center [1262, 148] width 28 height 28
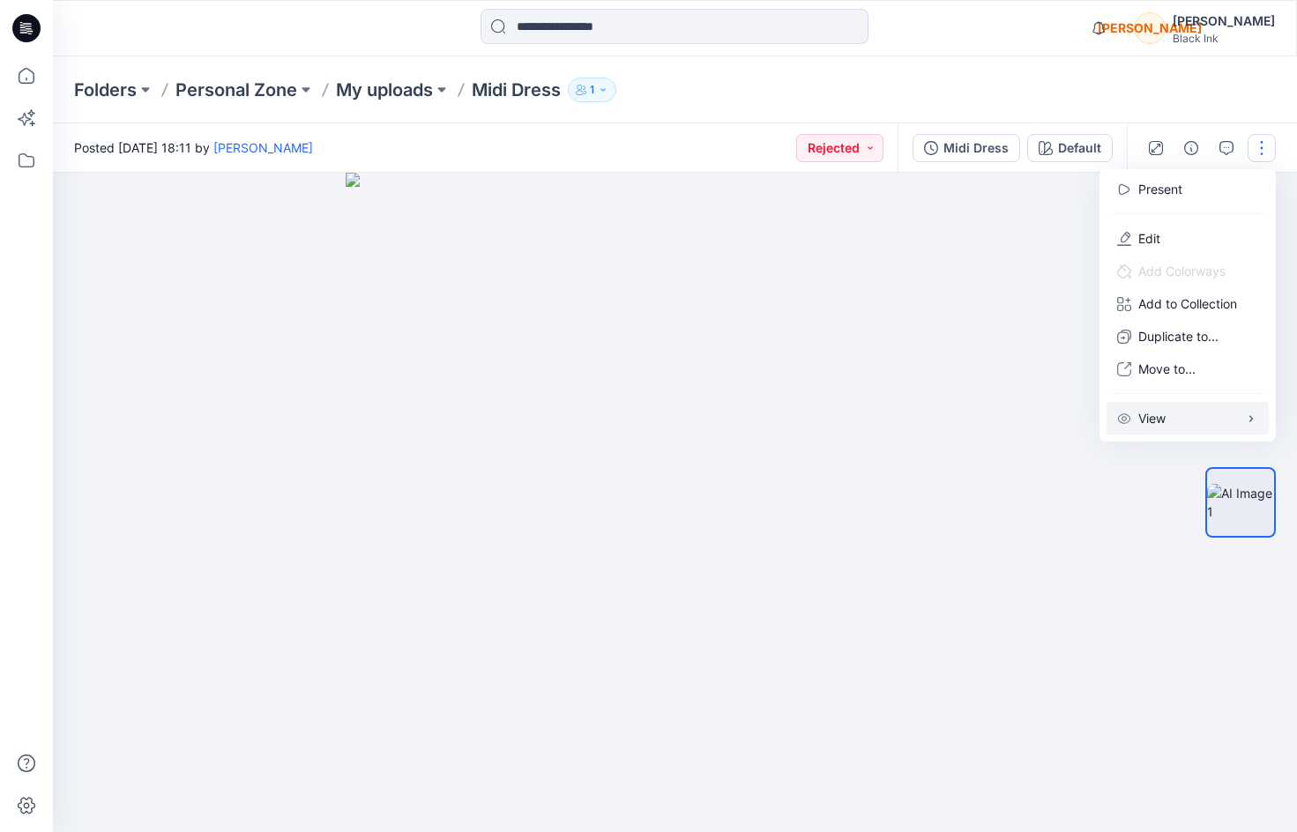
click at [1174, 422] on button "View" at bounding box center [1188, 418] width 162 height 33
drag, startPoint x: 1292, startPoint y: 802, endPoint x: 1369, endPoint y: 802, distance: 77.6
click at [1174, 641] on html "Notifications Mark all as read View all notifications JO Jesse Ozone Black Ink …" at bounding box center [649, 416] width 1298 height 833
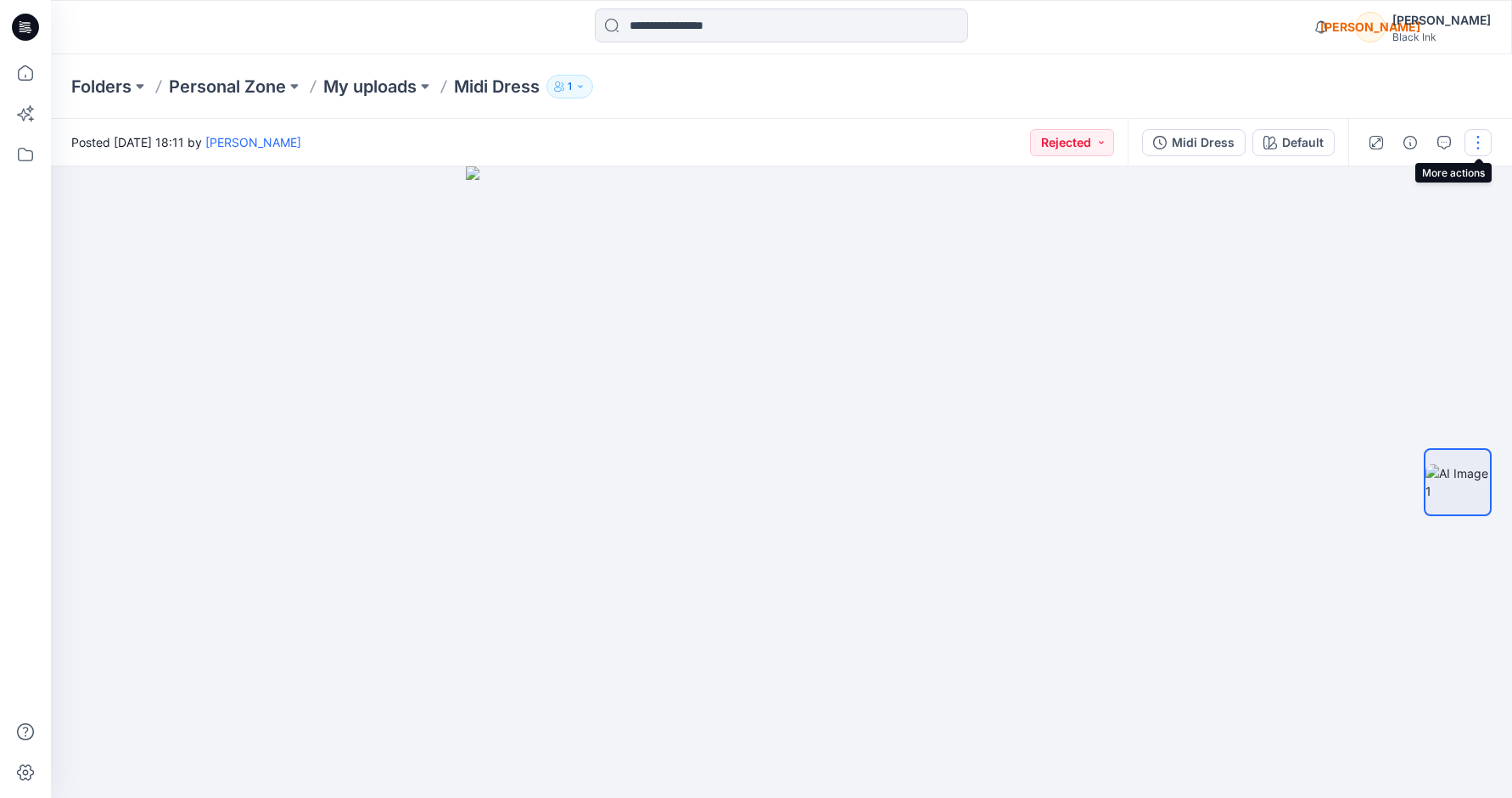
click at [1130, 145] on button "button" at bounding box center [1478, 142] width 27 height 27
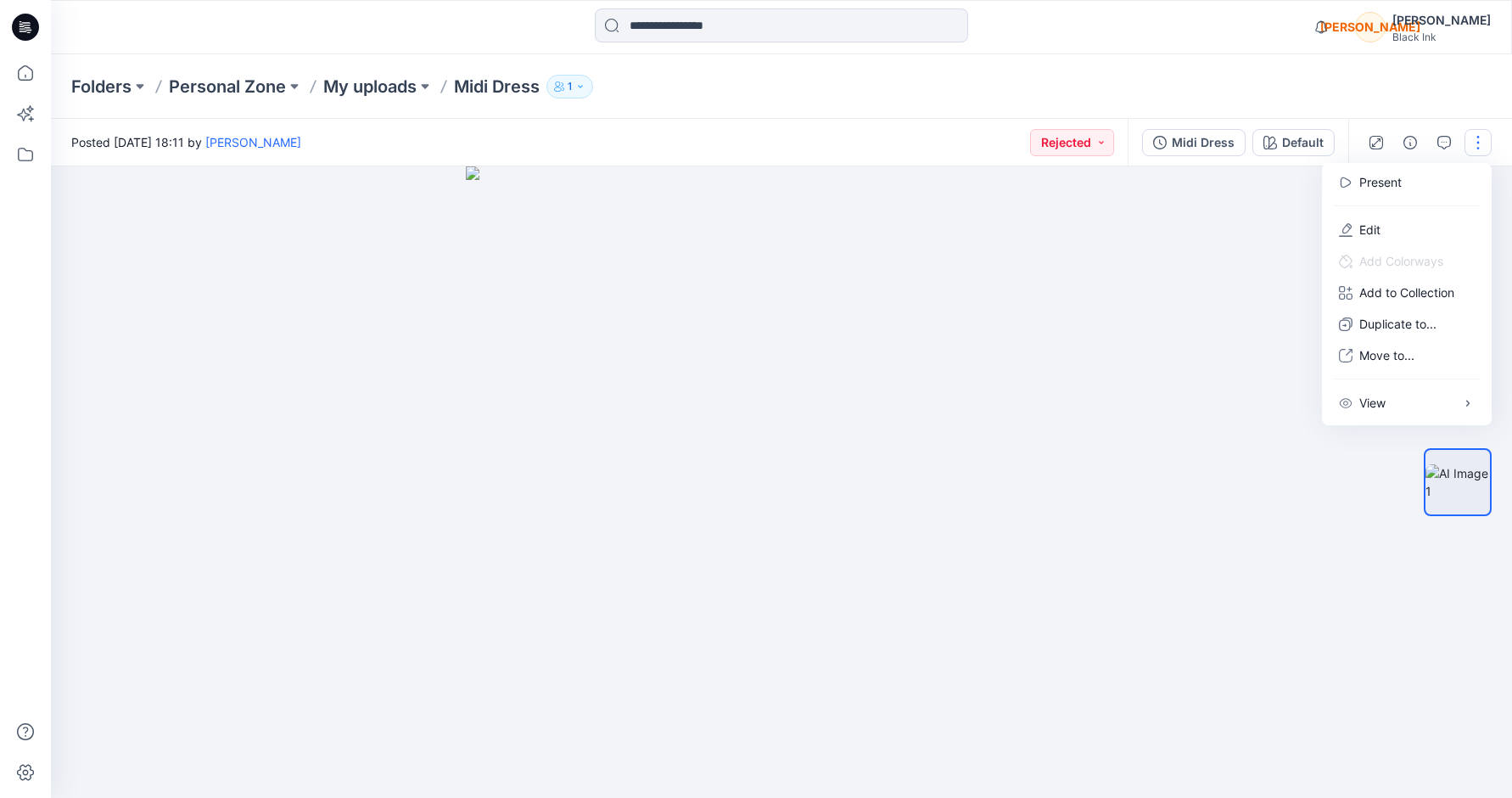
click at [1130, 403] on div at bounding box center [782, 482] width 1462 height 631
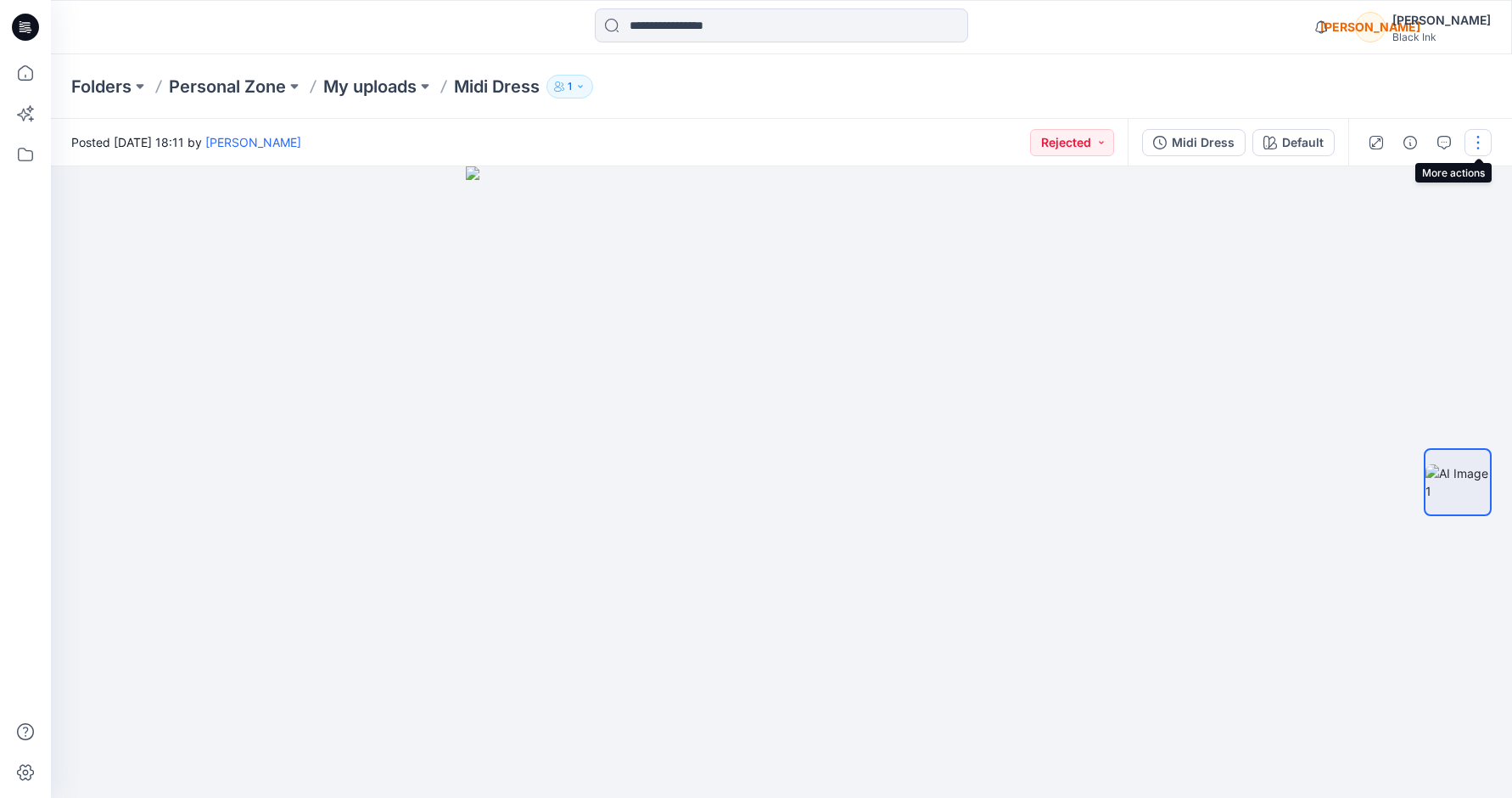
click at [1130, 138] on button "button" at bounding box center [1478, 142] width 27 height 27
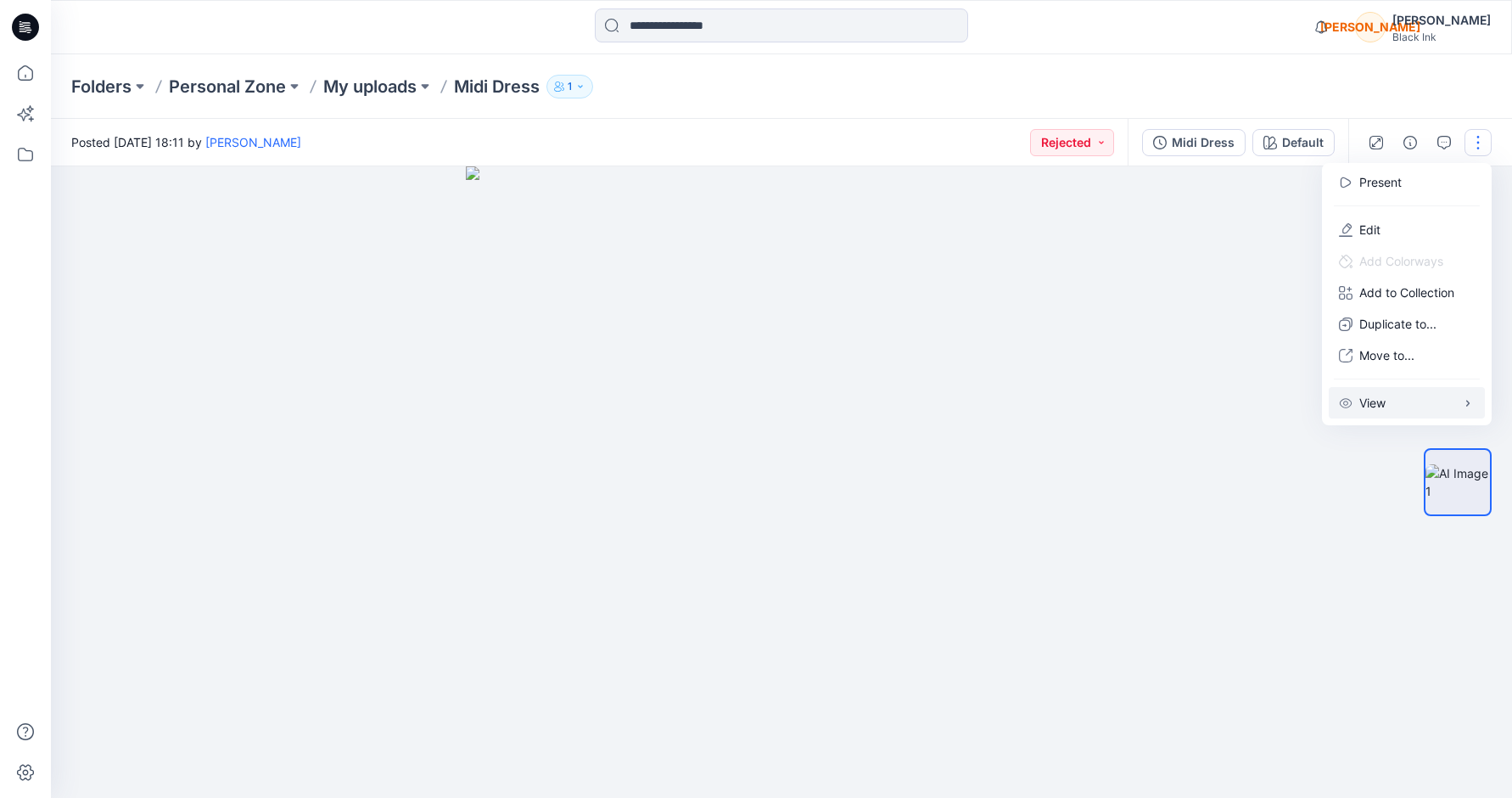
click at [1130, 408] on button "View" at bounding box center [1407, 402] width 156 height 32
click at [1130, 312] on div at bounding box center [782, 482] width 1462 height 631
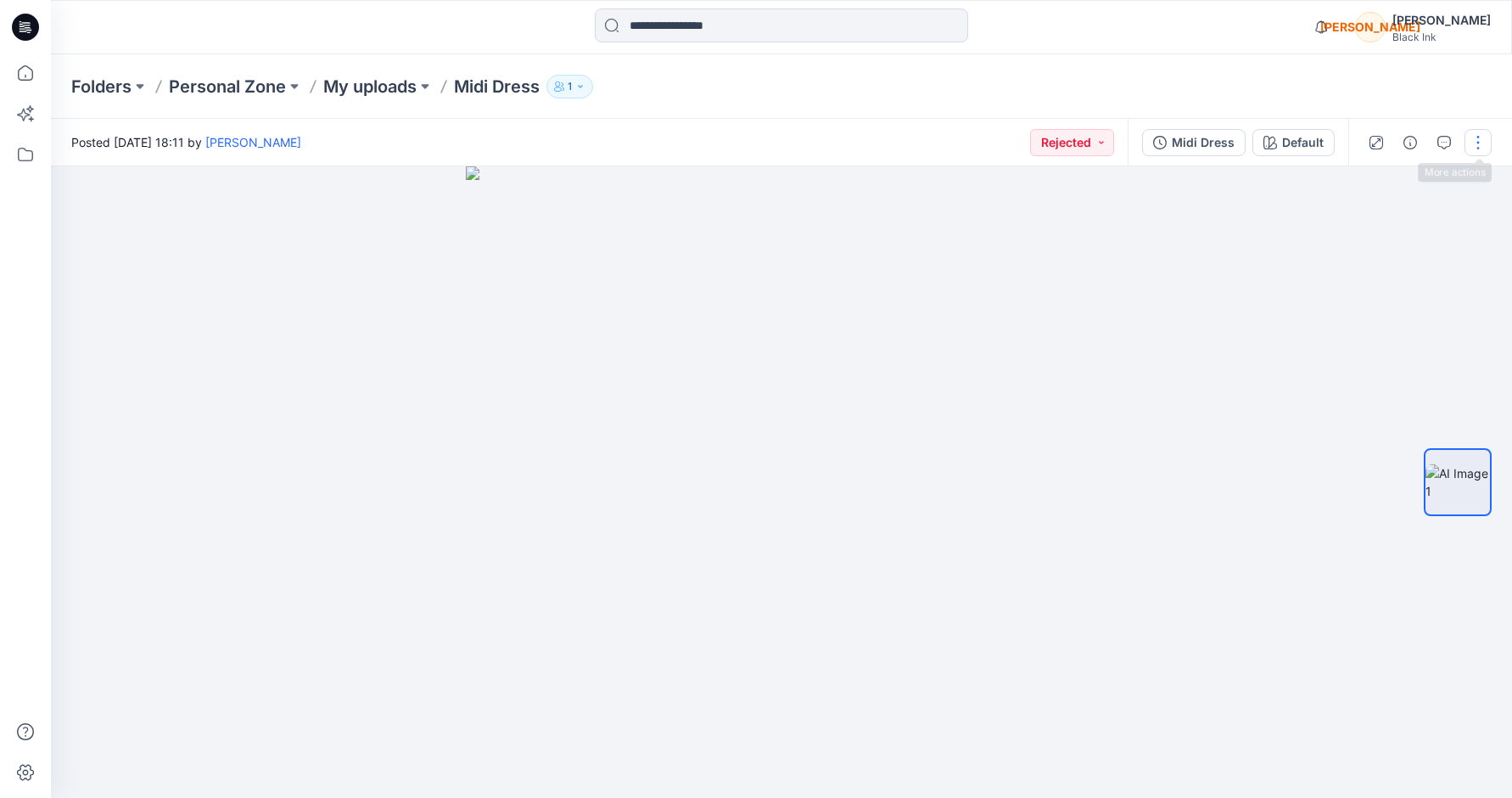
click at [1130, 138] on button "button" at bounding box center [1478, 142] width 27 height 27
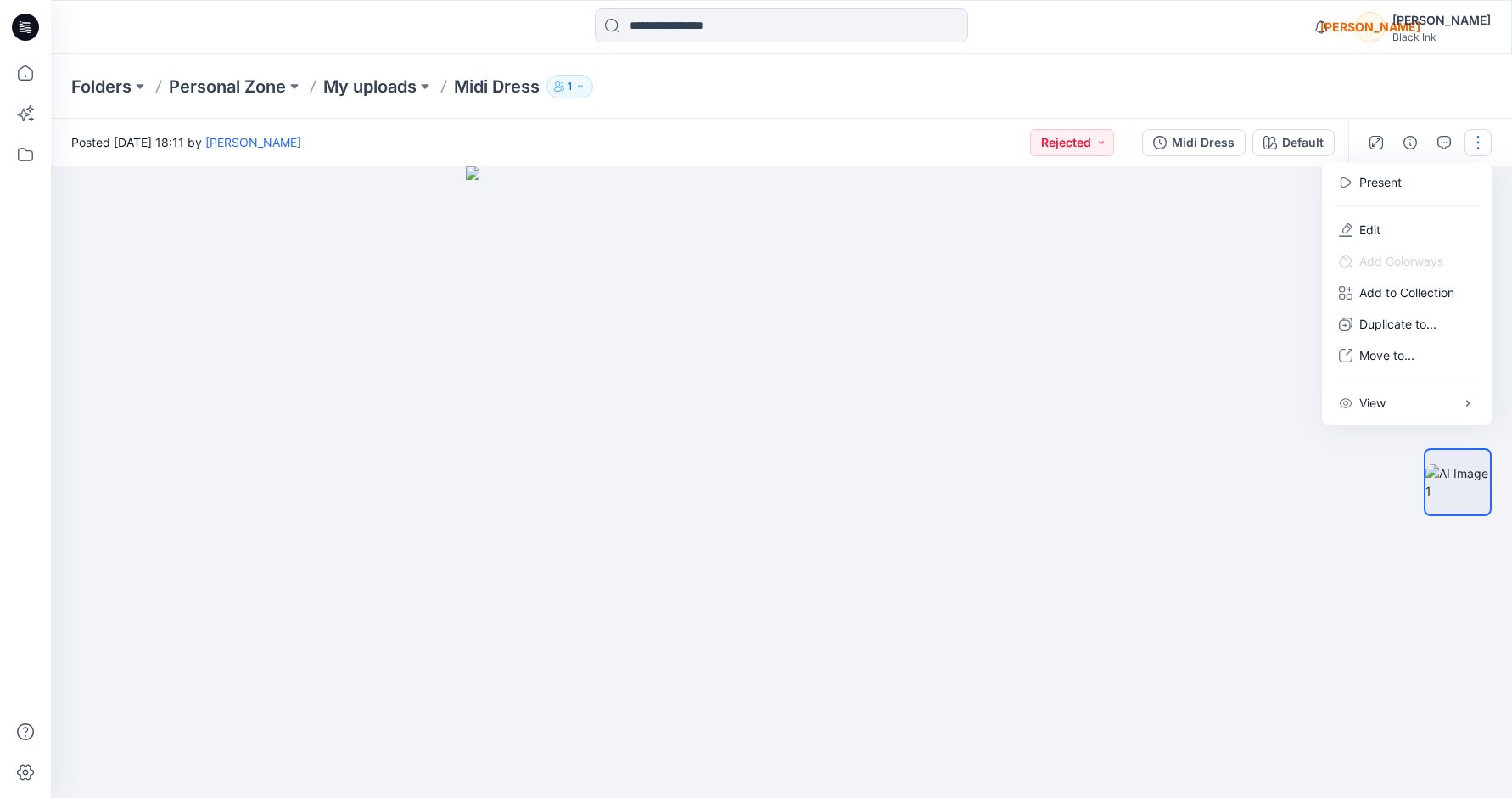
click at [824, 167] on img at bounding box center [782, 482] width 631 height 631
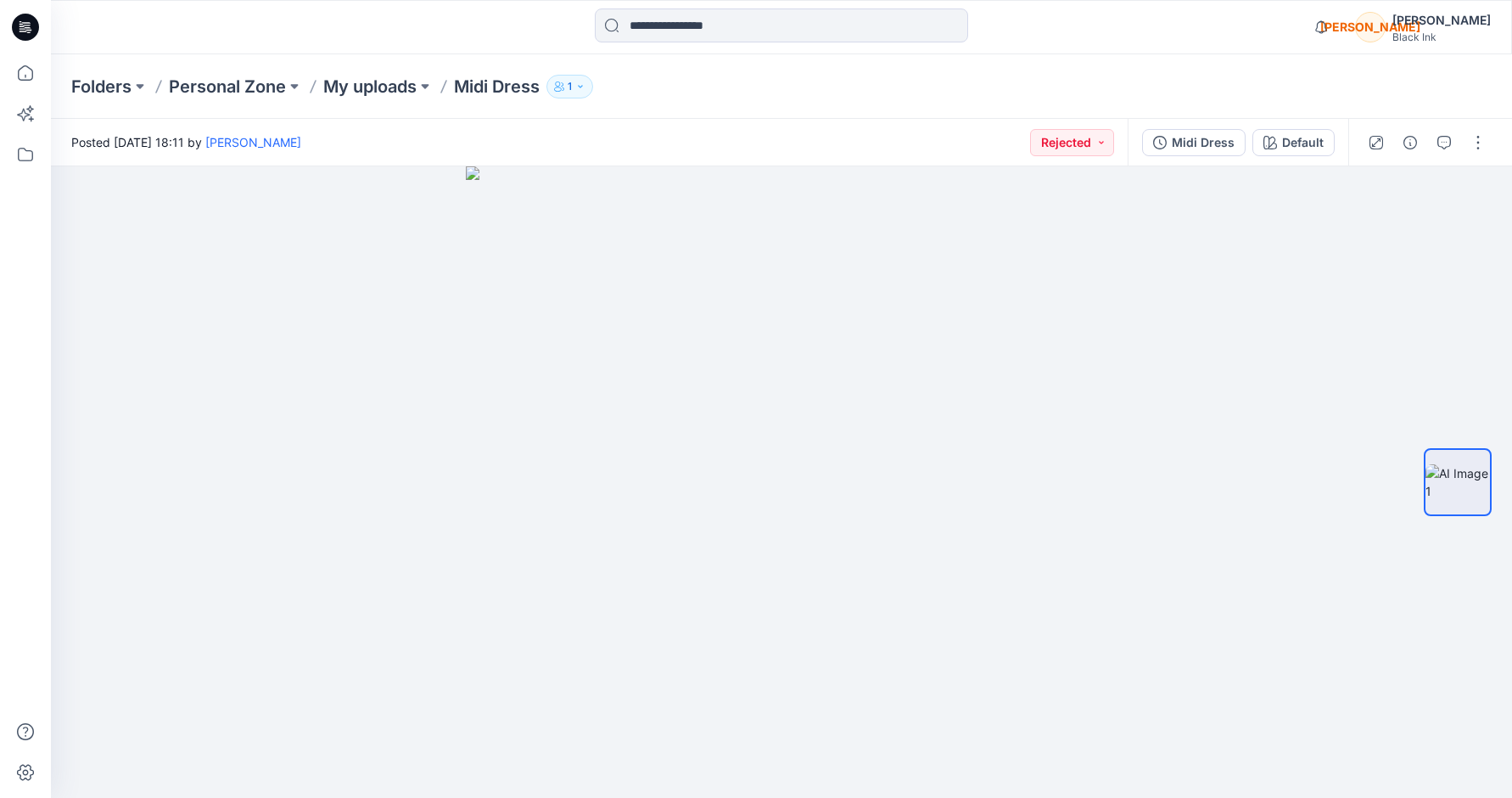
click at [1130, 110] on div "Folders Personal Zone My uploads Midi Dress 1" at bounding box center [782, 86] width 1462 height 64
click at [1130, 140] on button "button" at bounding box center [1478, 142] width 27 height 27
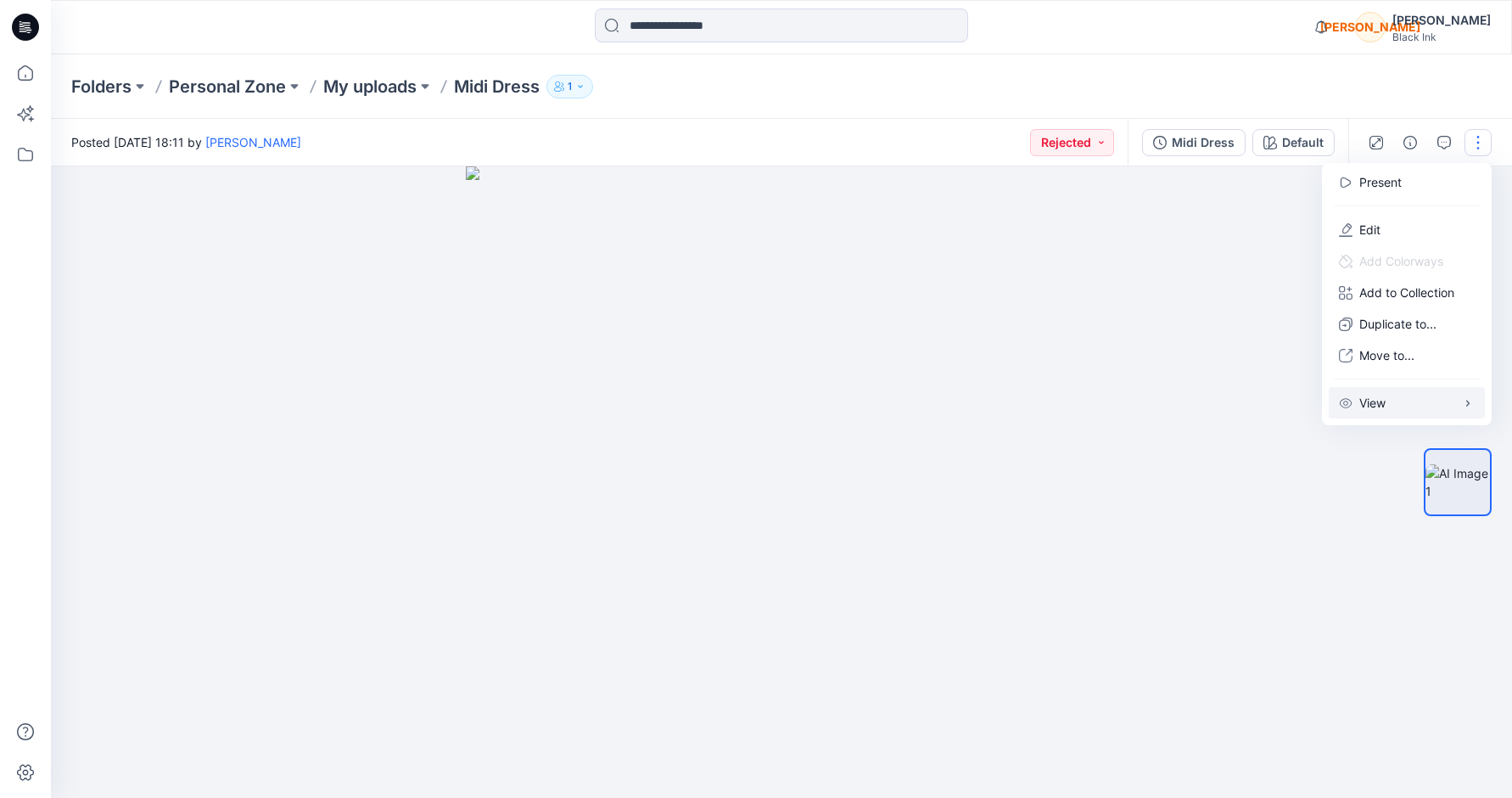
click at [1130, 396] on button "View" at bounding box center [1407, 402] width 156 height 32
click at [1130, 407] on span "button" at bounding box center [1300, 407] width 11 height 11
click at [1130, 407] on span "button" at bounding box center [1287, 407] width 11 height 11
click at [1130, 440] on span "button" at bounding box center [1300, 439] width 11 height 11
click at [1130, 440] on span "button" at bounding box center [1294, 440] width 31 height 17
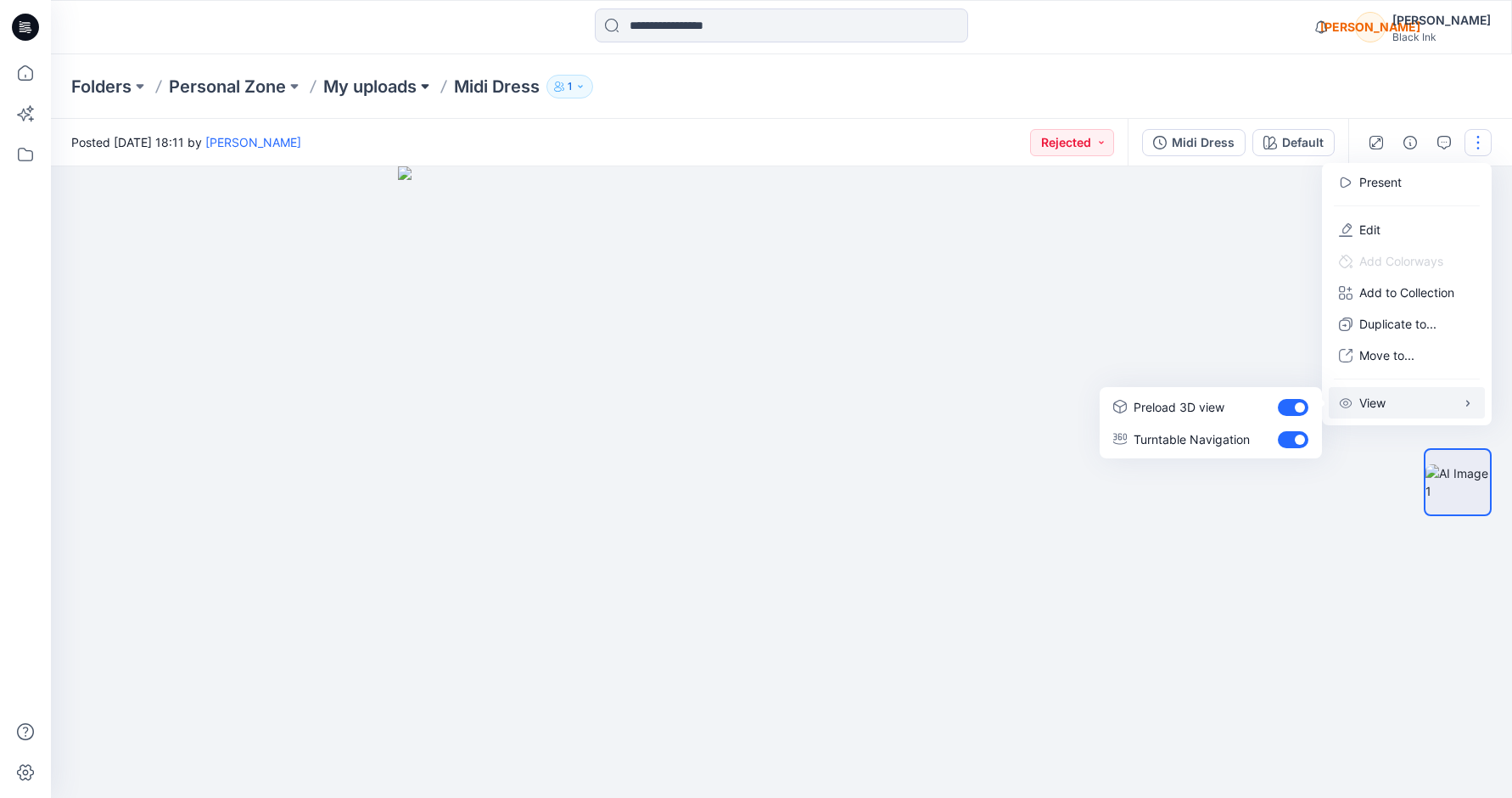
click at [423, 83] on button at bounding box center [425, 87] width 17 height 24
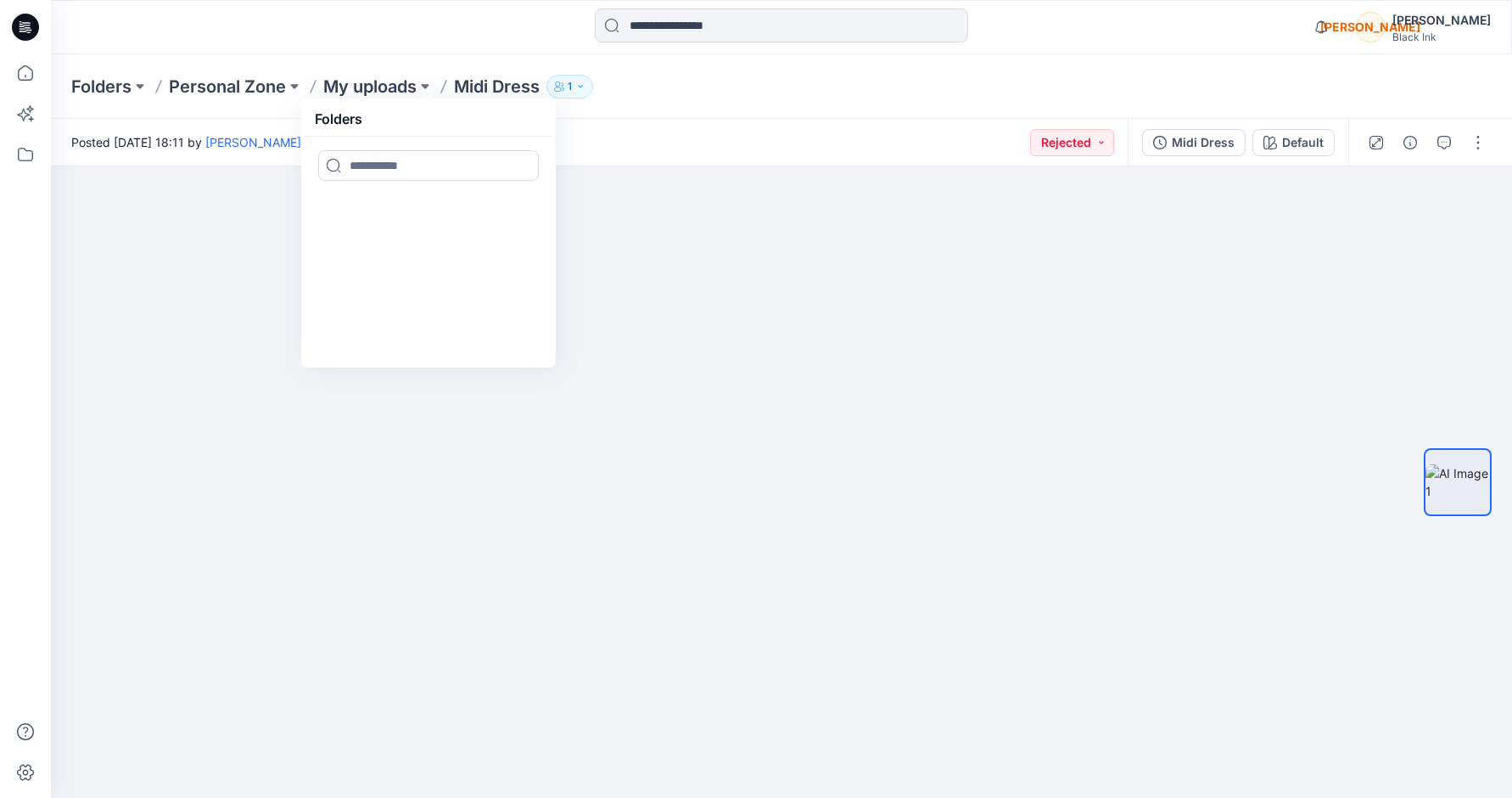
click at [767, 110] on div "Folders Personal Zone My uploads Folders Midi Dress 1" at bounding box center [782, 86] width 1462 height 64
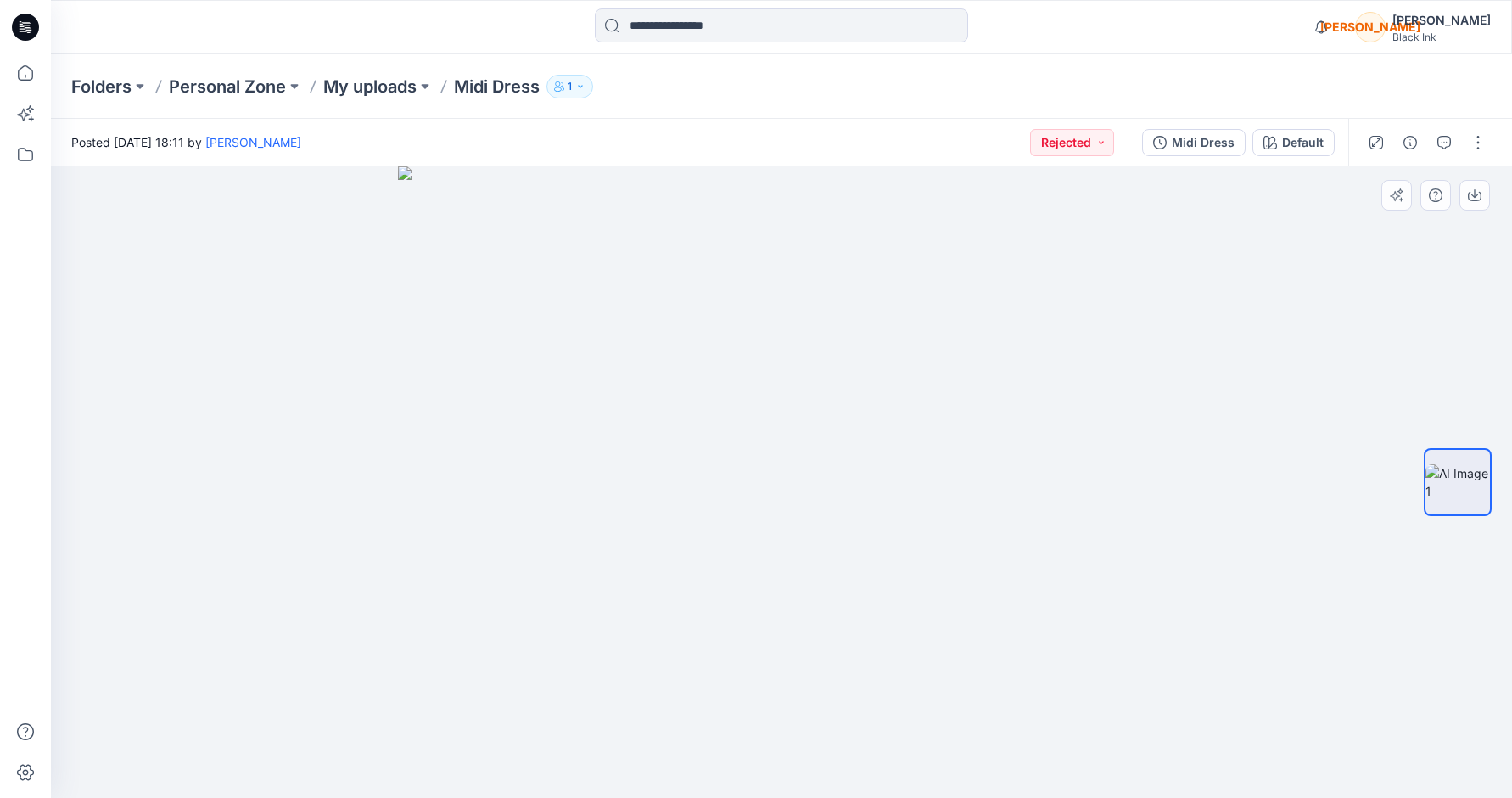
click at [1130, 612] on div at bounding box center [782, 482] width 1462 height 631
click at [1109, 137] on button "Rejected" at bounding box center [1072, 142] width 84 height 27
click at [1030, 229] on p "Accepted" at bounding box center [1025, 221] width 54 height 22
drag, startPoint x: 1095, startPoint y: 142, endPoint x: 1095, endPoint y: 150, distance: 8.0
click at [1095, 142] on button "Accepted" at bounding box center [1069, 142] width 90 height 27
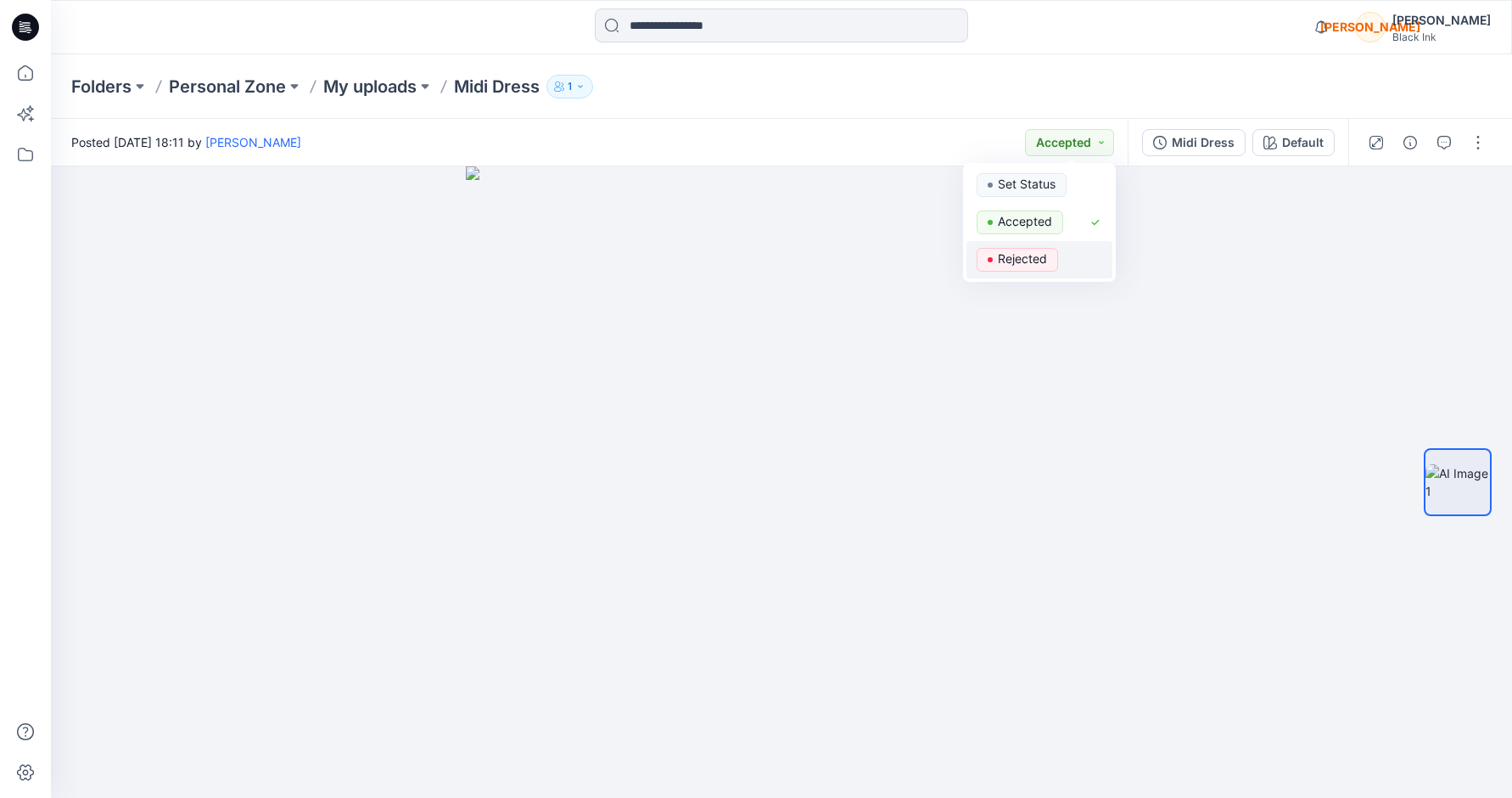
click at [1046, 255] on p "Rejected" at bounding box center [1022, 258] width 49 height 22
click at [1130, 140] on icon "button" at bounding box center [1445, 142] width 13 height 13
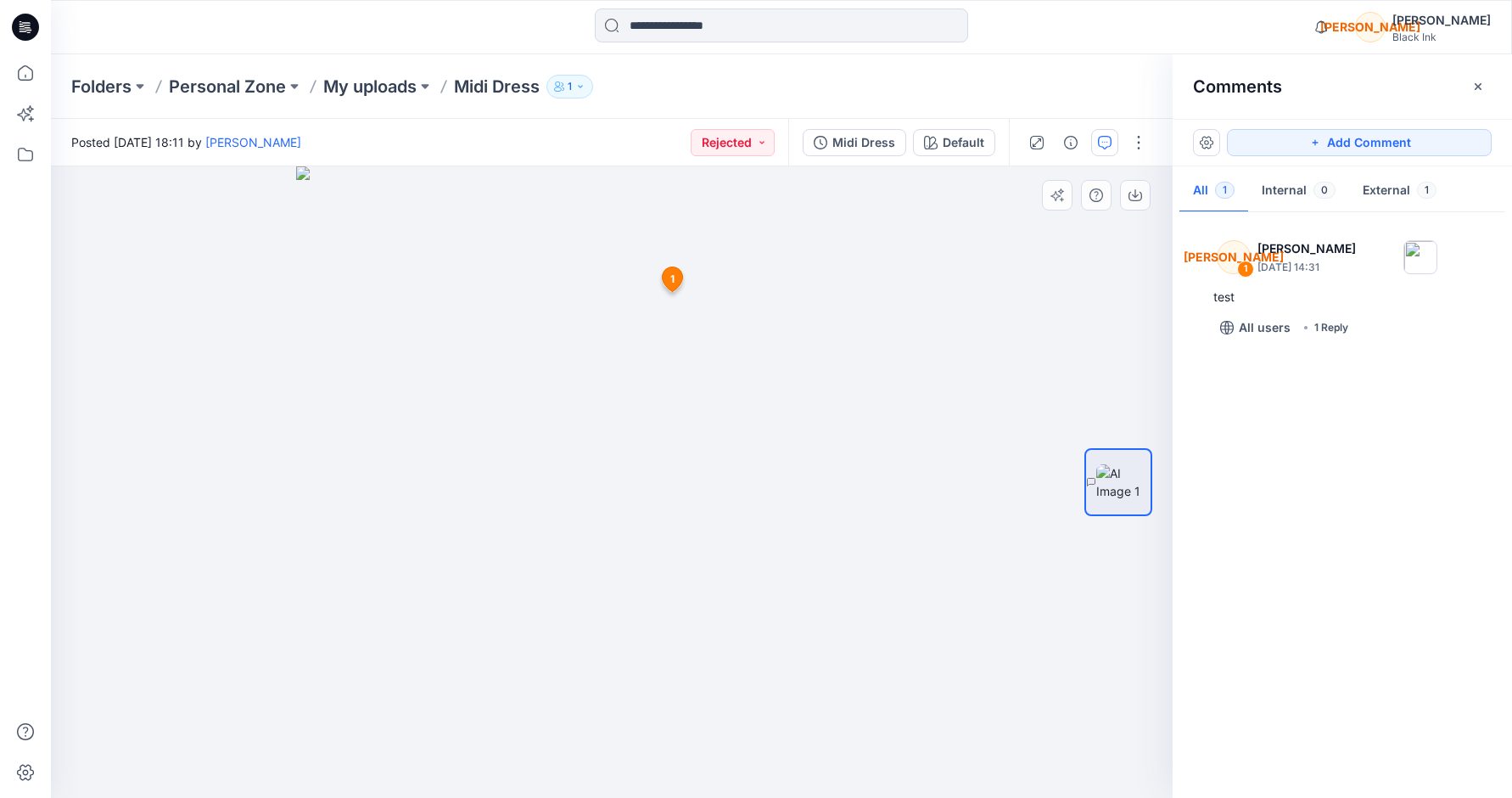
click at [679, 277] on icon at bounding box center [672, 280] width 20 height 25
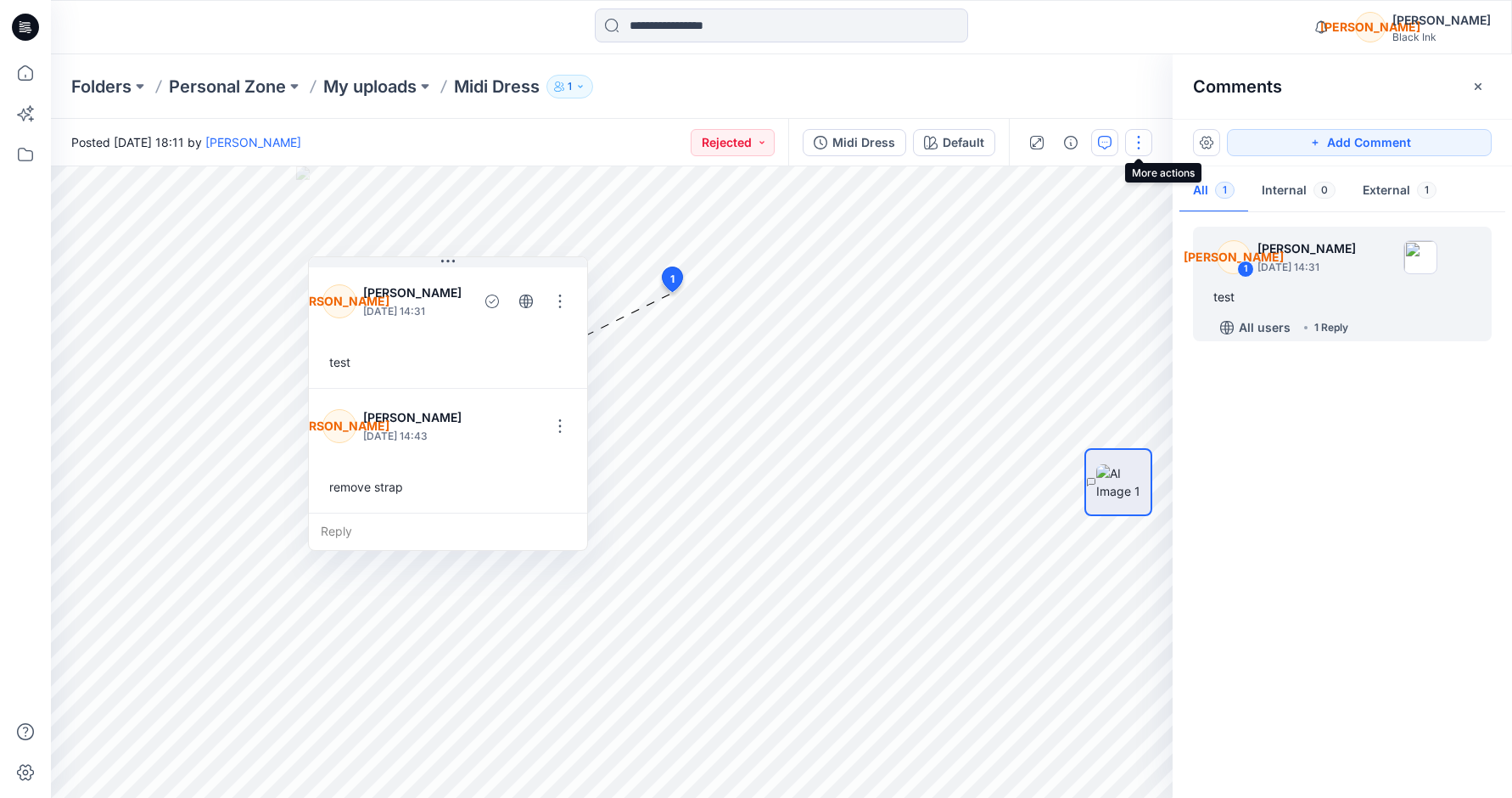
click at [1130, 144] on button "button" at bounding box center [1139, 142] width 27 height 27
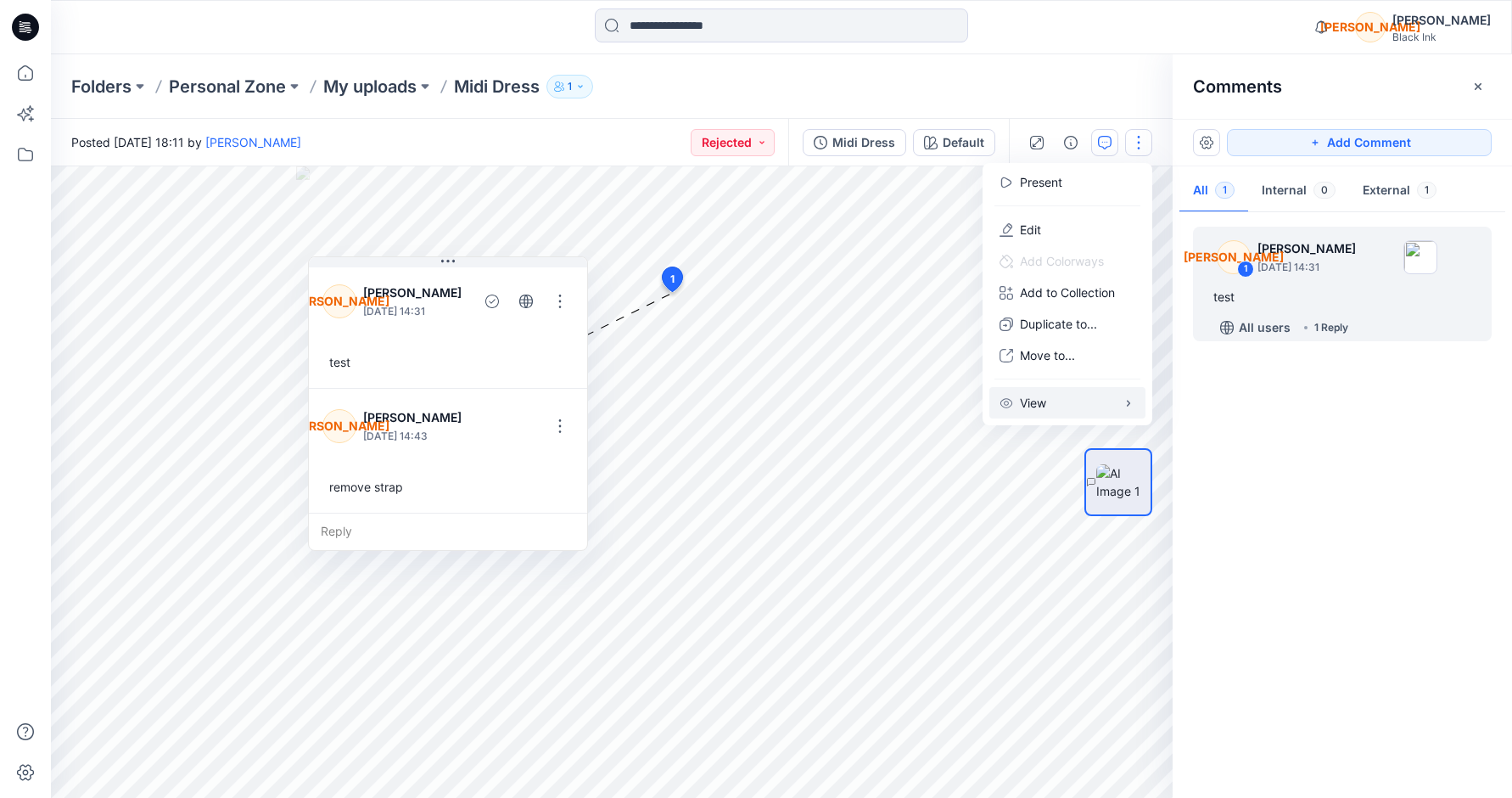
click at [1064, 400] on button "View" at bounding box center [1067, 402] width 156 height 32
click at [1130, 360] on div "JO 1 Jesse Ozone September 03, 2025 14:31 test All users 1 Reply" at bounding box center [1343, 501] width 340 height 569
